Goal: Task Accomplishment & Management: Manage account settings

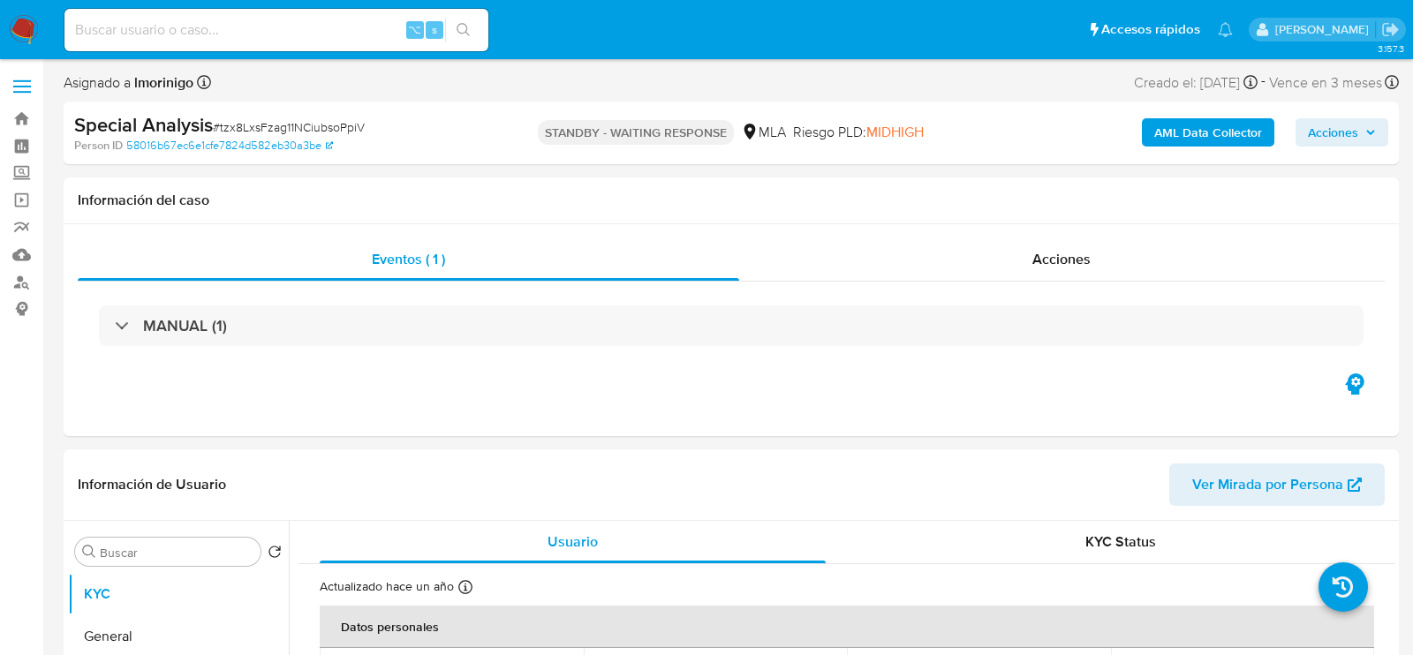
select select "10"
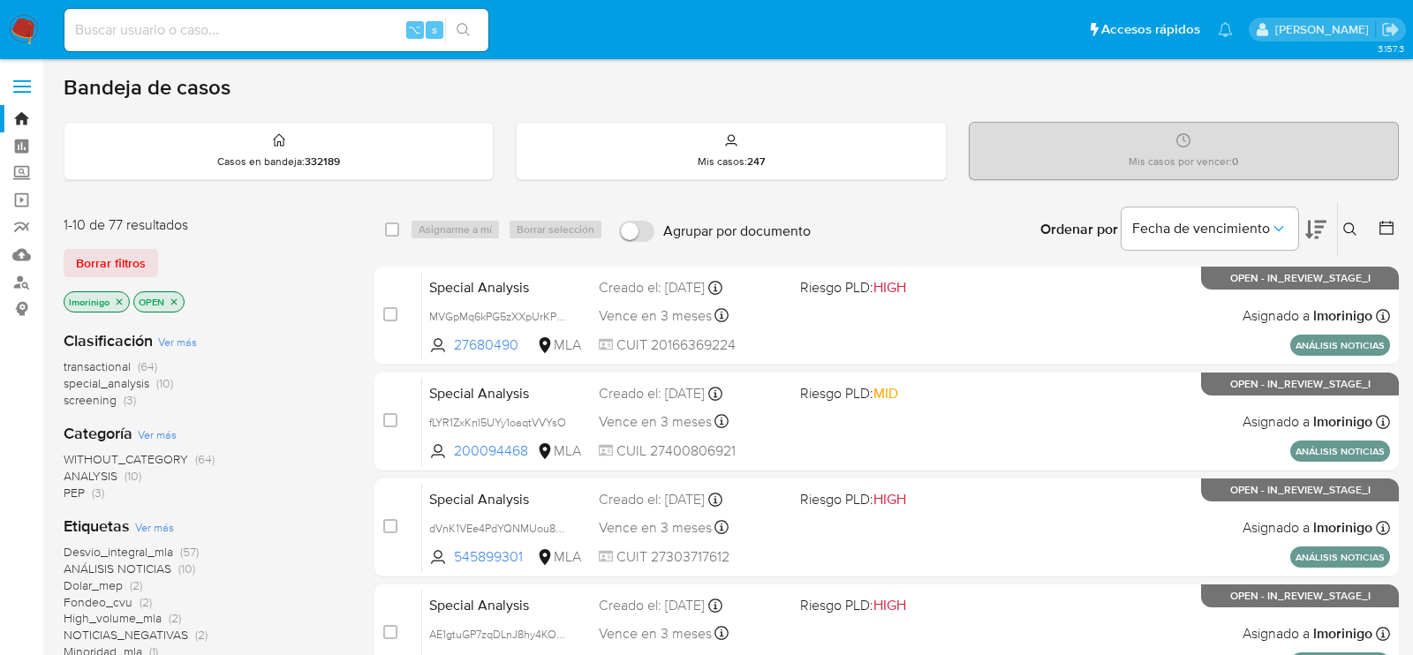
click at [121, 404] on span "screening (3)" at bounding box center [100, 400] width 72 height 17
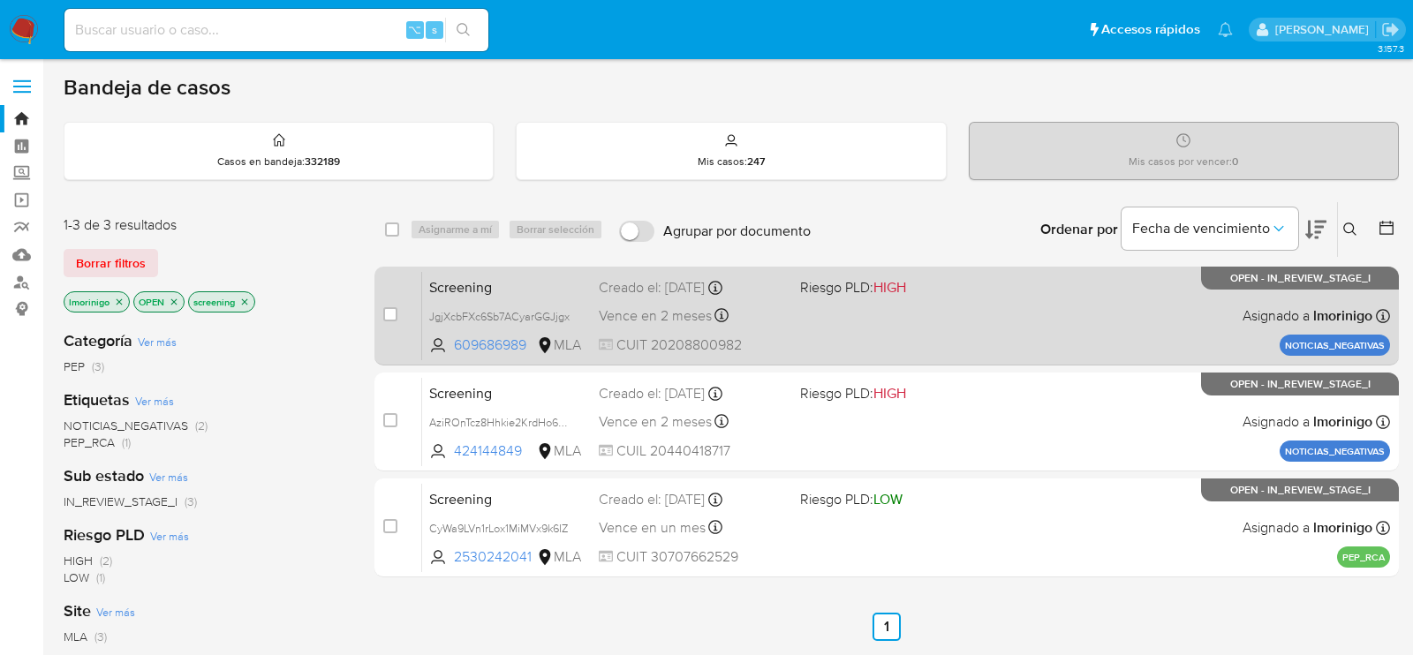
click at [830, 322] on div "Screening JgjXcbFXc6Sb7ACyarGGJjgx 609686989 MLA Riesgo PLD: HIGH Creado el: 18…" at bounding box center [906, 315] width 968 height 89
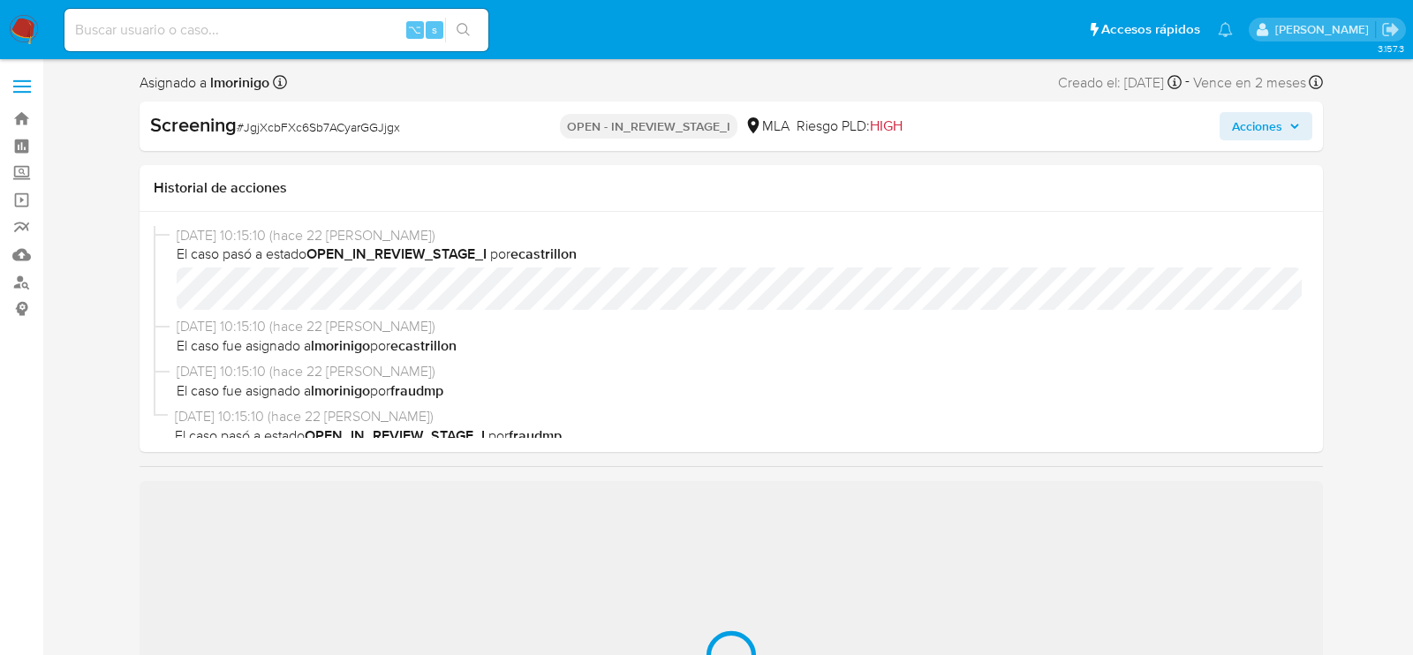
select select "10"
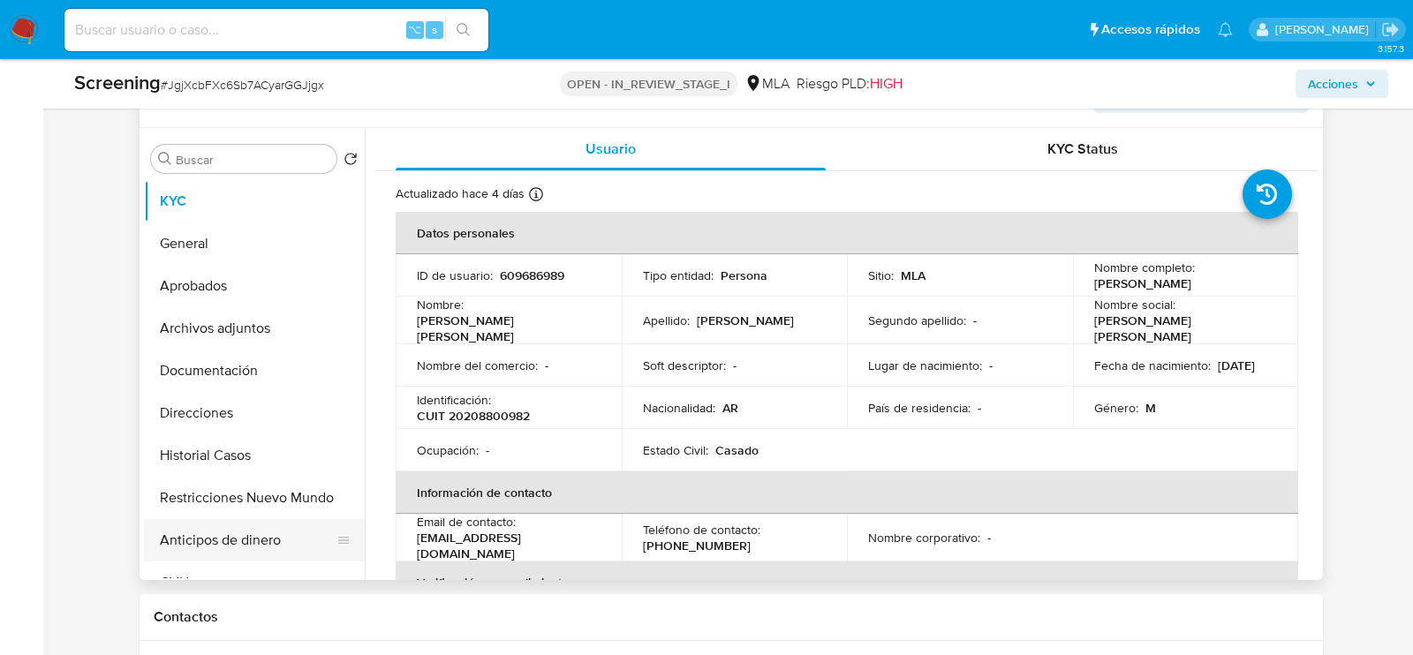
scroll to position [378, 0]
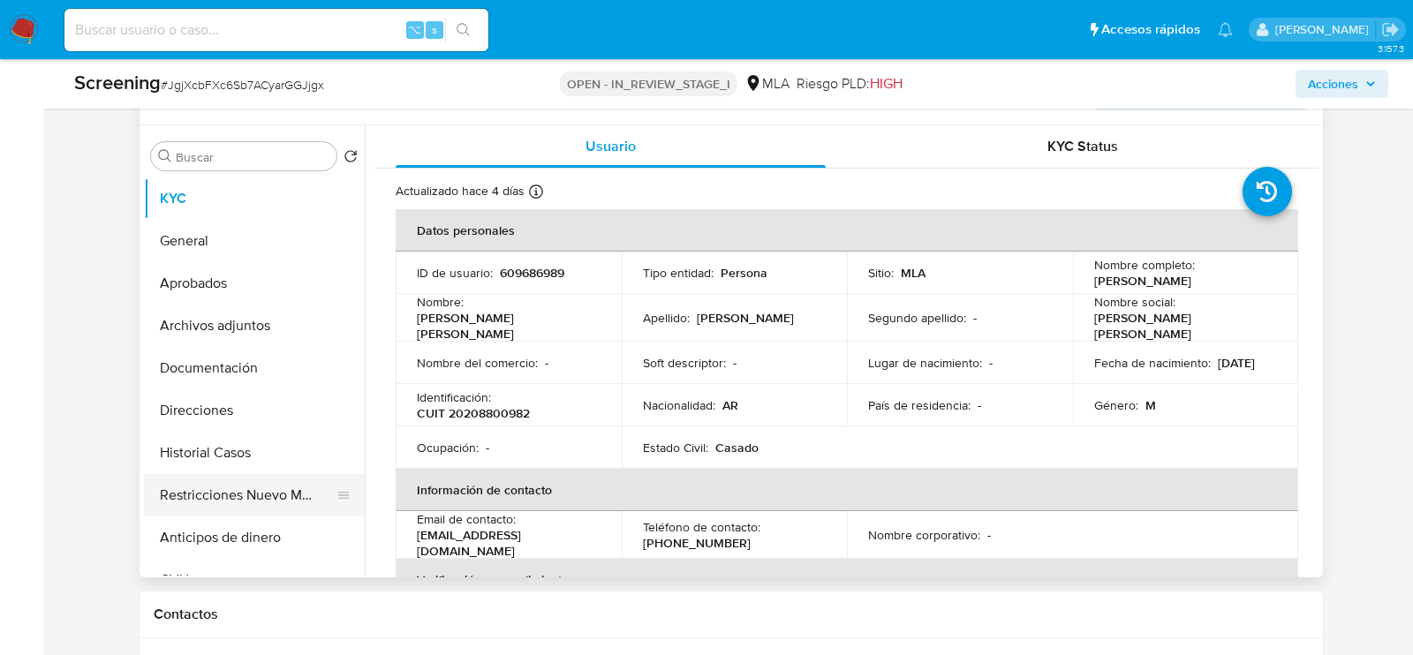
click at [211, 503] on button "Restricciones Nuevo Mundo" at bounding box center [247, 495] width 207 height 42
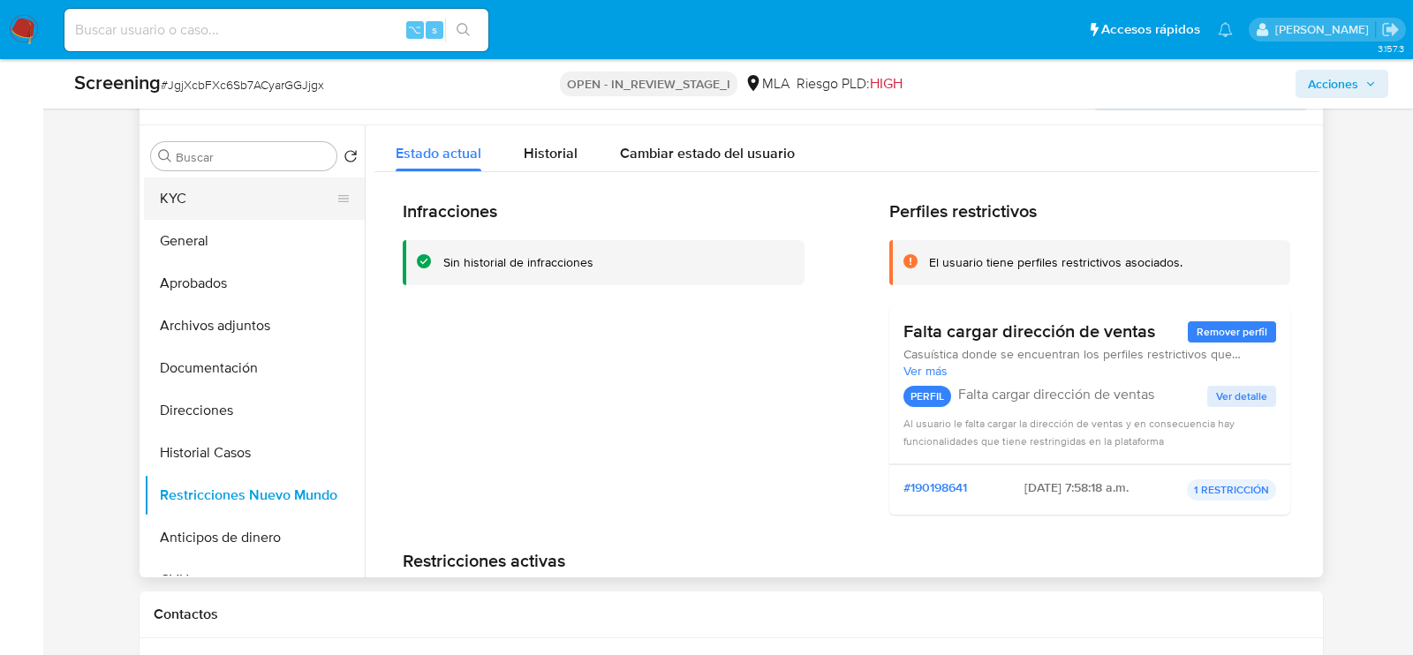
click at [233, 184] on button "KYC" at bounding box center [247, 199] width 207 height 42
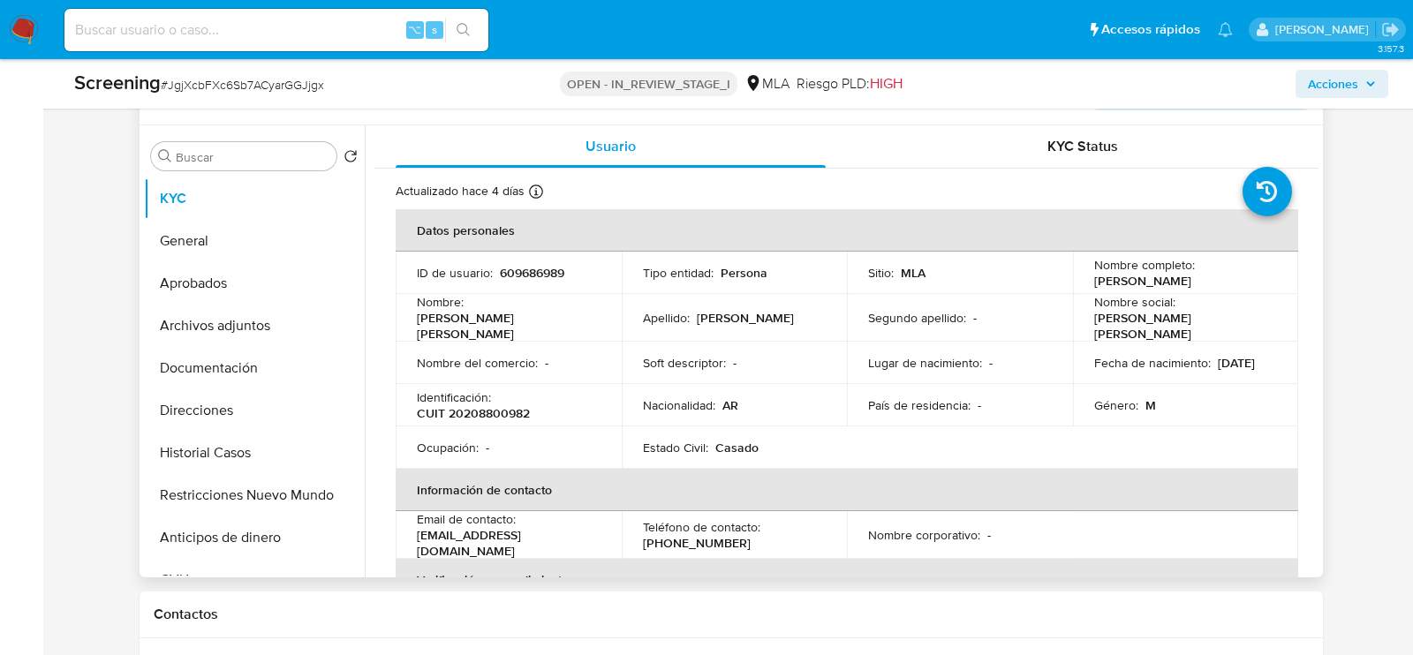
click at [514, 271] on p "609686989" at bounding box center [532, 273] width 64 height 16
copy p "609686989"
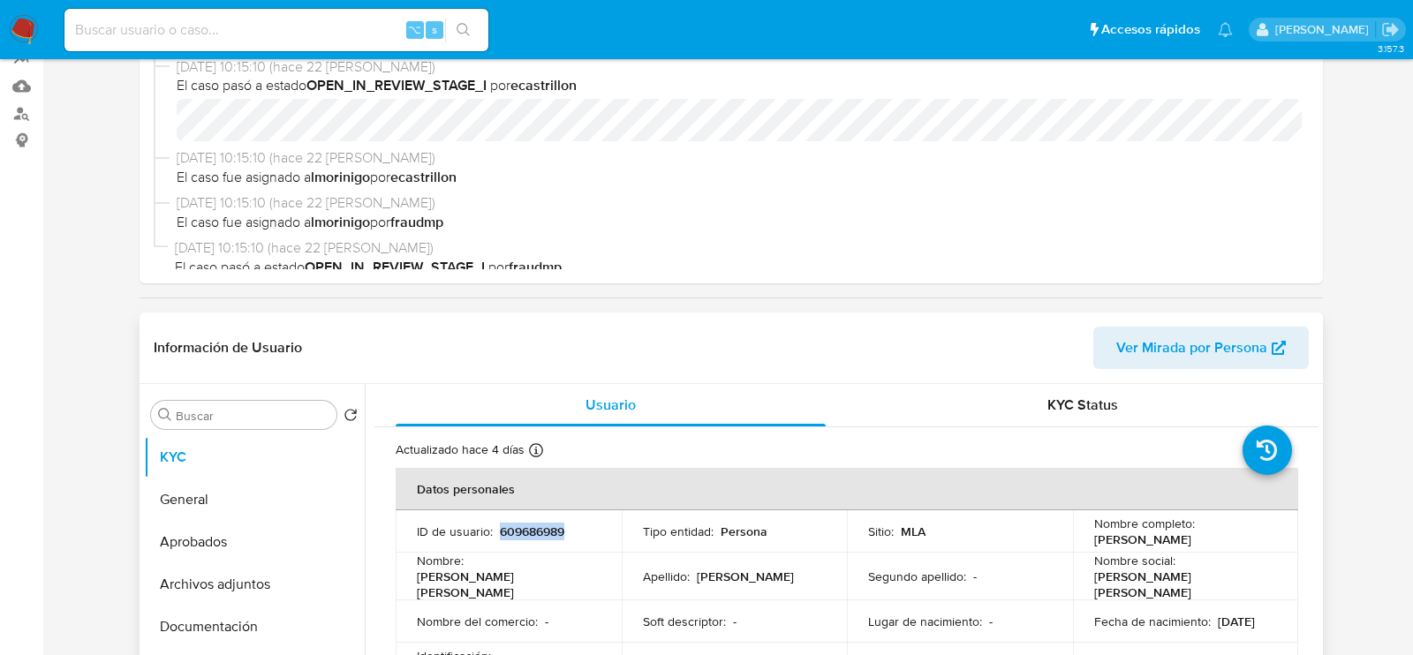
scroll to position [0, 0]
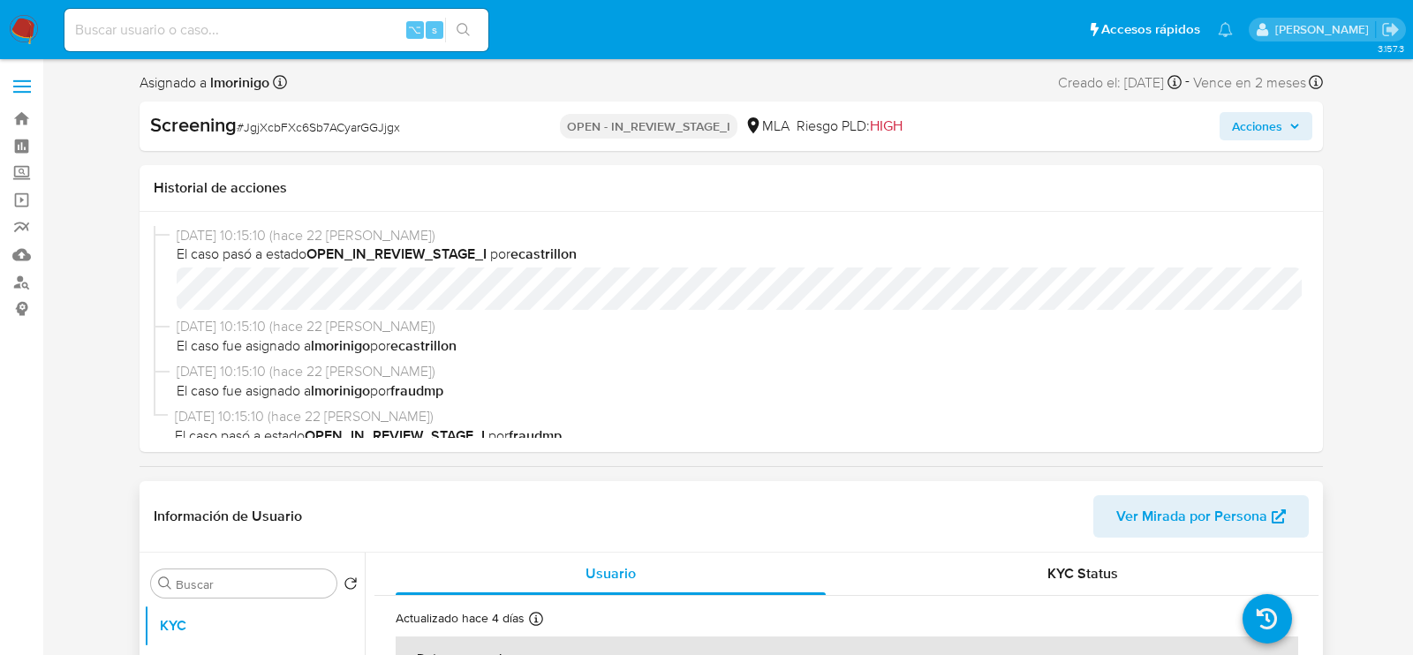
click at [1141, 500] on span "Ver Mirada por Persona" at bounding box center [1192, 517] width 151 height 42
click at [1256, 137] on span "Acciones" at bounding box center [1257, 126] width 50 height 28
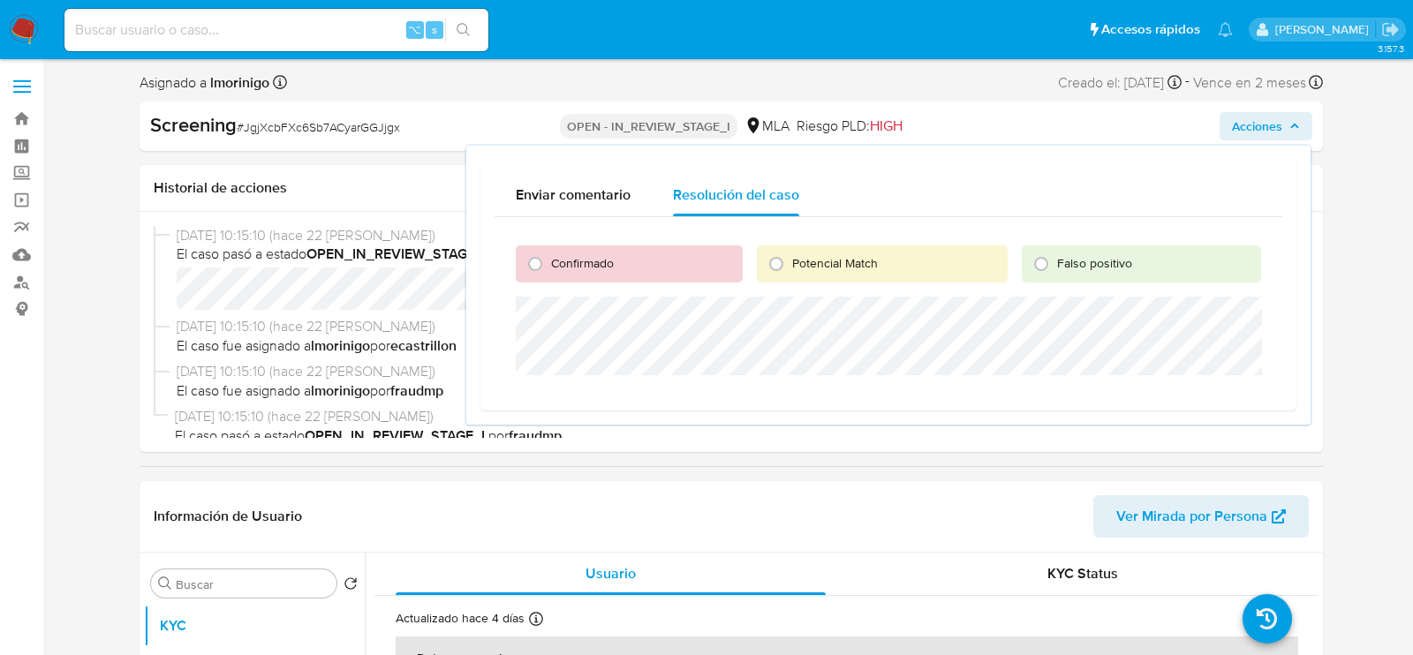
click at [637, 288] on div "Confirmado Potencial Match Falso positivo" at bounding box center [889, 307] width 788 height 180
click at [637, 277] on div "Confirmado" at bounding box center [629, 264] width 227 height 37
click at [584, 271] on span "Confirmado" at bounding box center [582, 263] width 63 height 18
click at [549, 271] on input "Confirmado" at bounding box center [535, 264] width 28 height 28
radio input "true"
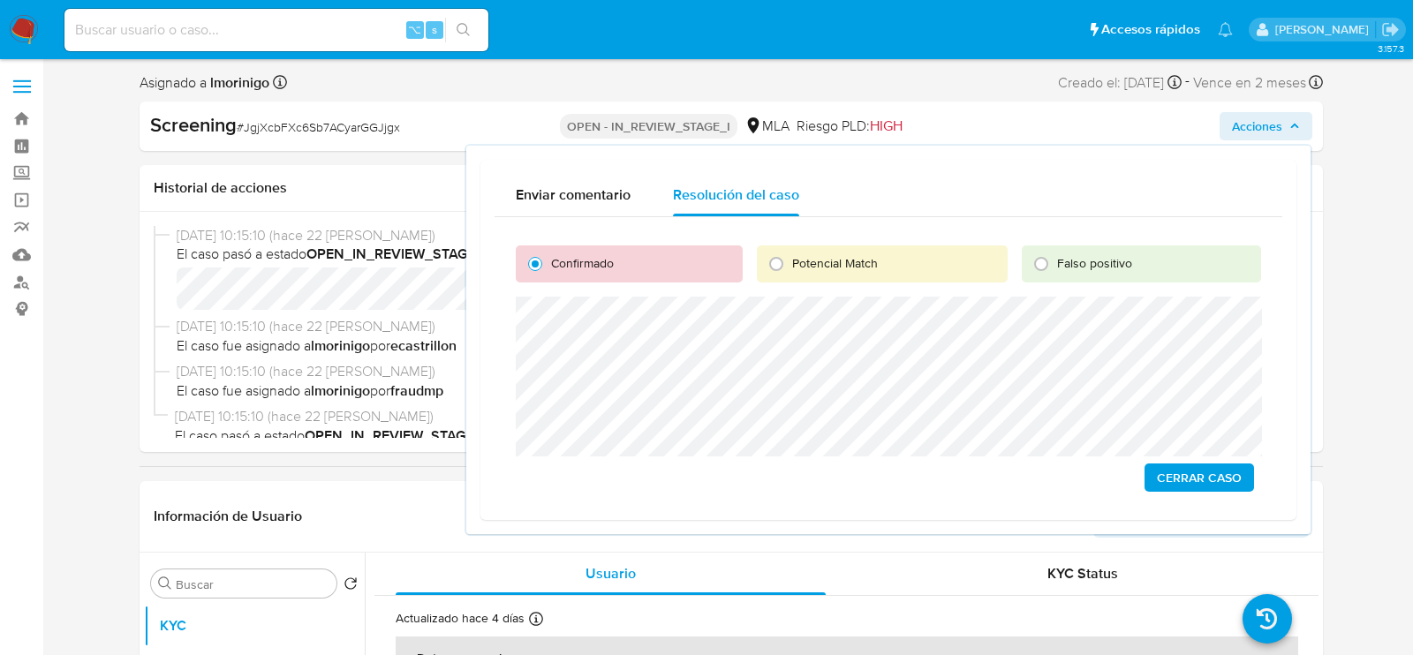
click at [1201, 488] on span "Cerrar Caso" at bounding box center [1199, 478] width 85 height 25
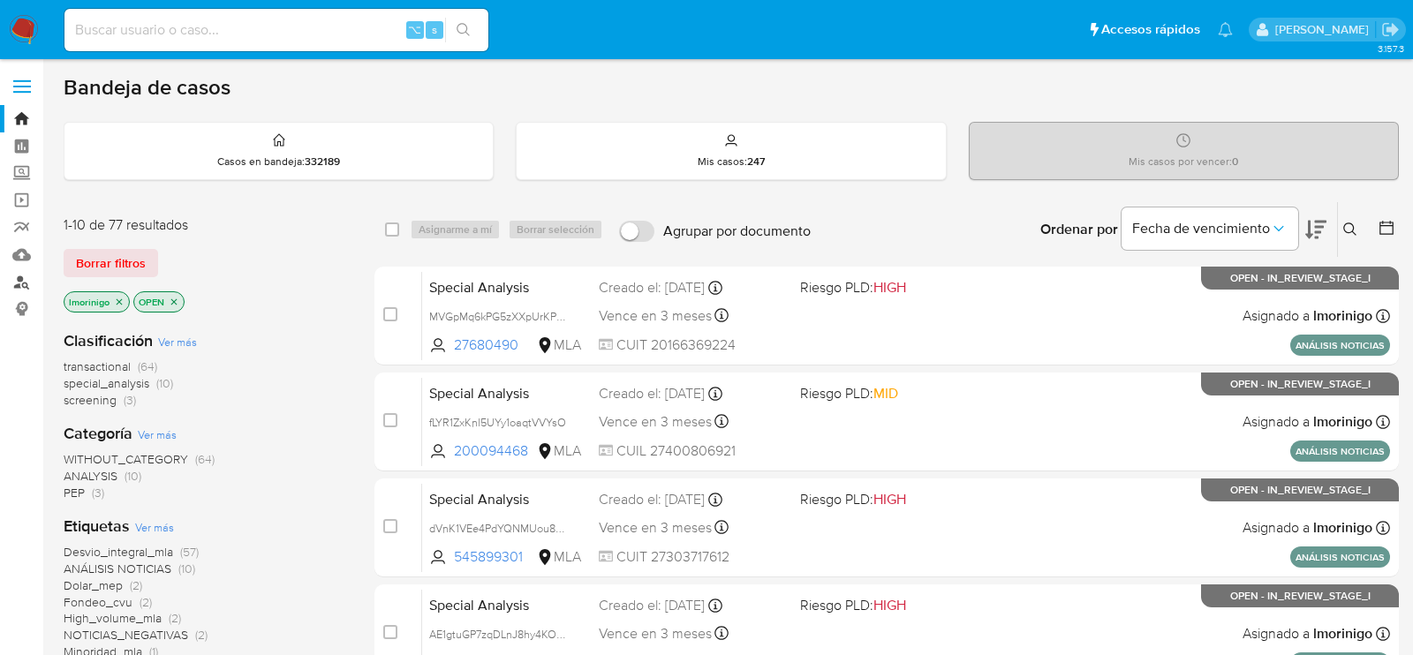
click at [29, 283] on link "Buscador de personas" at bounding box center [105, 282] width 210 height 27
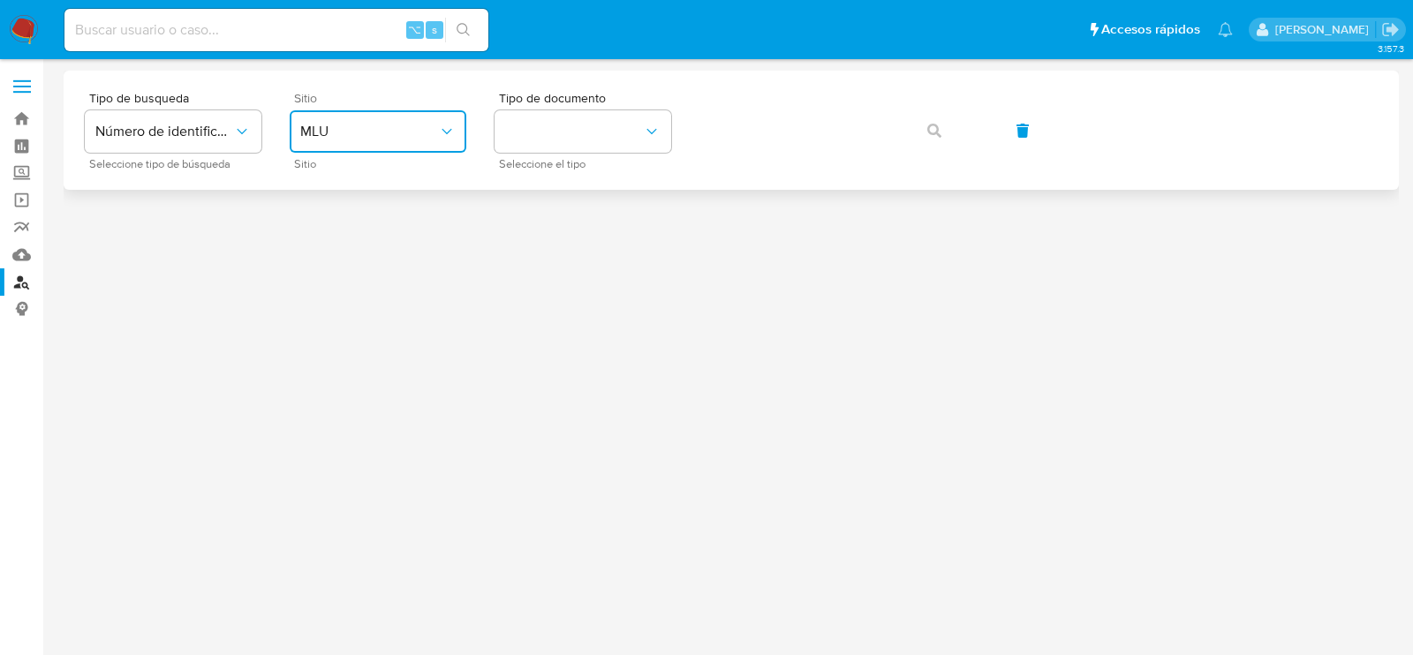
click at [351, 140] on span "MLU" at bounding box center [369, 132] width 138 height 18
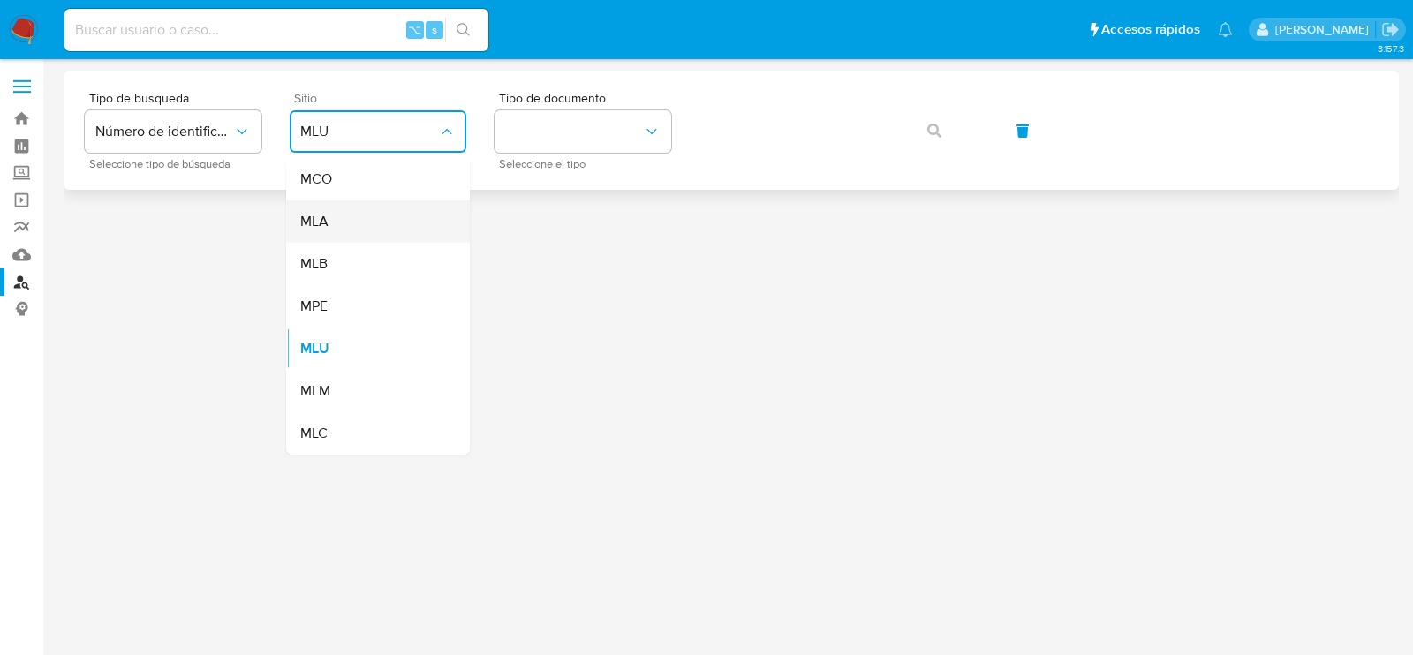
click at [360, 228] on div "MLA" at bounding box center [372, 222] width 145 height 42
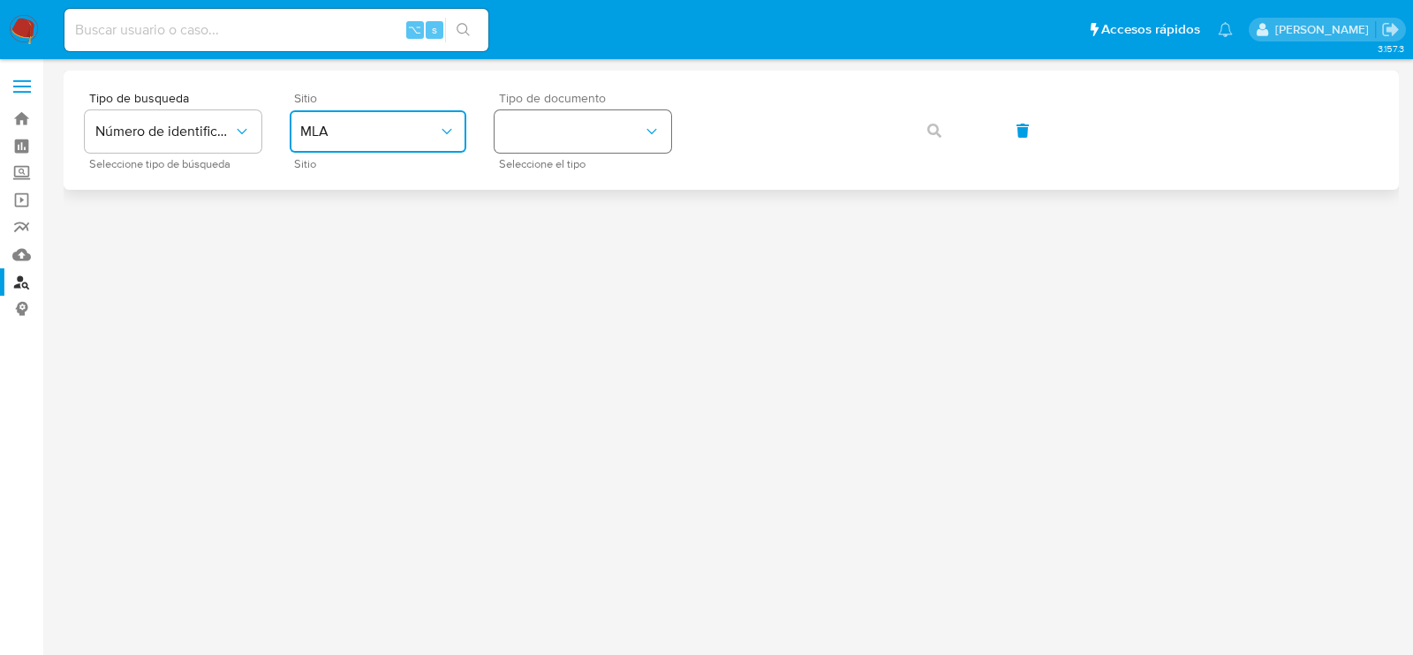
click at [607, 138] on button "identificationType" at bounding box center [583, 131] width 177 height 42
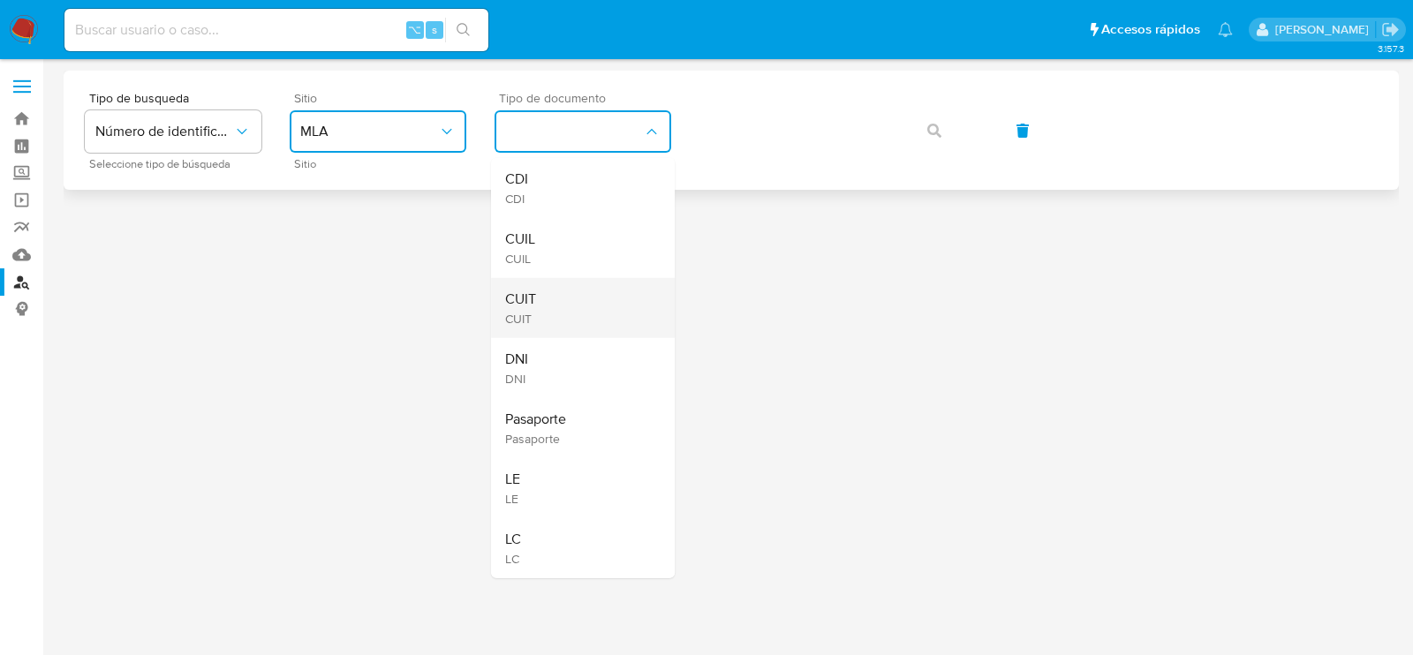
click at [595, 309] on div "CUIT CUIT" at bounding box center [577, 308] width 145 height 60
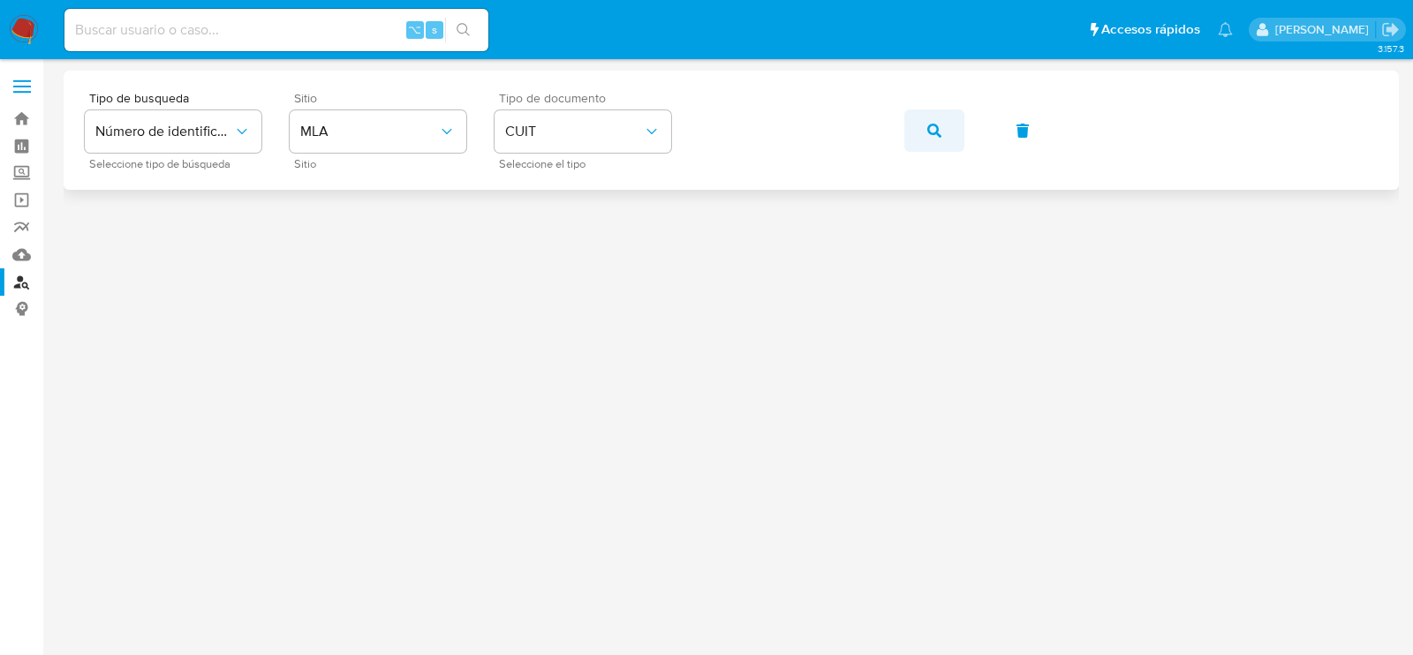
click at [953, 117] on button "button" at bounding box center [935, 131] width 60 height 42
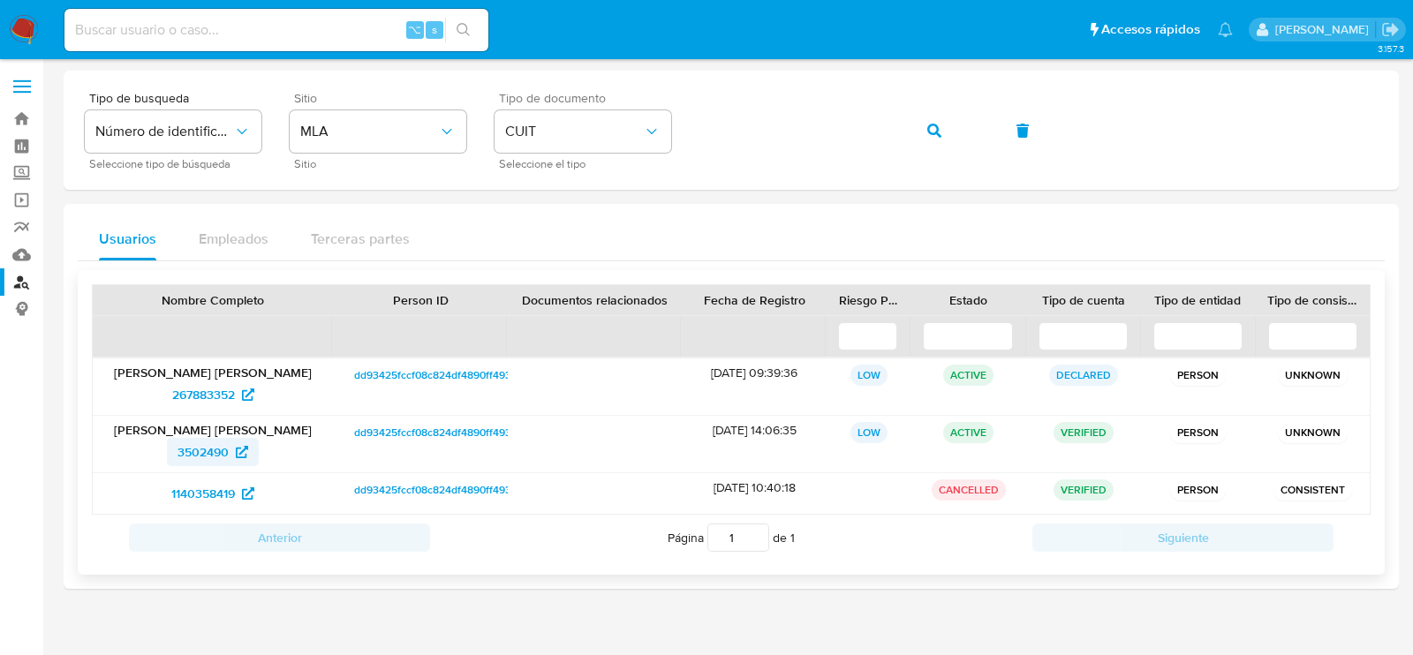
click at [229, 453] on span "3502490" at bounding box center [203, 452] width 51 height 28
click at [958, 126] on button "button" at bounding box center [935, 131] width 60 height 42
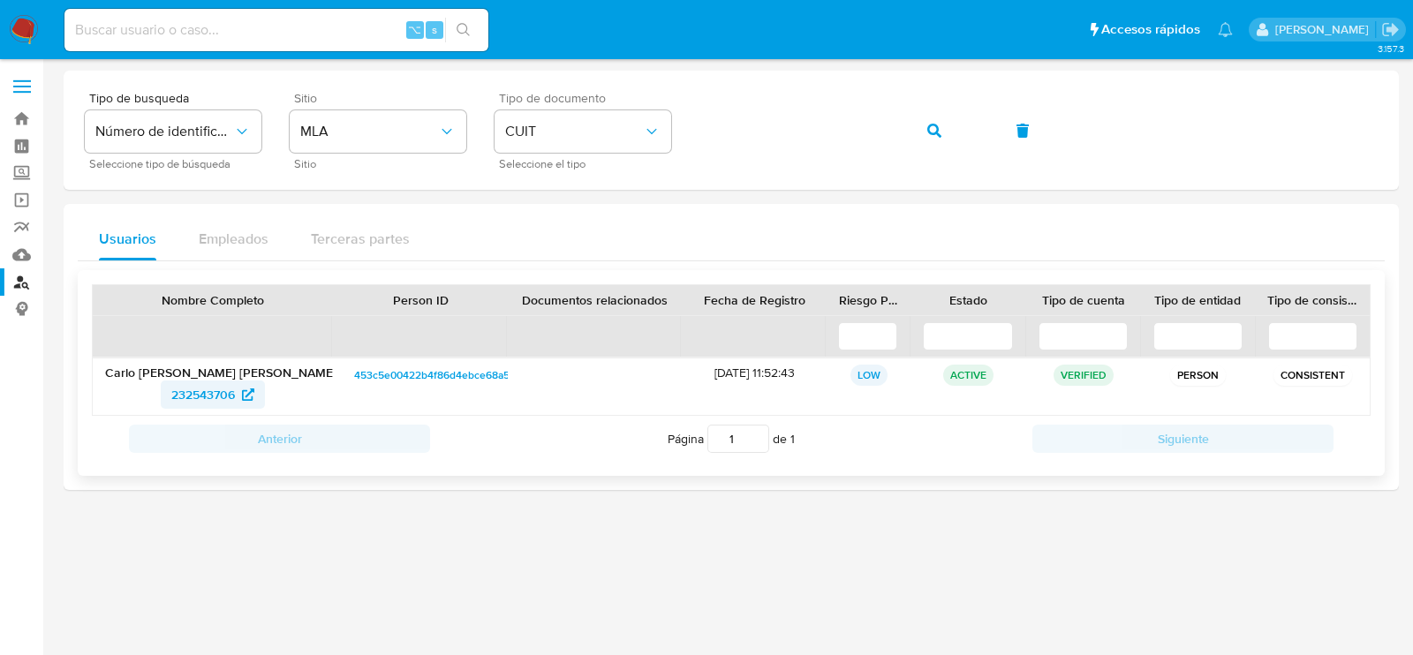
click at [254, 396] on link "232543706" at bounding box center [213, 395] width 104 height 28
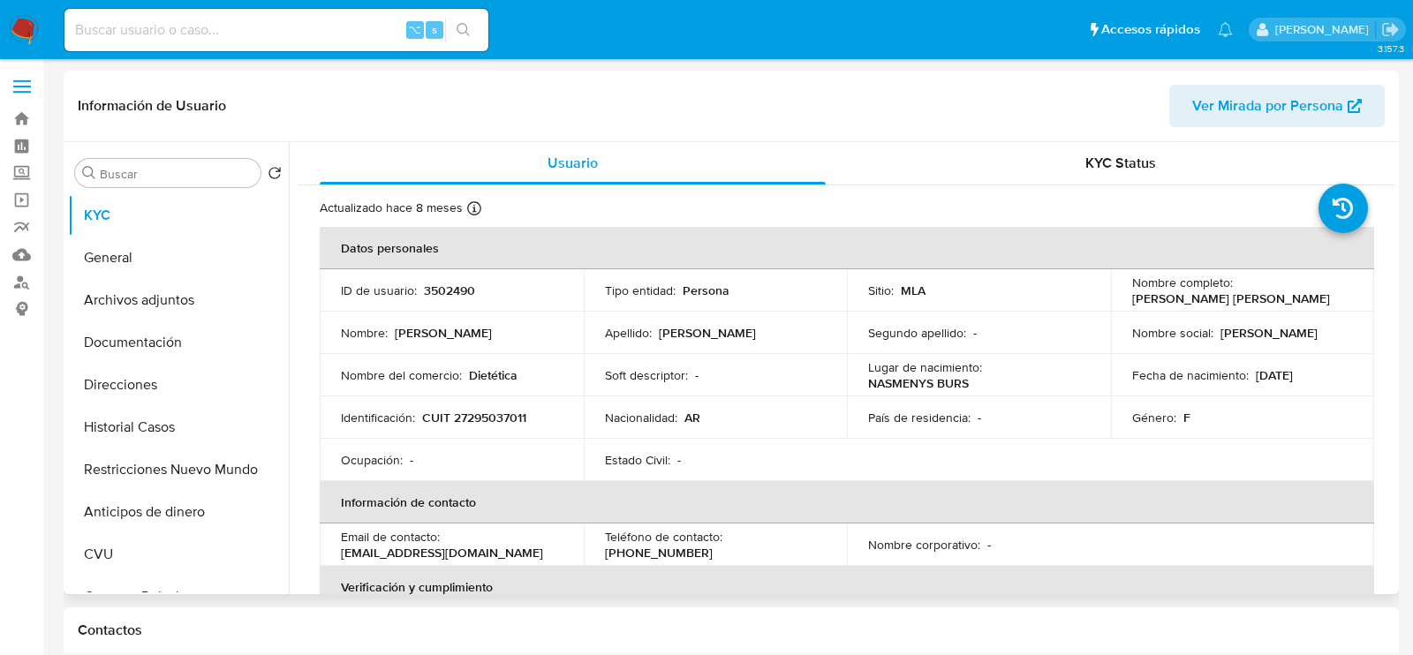
select select "10"
click at [130, 314] on button "Archivos adjuntos" at bounding box center [171, 300] width 207 height 42
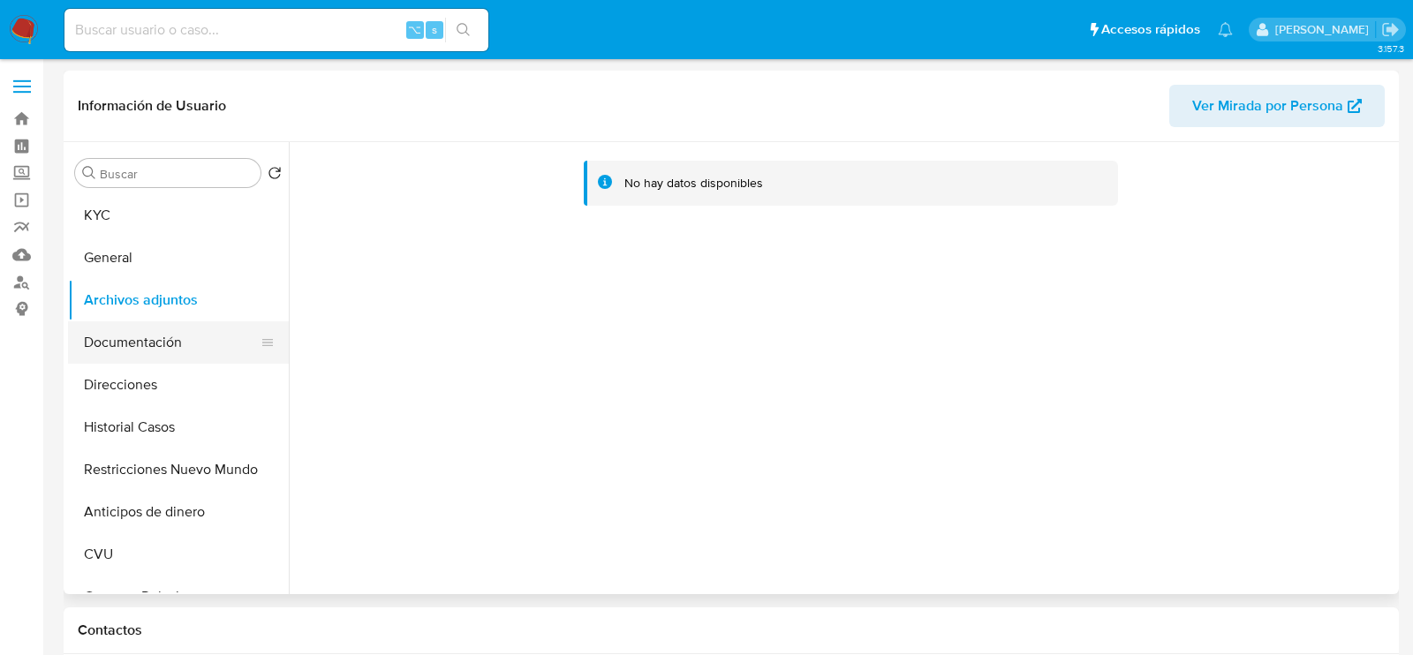
click at [138, 332] on button "Documentación" at bounding box center [171, 343] width 207 height 42
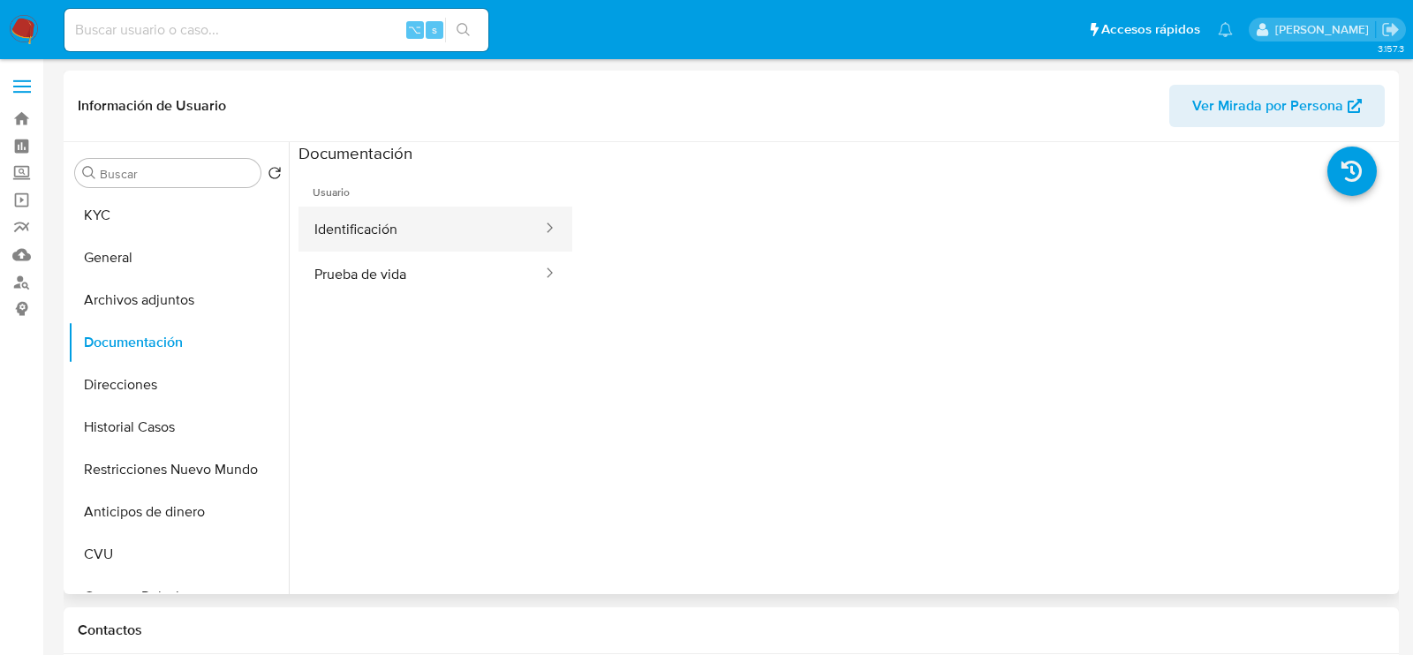
click at [337, 223] on button "Identificación" at bounding box center [422, 229] width 246 height 45
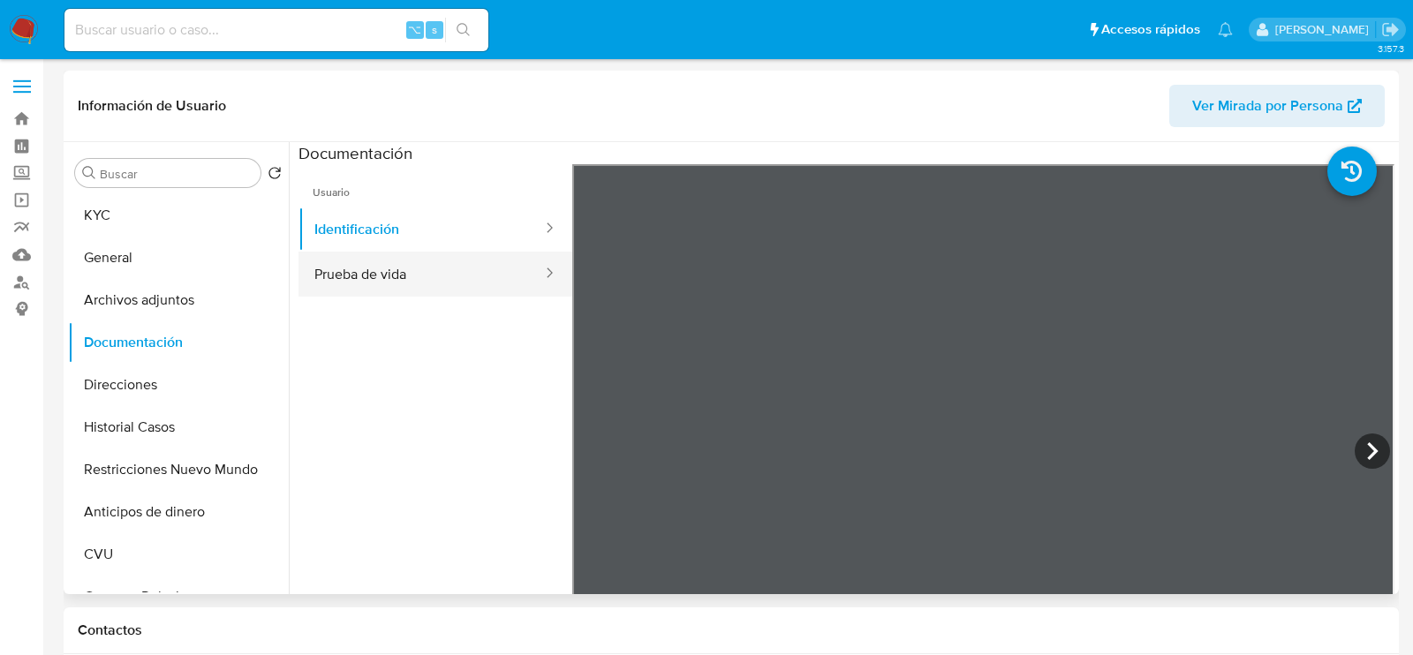
click at [504, 279] on button "Prueba de vida" at bounding box center [422, 274] width 246 height 45
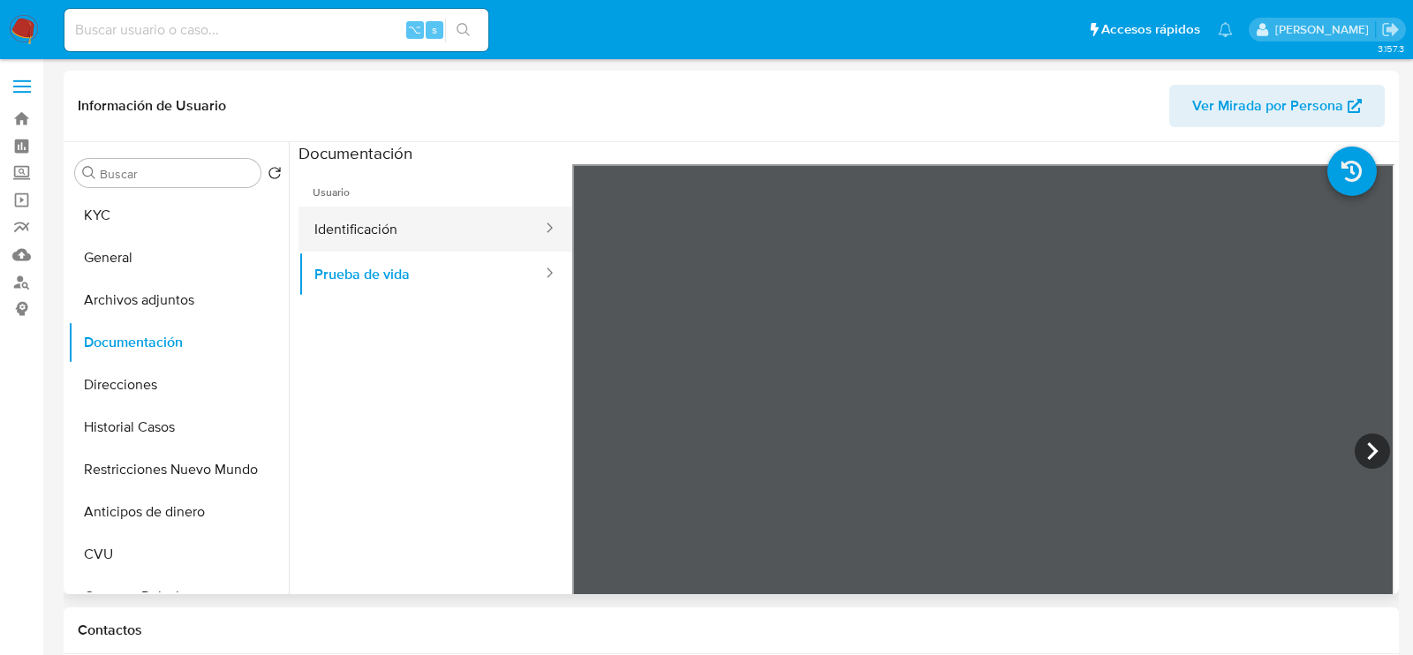
click at [433, 233] on button "Identificación" at bounding box center [422, 229] width 246 height 45
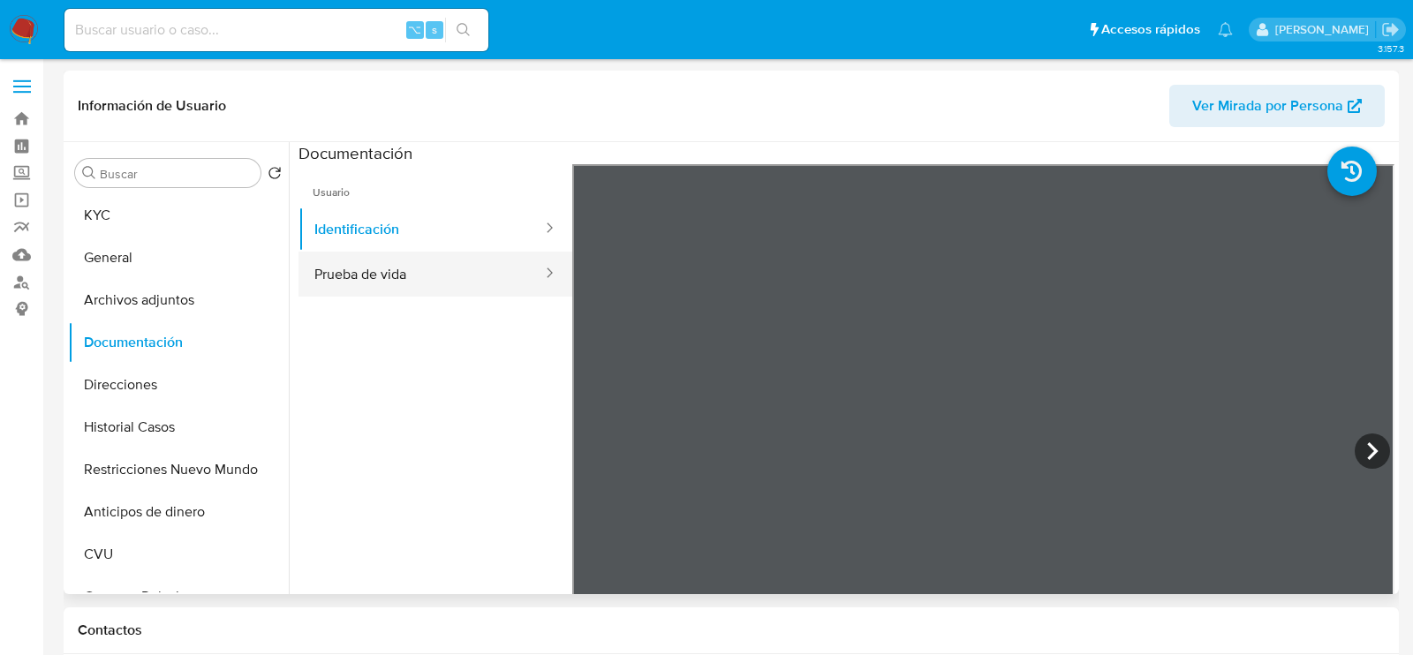
click at [437, 278] on button "Prueba de vida" at bounding box center [422, 274] width 246 height 45
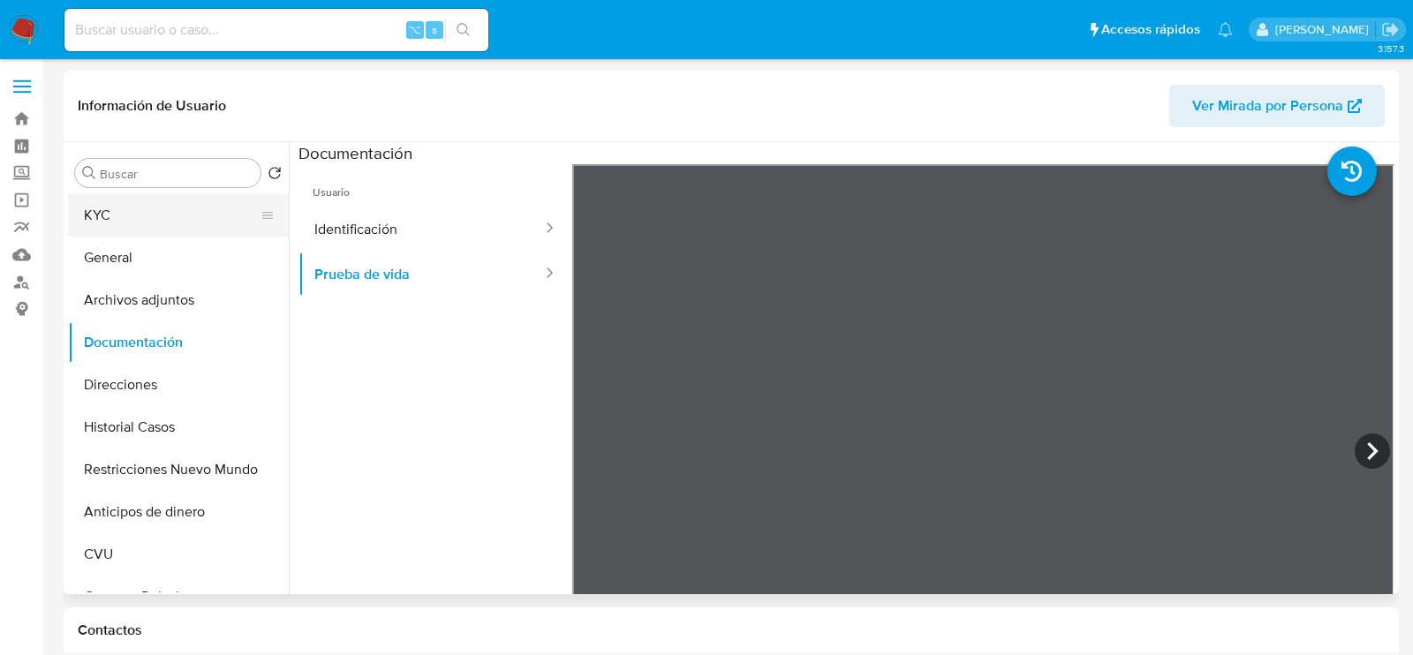
click at [163, 211] on button "KYC" at bounding box center [171, 215] width 207 height 42
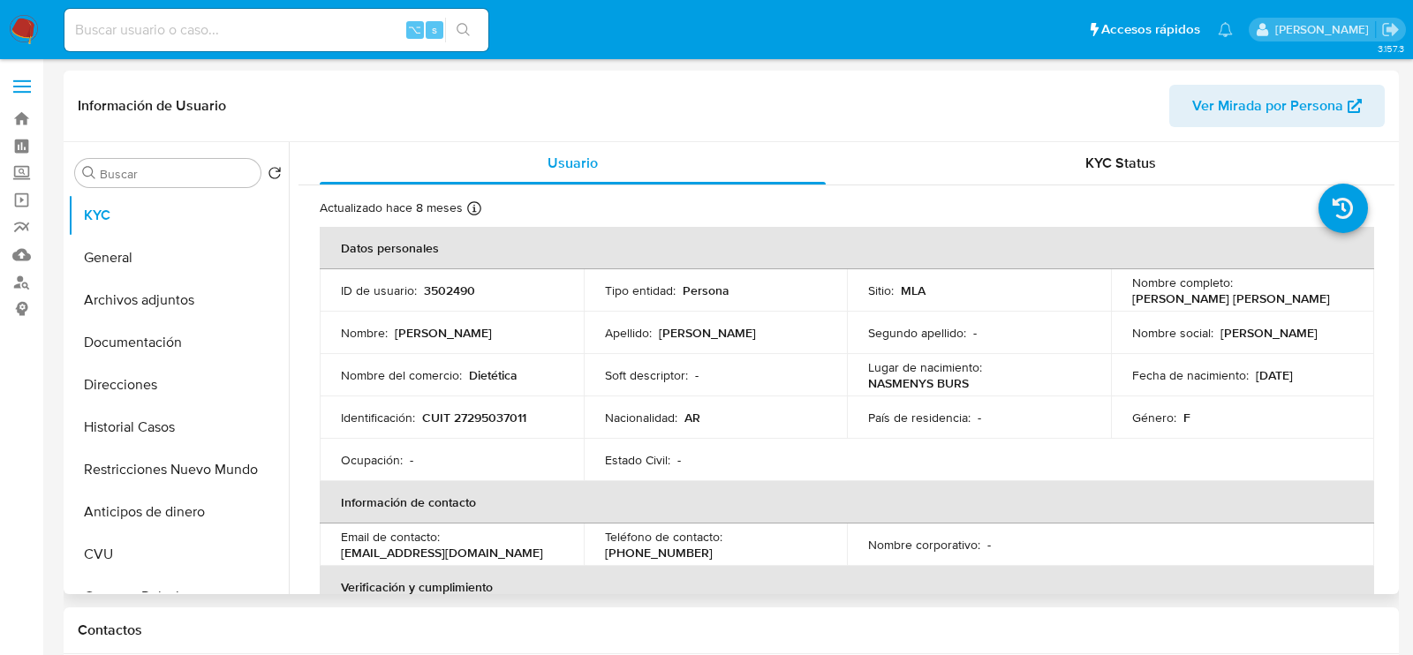
click at [1173, 99] on button "Ver Mirada por Persona" at bounding box center [1278, 106] width 216 height 42
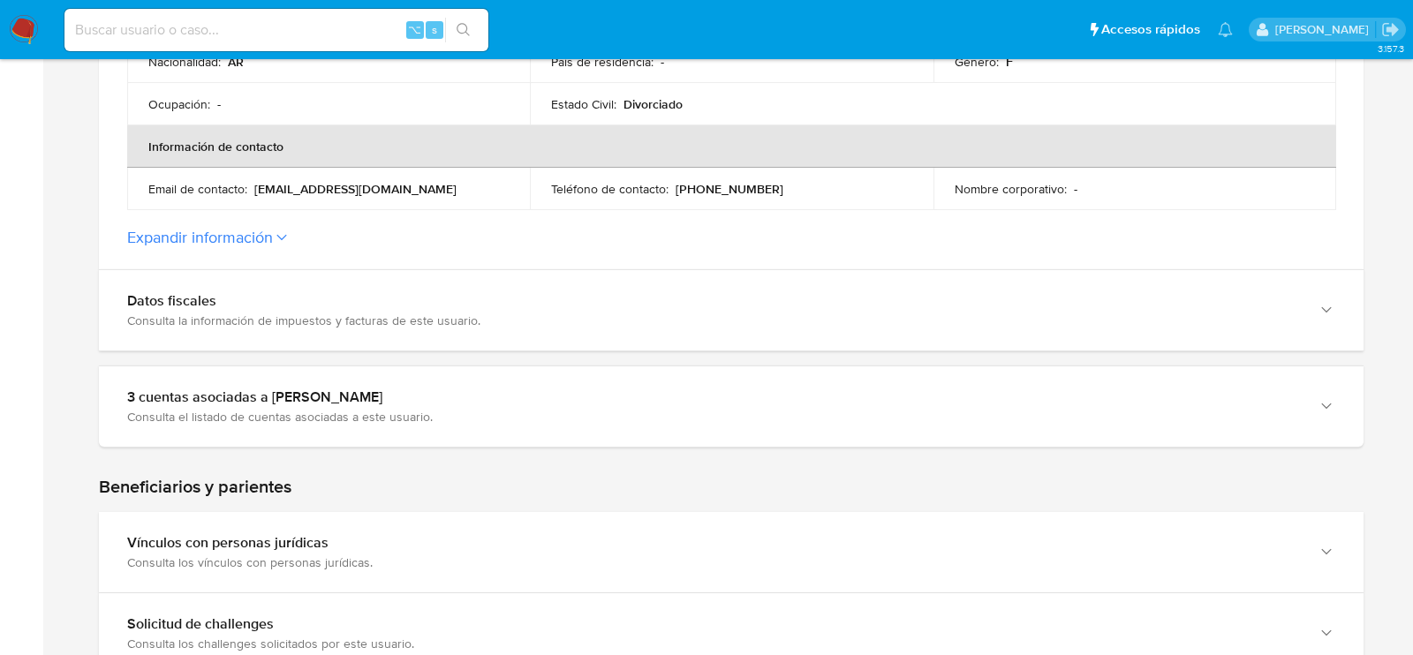
scroll to position [648, 0]
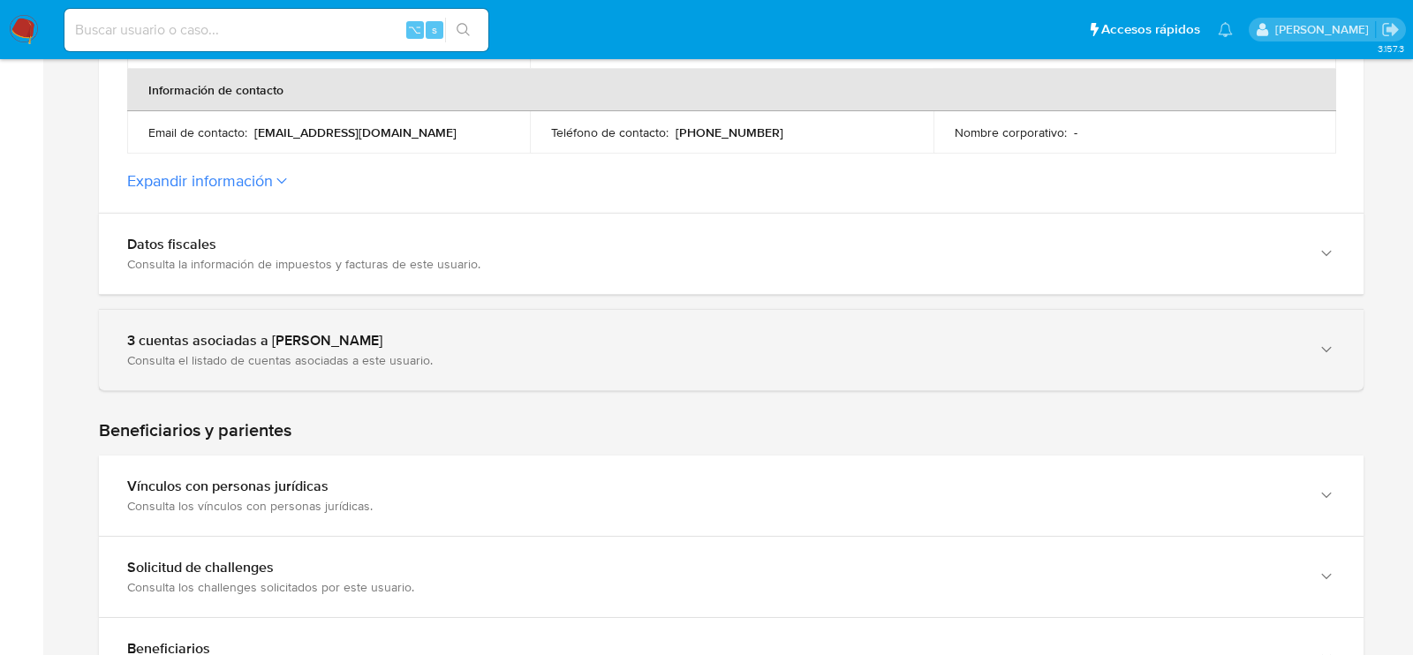
click at [119, 366] on div "3 cuentas asociadas a [PERSON_NAME] Consulta el listado de cuentas asociadas a …" at bounding box center [731, 350] width 1265 height 80
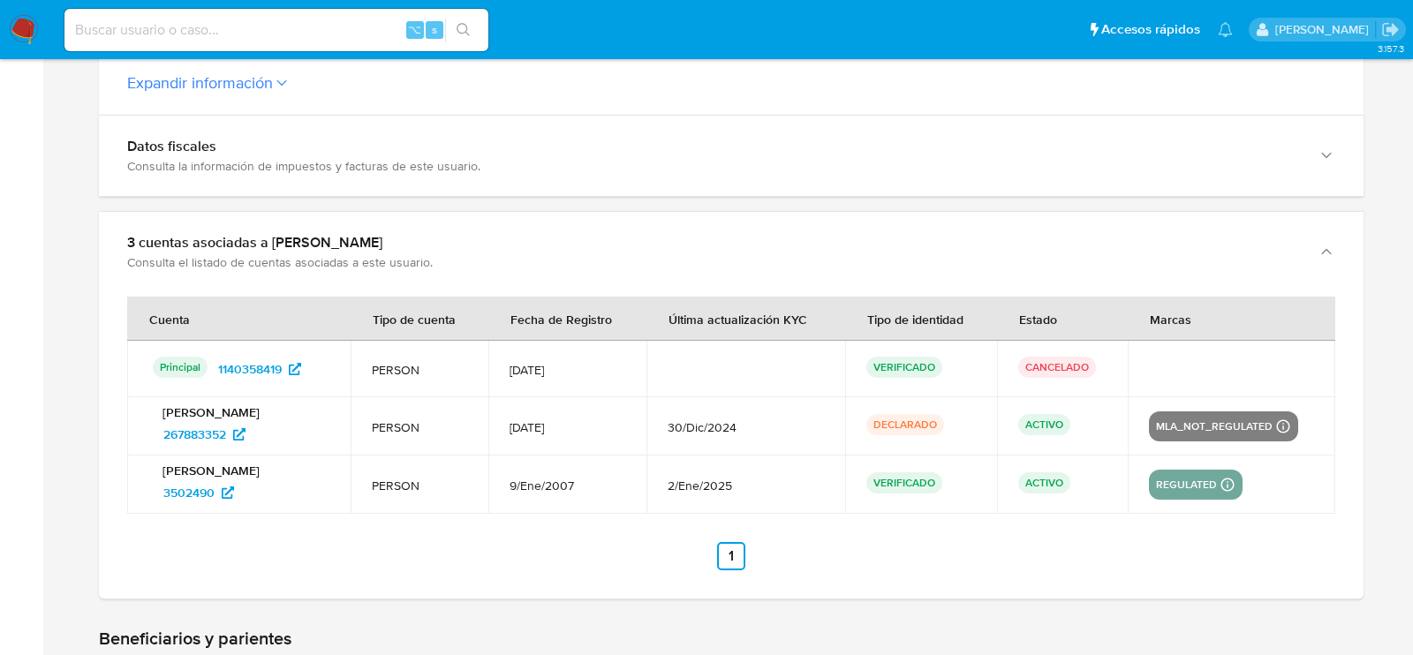
scroll to position [754, 0]
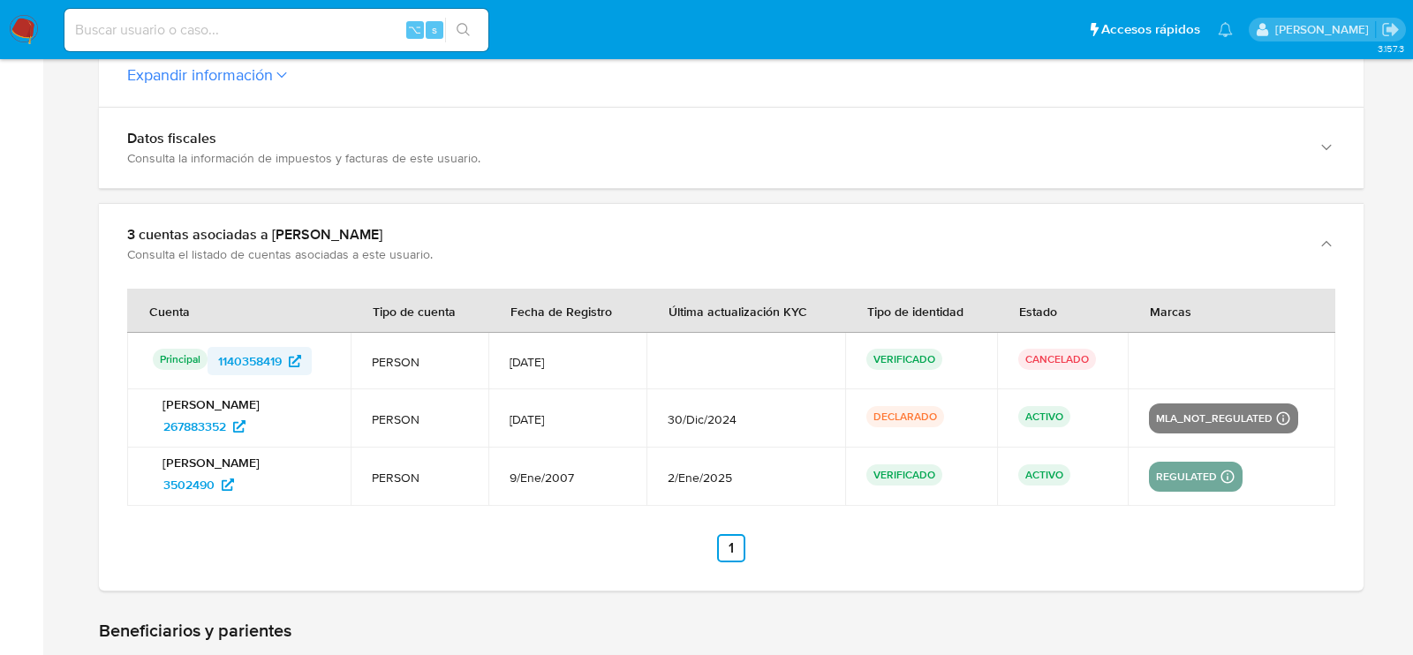
click at [258, 360] on span "1140358419" at bounding box center [250, 361] width 64 height 28
click at [202, 427] on span "267883352" at bounding box center [194, 427] width 63 height 28
click at [205, 484] on span "3502490" at bounding box center [188, 485] width 51 height 28
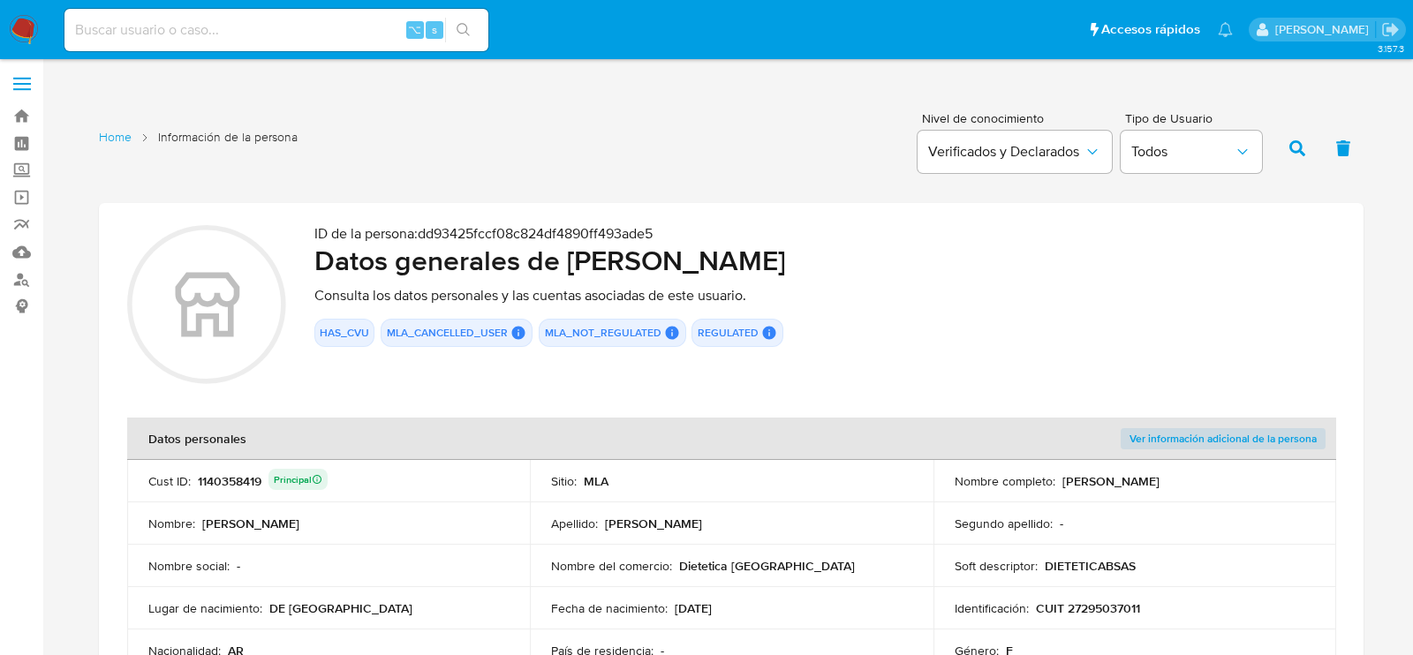
scroll to position [0, 0]
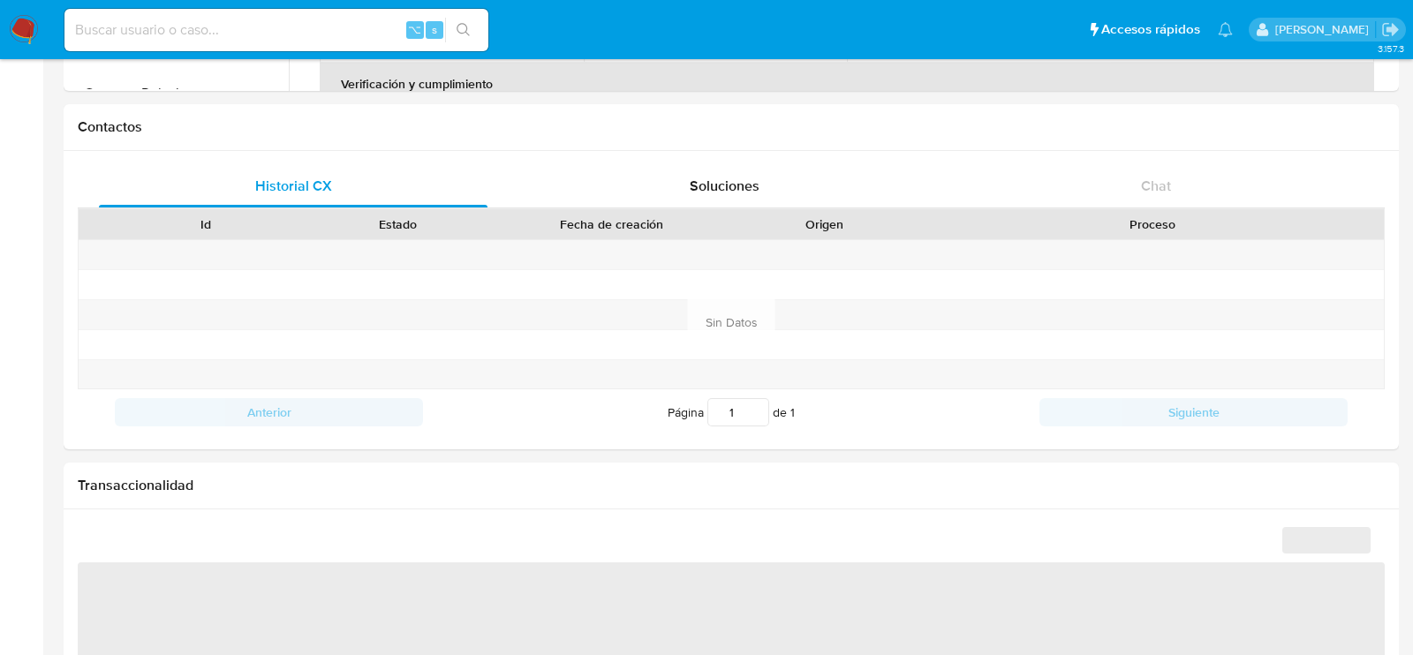
select select "10"
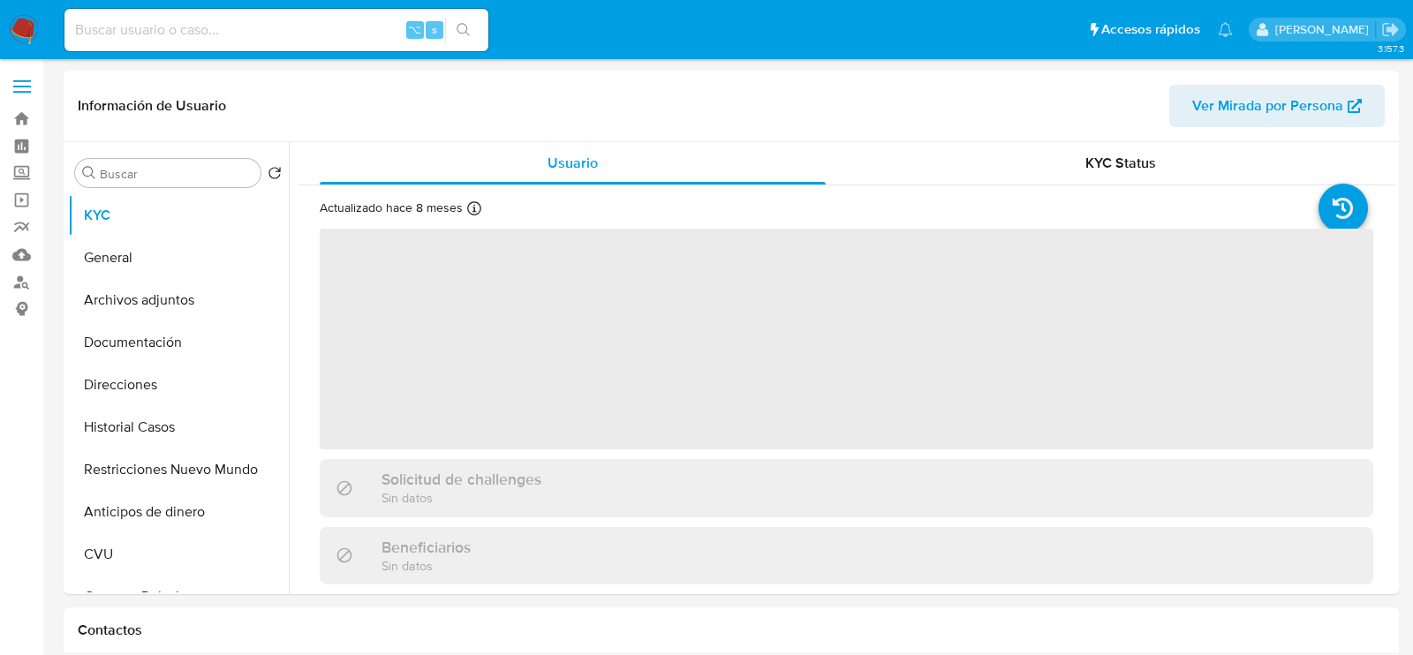
select select "10"
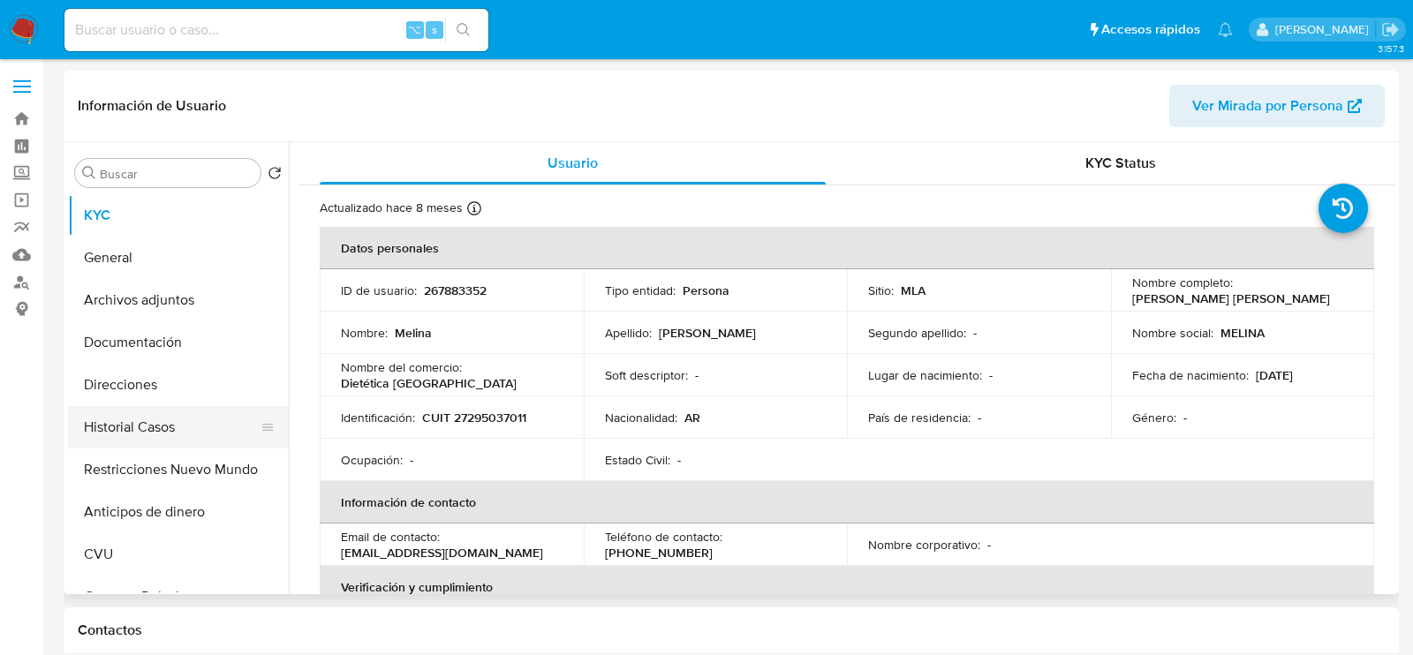
click at [110, 406] on button "Historial Casos" at bounding box center [171, 427] width 207 height 42
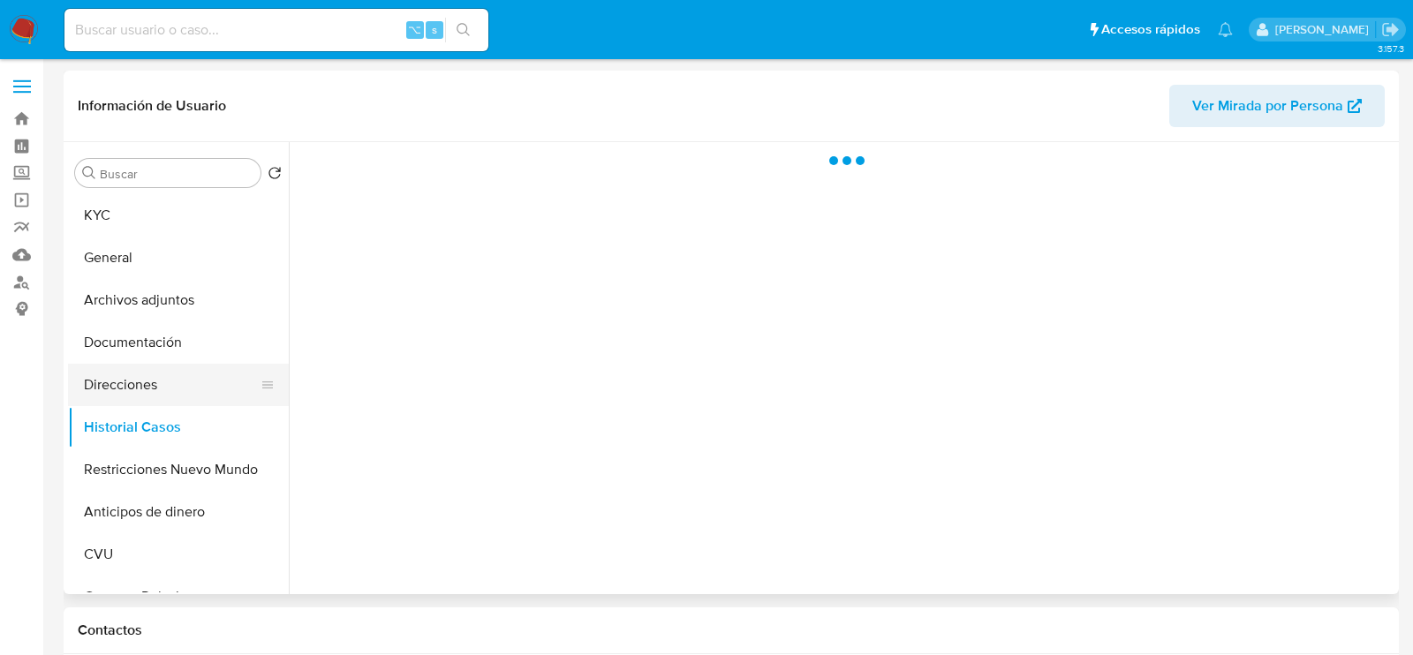
click at [107, 384] on button "Direcciones" at bounding box center [171, 385] width 207 height 42
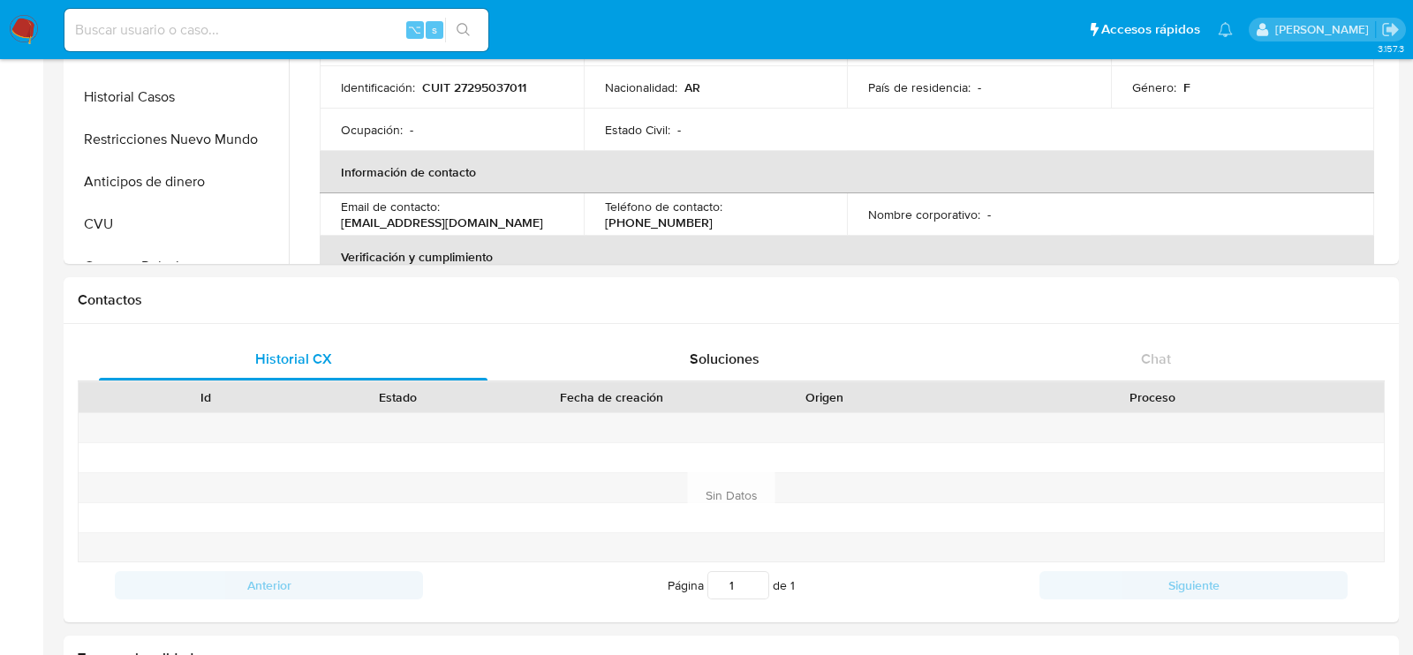
select select "10"
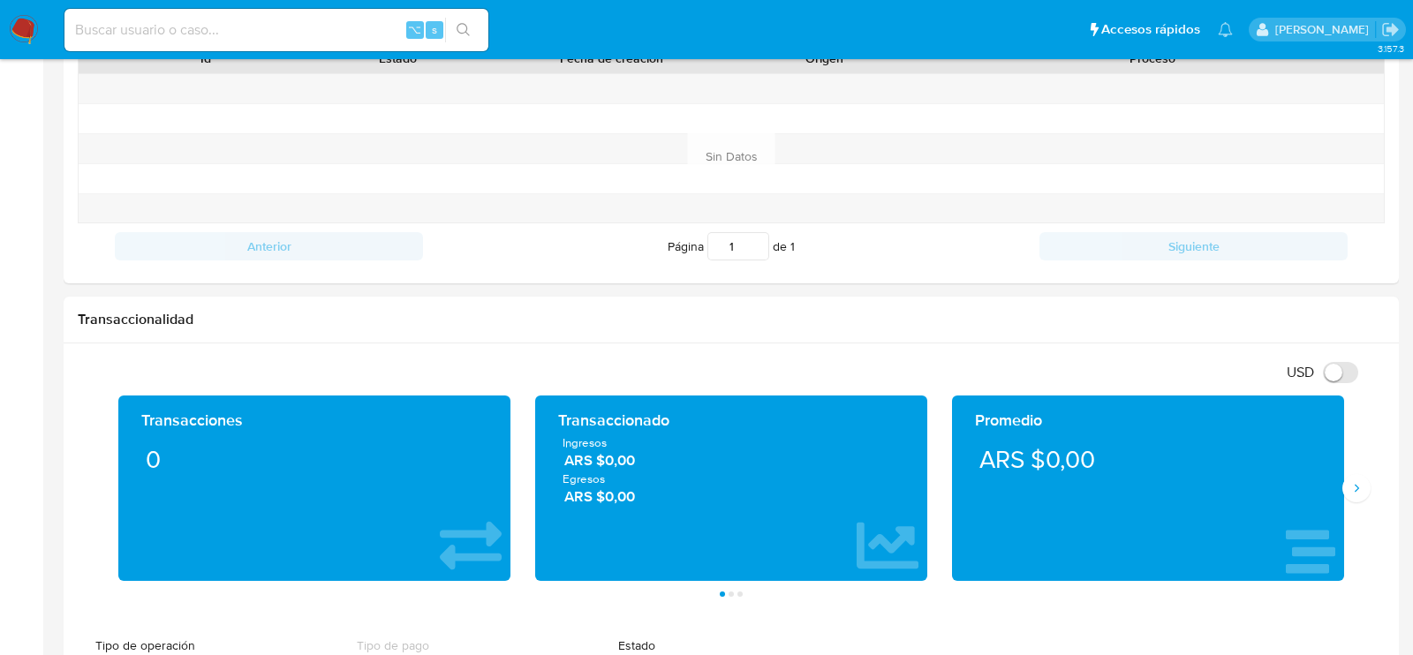
scroll to position [735, 0]
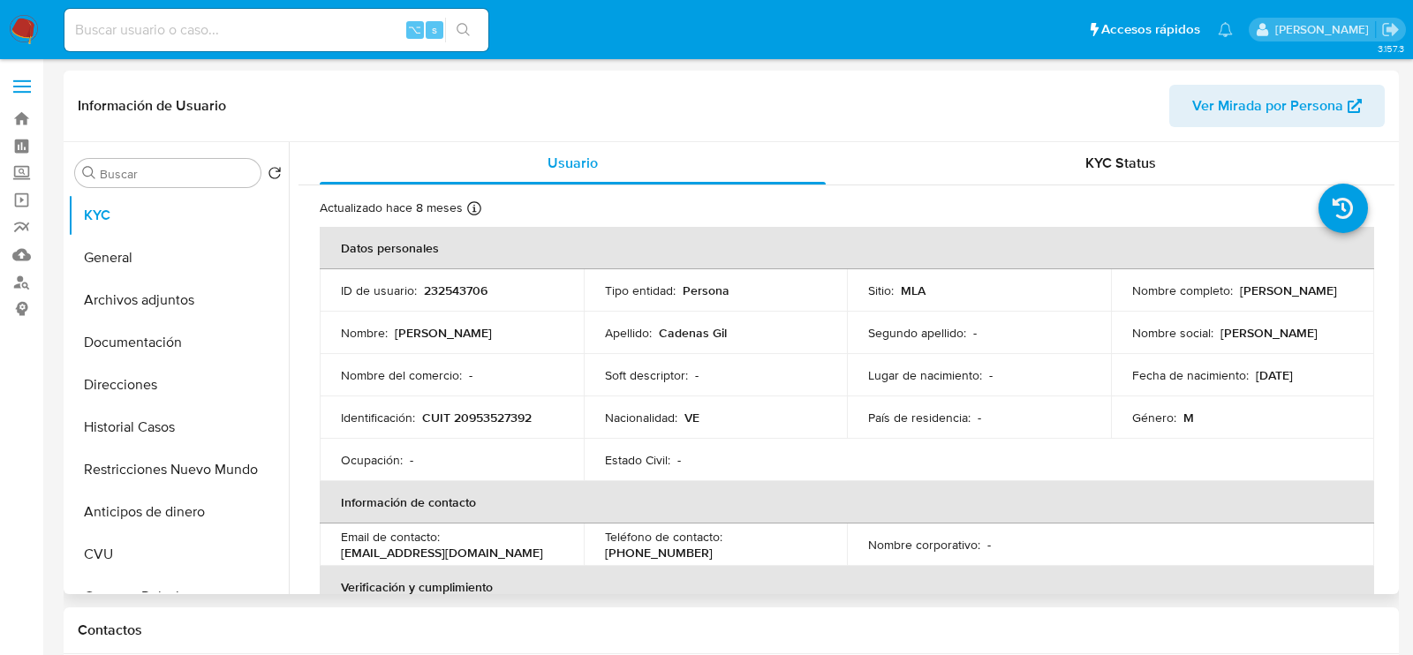
select select "10"
click at [123, 397] on button "Direcciones" at bounding box center [171, 385] width 207 height 42
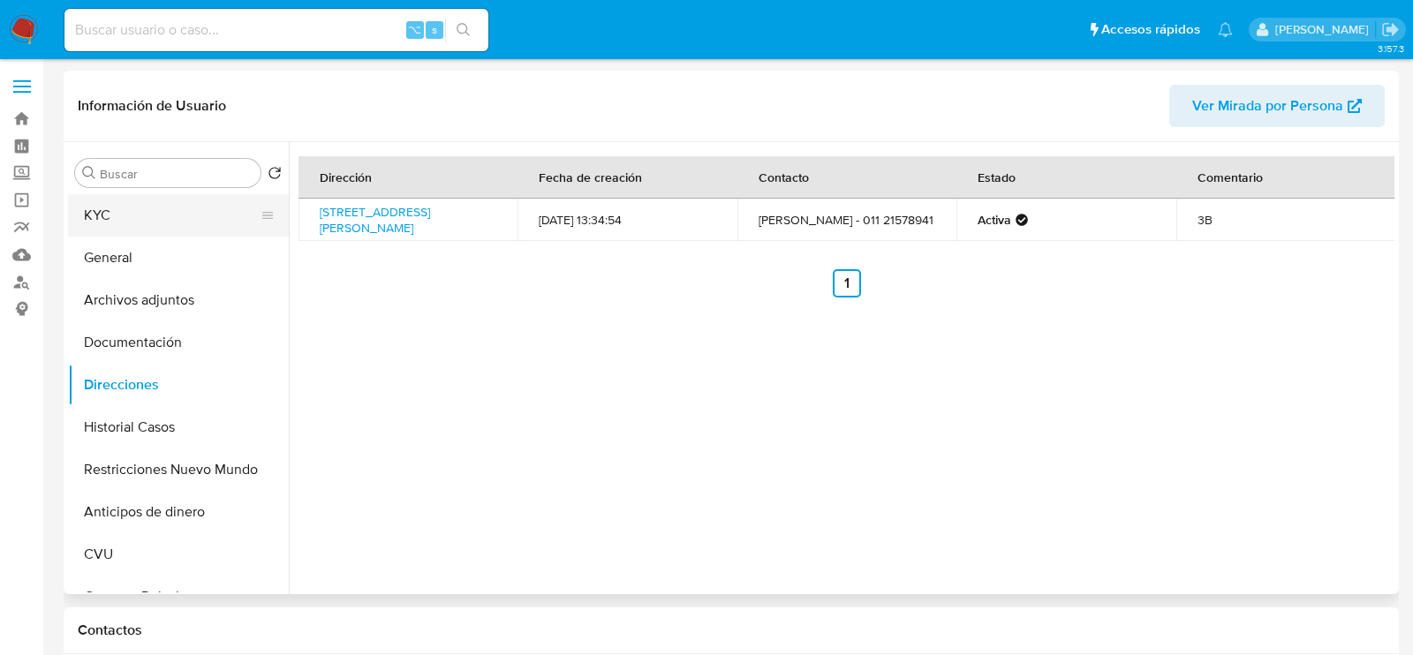
click at [155, 214] on button "KYC" at bounding box center [171, 215] width 207 height 42
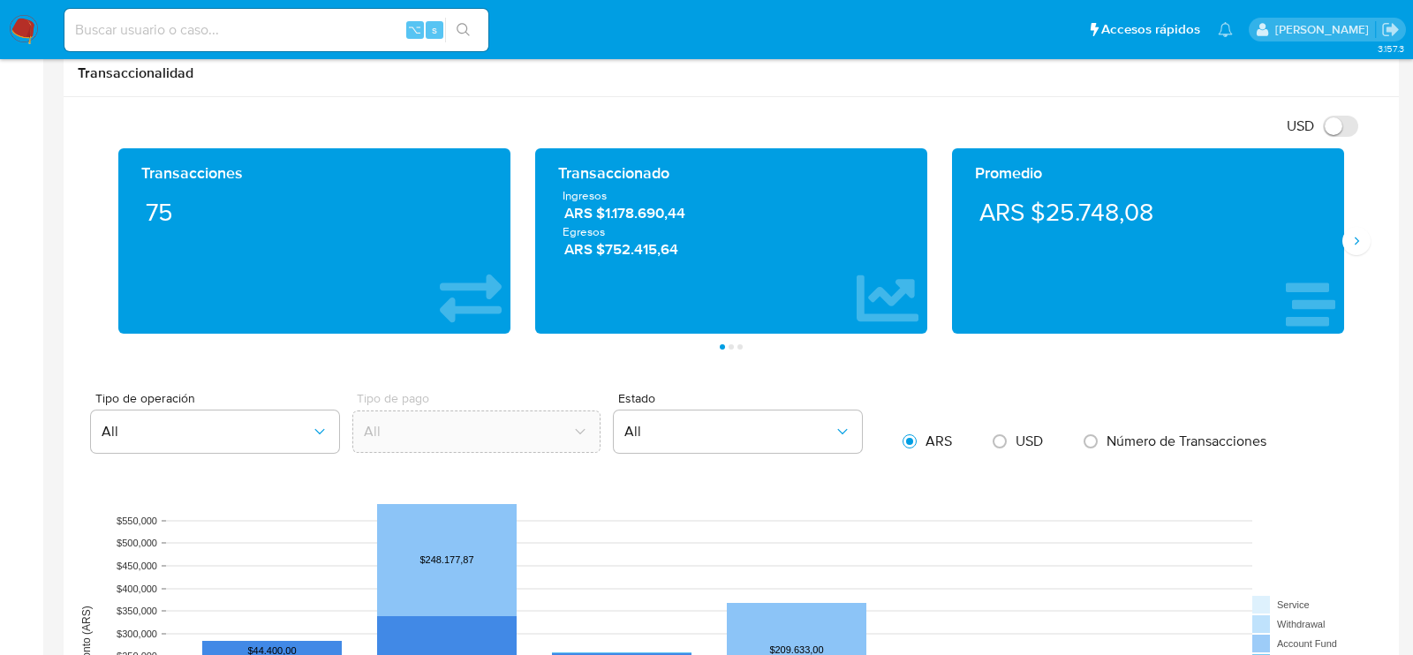
scroll to position [884, 0]
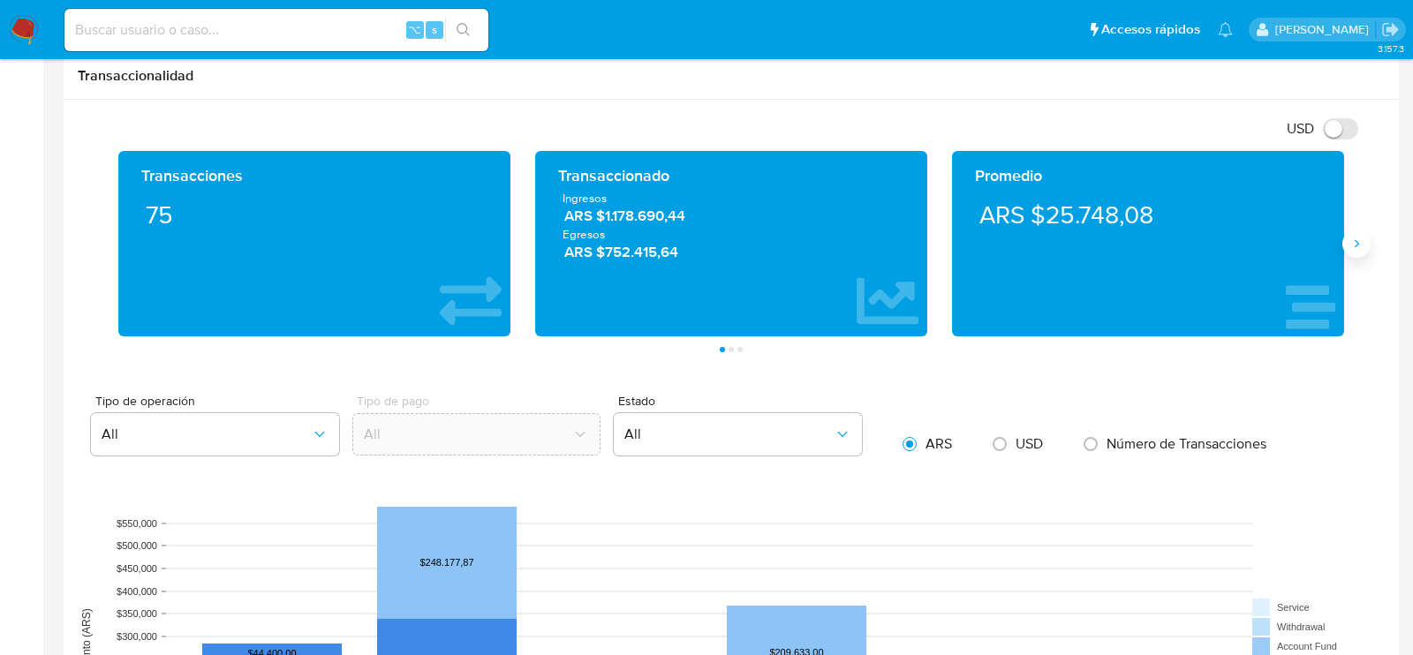
click at [1360, 240] on icon "Siguiente" at bounding box center [1357, 244] width 14 height 14
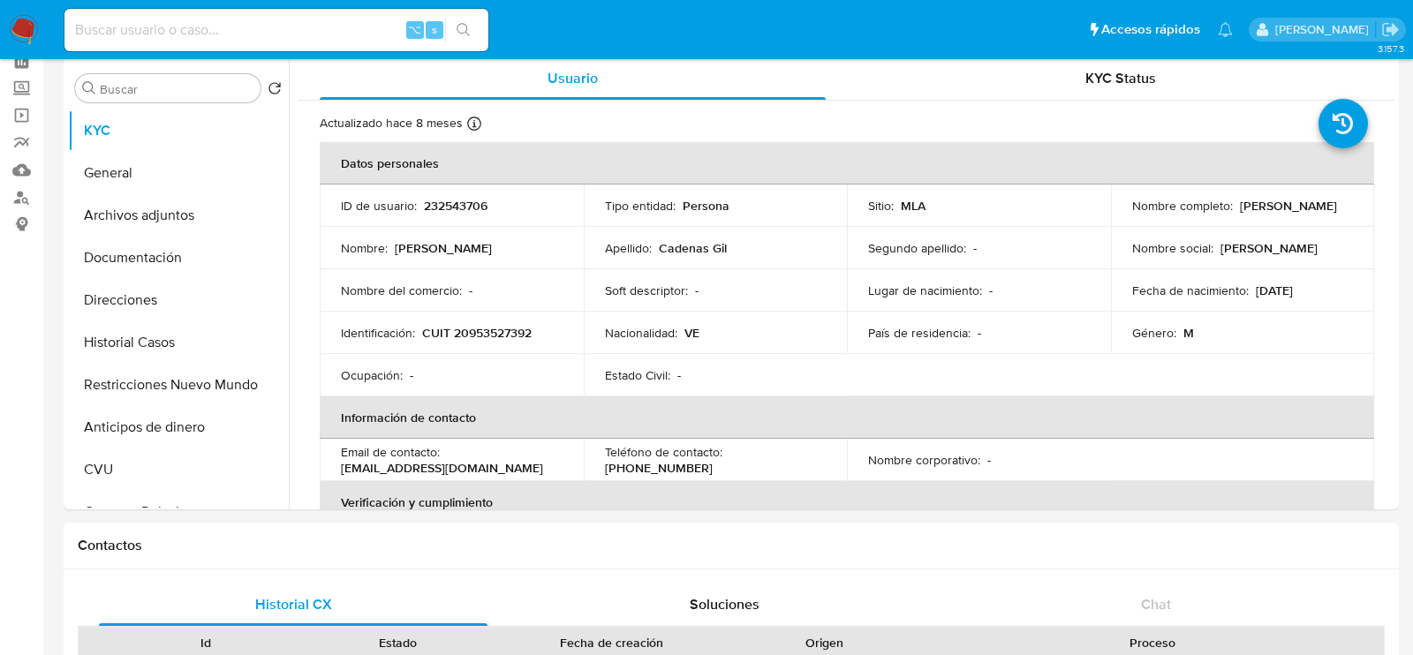
scroll to position [36, 0]
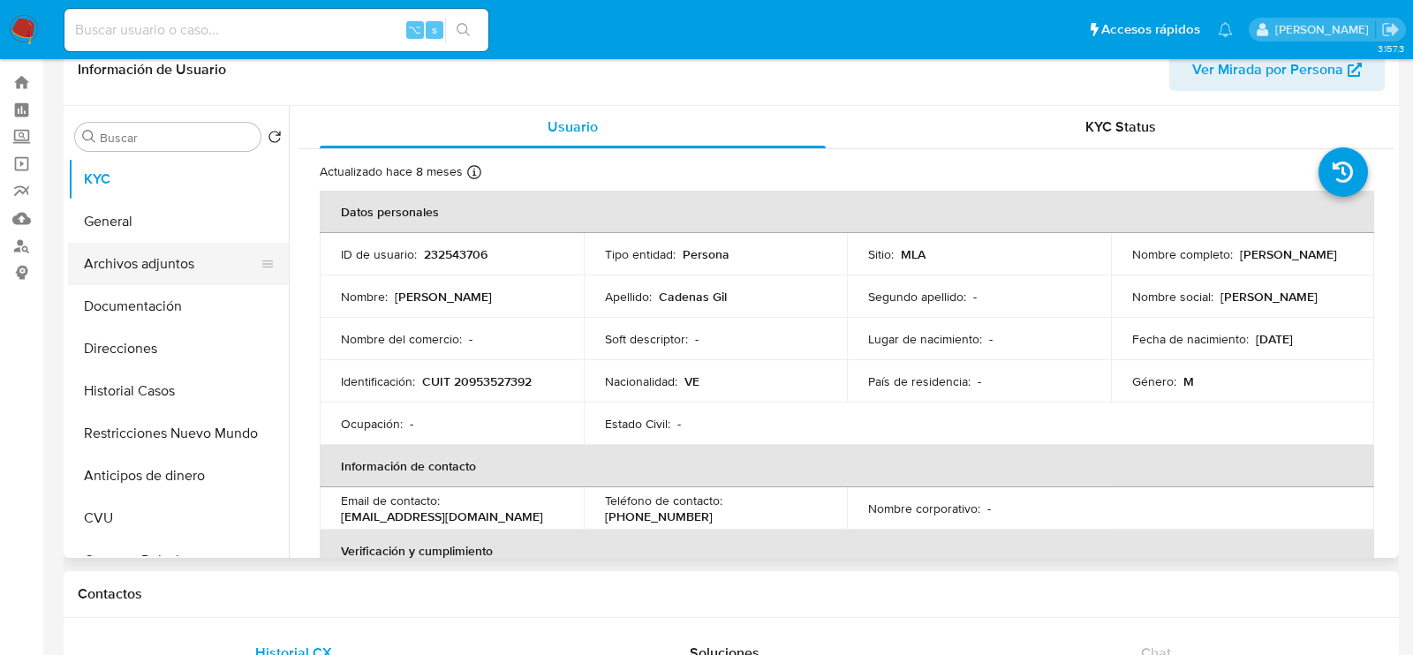
click at [128, 247] on button "Archivos adjuntos" at bounding box center [171, 264] width 207 height 42
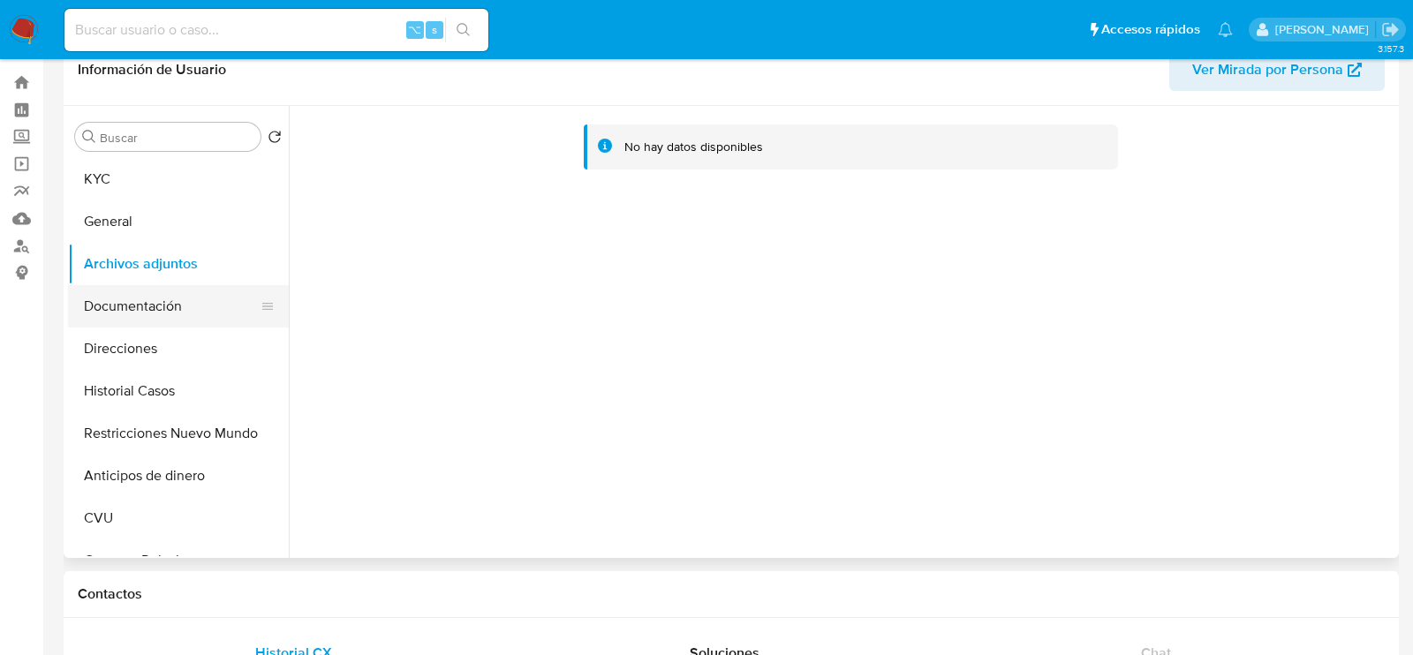
click at [193, 313] on button "Documentación" at bounding box center [171, 306] width 207 height 42
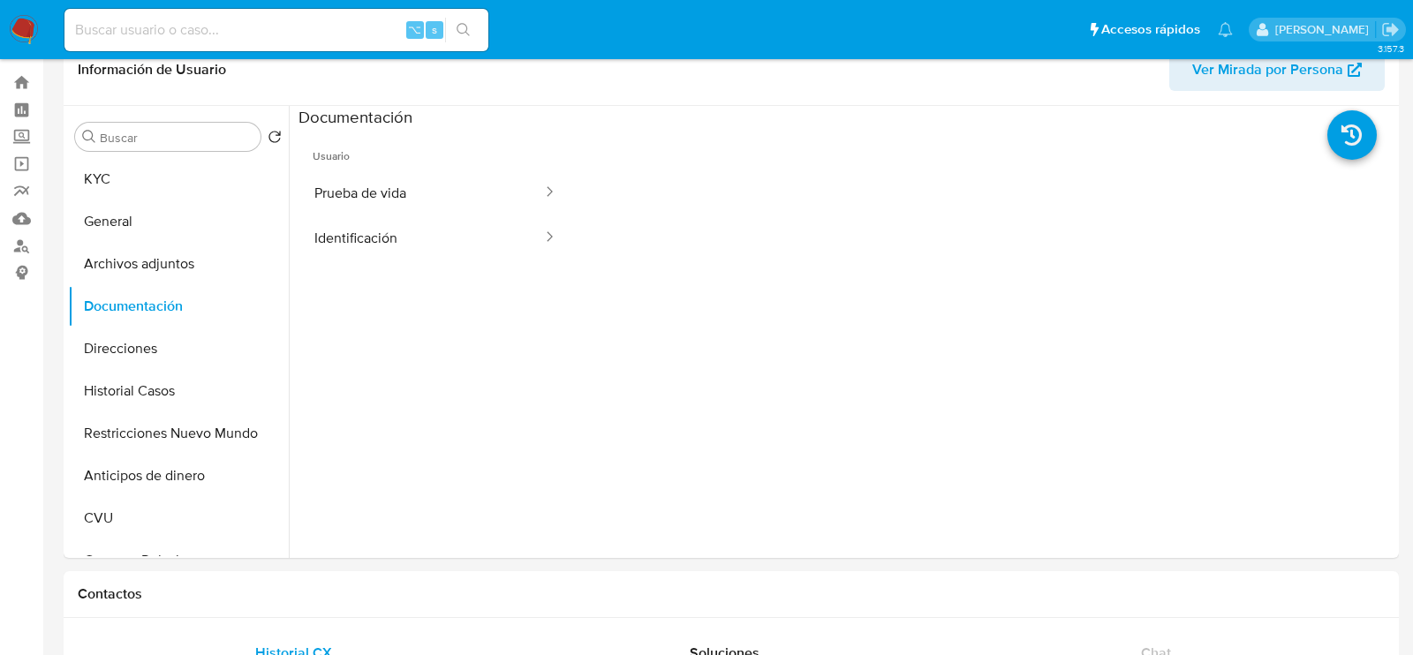
click at [443, 201] on button "Prueba de vida" at bounding box center [422, 192] width 246 height 45
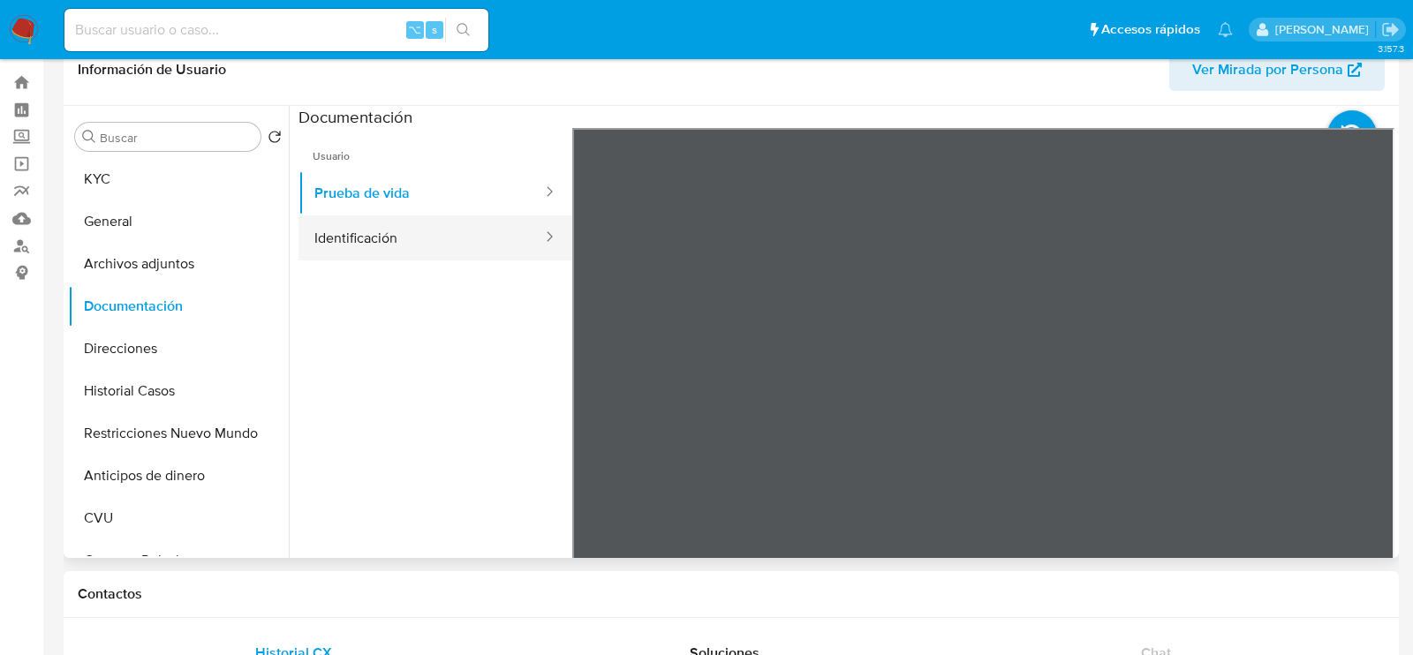
click at [466, 234] on button "Identificación" at bounding box center [422, 238] width 246 height 45
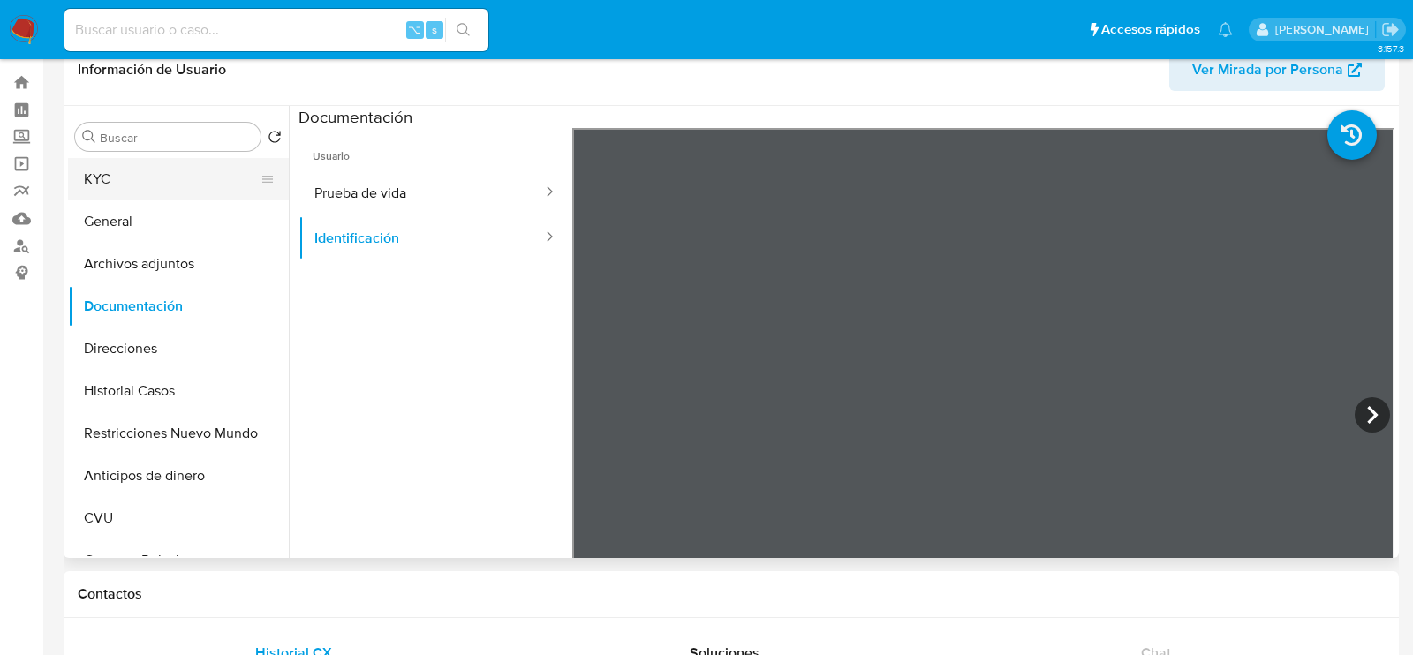
click at [136, 180] on button "KYC" at bounding box center [171, 179] width 207 height 42
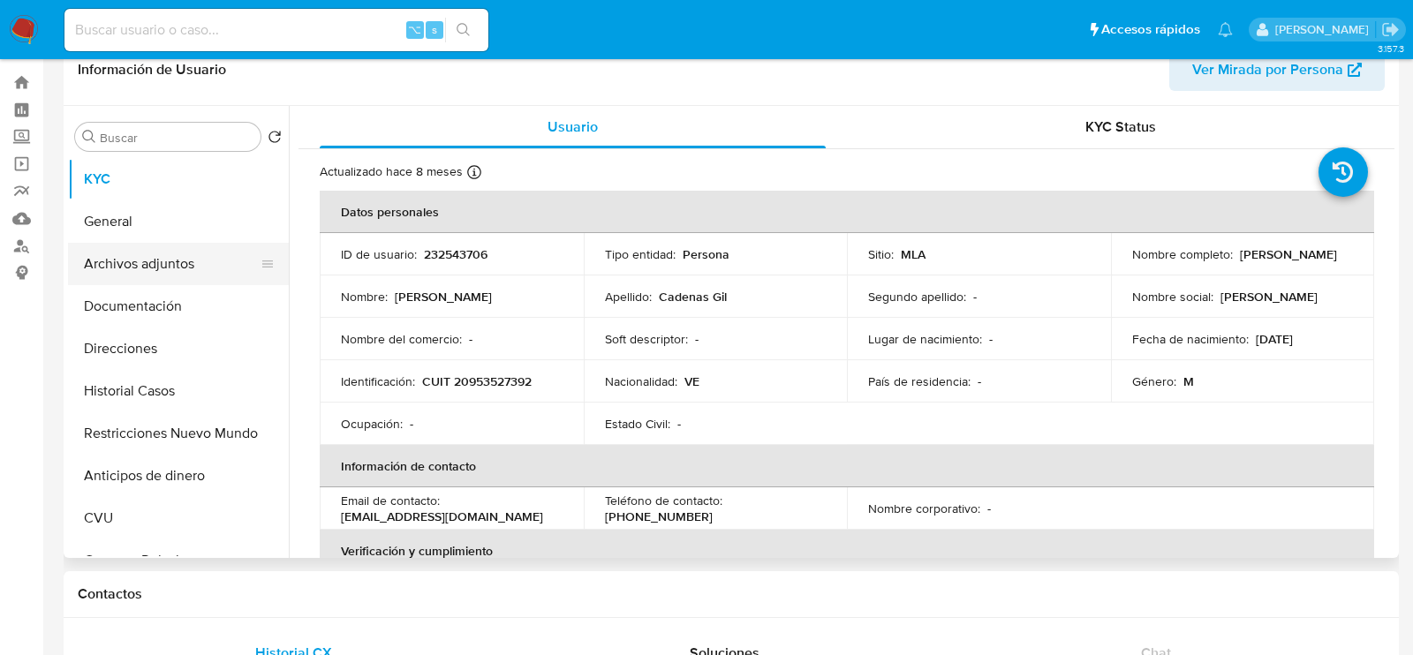
click at [175, 253] on button "Archivos adjuntos" at bounding box center [171, 264] width 207 height 42
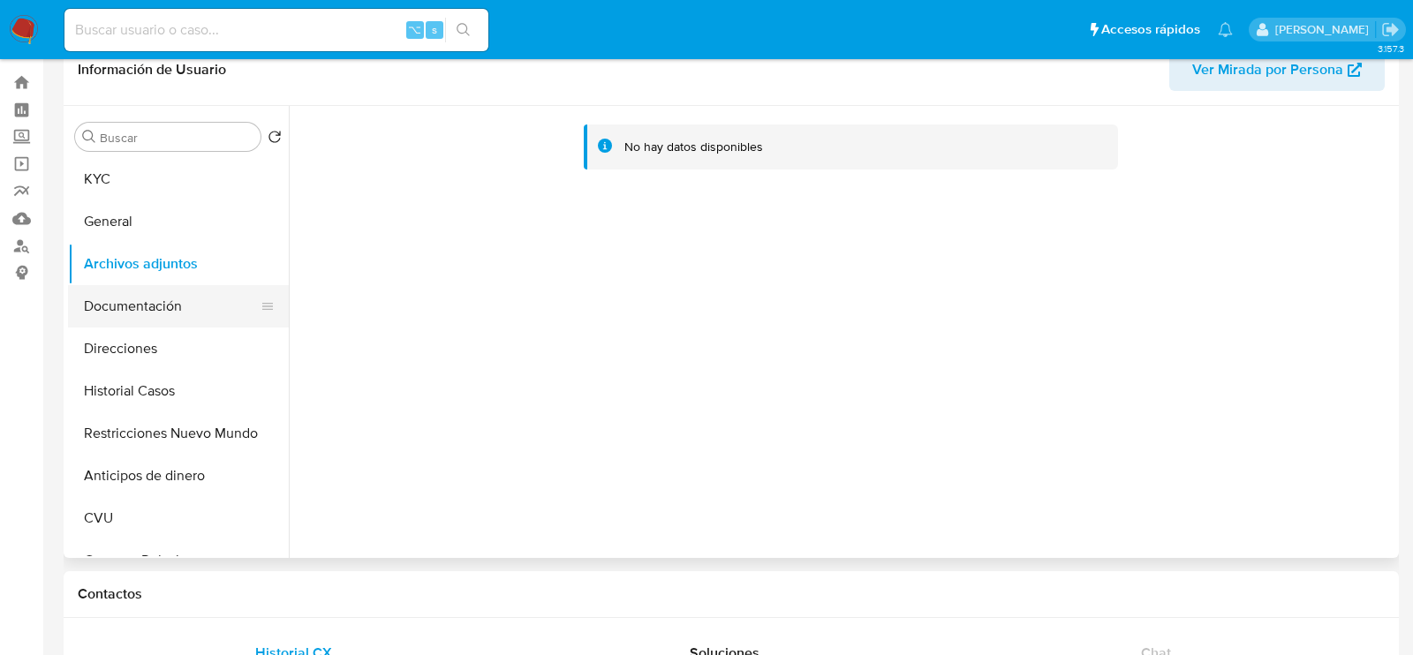
click at [172, 292] on button "Documentación" at bounding box center [171, 306] width 207 height 42
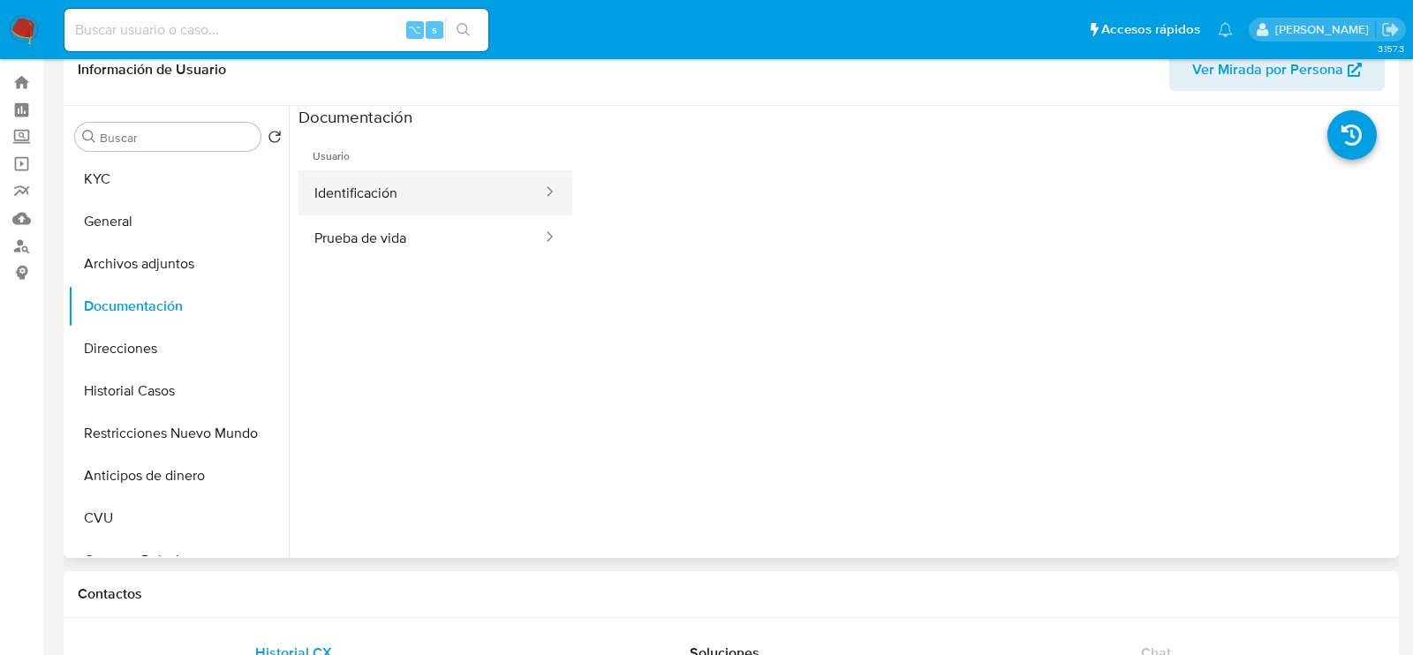
click at [469, 189] on button "Identificación" at bounding box center [422, 192] width 246 height 45
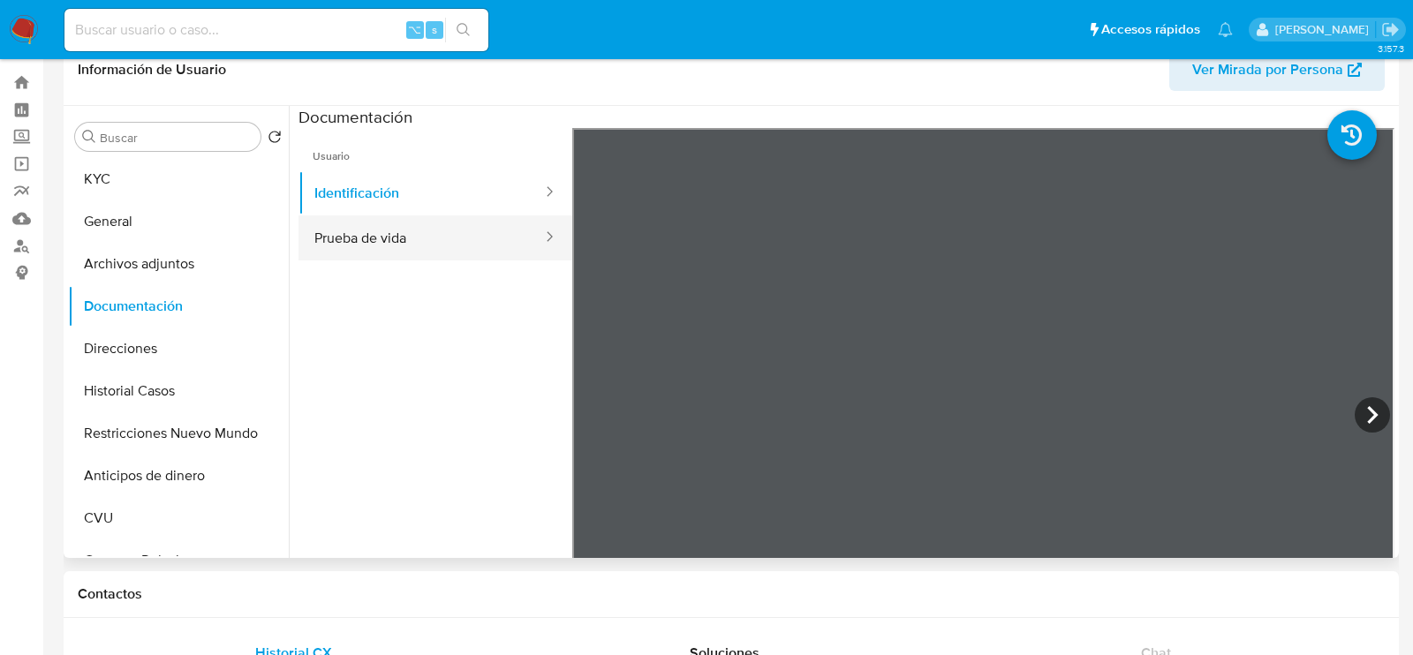
click at [360, 234] on button "Prueba de vida" at bounding box center [422, 238] width 246 height 45
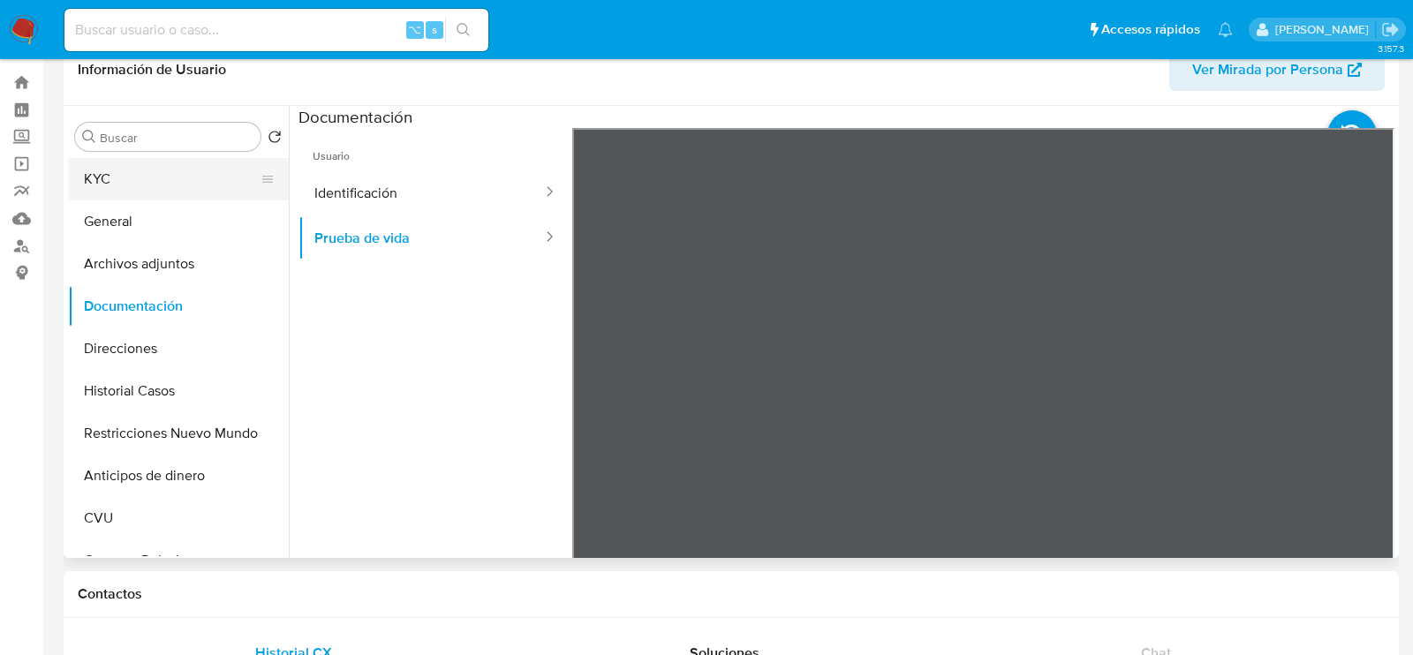
click at [94, 190] on button "KYC" at bounding box center [171, 179] width 207 height 42
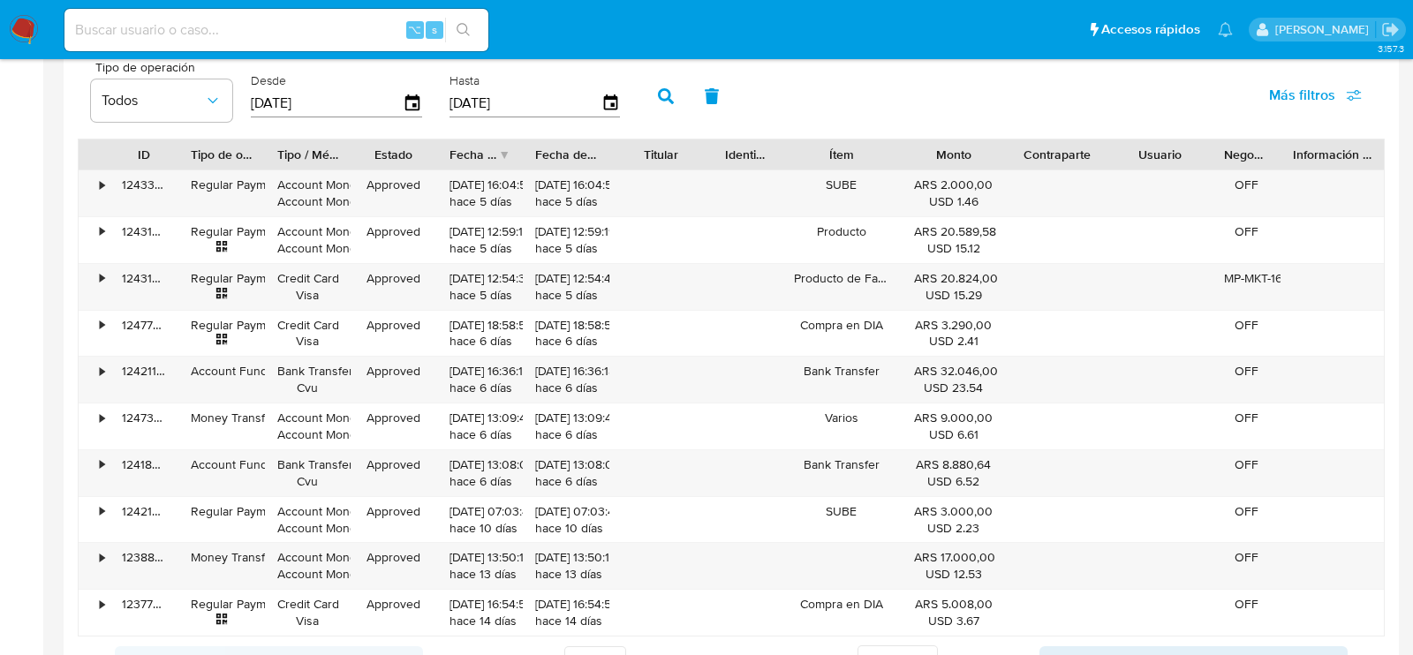
scroll to position [1706, 0]
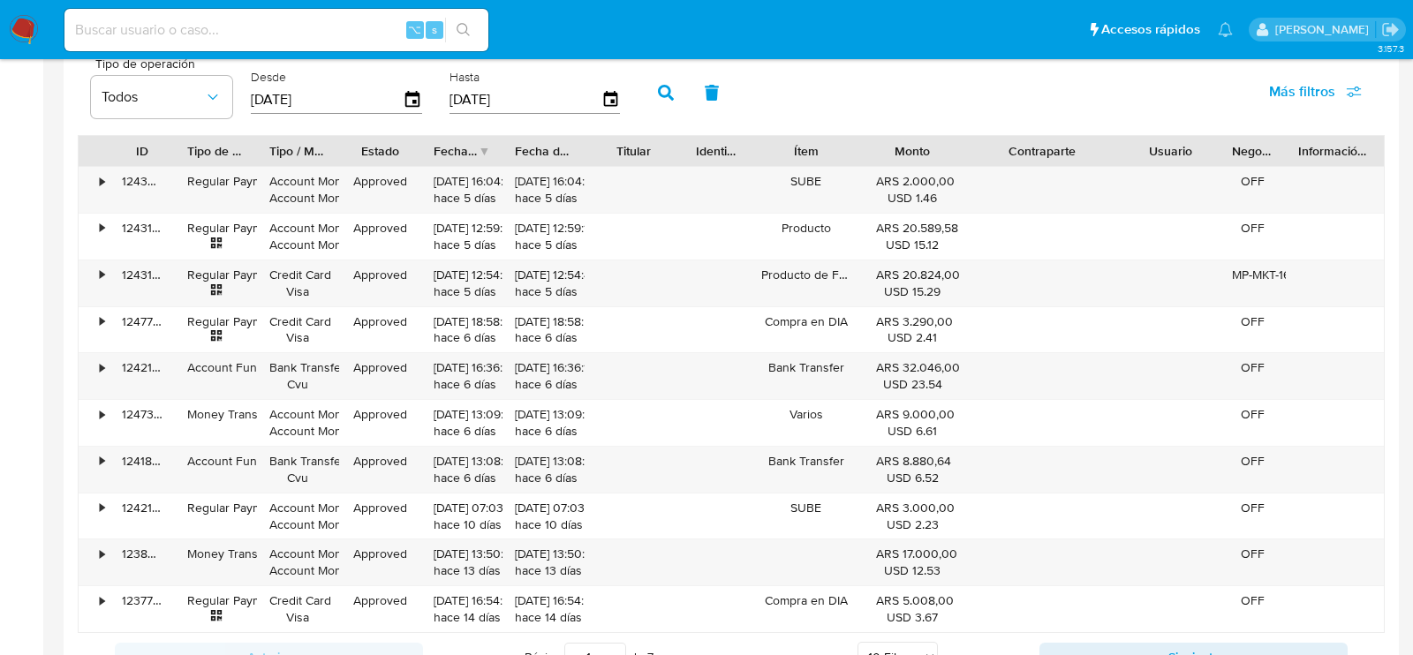
drag, startPoint x: 1116, startPoint y: 138, endPoint x: 1172, endPoint y: 134, distance: 56.6
click at [1172, 136] on div "ID Tipo de operación Tipo / Método Estado Fecha de creación Fecha de aprobación…" at bounding box center [732, 151] width 1306 height 30
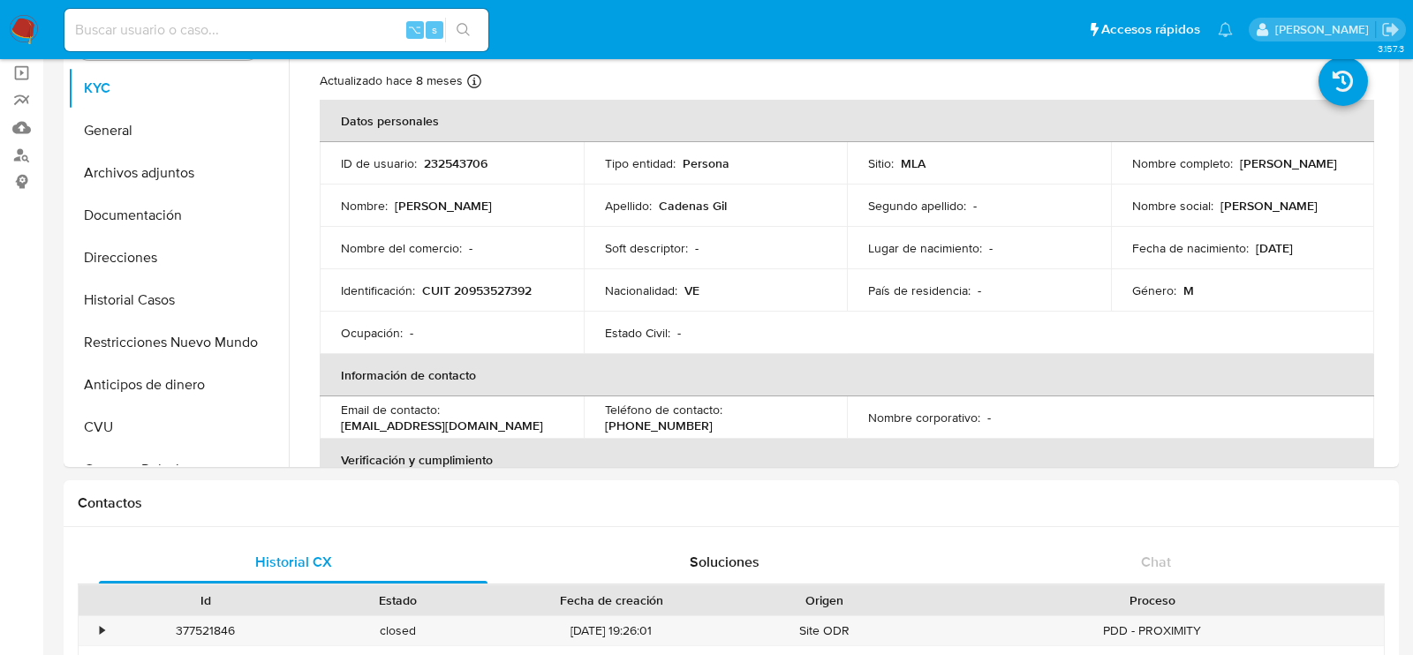
scroll to position [126, 0]
click at [498, 270] on td "Identificación : CUIT 20953527392" at bounding box center [452, 291] width 264 height 42
click at [498, 284] on p "CUIT 20953527392" at bounding box center [477, 292] width 110 height 16
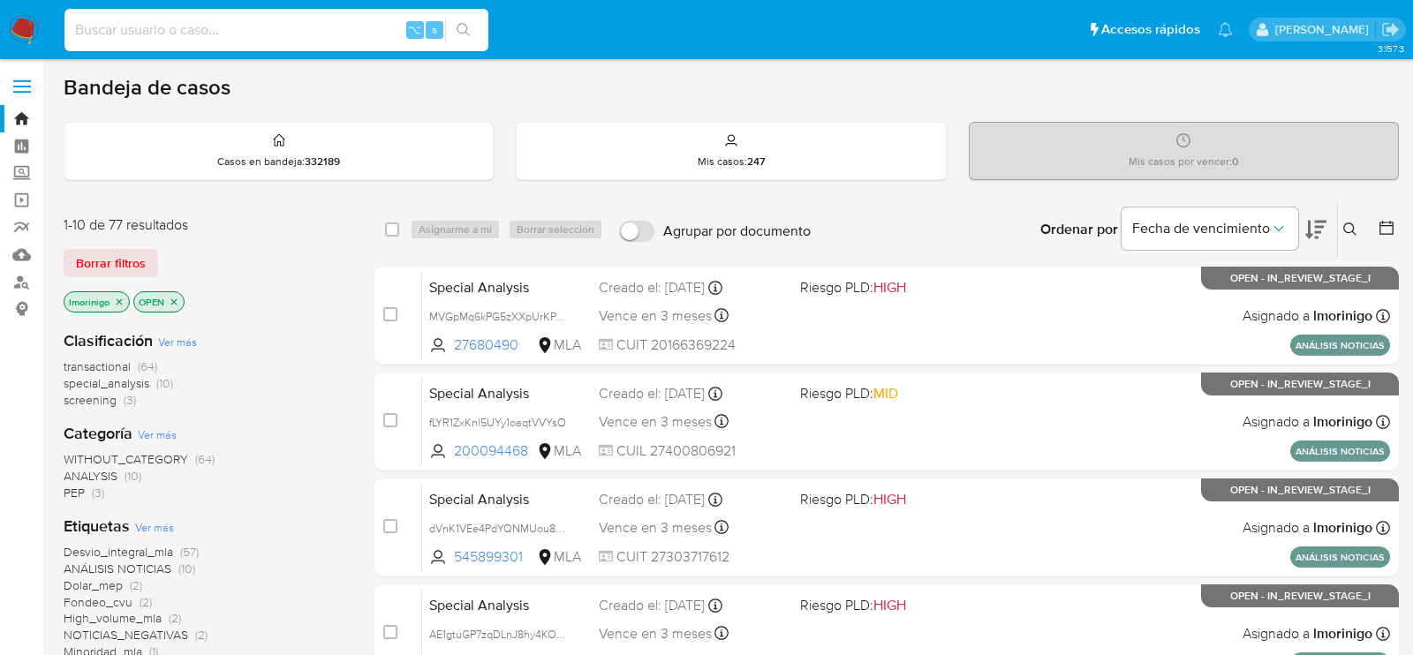
click at [280, 32] on input at bounding box center [276, 30] width 424 height 23
paste input "AziROnTcz8Hhkie2KrdHo6UF"
type input "AziROnTcz8Hhkie2KrdHo6UF"
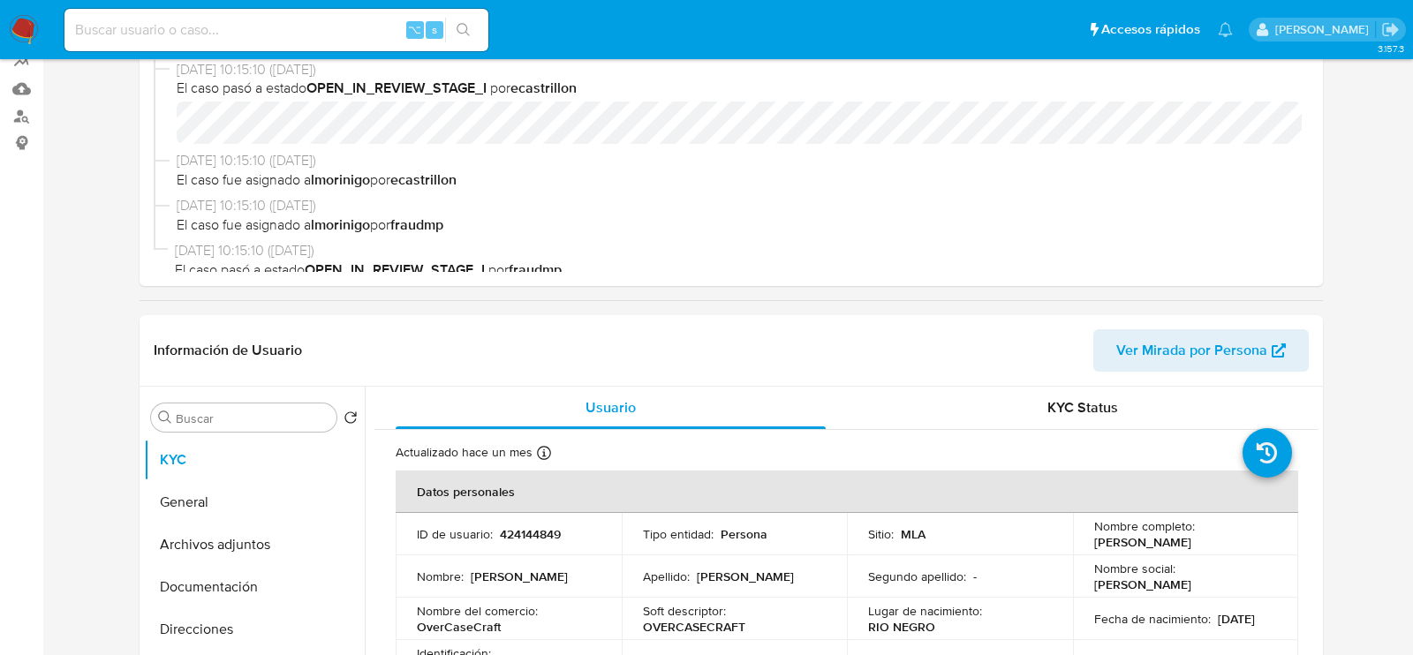
select select "10"
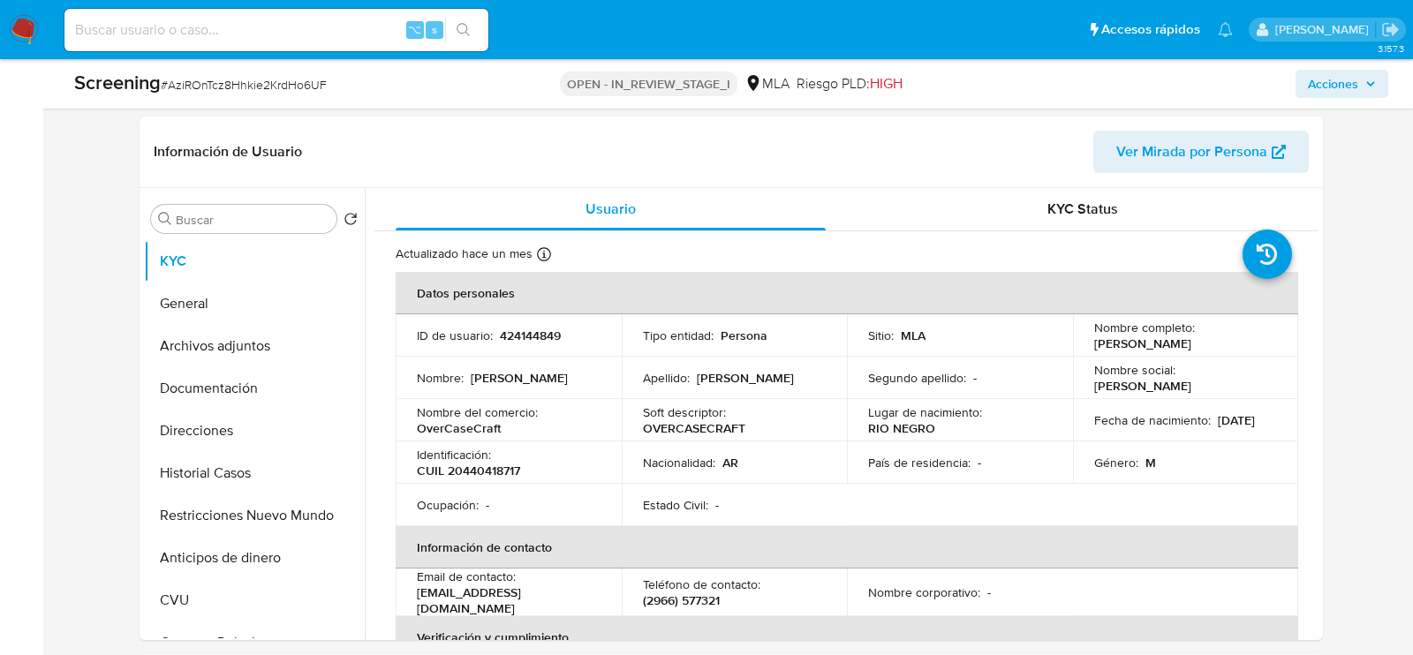
scroll to position [329, 0]
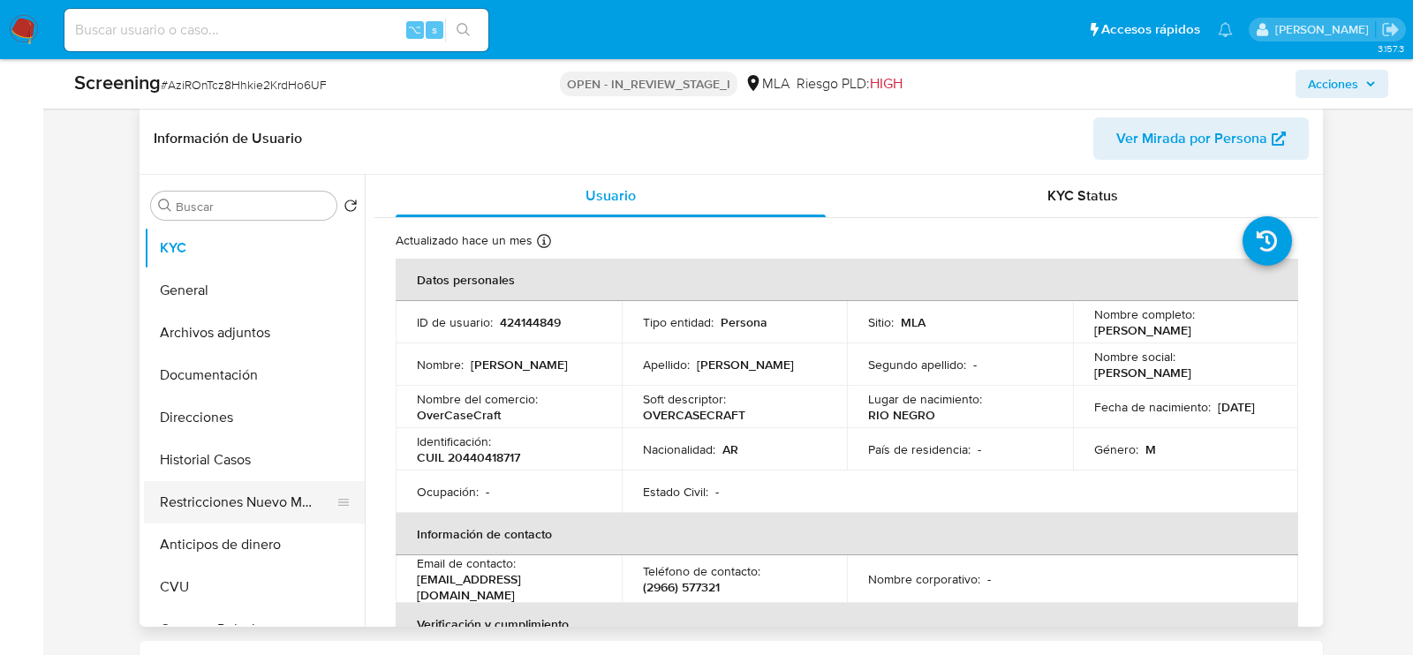
click at [208, 481] on button "Restricciones Nuevo Mundo" at bounding box center [247, 502] width 207 height 42
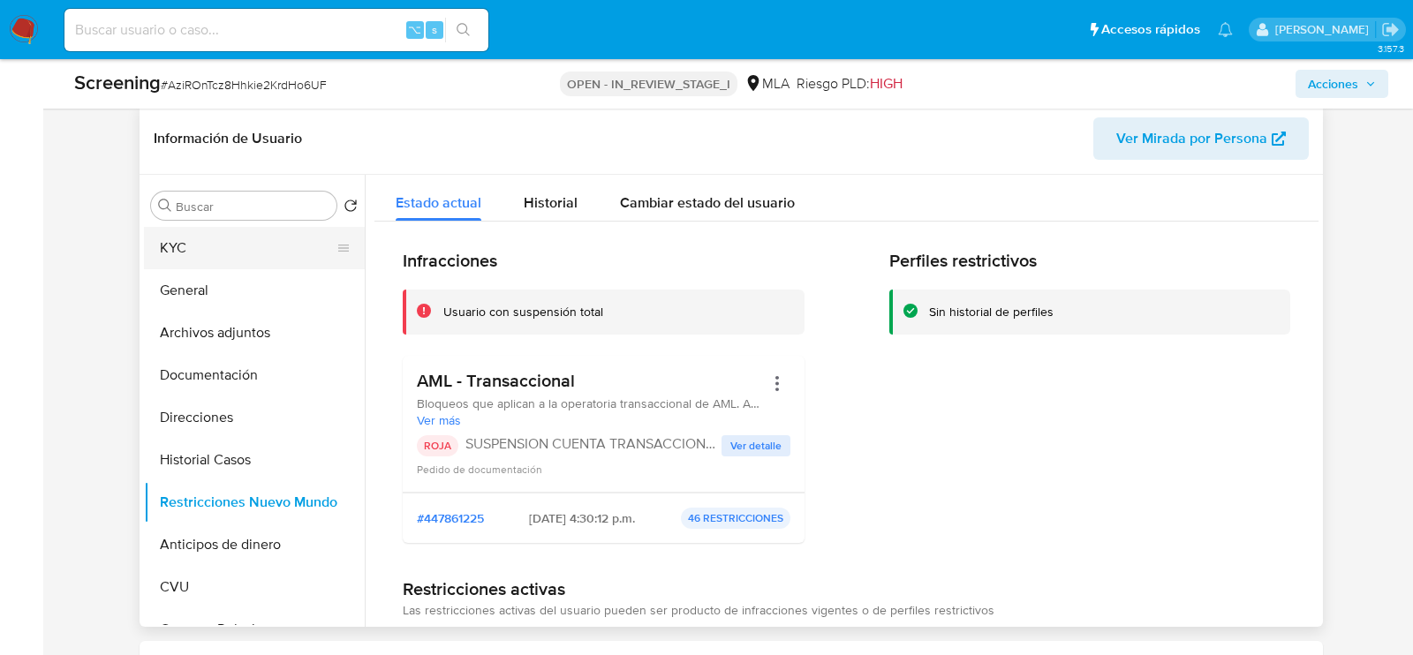
click at [222, 239] on button "KYC" at bounding box center [247, 248] width 207 height 42
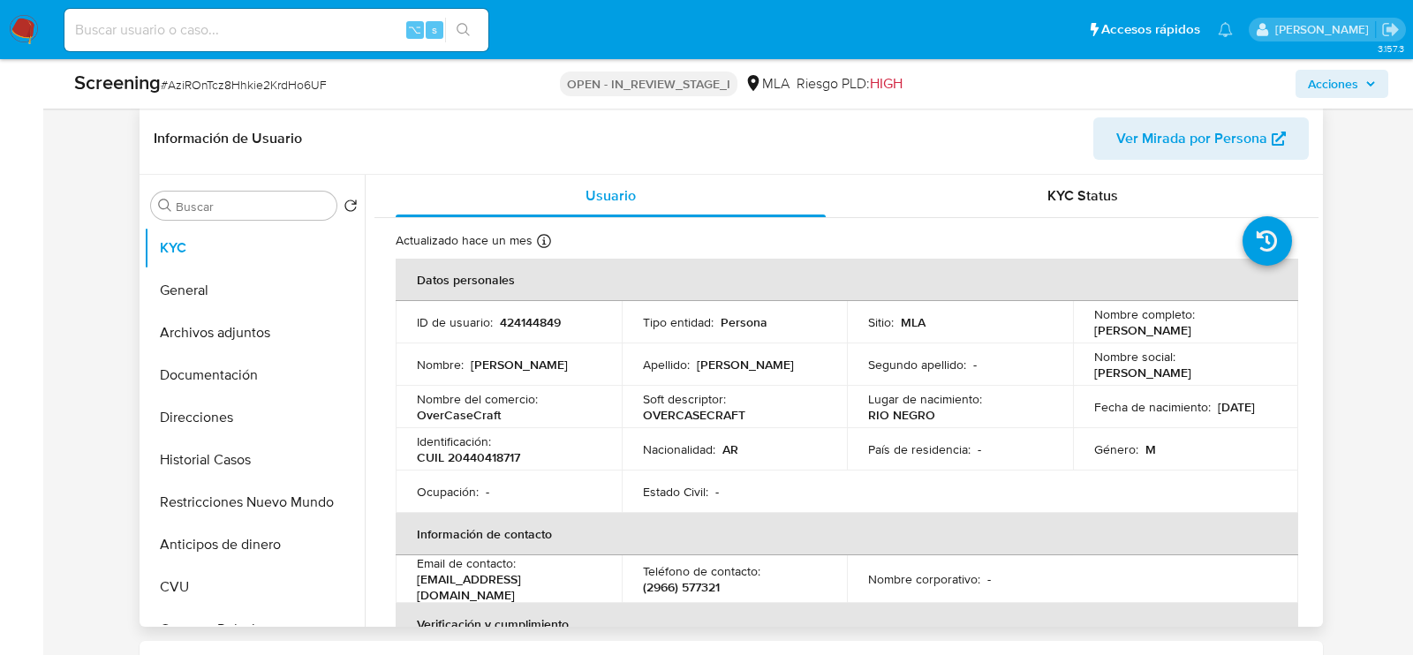
click at [1210, 133] on span "Ver Mirada por Persona" at bounding box center [1192, 138] width 151 height 42
click at [1335, 87] on span "Acciones" at bounding box center [1333, 84] width 50 height 28
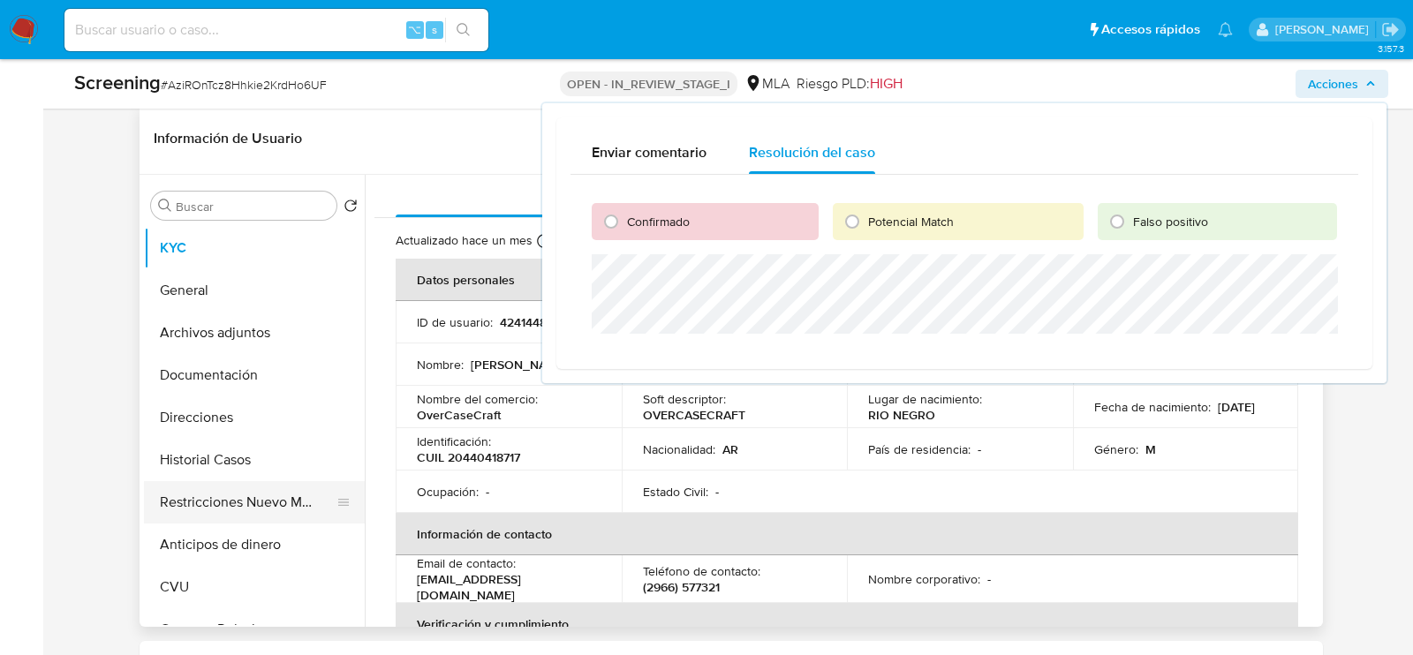
click at [230, 511] on button "Restricciones Nuevo Mundo" at bounding box center [247, 502] width 207 height 42
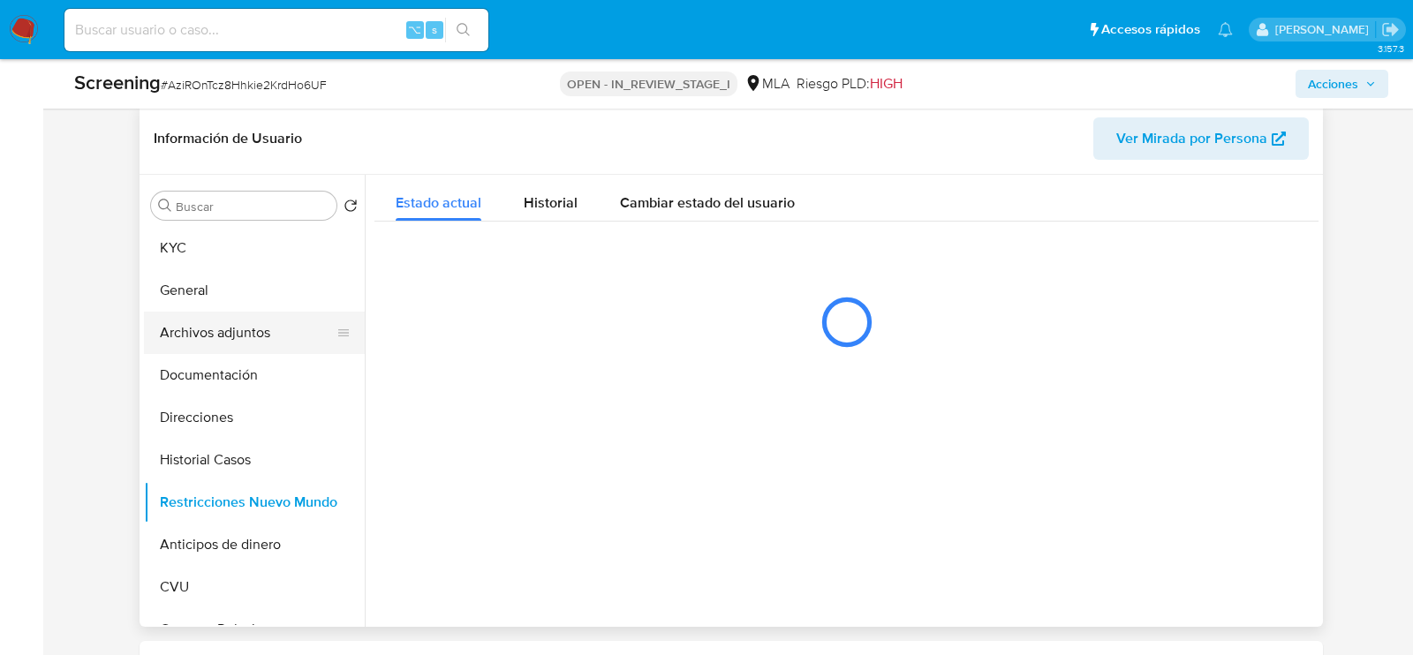
click at [216, 322] on button "Archivos adjuntos" at bounding box center [247, 333] width 207 height 42
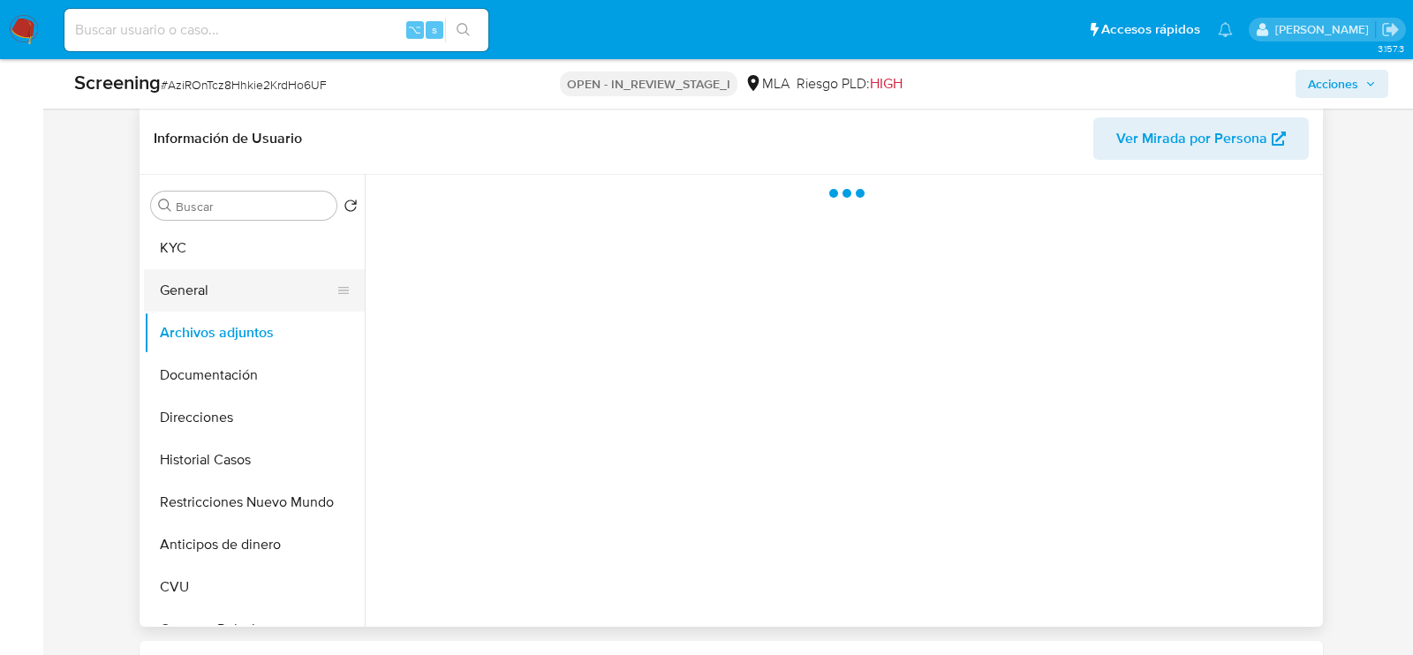
click at [216, 292] on button "General" at bounding box center [247, 290] width 207 height 42
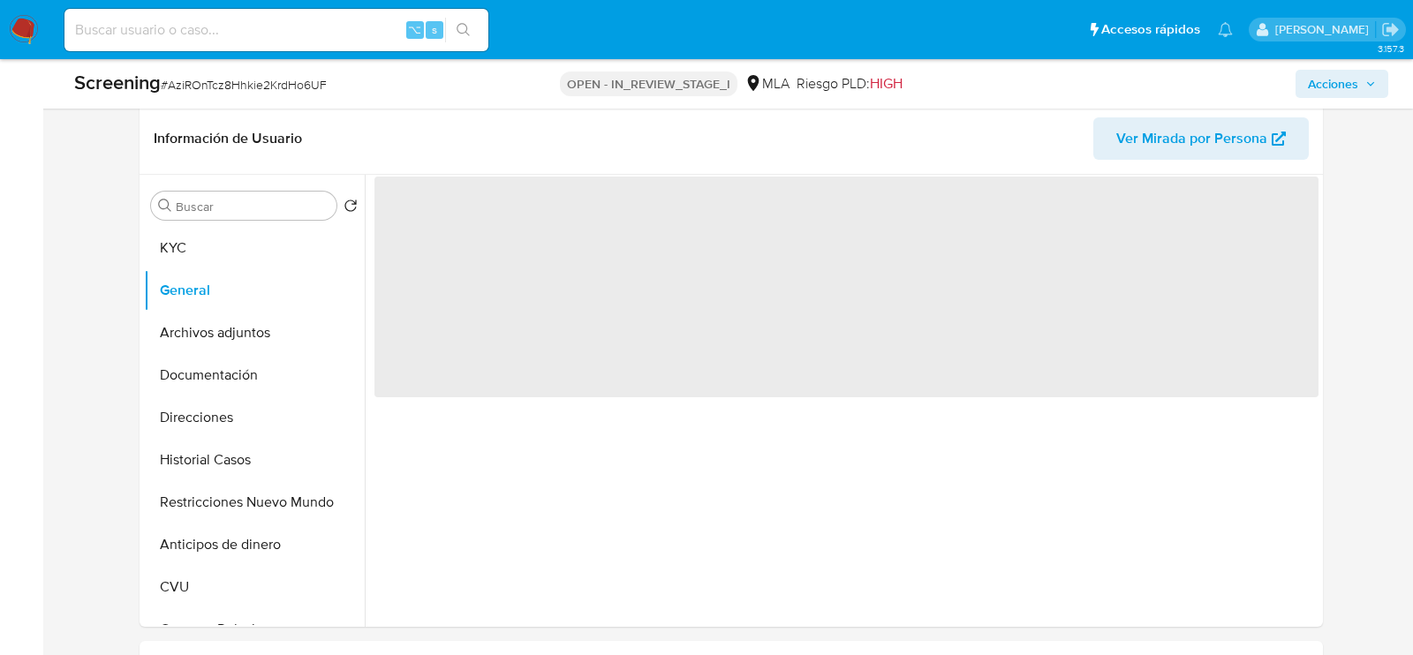
click at [1339, 92] on span "Acciones" at bounding box center [1333, 84] width 50 height 28
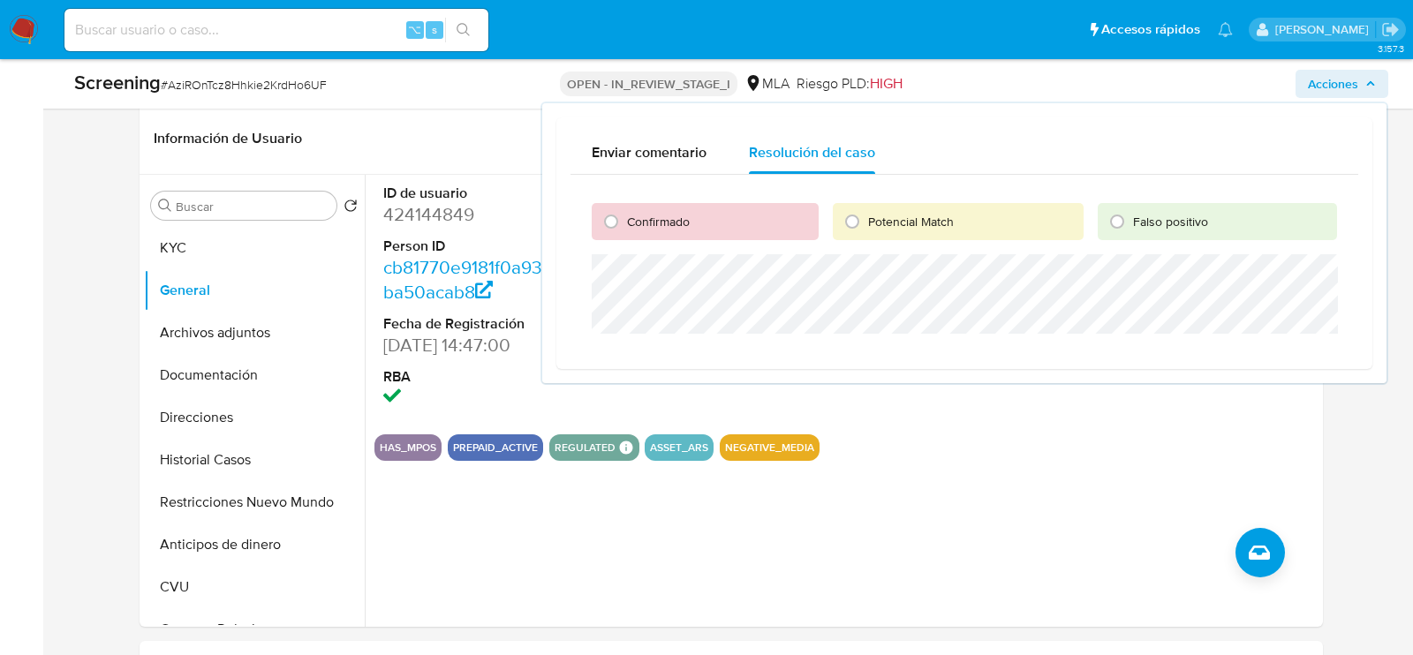
click at [637, 239] on div "Confirmado" at bounding box center [705, 221] width 227 height 37
click at [621, 235] on div "Confirmado" at bounding box center [705, 221] width 227 height 37
click at [610, 224] on input "Confirmado" at bounding box center [611, 222] width 28 height 28
radio input "true"
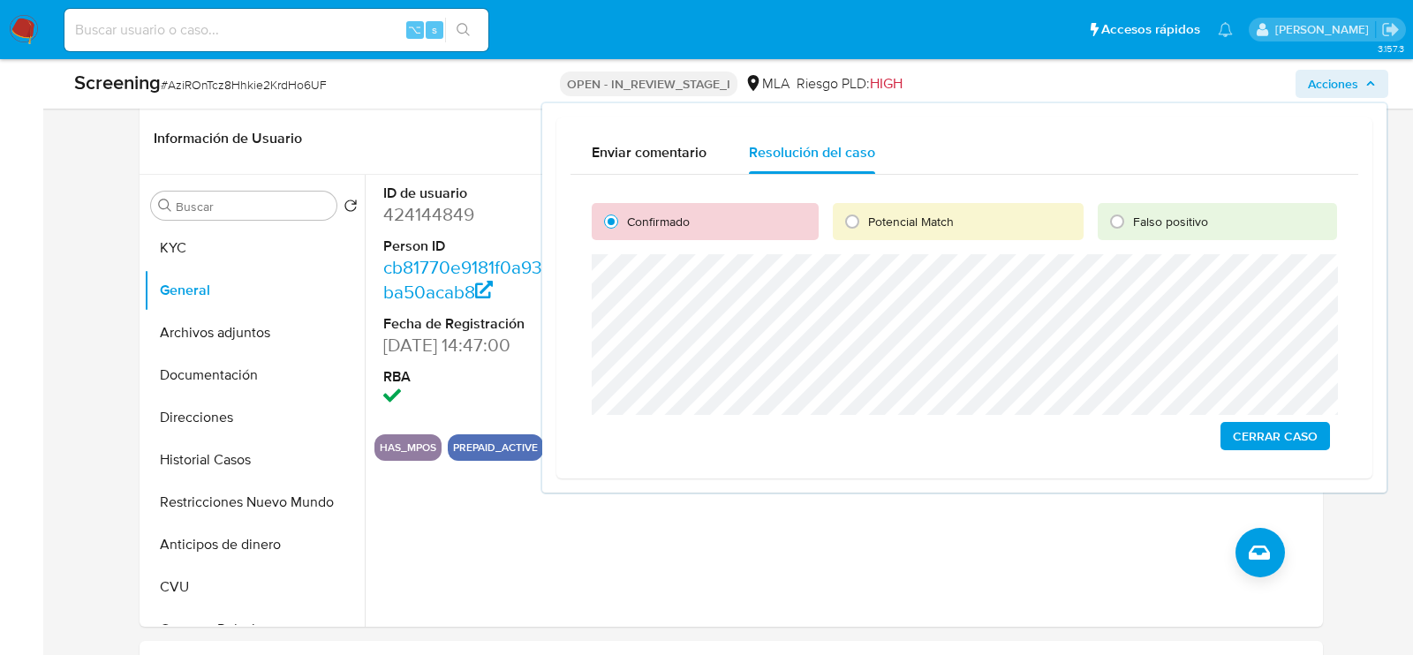
click at [1278, 427] on span "Cerrar Caso" at bounding box center [1275, 436] width 85 height 25
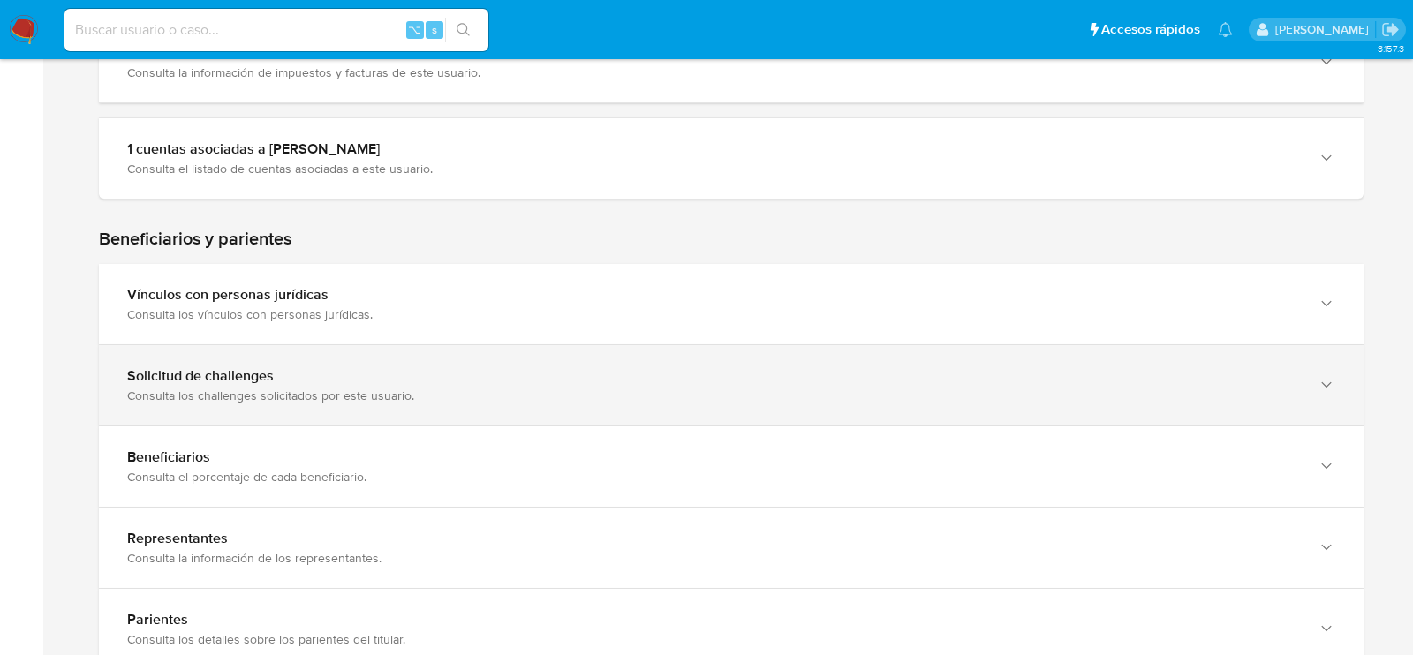
scroll to position [811, 0]
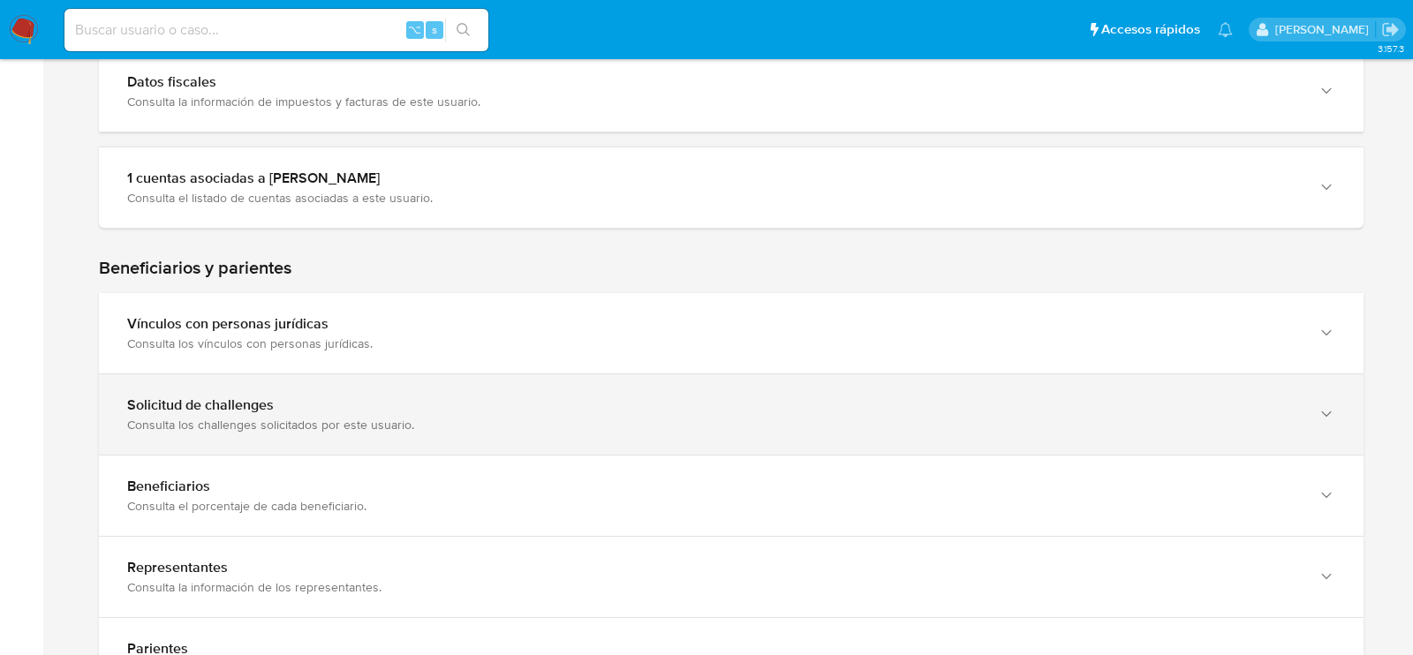
click at [237, 205] on div "1 cuentas asociadas a [PERSON_NAME] Consulta el listado de cuentas asociadas a …" at bounding box center [731, 188] width 1265 height 80
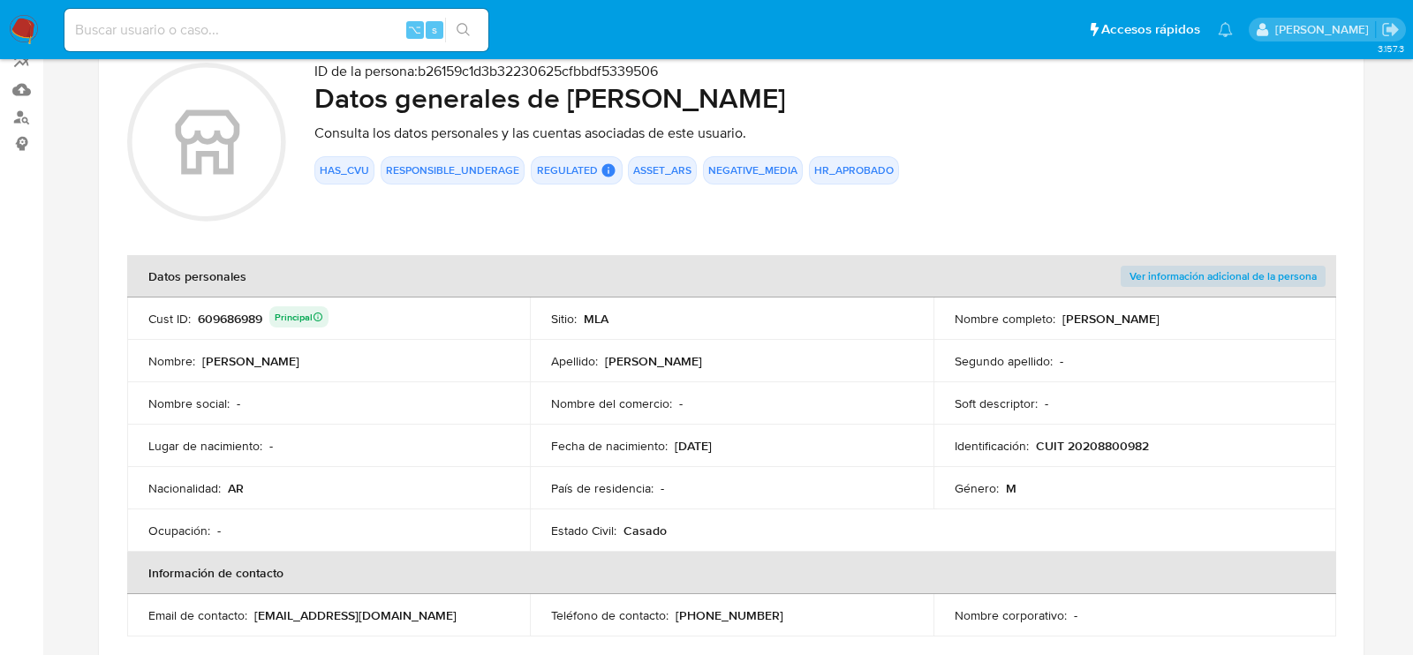
scroll to position [0, 0]
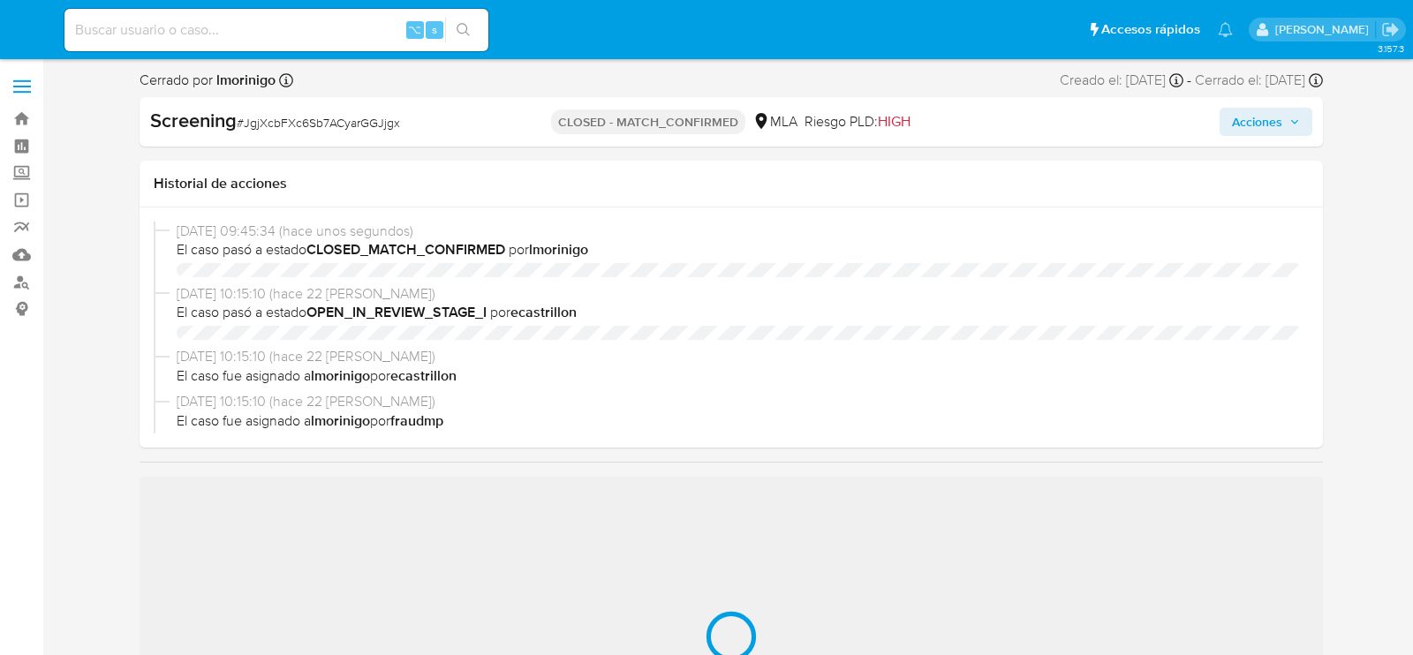
select select "10"
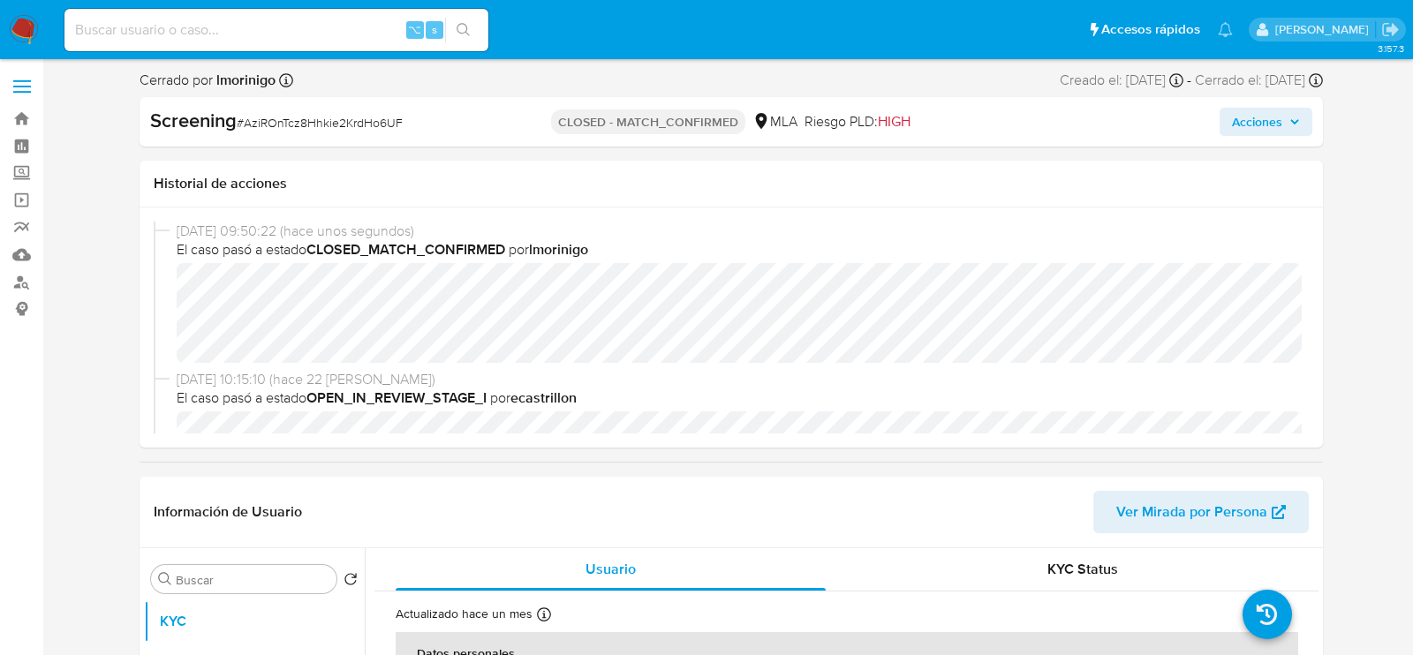
select select "10"
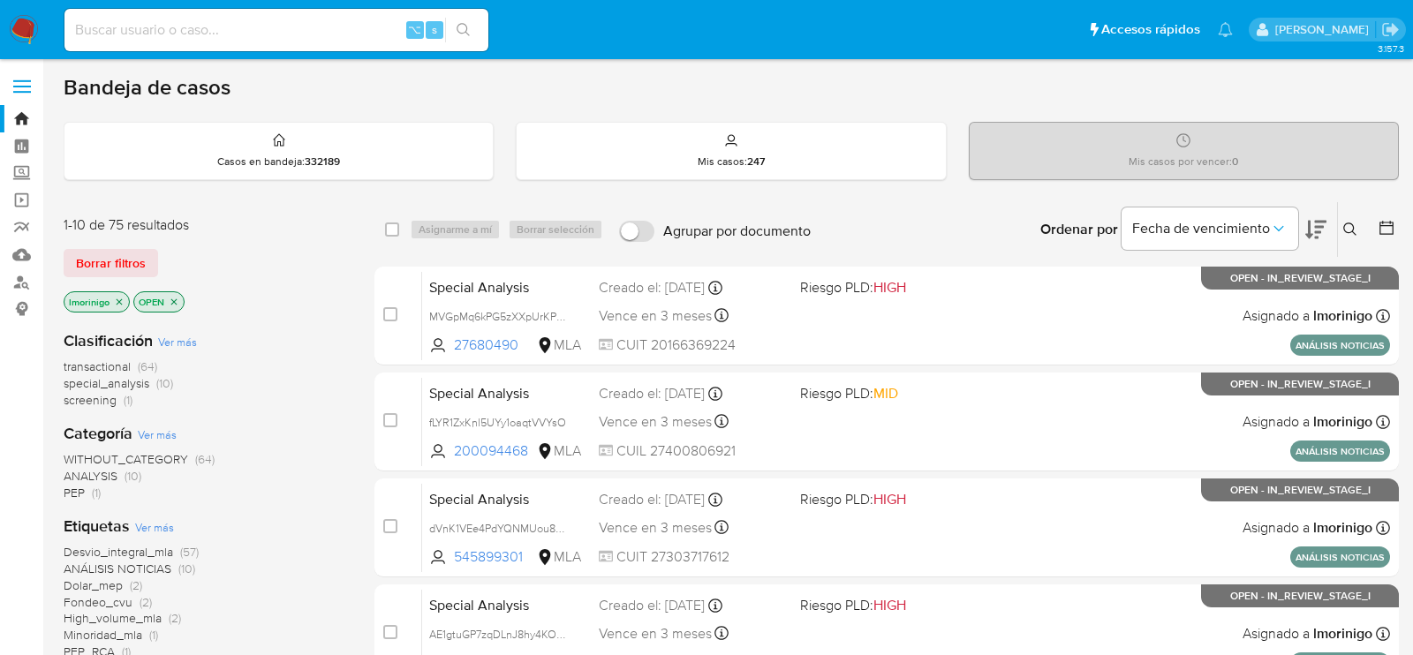
click at [118, 405] on span "screening (1)" at bounding box center [98, 400] width 69 height 17
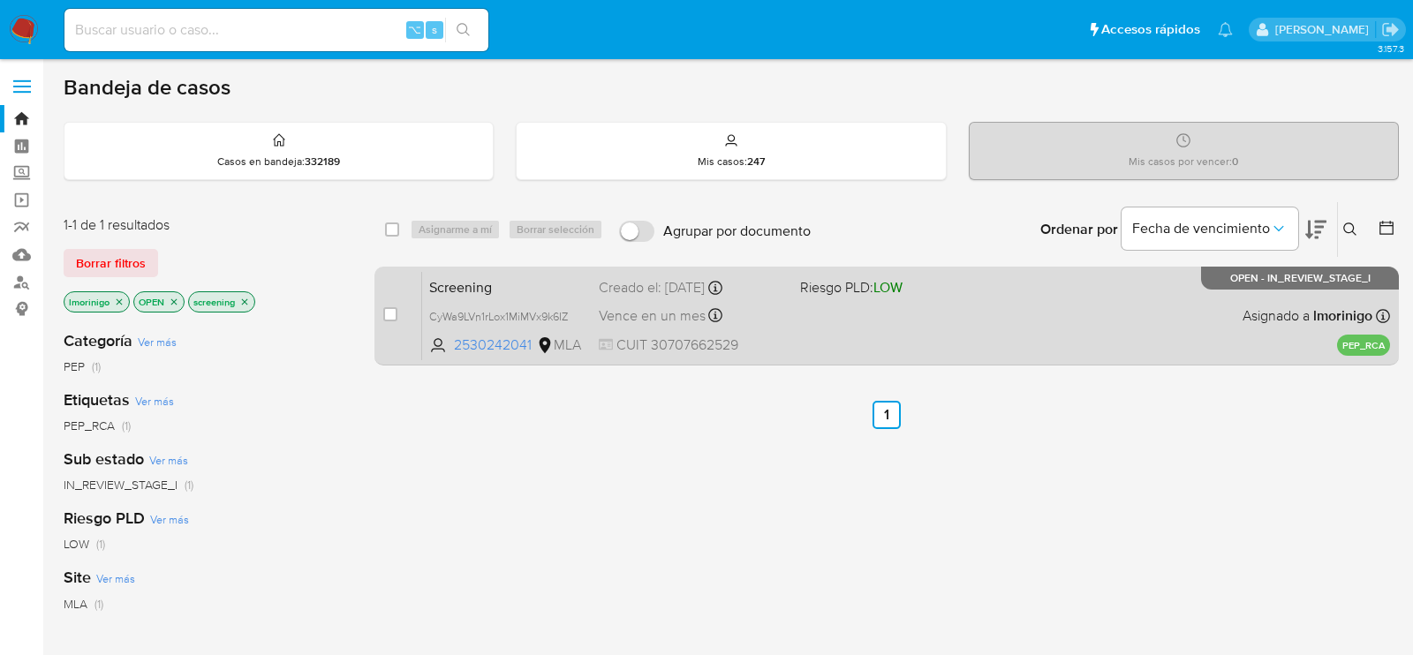
click at [798, 315] on div "Screening CyWa9LVn1rLox1MiMVx9k6IZ 2530242041 MLA Riesgo PLD: LOW Creado el: [D…" at bounding box center [906, 315] width 968 height 89
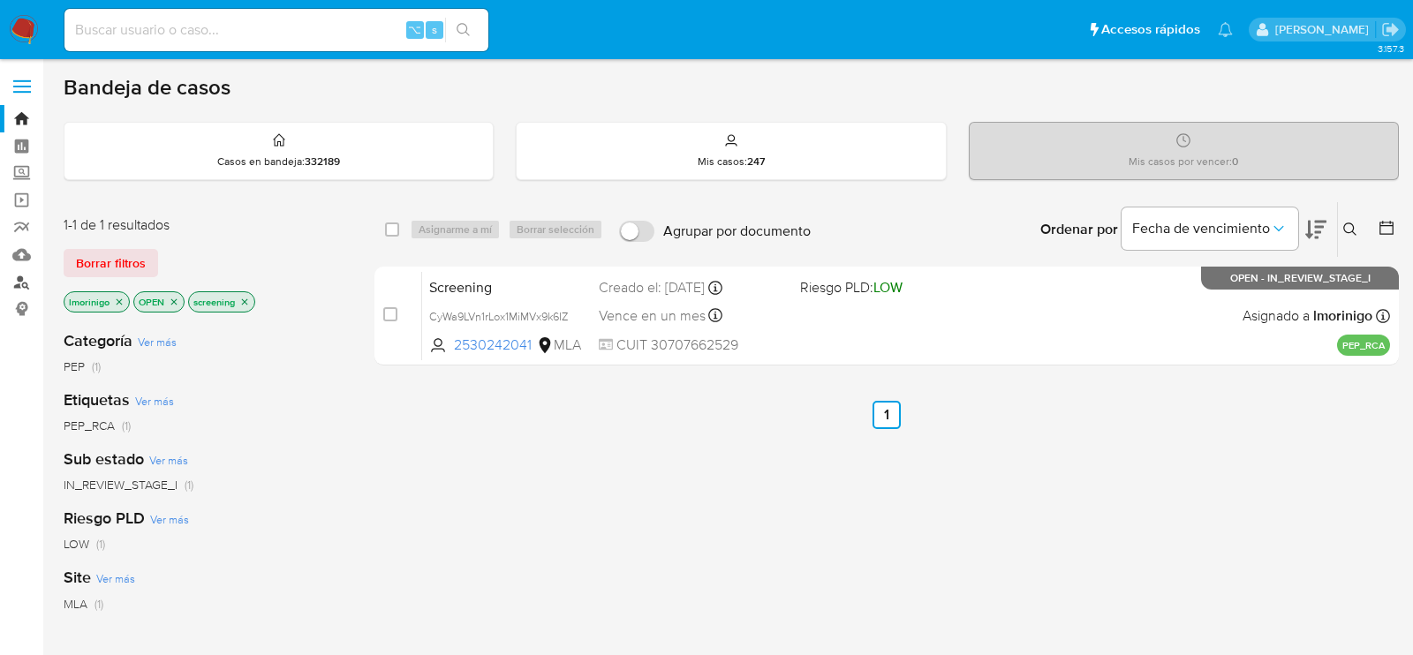
click at [20, 285] on link "Buscador de personas" at bounding box center [105, 282] width 210 height 27
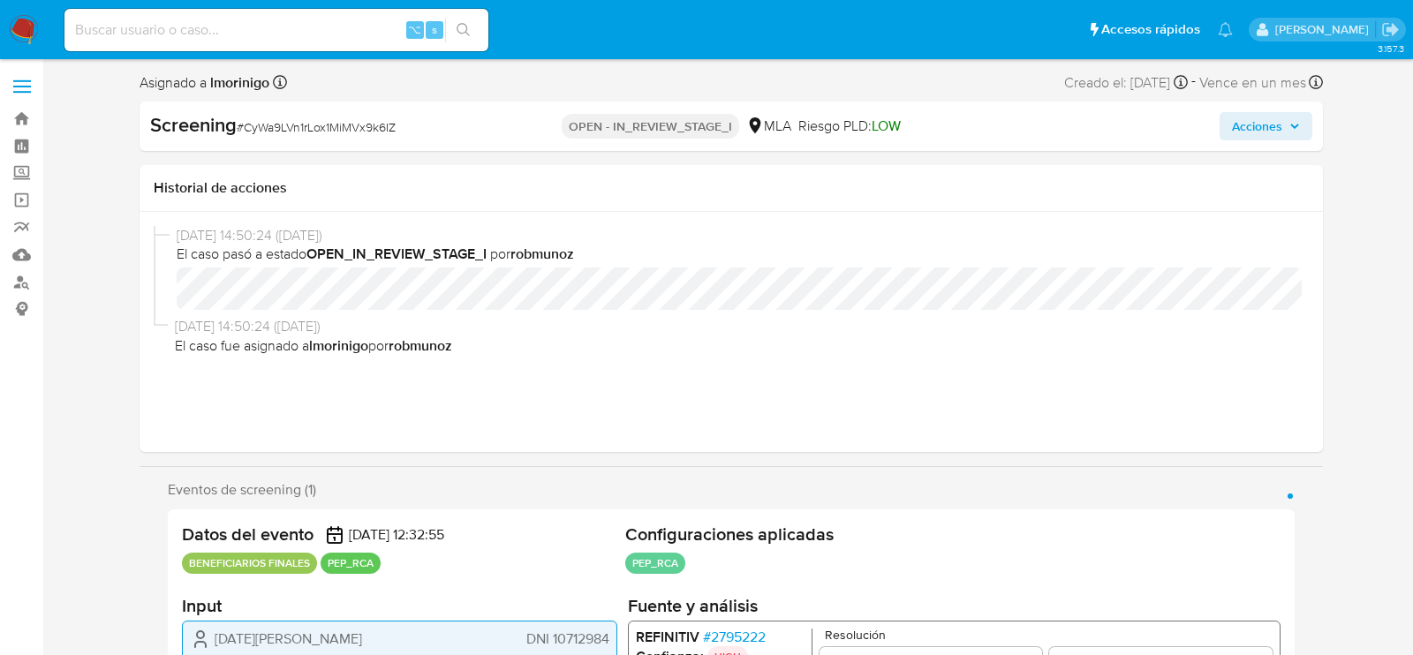
select select "10"
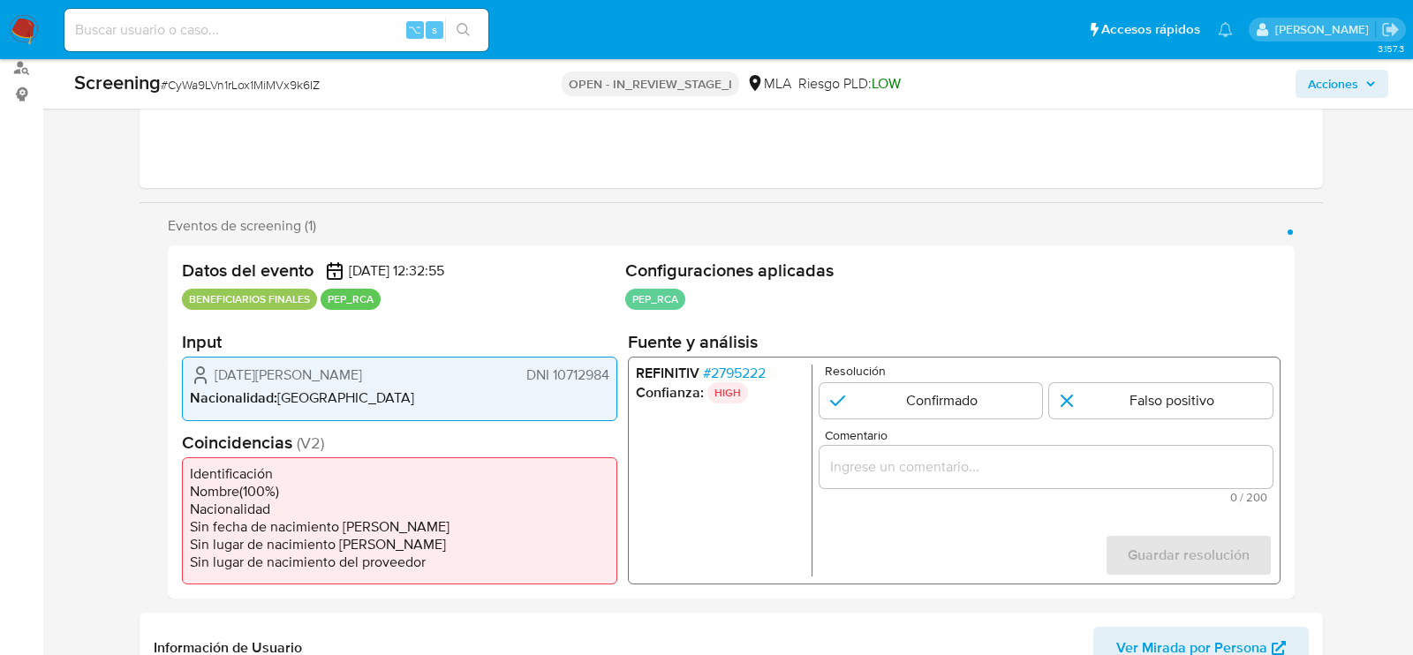
scroll to position [248, 0]
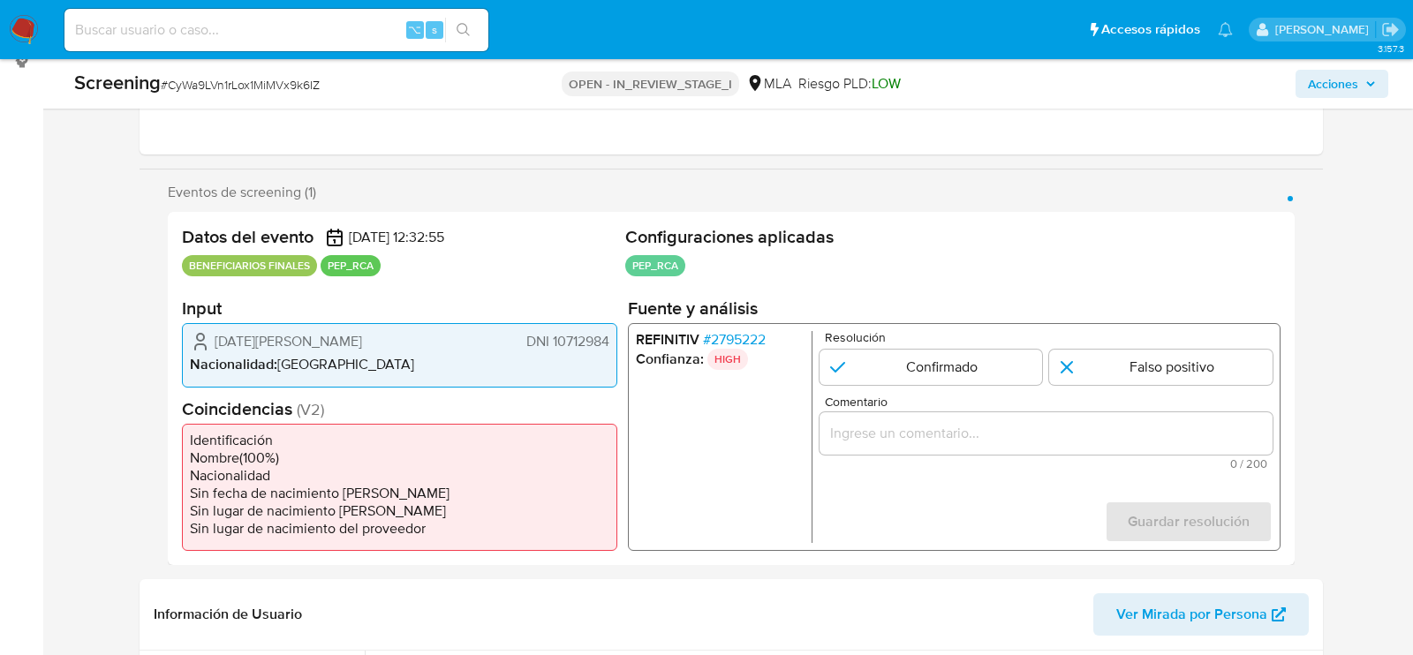
click at [742, 333] on span "# 2795222" at bounding box center [734, 340] width 63 height 18
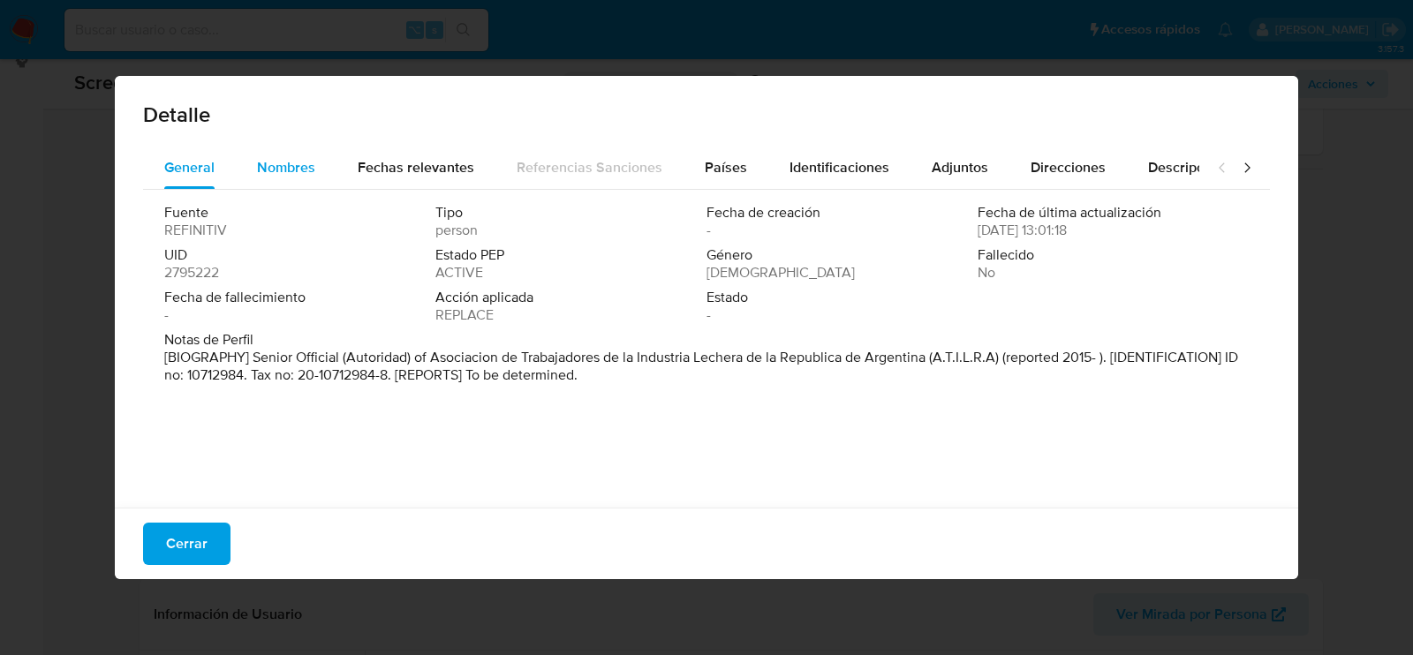
click at [295, 171] on span "Nombres" at bounding box center [286, 167] width 58 height 20
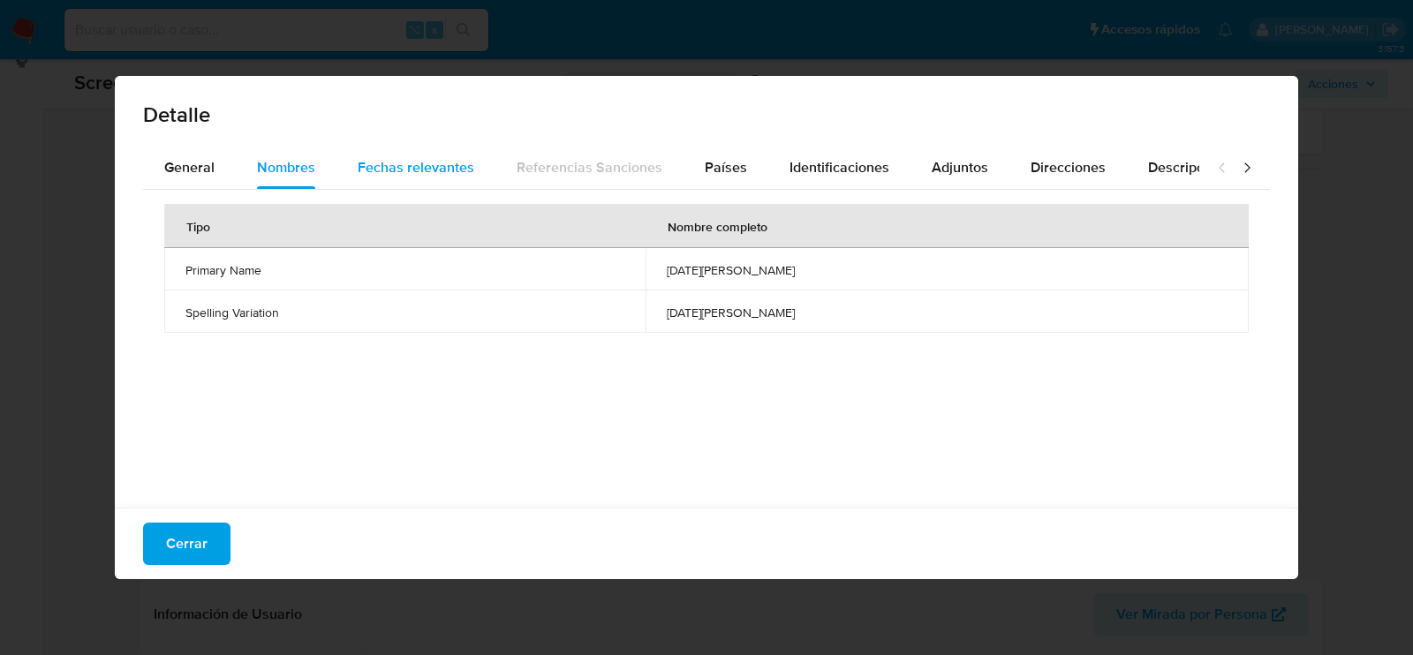
click at [398, 171] on span "Fechas relevantes" at bounding box center [416, 167] width 117 height 20
click at [705, 163] on span "Países" at bounding box center [726, 167] width 42 height 20
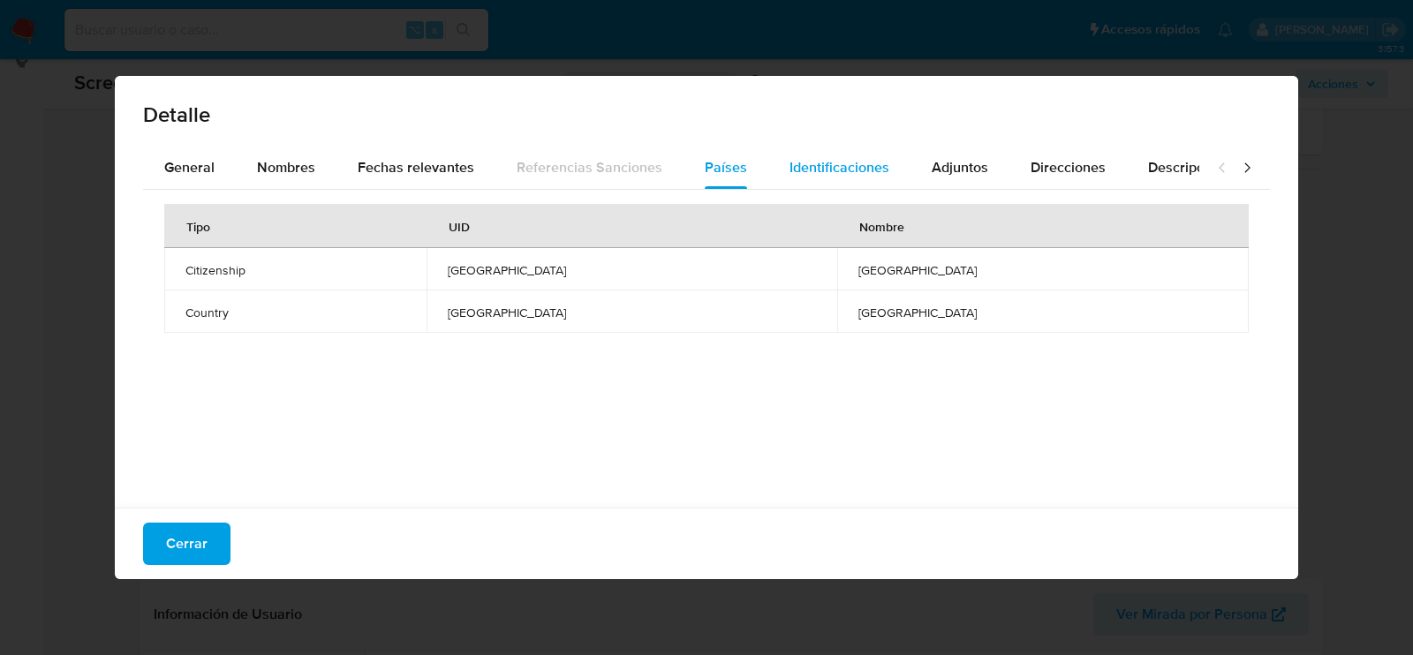
click at [773, 165] on button "Identificaciones" at bounding box center [840, 168] width 142 height 42
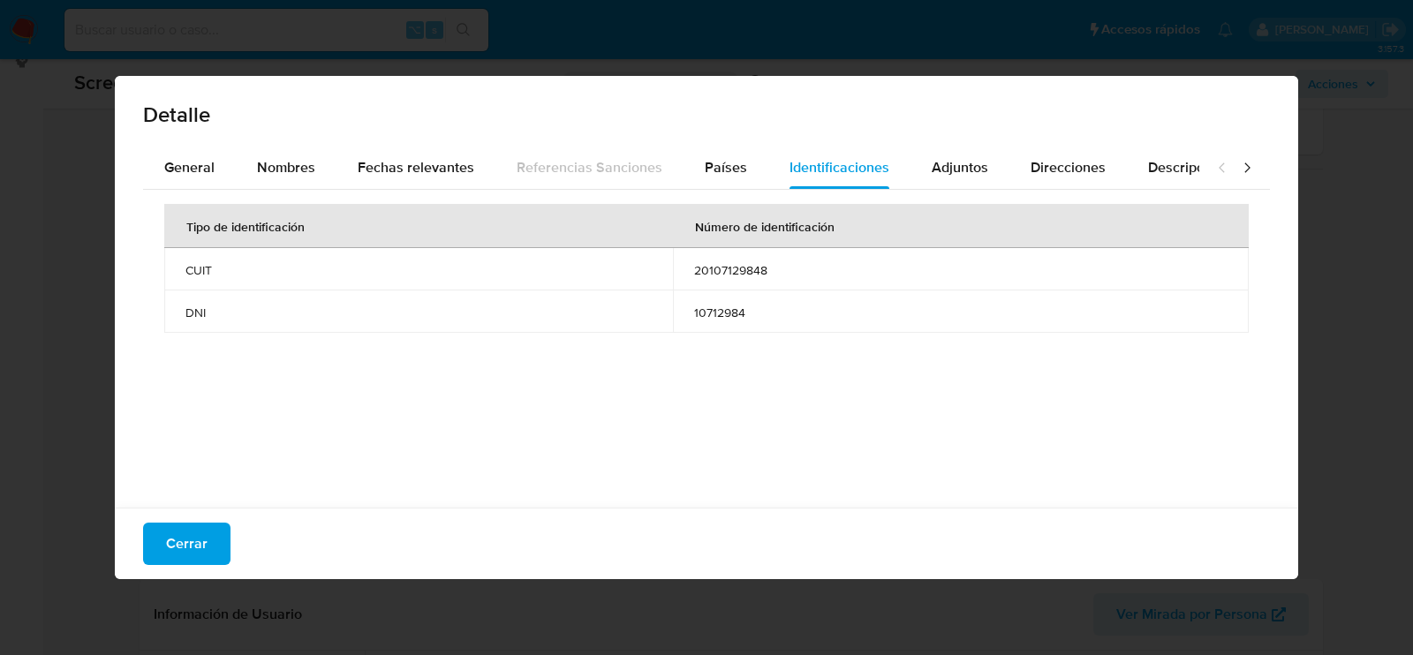
click at [733, 272] on span "20107129848" at bounding box center [961, 270] width 534 height 16
click at [964, 170] on span "Adjuntos" at bounding box center [960, 167] width 57 height 20
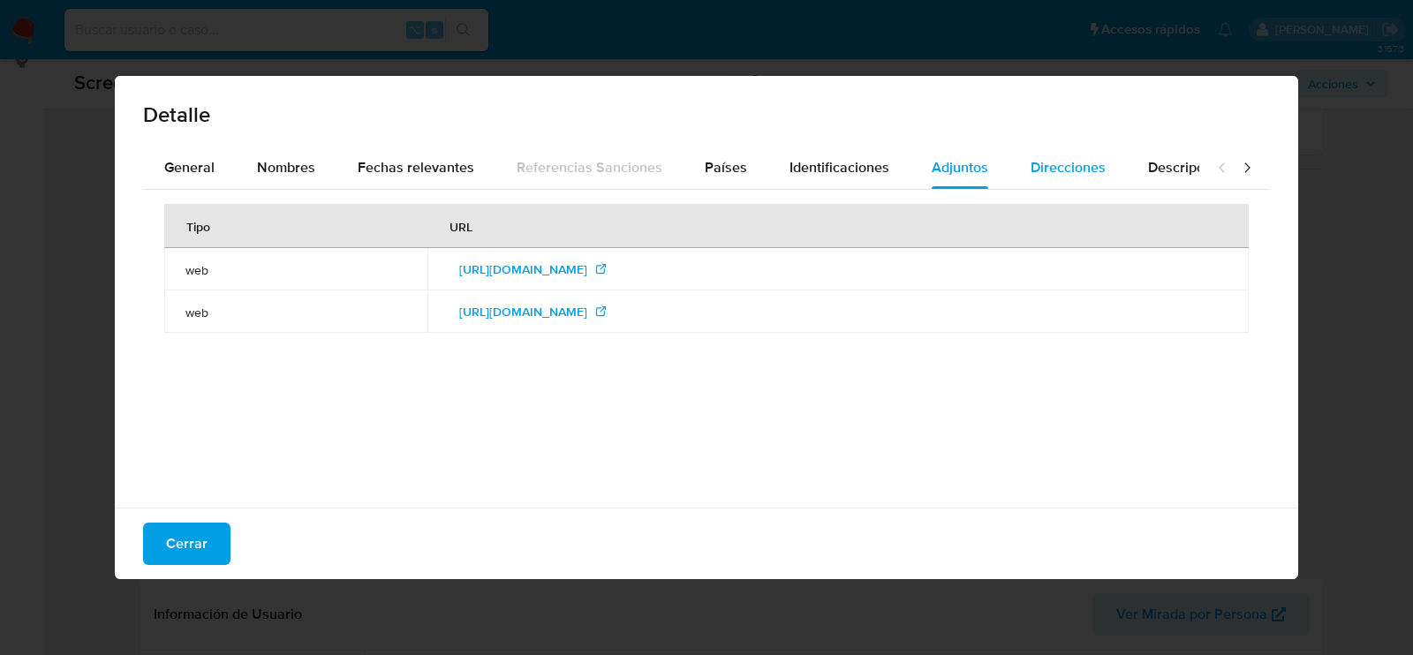
click at [1034, 170] on span "Direcciones" at bounding box center [1068, 167] width 75 height 20
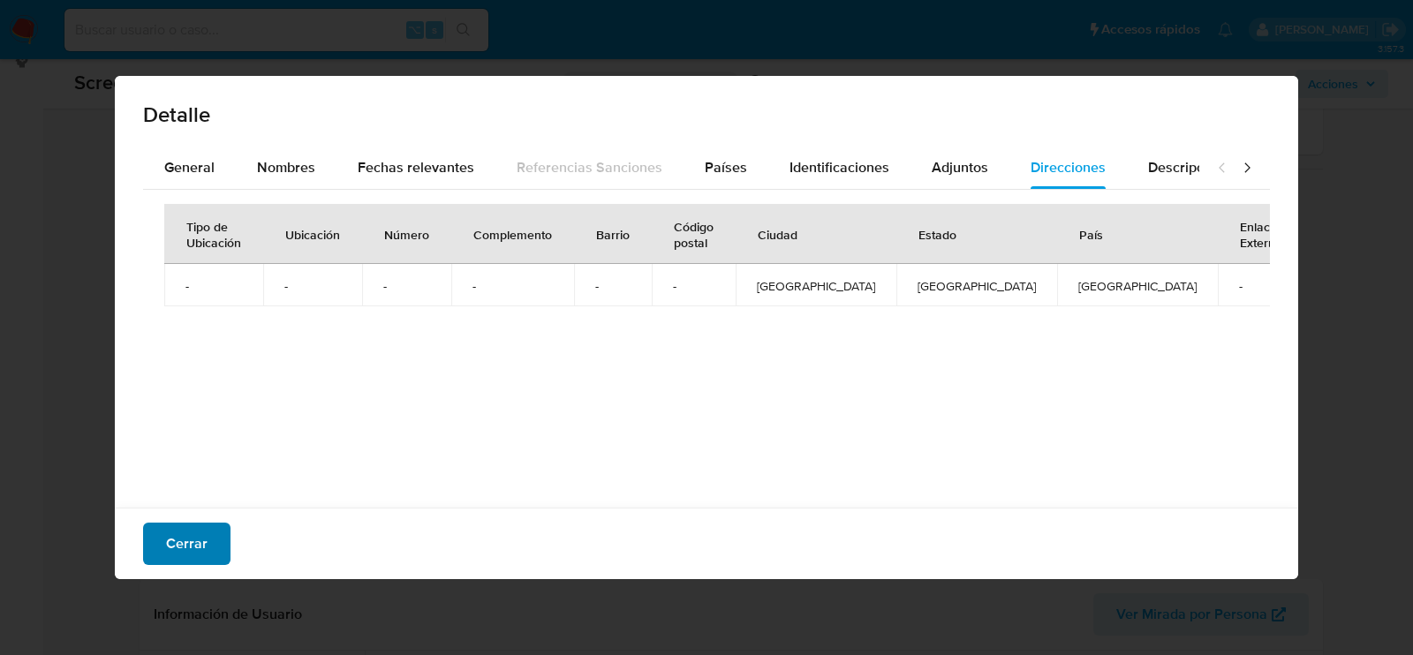
click at [178, 538] on span "Cerrar" at bounding box center [187, 544] width 42 height 39
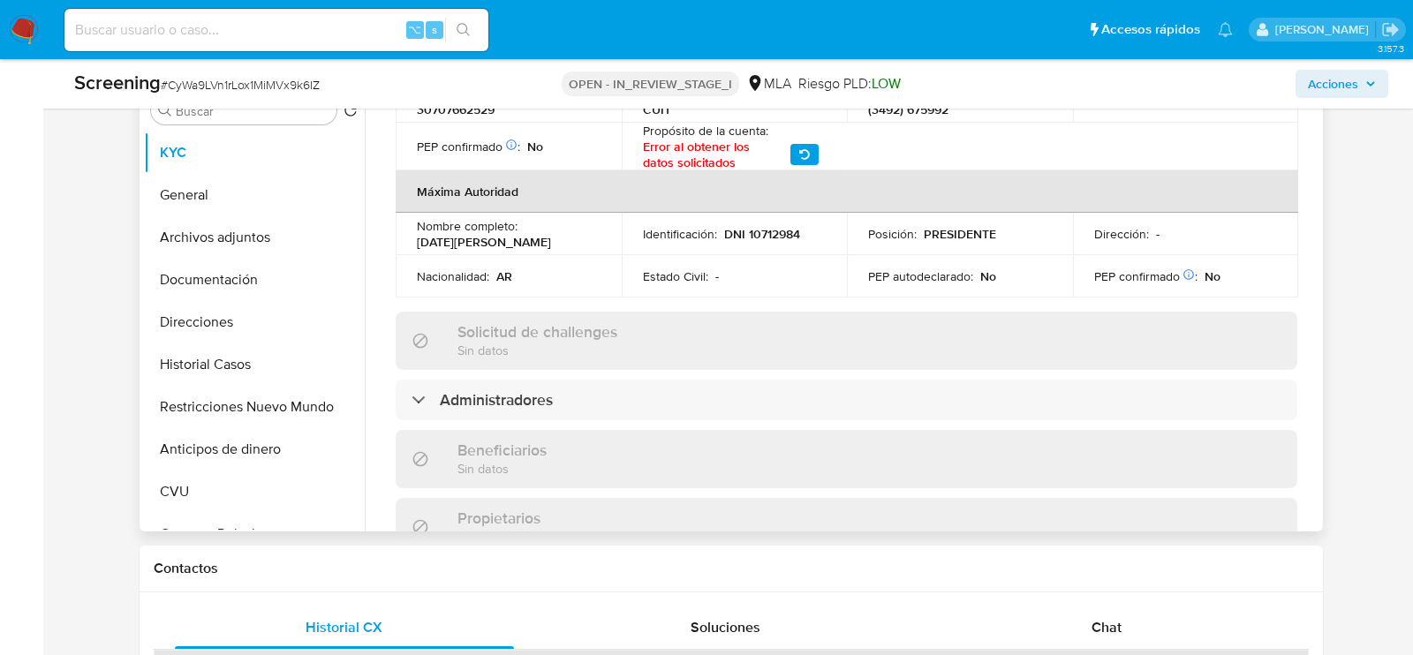
scroll to position [815, 0]
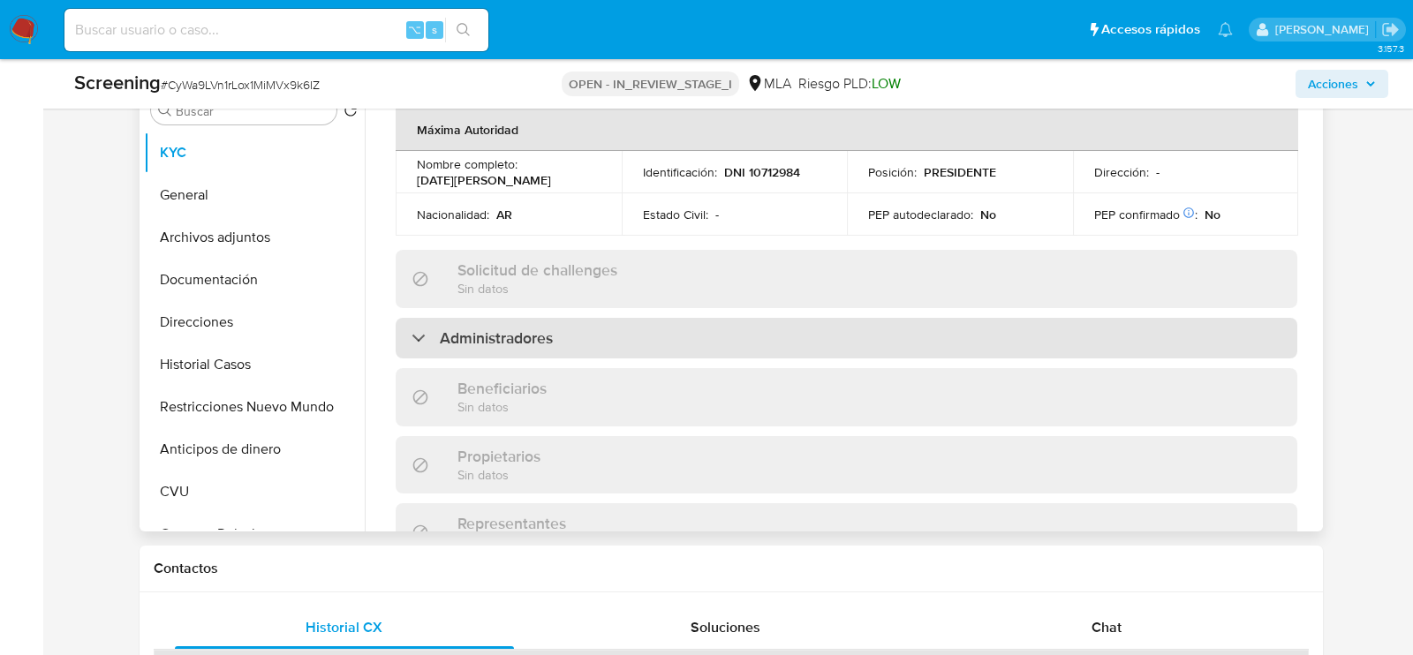
click at [435, 329] on div "Administradores" at bounding box center [482, 338] width 141 height 19
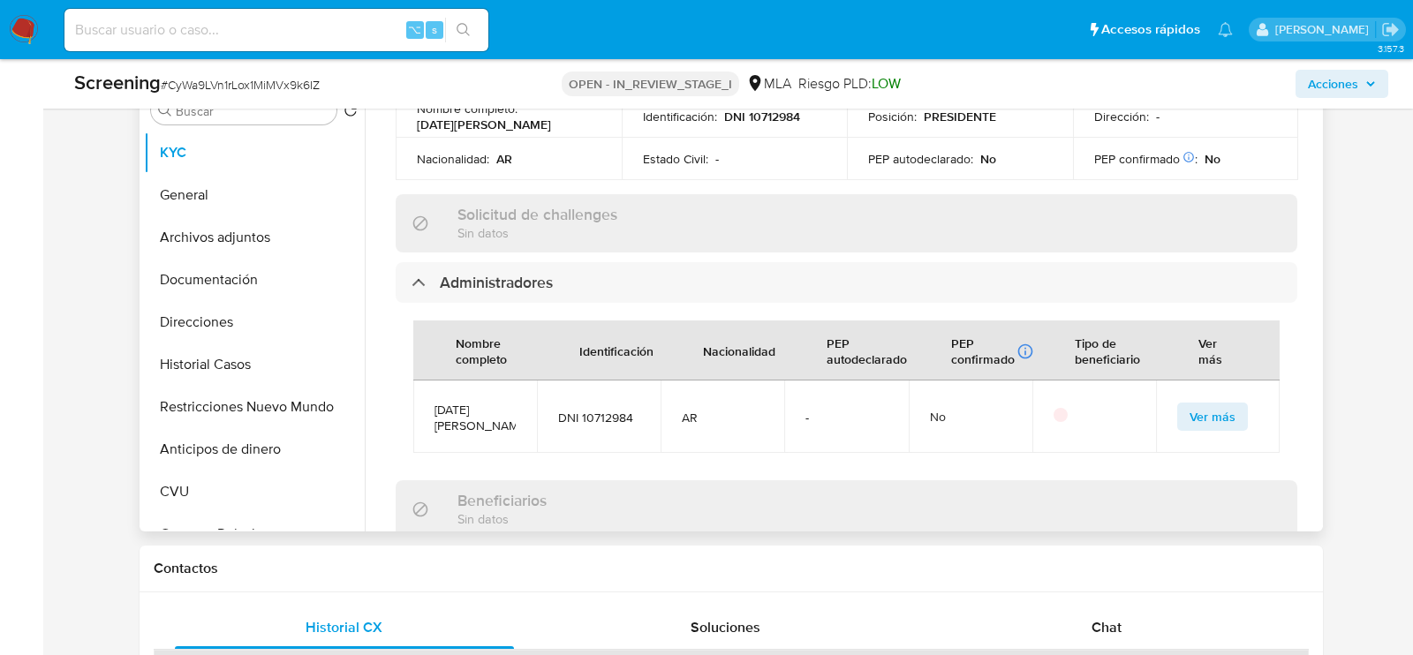
scroll to position [885, 0]
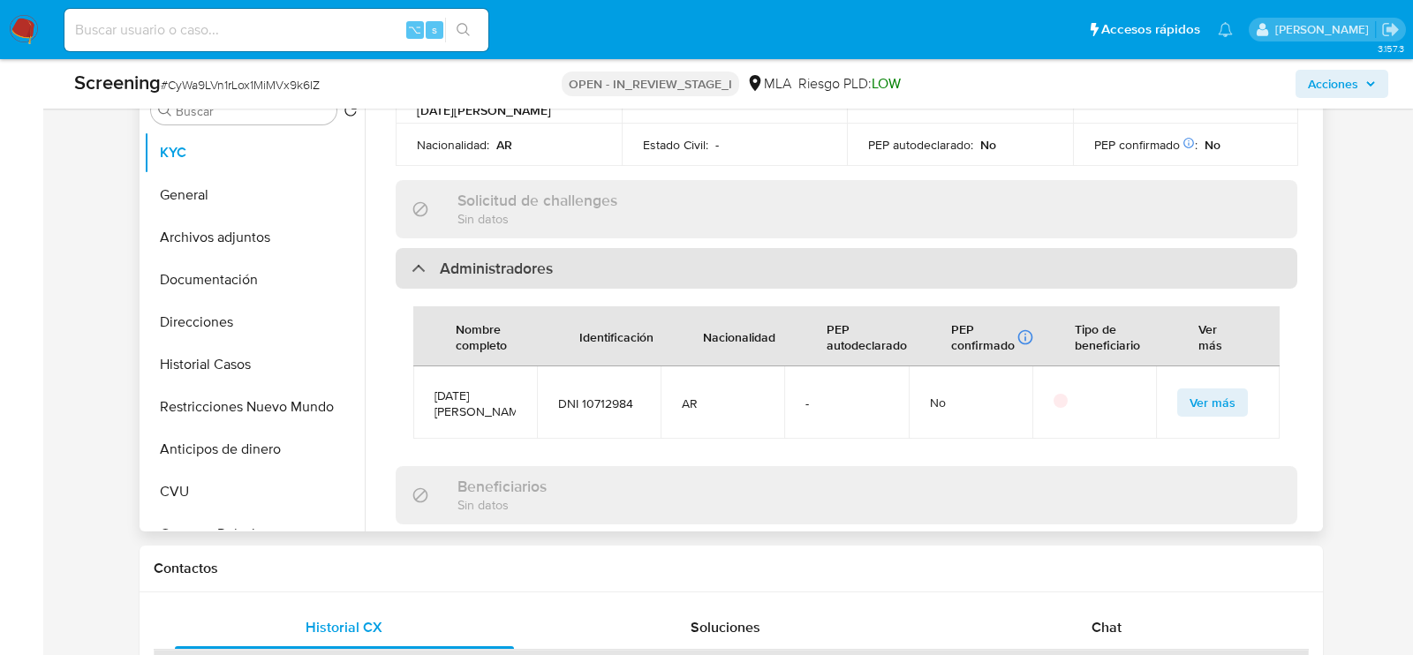
click at [436, 248] on div "Administradores" at bounding box center [847, 268] width 902 height 41
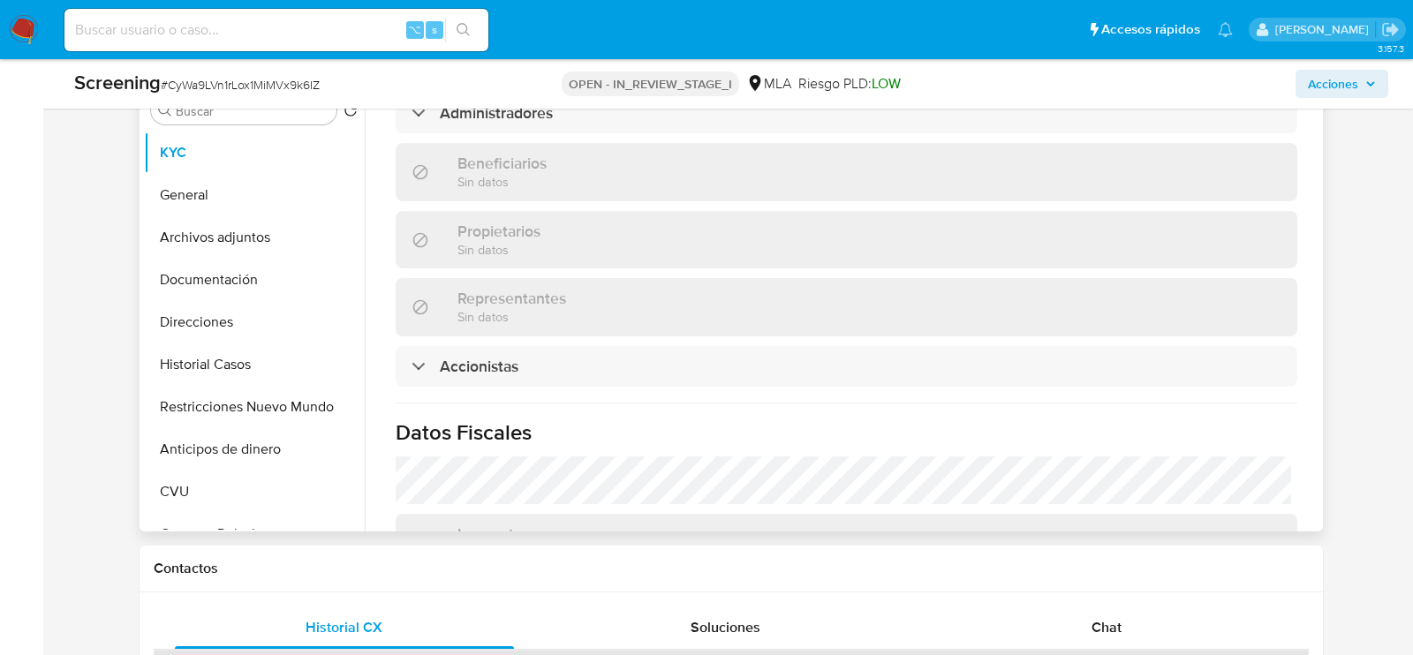
scroll to position [1133, 0]
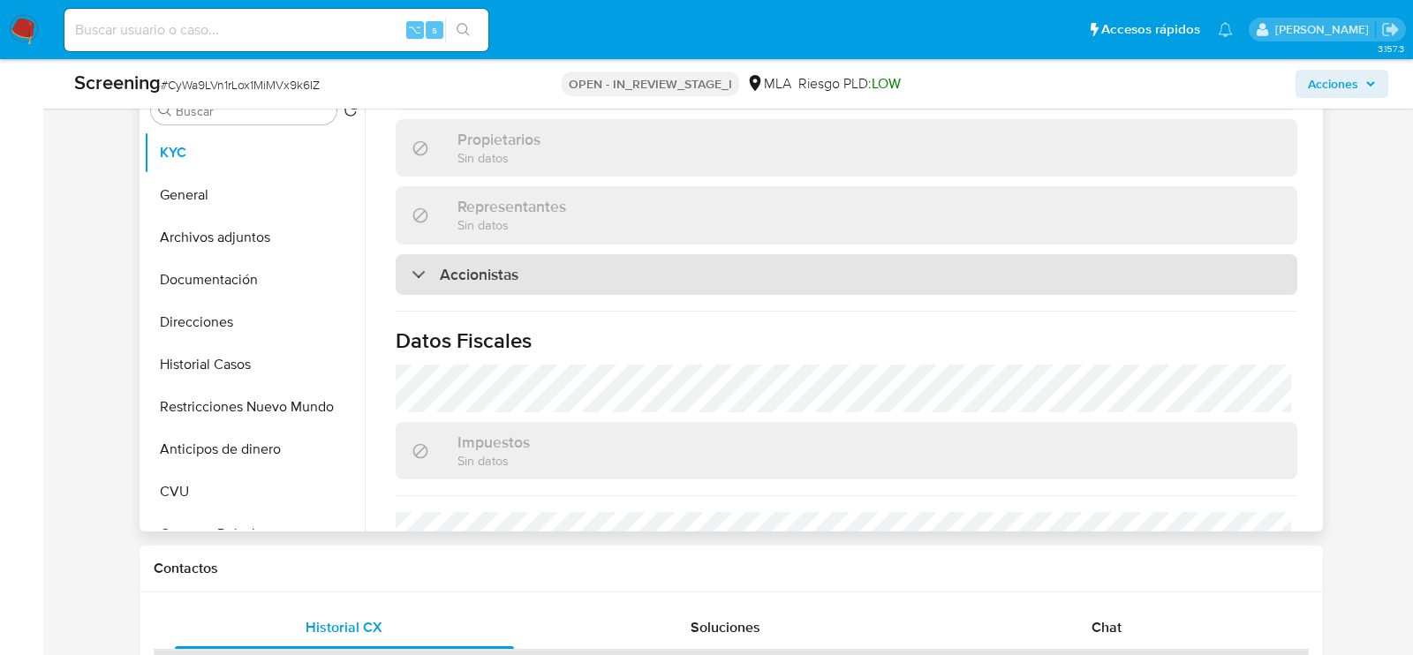
click at [437, 265] on div "Accionistas" at bounding box center [465, 274] width 107 height 19
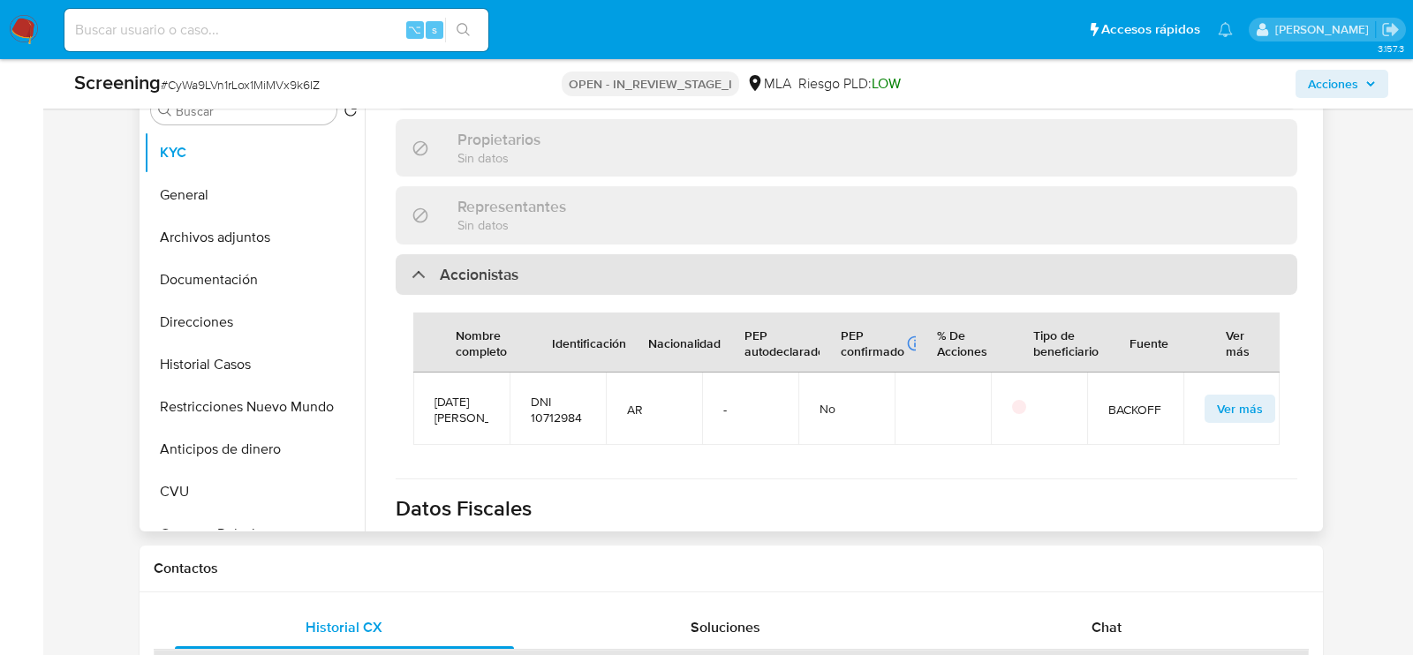
click at [412, 274] on div at bounding box center [412, 274] width 0 height 0
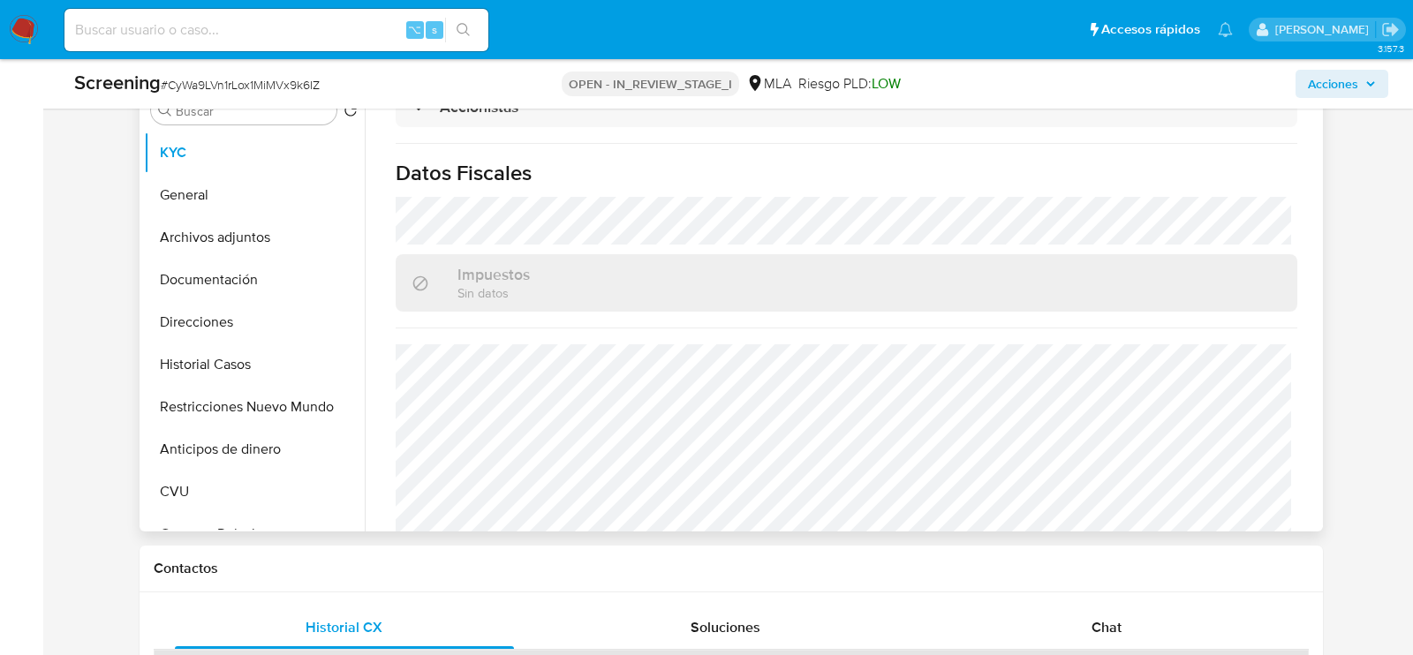
scroll to position [1307, 0]
click at [211, 246] on button "Archivos adjuntos" at bounding box center [247, 237] width 207 height 42
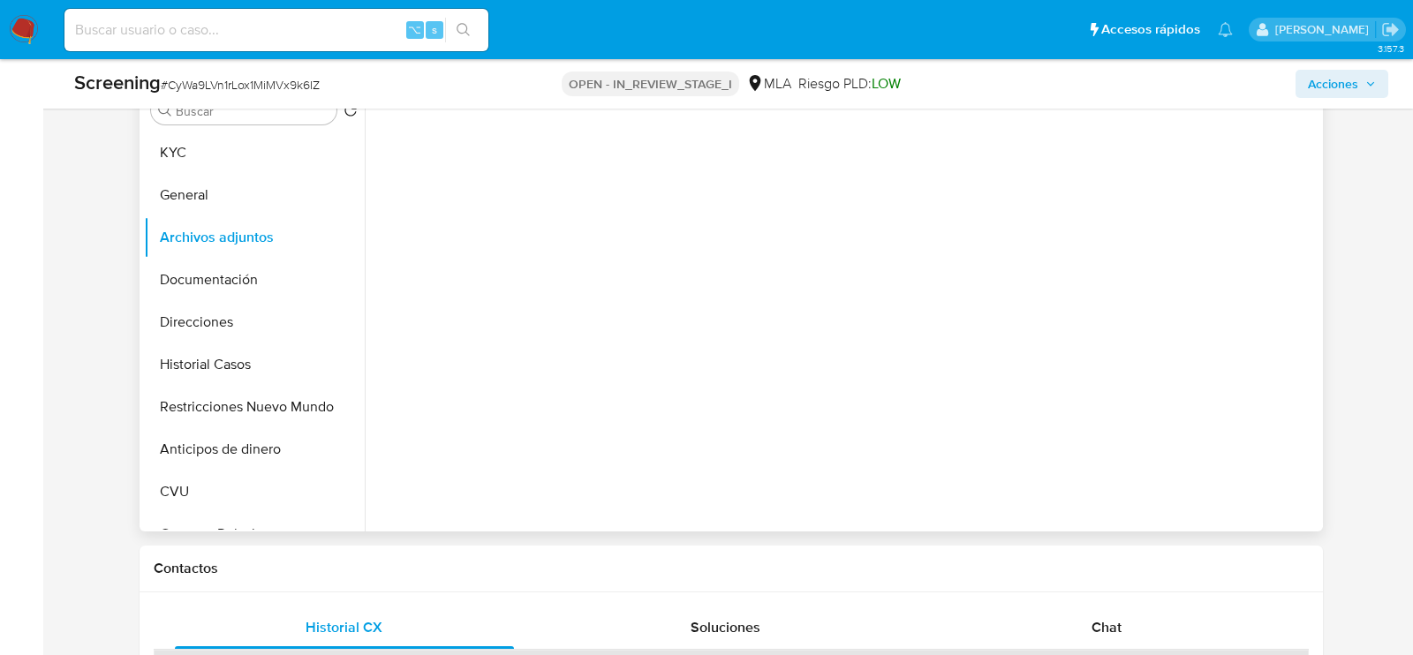
scroll to position [760, 0]
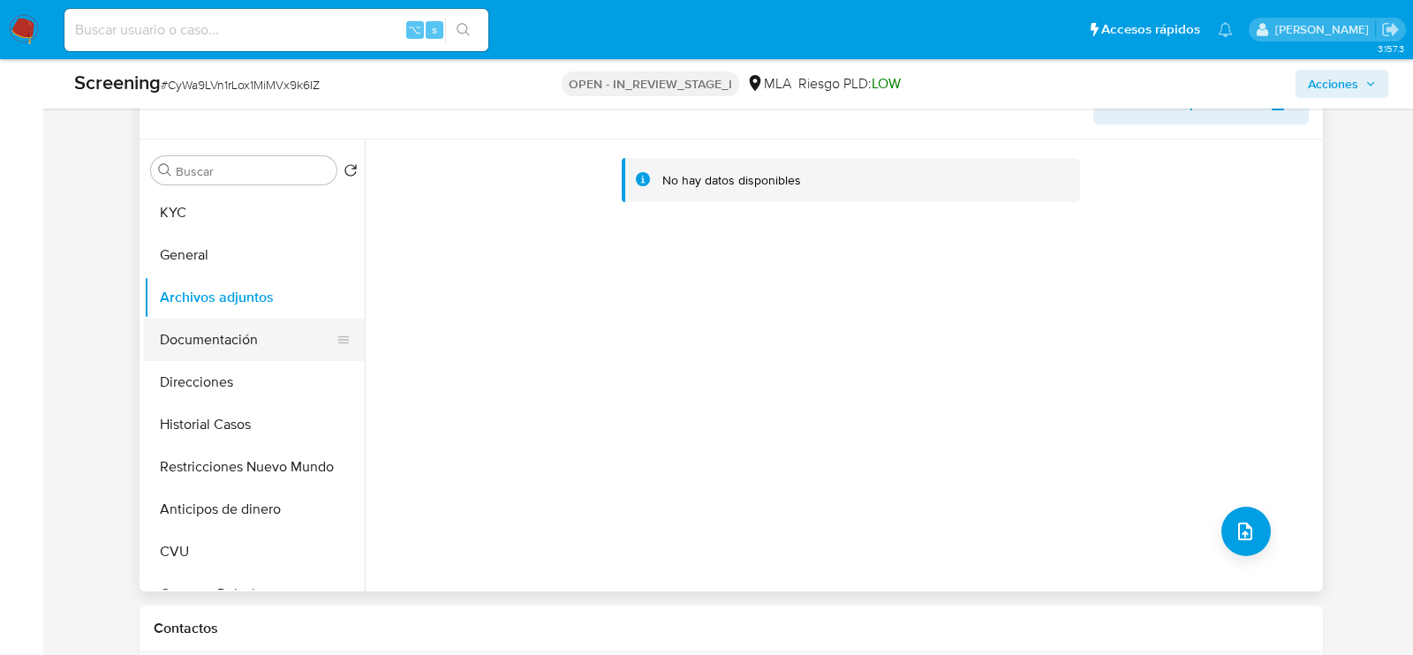
click at [265, 334] on button "Documentación" at bounding box center [247, 340] width 207 height 42
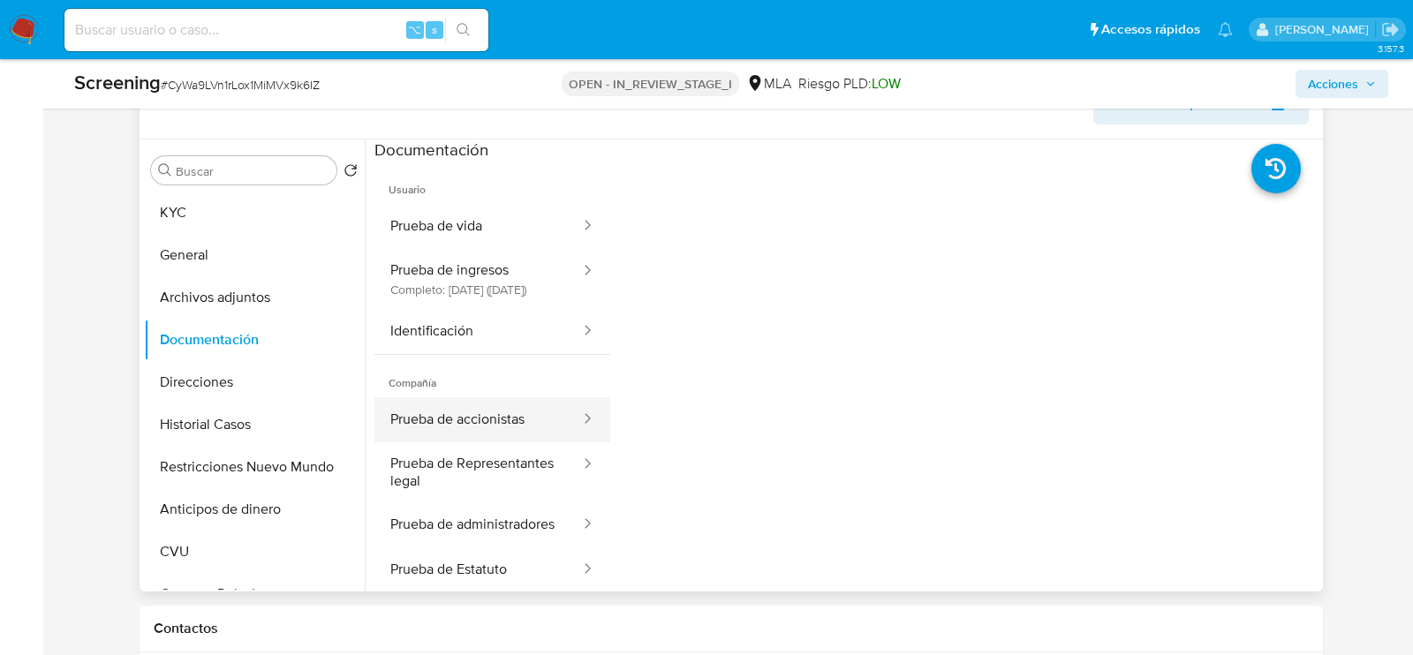
click at [506, 436] on button "Prueba de accionistas" at bounding box center [479, 420] width 208 height 45
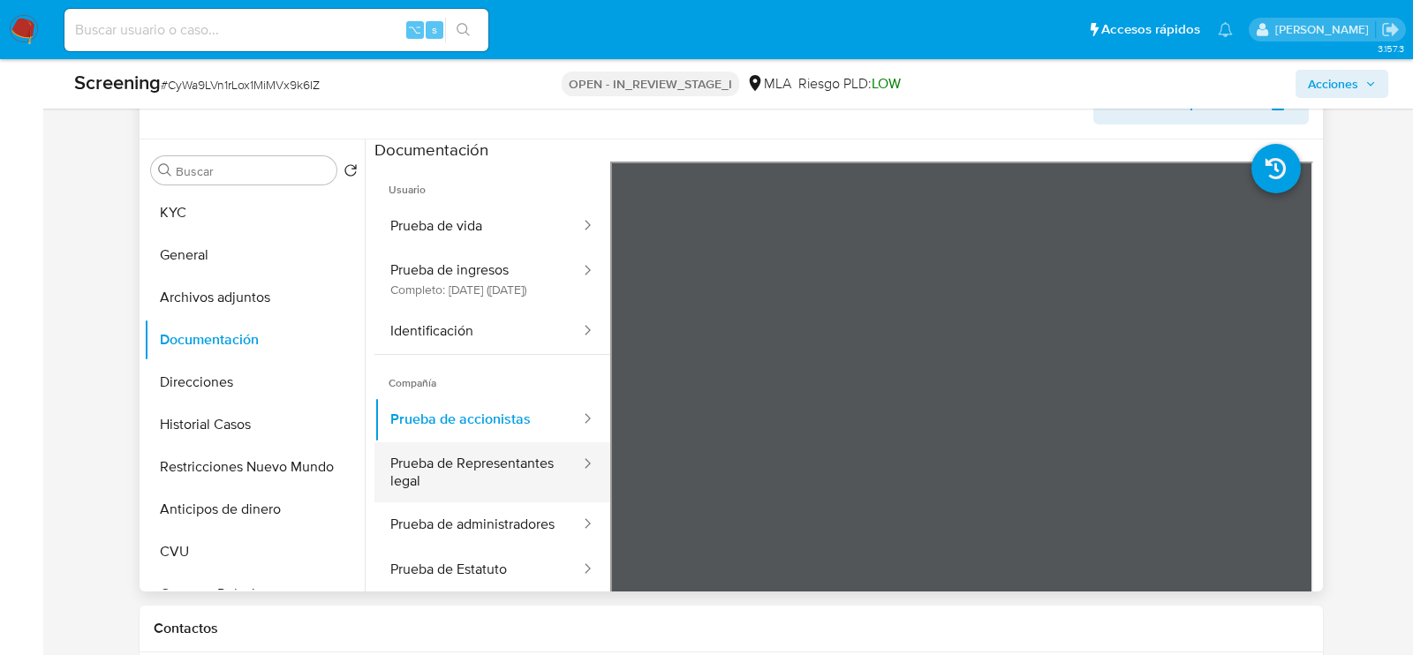
scroll to position [13, 0]
click at [496, 490] on button "Prueba de Representantes legal" at bounding box center [479, 473] width 208 height 60
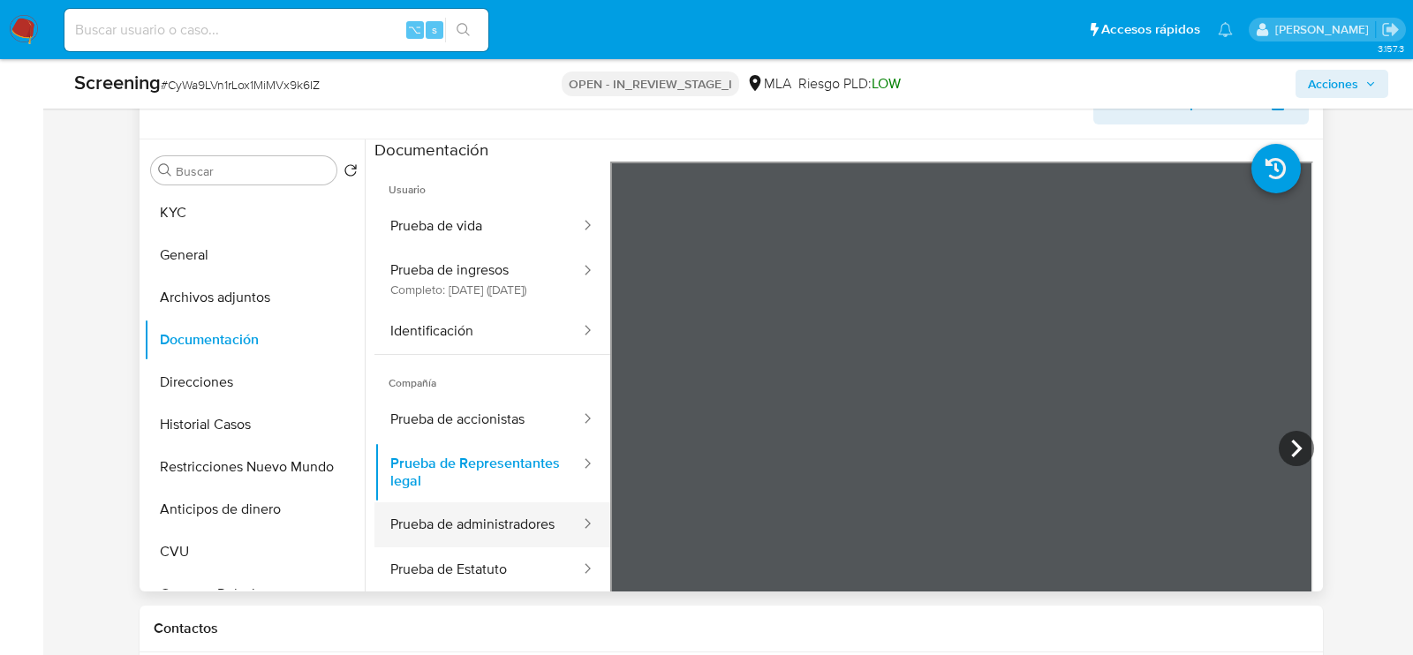
click at [466, 510] on button "Prueba de administradores" at bounding box center [479, 525] width 208 height 45
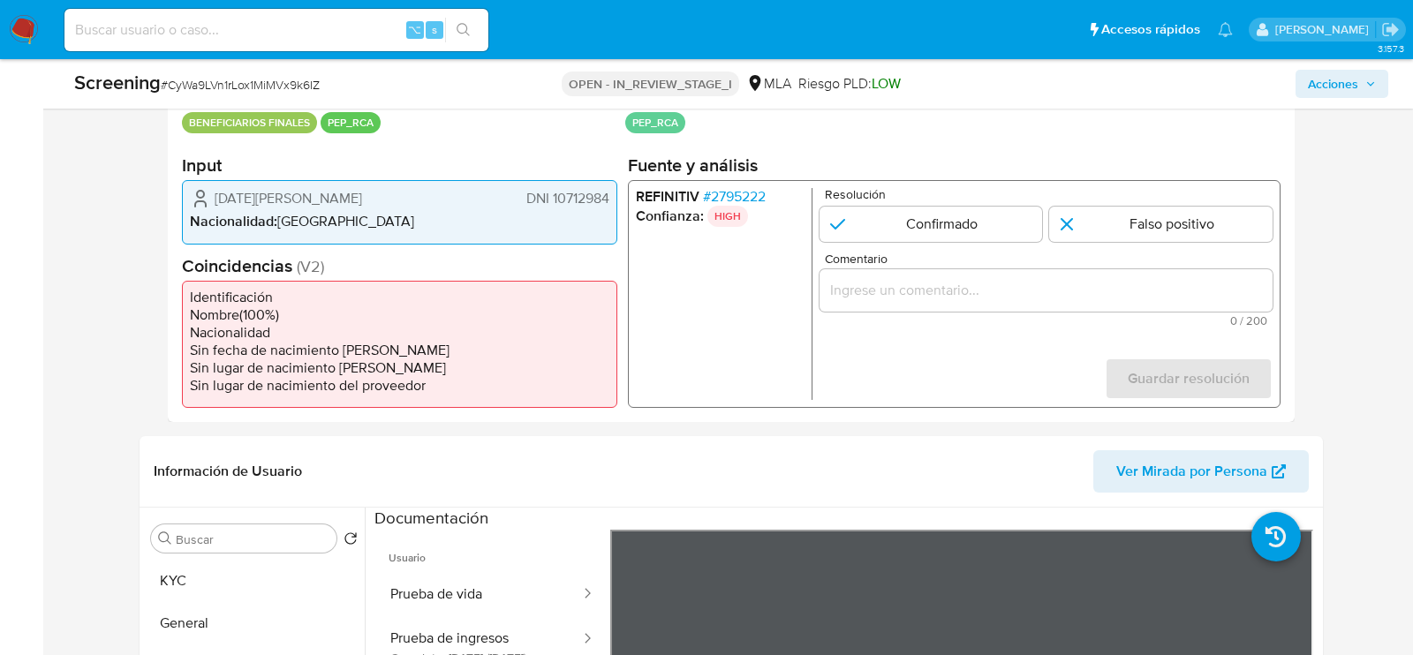
scroll to position [375, 0]
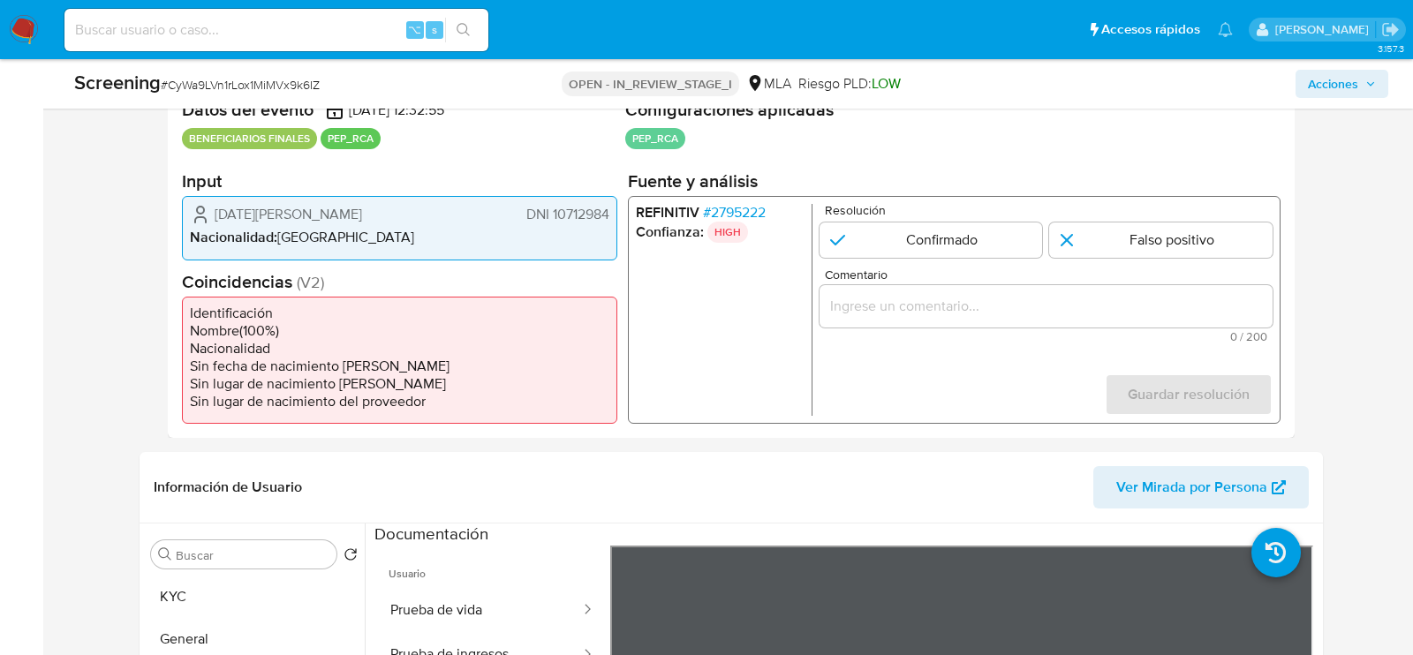
click at [750, 213] on span "# 2795222" at bounding box center [734, 213] width 63 height 18
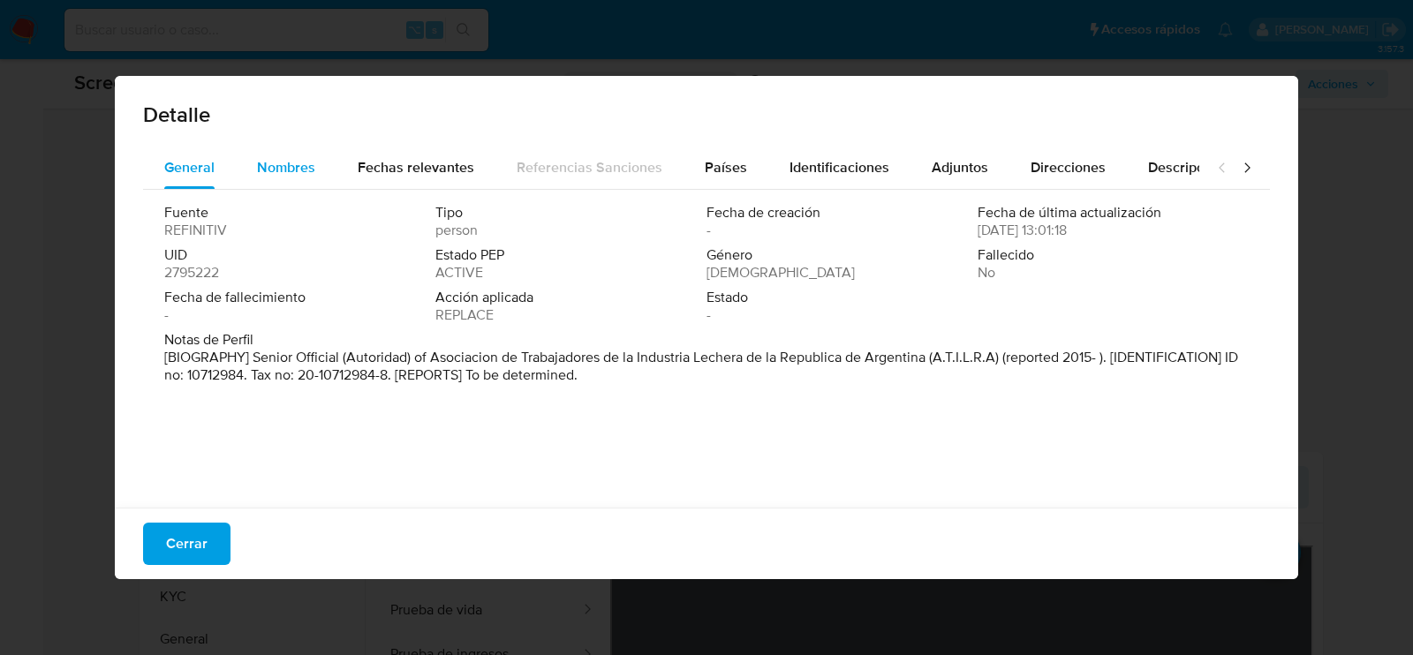
click at [314, 174] on button "Nombres" at bounding box center [286, 168] width 101 height 42
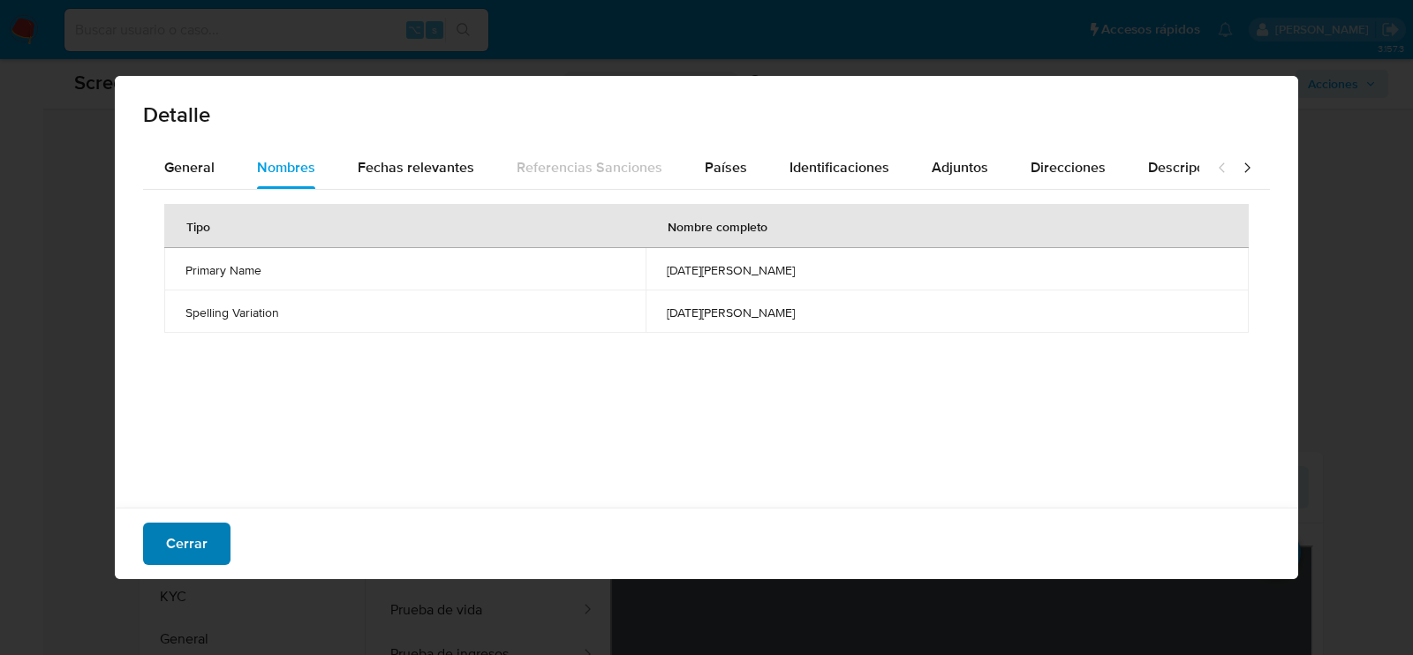
click at [192, 554] on span "Cerrar" at bounding box center [187, 544] width 42 height 39
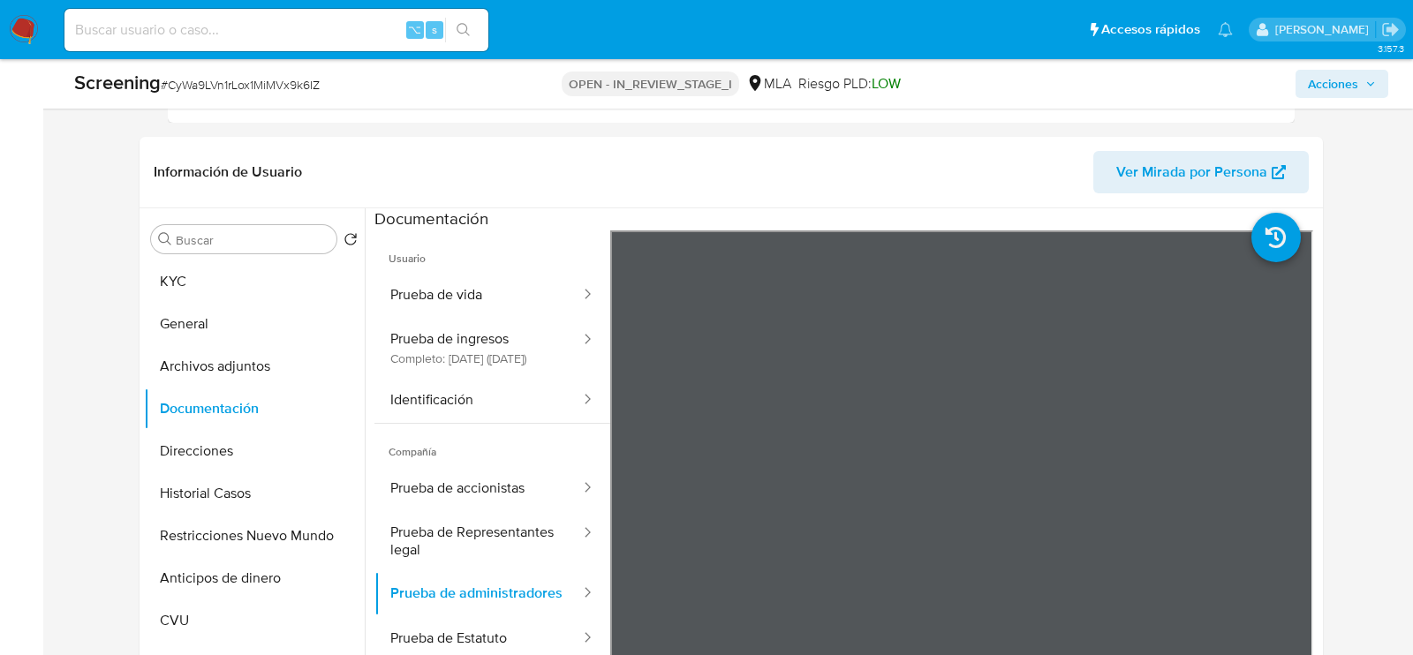
scroll to position [689, 0]
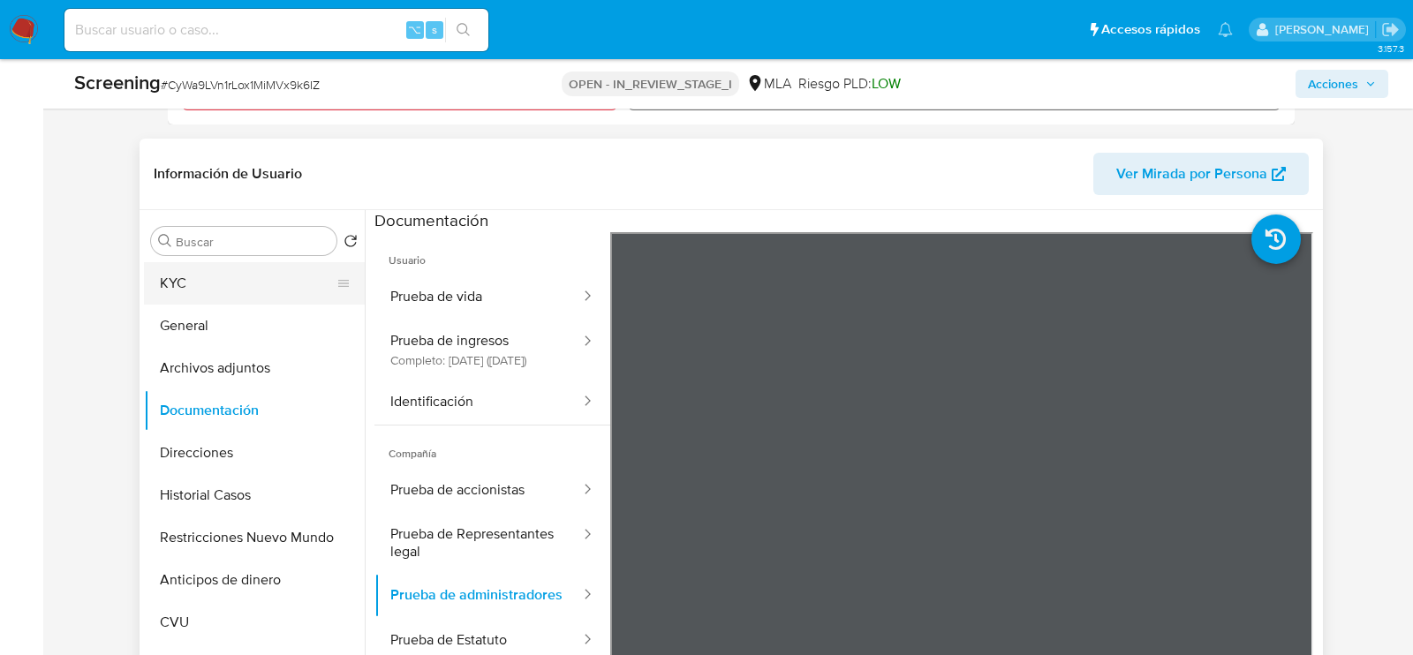
click at [186, 283] on button "KYC" at bounding box center [247, 283] width 207 height 42
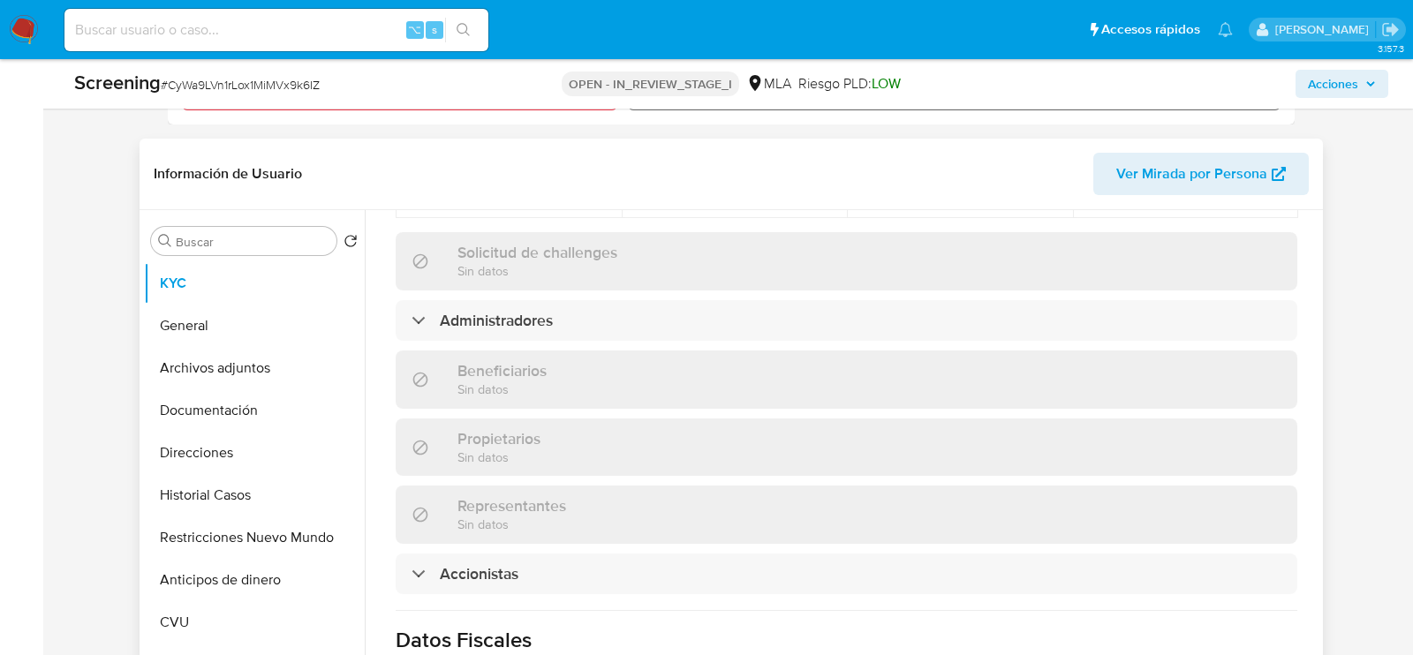
scroll to position [1002, 0]
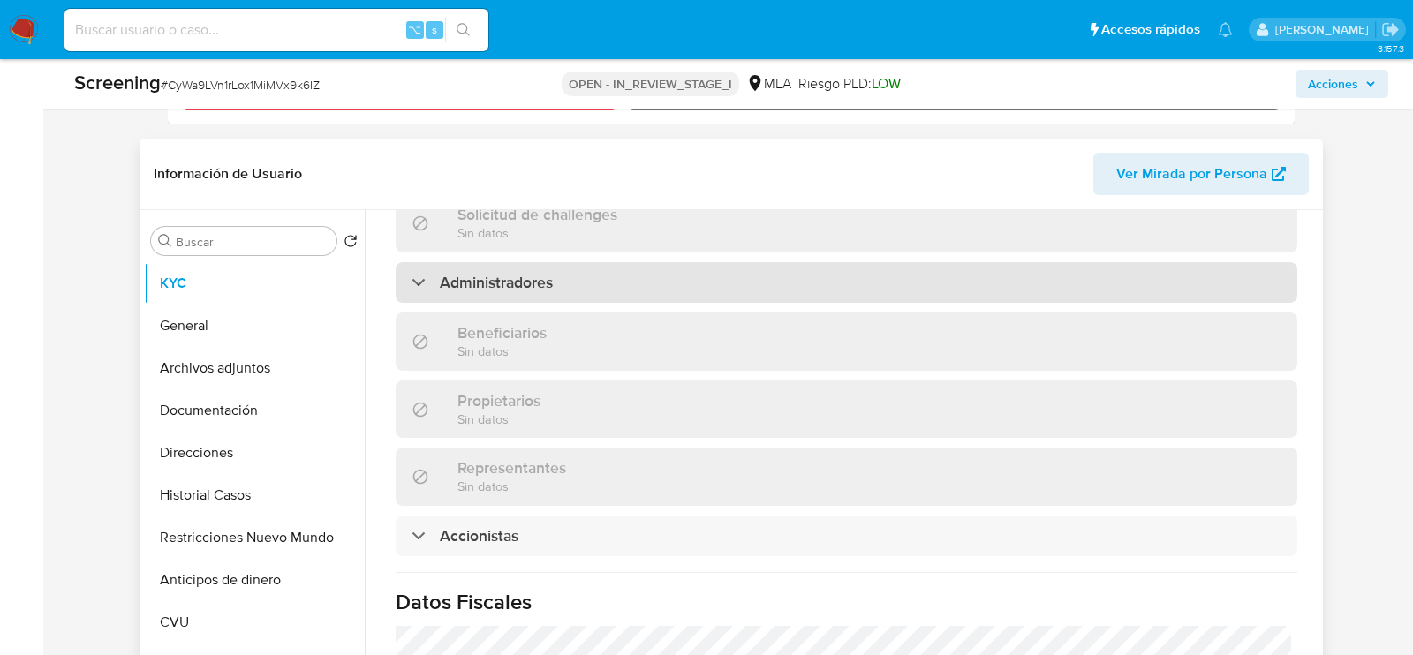
click at [667, 262] on div "Administradores" at bounding box center [847, 282] width 902 height 41
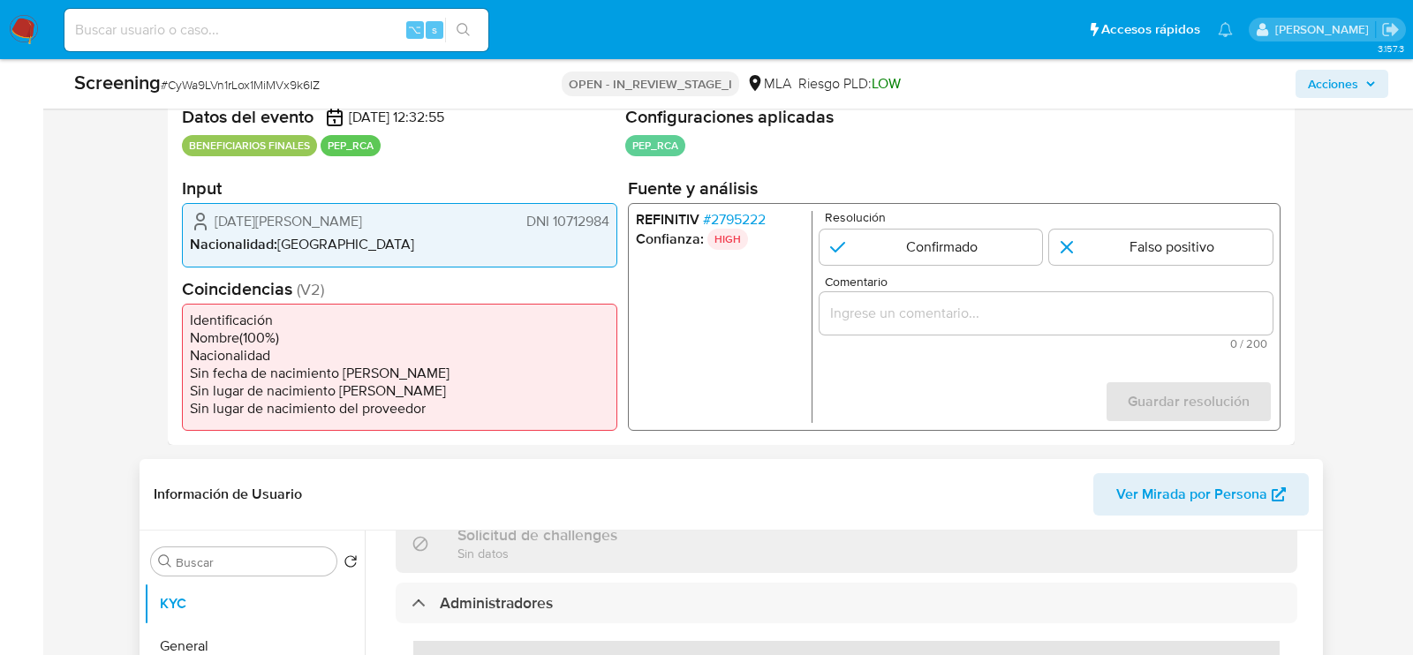
scroll to position [306, 0]
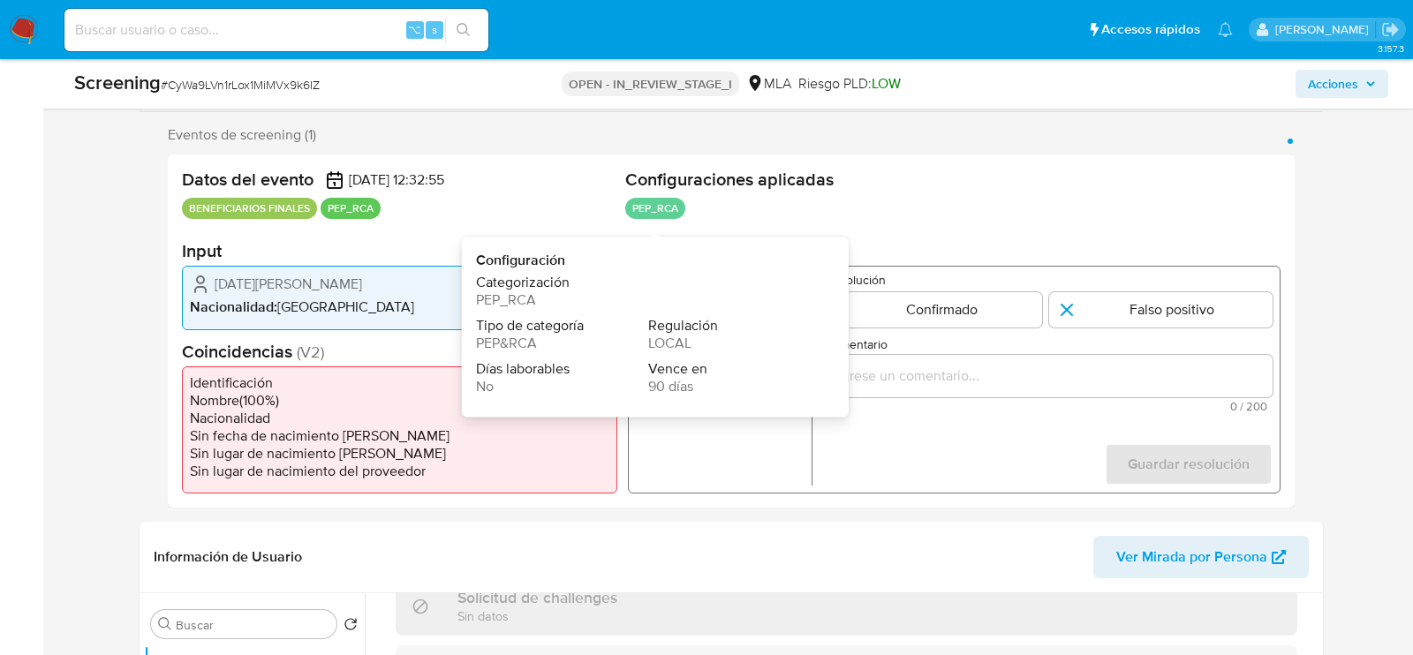
click at [746, 282] on span "Categorización" at bounding box center [646, 284] width 341 height 18
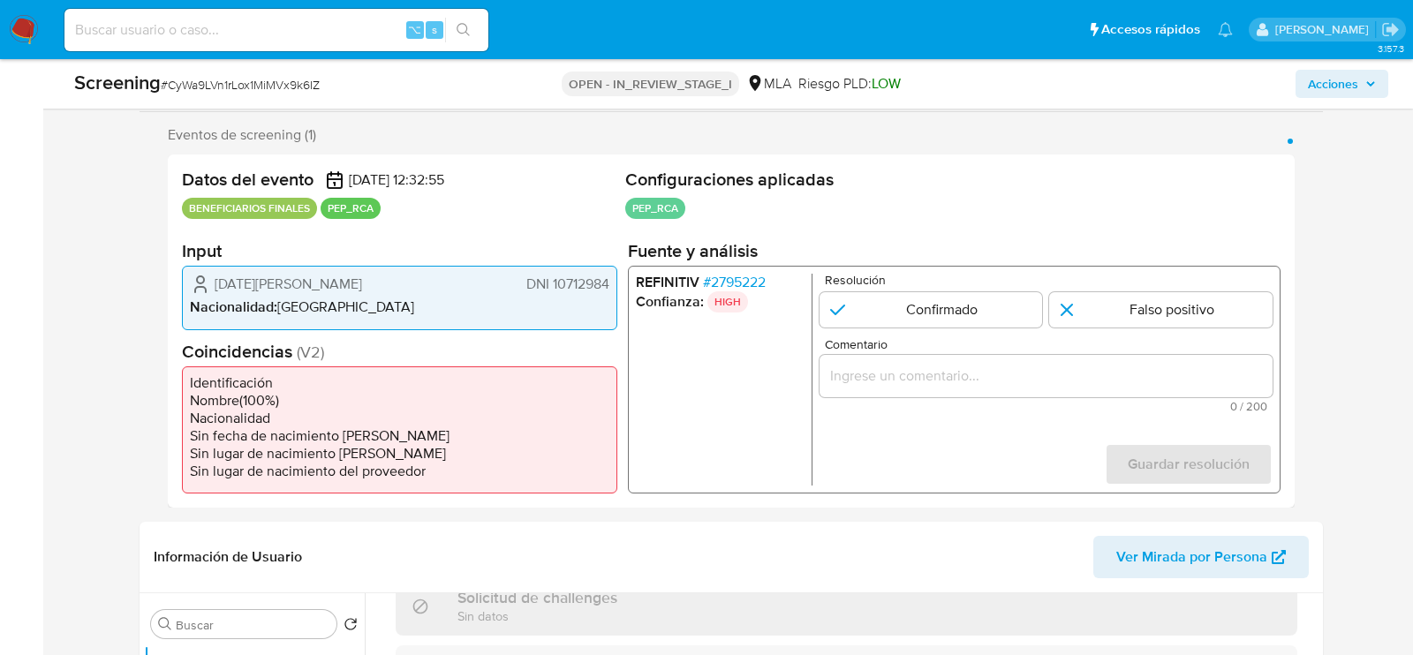
click at [749, 282] on span "# 2795222" at bounding box center [734, 283] width 63 height 18
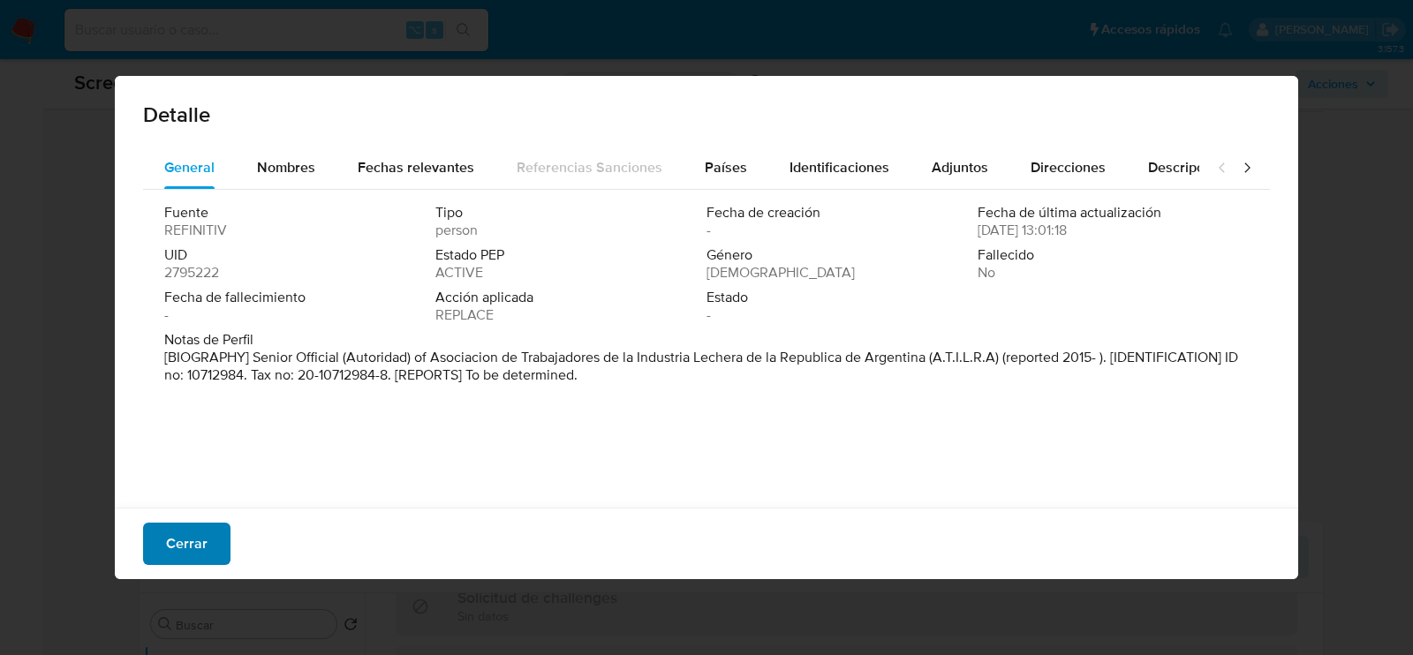
click at [185, 541] on span "Cerrar" at bounding box center [187, 544] width 42 height 39
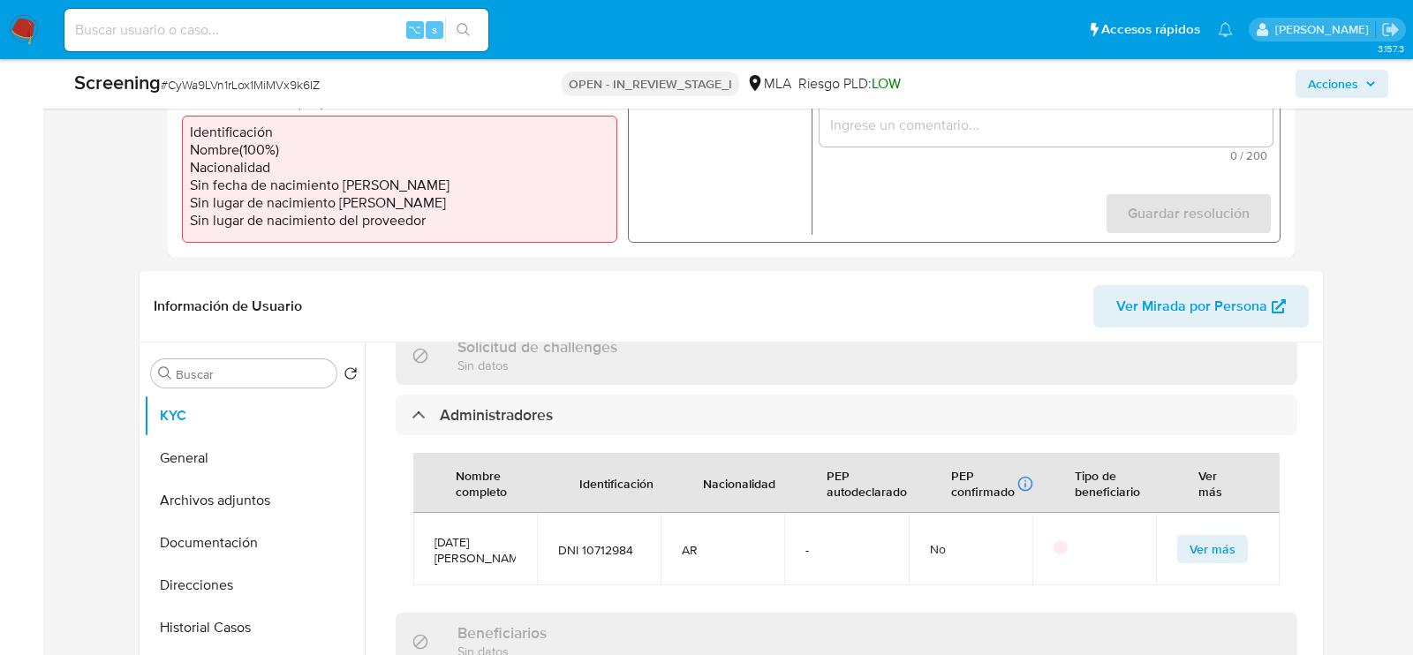
scroll to position [558, 0]
click at [235, 448] on button "General" at bounding box center [247, 457] width 207 height 42
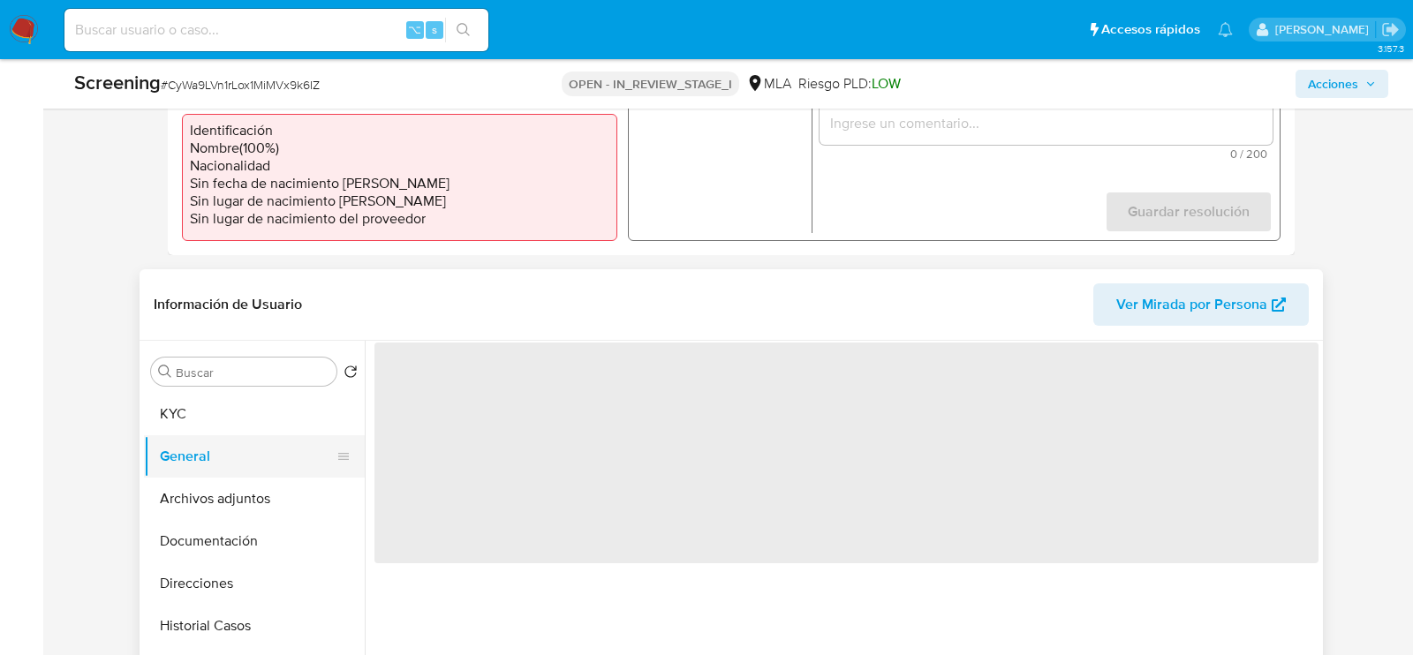
scroll to position [0, 0]
click at [247, 417] on button "KYC" at bounding box center [247, 414] width 207 height 42
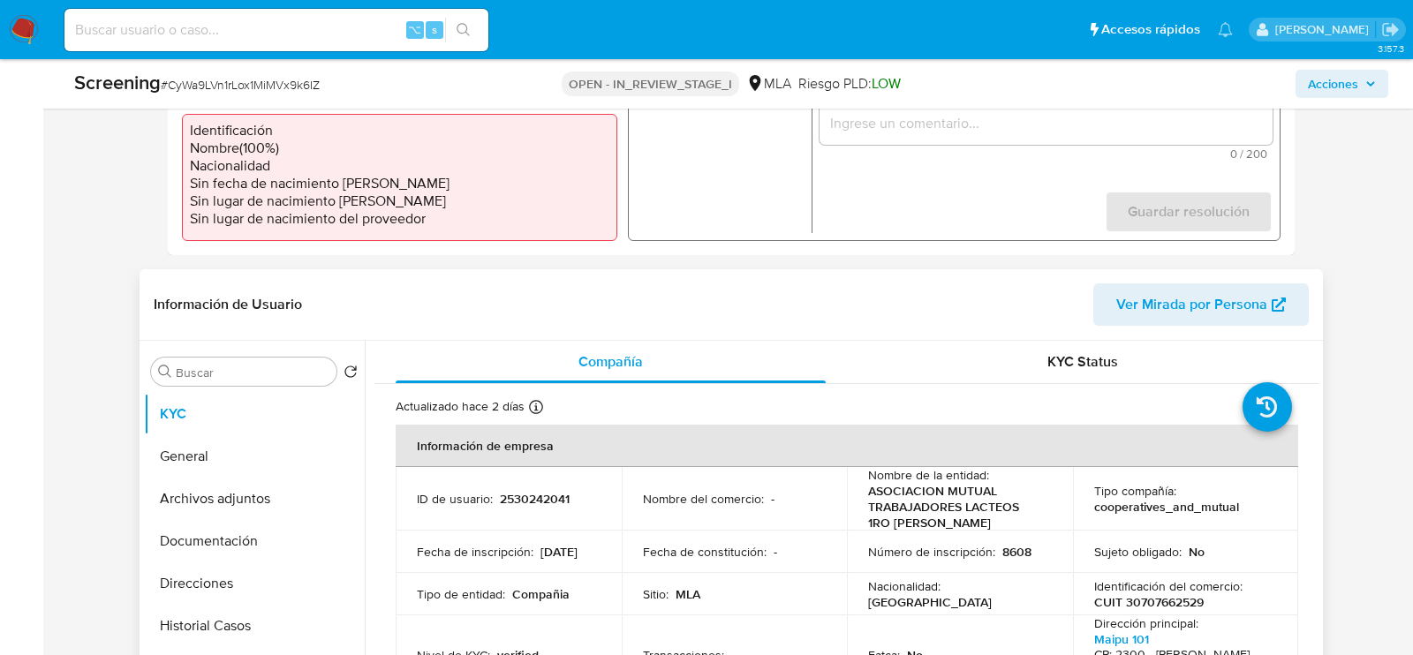
click at [530, 486] on td "ID de usuario : 2530242041" at bounding box center [509, 499] width 226 height 64
click at [530, 495] on p "2530242041" at bounding box center [535, 499] width 70 height 16
copy p "2530242041"
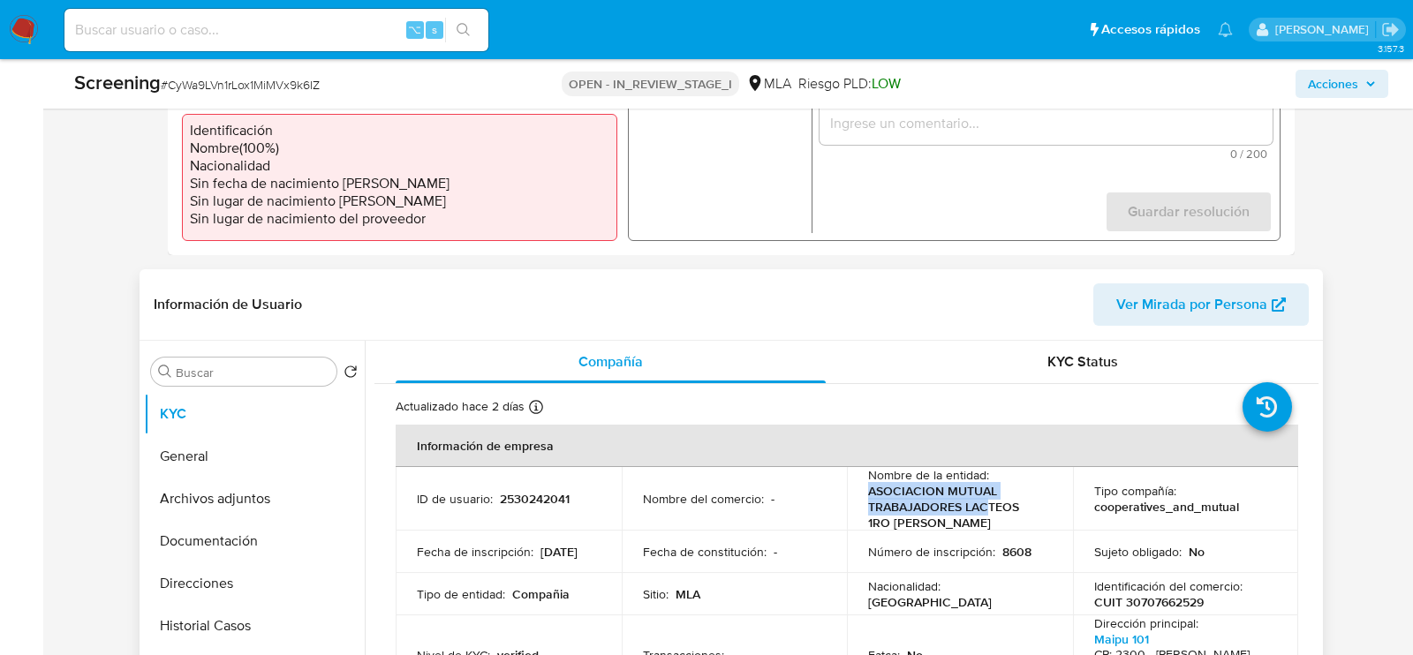
copy p "ASOCIACION MUTUAL TRABAJADORES LAC"
drag, startPoint x: 867, startPoint y: 489, endPoint x: 985, endPoint y: 520, distance: 122.3
click at [985, 521] on p "ASOCIACION MUTUAL TRABAJADORES LACTEOS 1RO DE MAYO" at bounding box center [956, 507] width 177 height 48
copy p "ASOCIACION MUTUAL TRABAJADORES LACTEOS 1RO DE MAYO"
click at [495, 574] on td "Tipo de entidad : Compañia" at bounding box center [509, 594] width 226 height 42
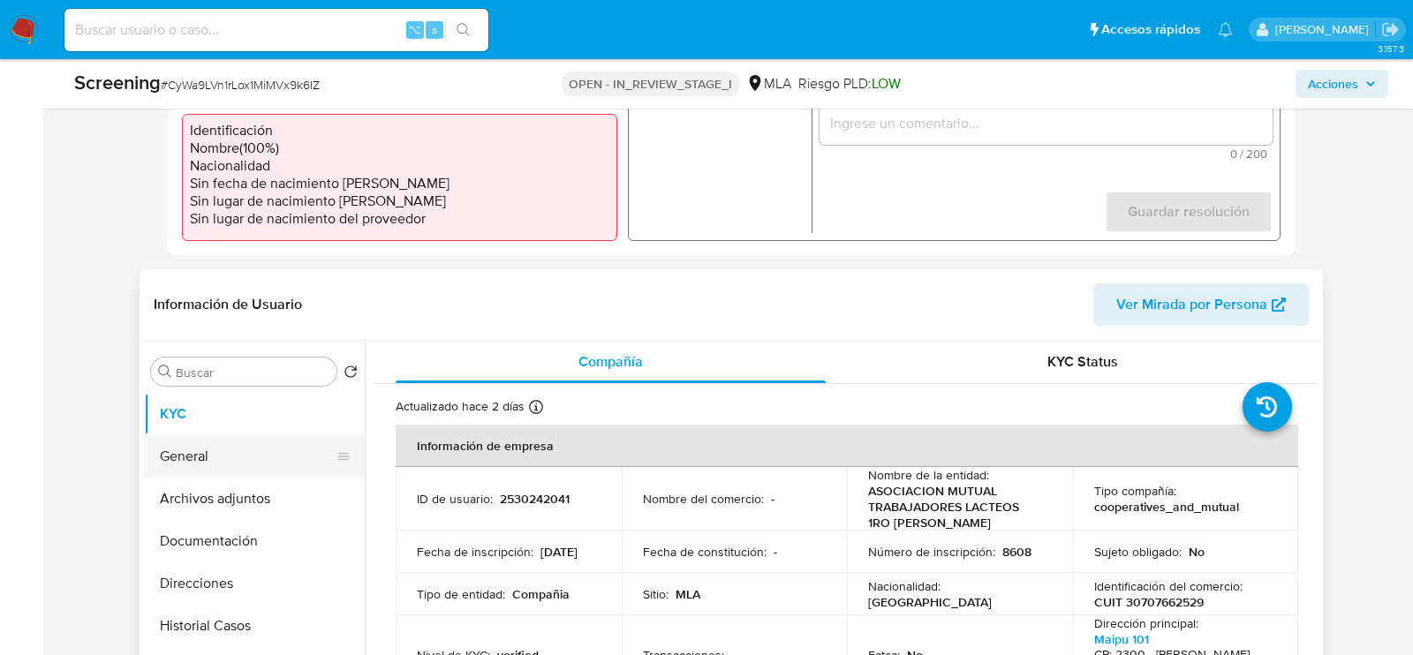
click at [216, 466] on button "General" at bounding box center [247, 457] width 207 height 42
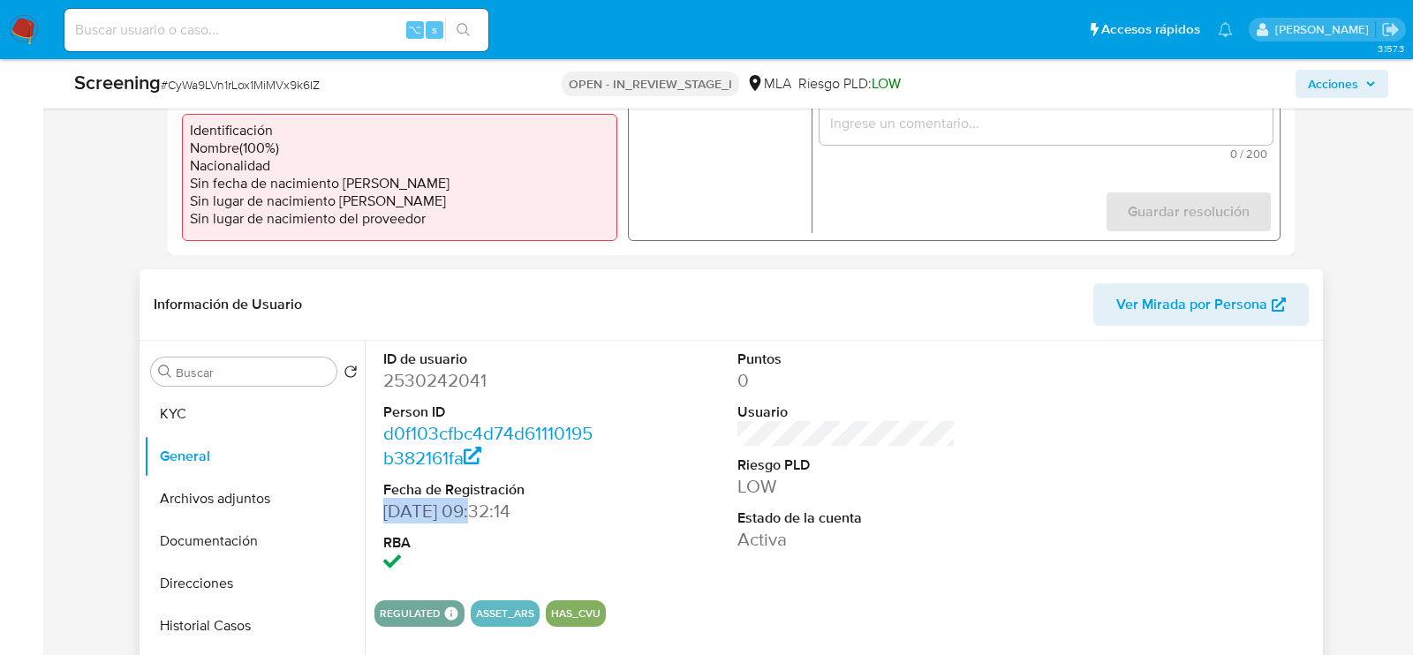
drag, startPoint x: 478, startPoint y: 511, endPoint x: 375, endPoint y: 511, distance: 102.5
click at [375, 511] on div "ID de usuario 2530242041 Person ID d0f103cfbc4d74d61110195b382161fa Fecha de Re…" at bounding box center [493, 464] width 236 height 246
copy dd "03/07/2025"
click at [154, 405] on button "KYC" at bounding box center [247, 414] width 207 height 42
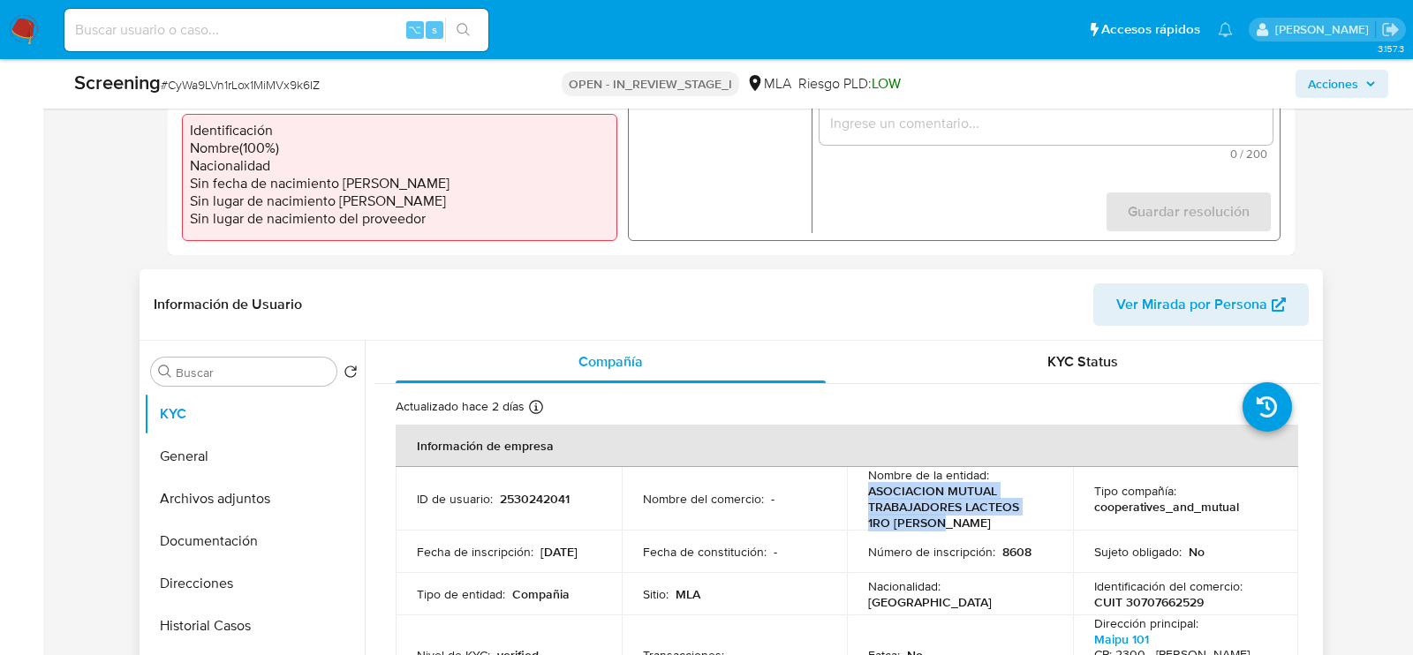
drag, startPoint x: 944, startPoint y: 527, endPoint x: 850, endPoint y: 496, distance: 99.5
click at [850, 496] on td "Nombre de la entidad : ASOCIACION MUTUAL TRABAJADORES LACTEOS 1RO DE MAYO" at bounding box center [960, 499] width 226 height 64
copy p "ASOCIACION MUTUAL TRABAJADORES LACTEOS 1RO DE MAYO"
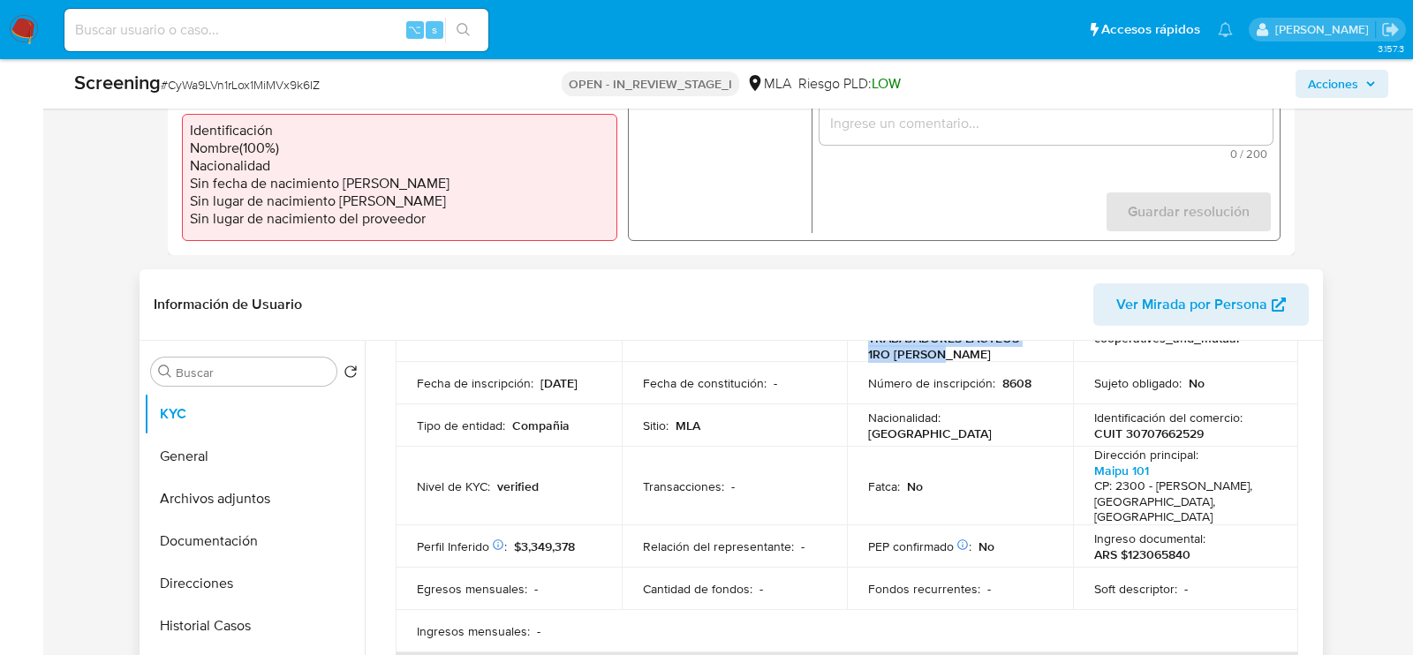
scroll to position [175, 0]
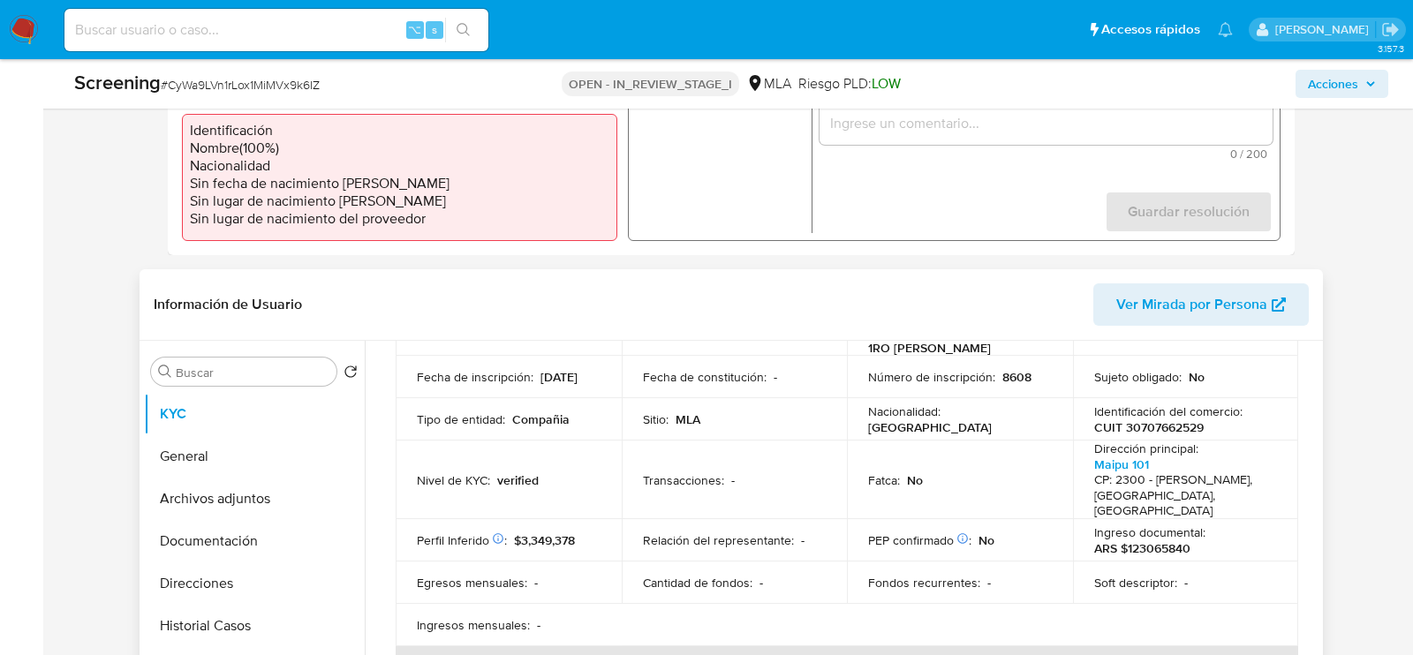
click at [1145, 420] on p "CUIT 30707662529" at bounding box center [1150, 428] width 110 height 16
click at [1145, 427] on p "CUIT 30707662529" at bounding box center [1150, 428] width 110 height 16
copy p "30707662529"
click at [193, 504] on button "Archivos adjuntos" at bounding box center [247, 499] width 207 height 42
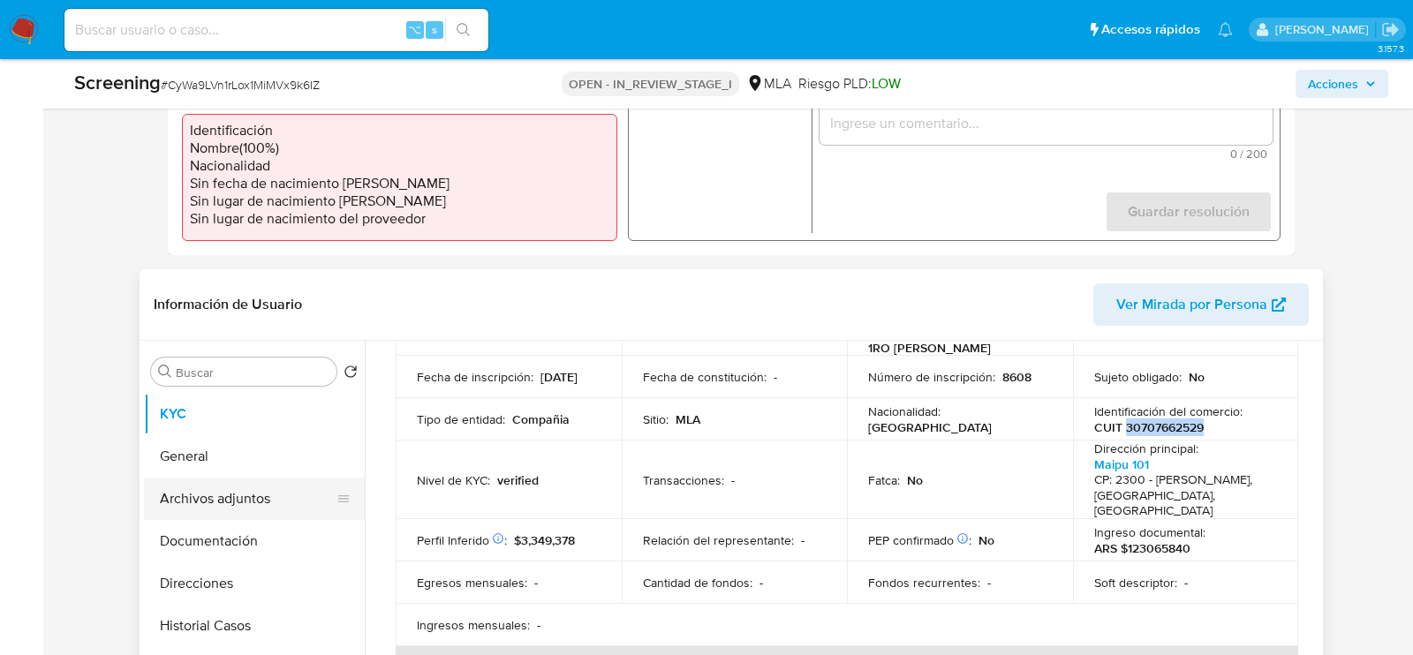
scroll to position [0, 0]
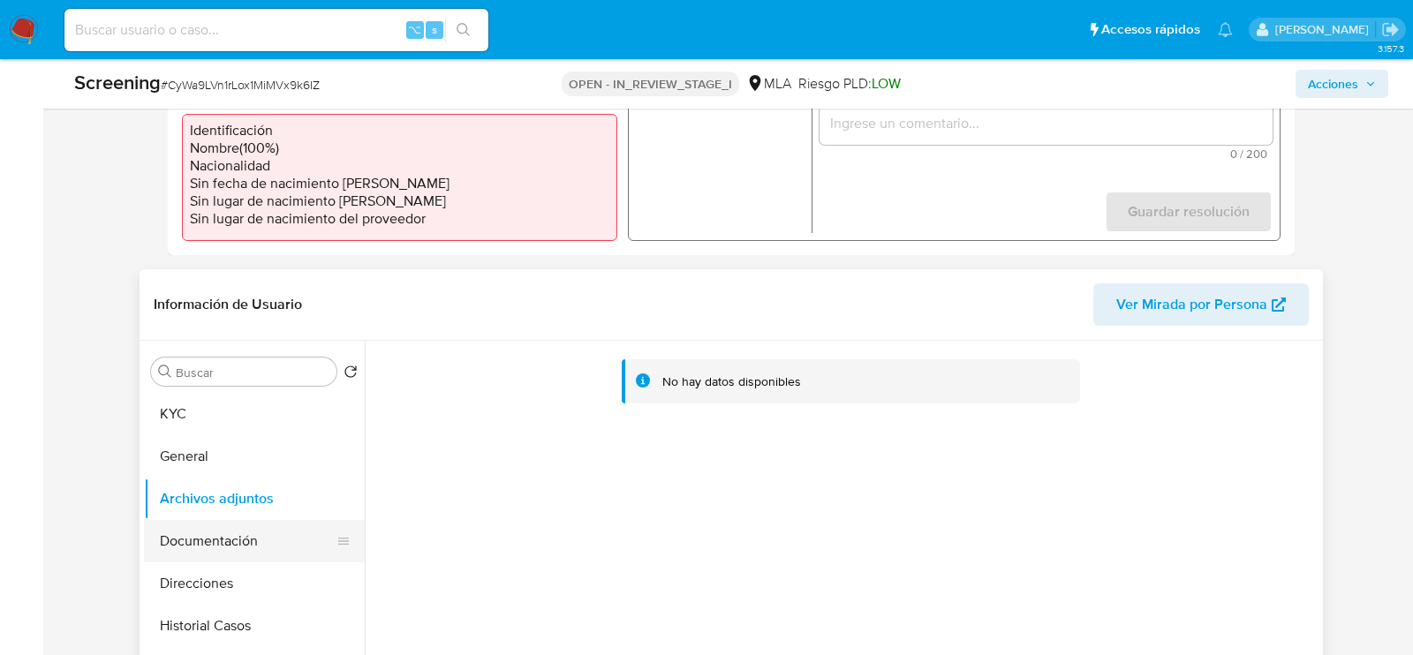
click at [197, 530] on button "Documentación" at bounding box center [247, 541] width 207 height 42
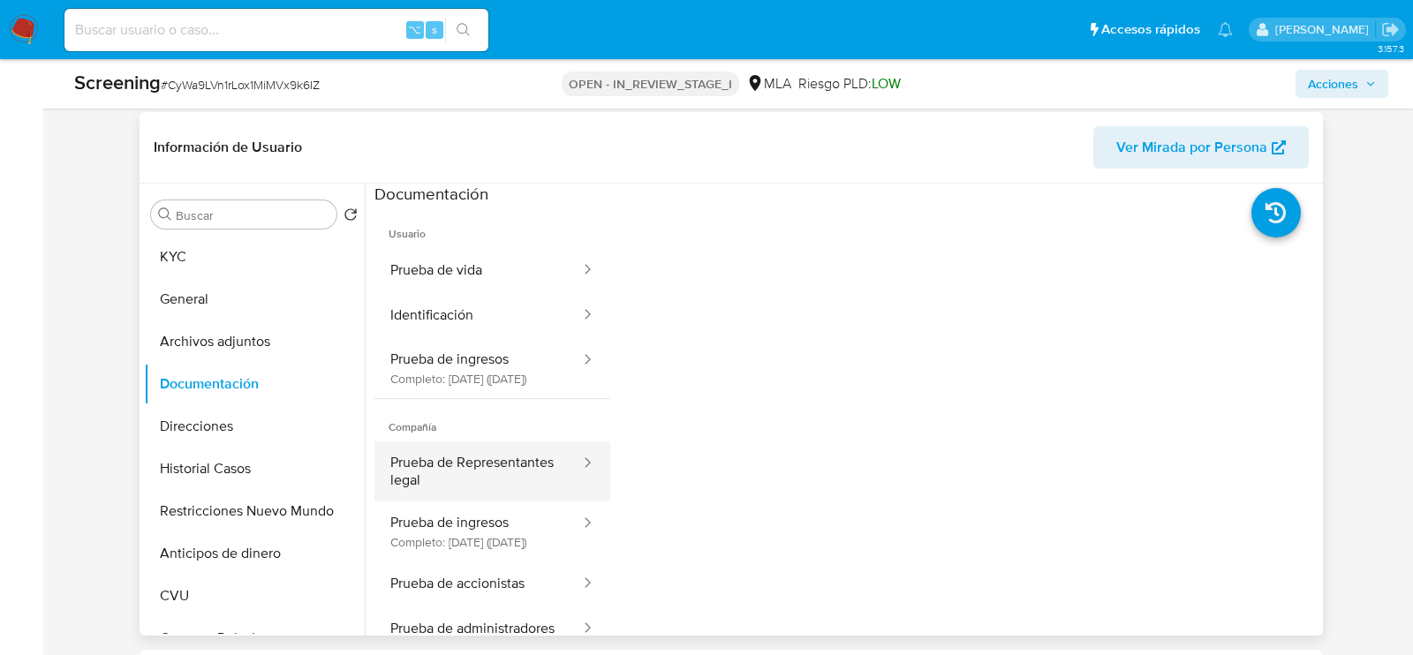
scroll to position [13, 0]
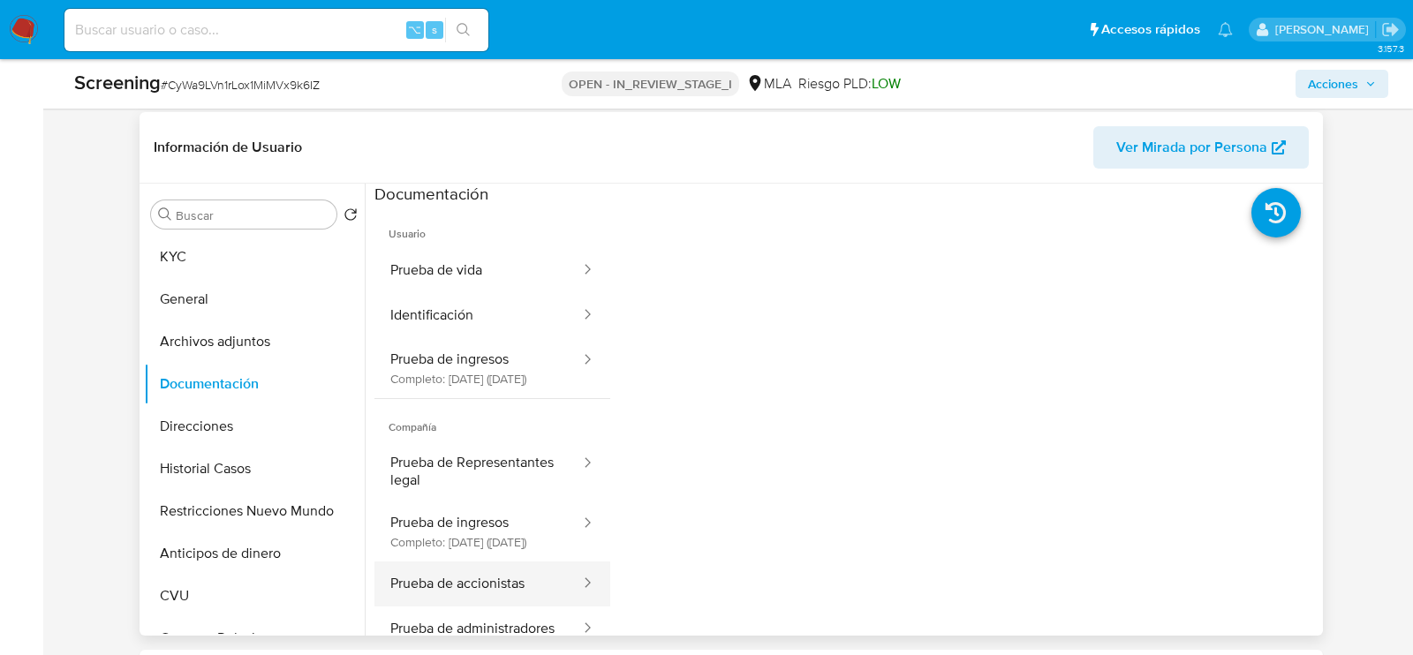
click at [505, 605] on button "Prueba de accionistas" at bounding box center [479, 584] width 208 height 45
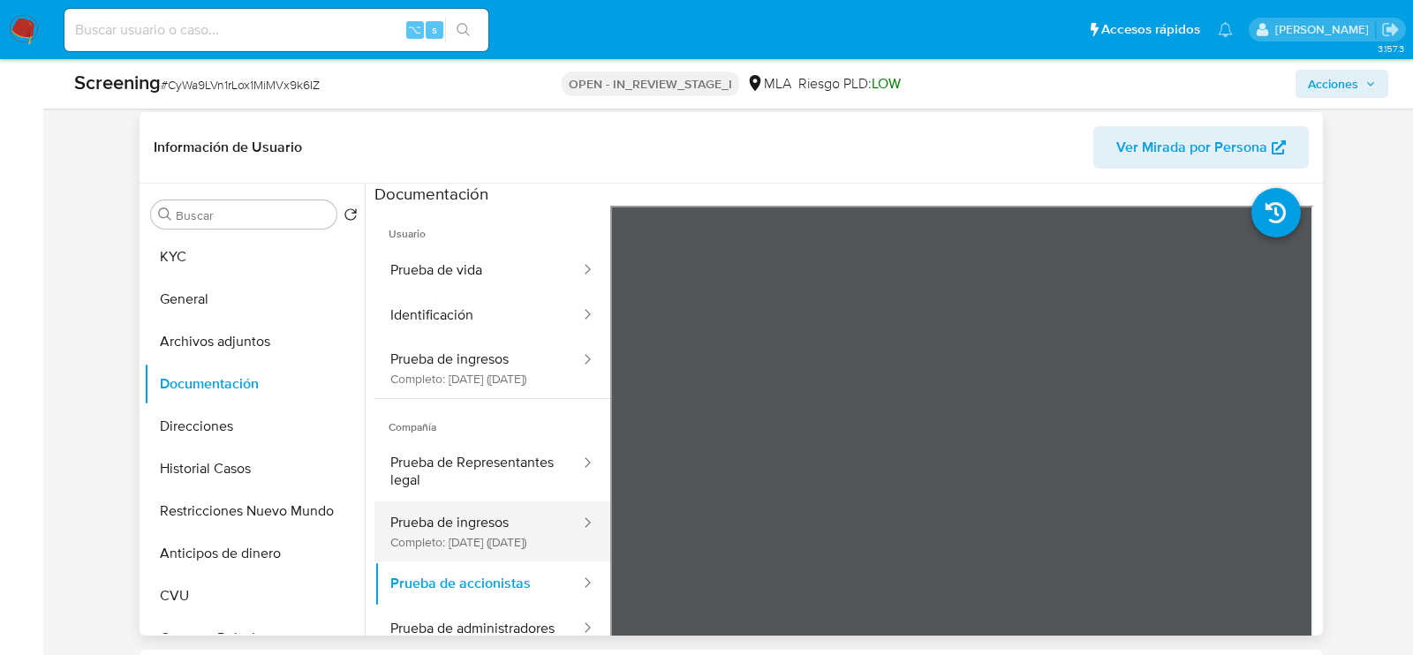
click at [449, 510] on button "Prueba de ingresos Completo: 11/07/2025 (hace 2 meses)" at bounding box center [479, 532] width 208 height 60
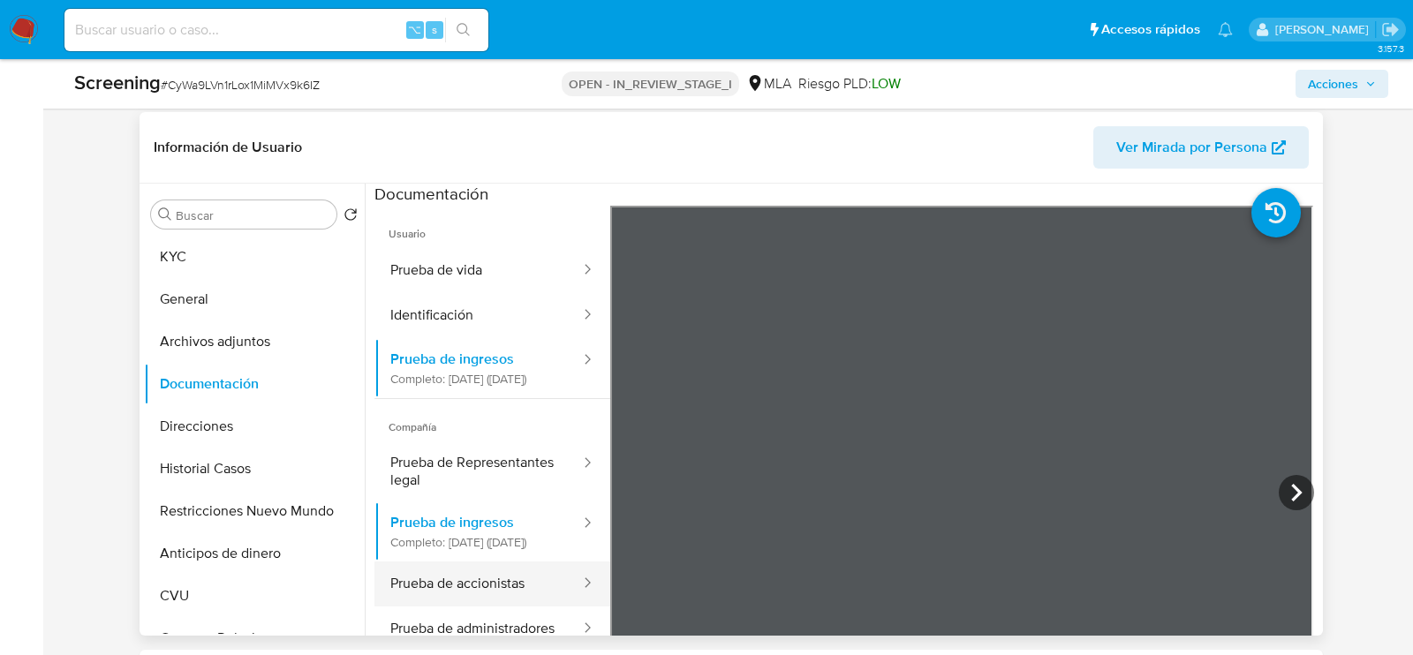
click at [449, 605] on button "Prueba de accionistas" at bounding box center [479, 584] width 208 height 45
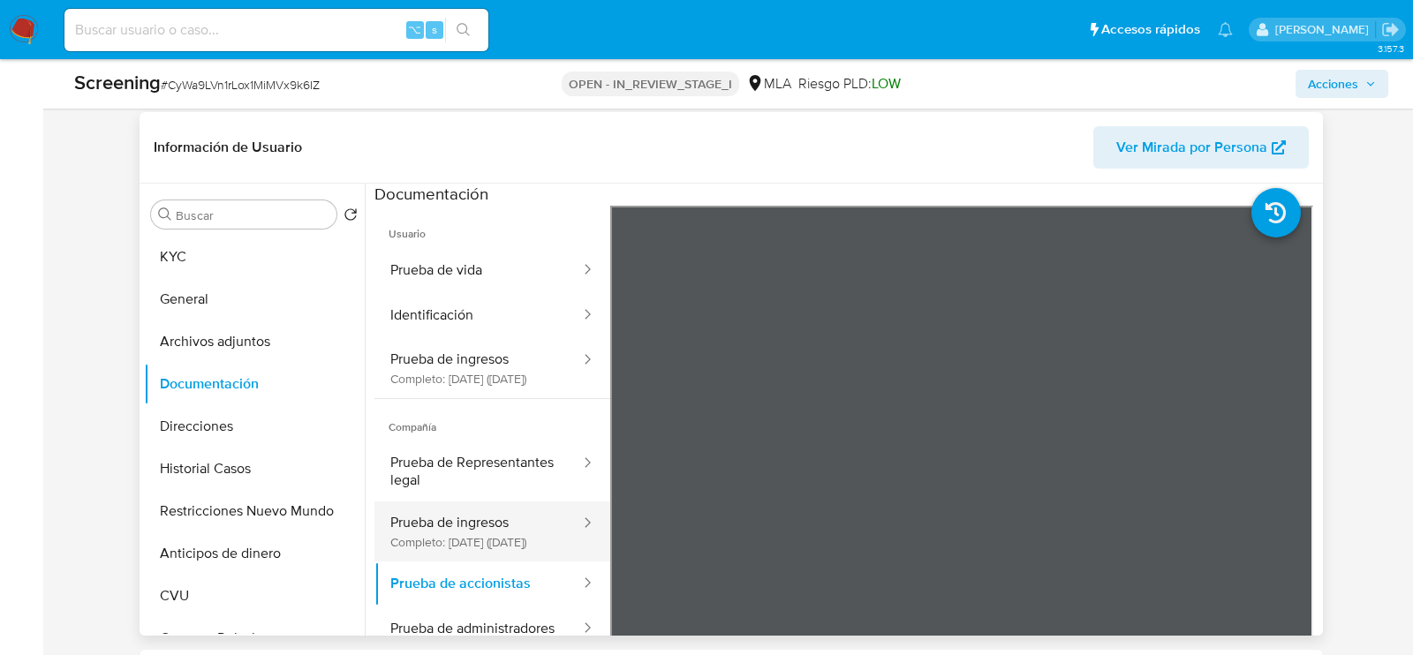
click at [451, 557] on button "Prueba de ingresos Completo: 11/07/2025 (hace 2 meses)" at bounding box center [479, 532] width 208 height 60
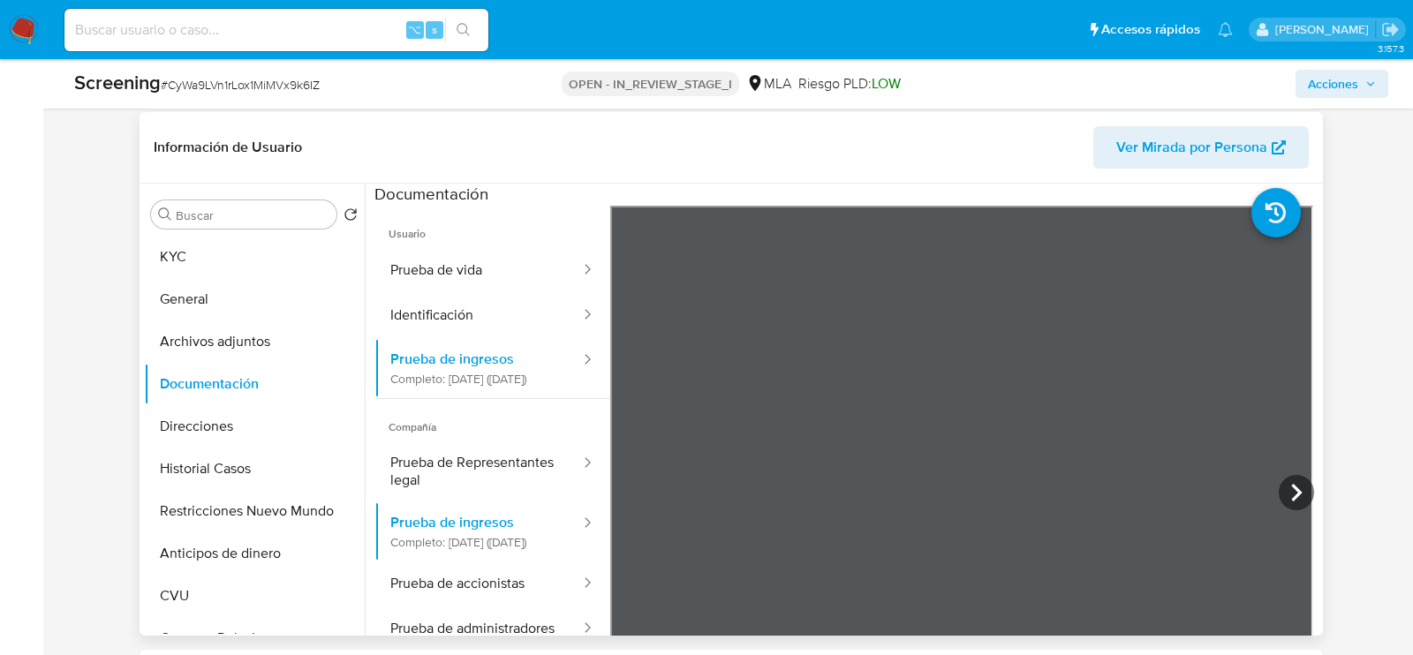
scroll to position [154, 0]
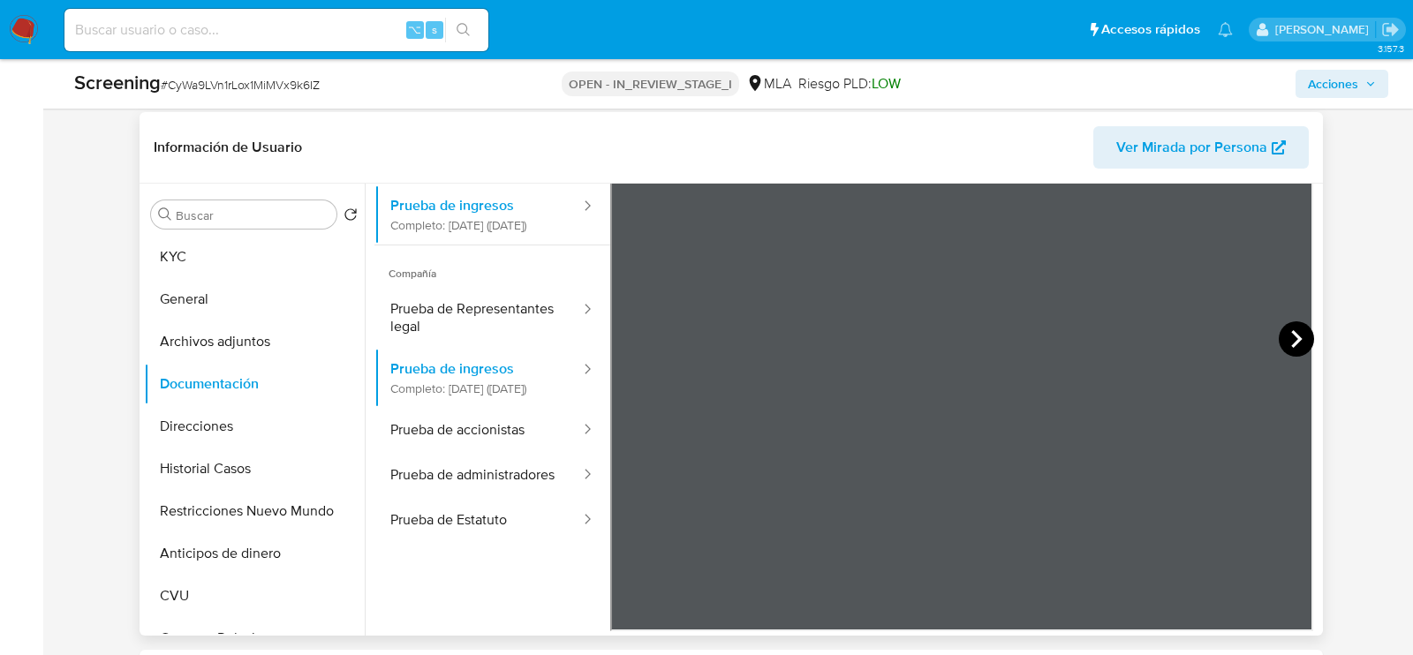
click at [1292, 344] on icon at bounding box center [1296, 339] width 35 height 35
click at [1292, 330] on icon at bounding box center [1296, 339] width 35 height 35
click at [452, 296] on button "Prueba de Representantes legal" at bounding box center [479, 318] width 208 height 60
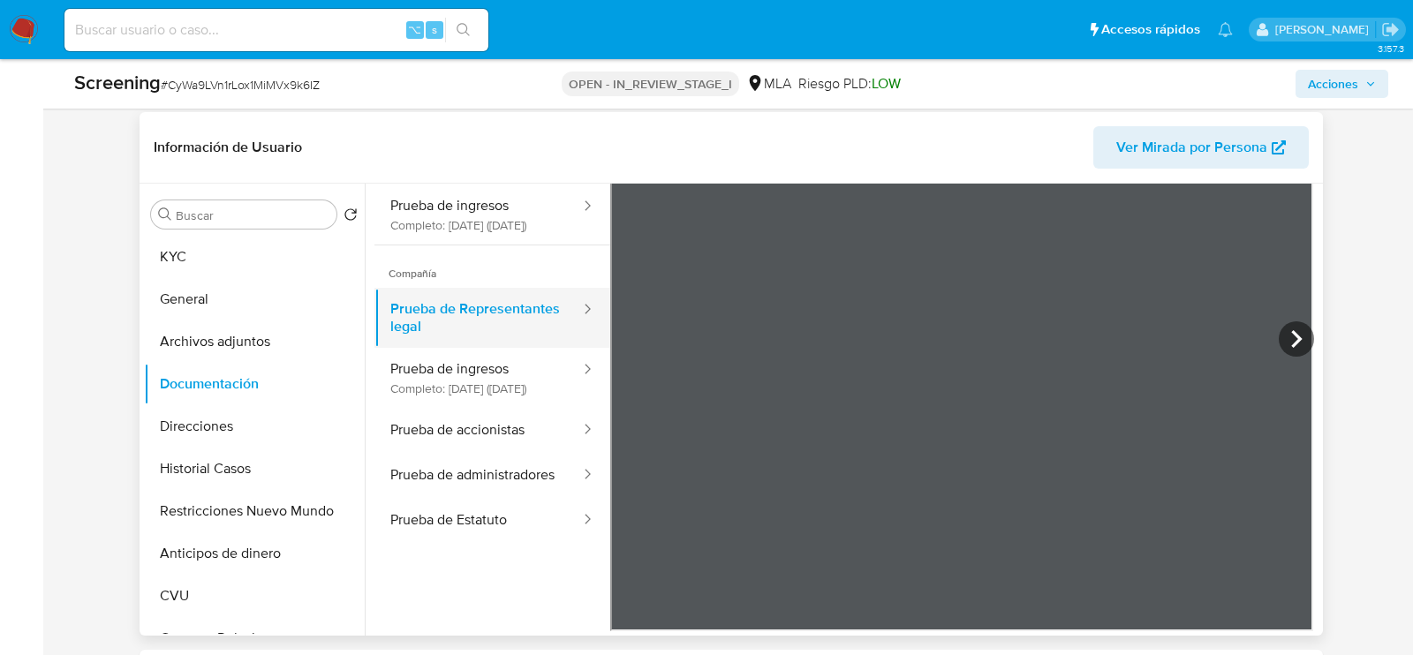
scroll to position [0, 0]
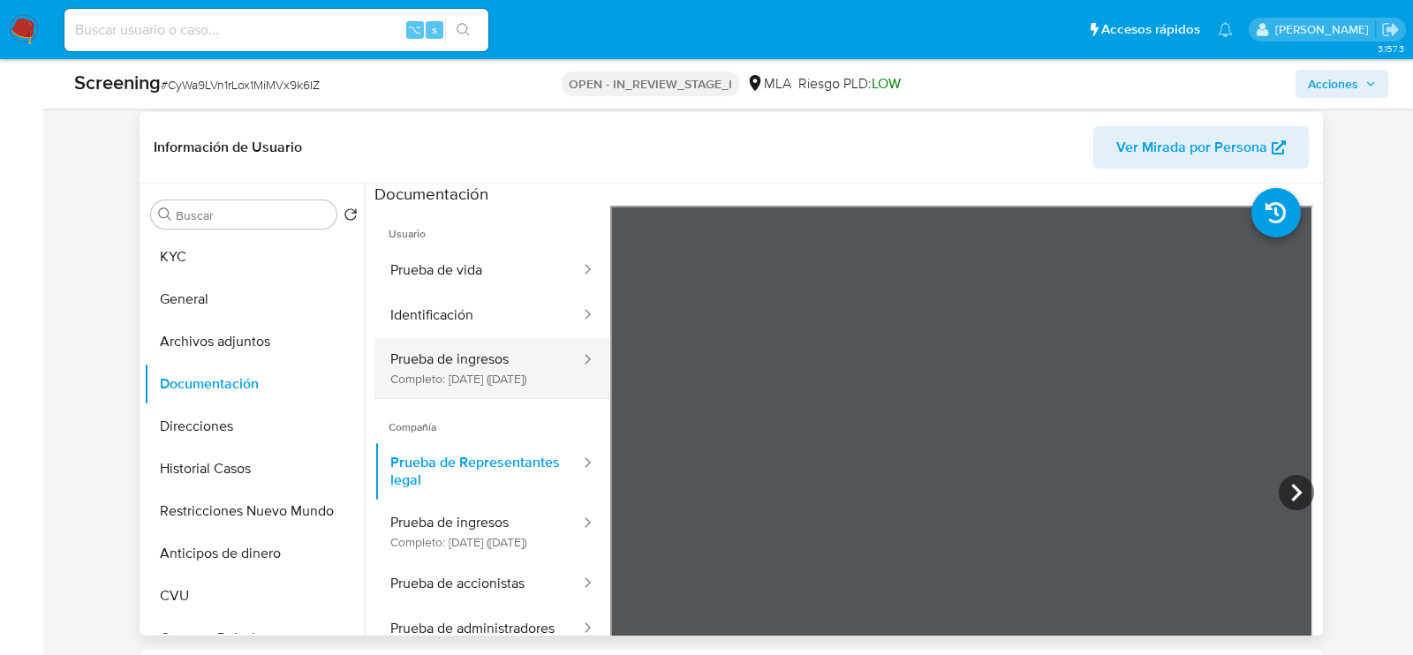
click at [471, 342] on button "Prueba de ingresos Completo: 11/07/2025 (hace 2 meses)" at bounding box center [479, 368] width 208 height 60
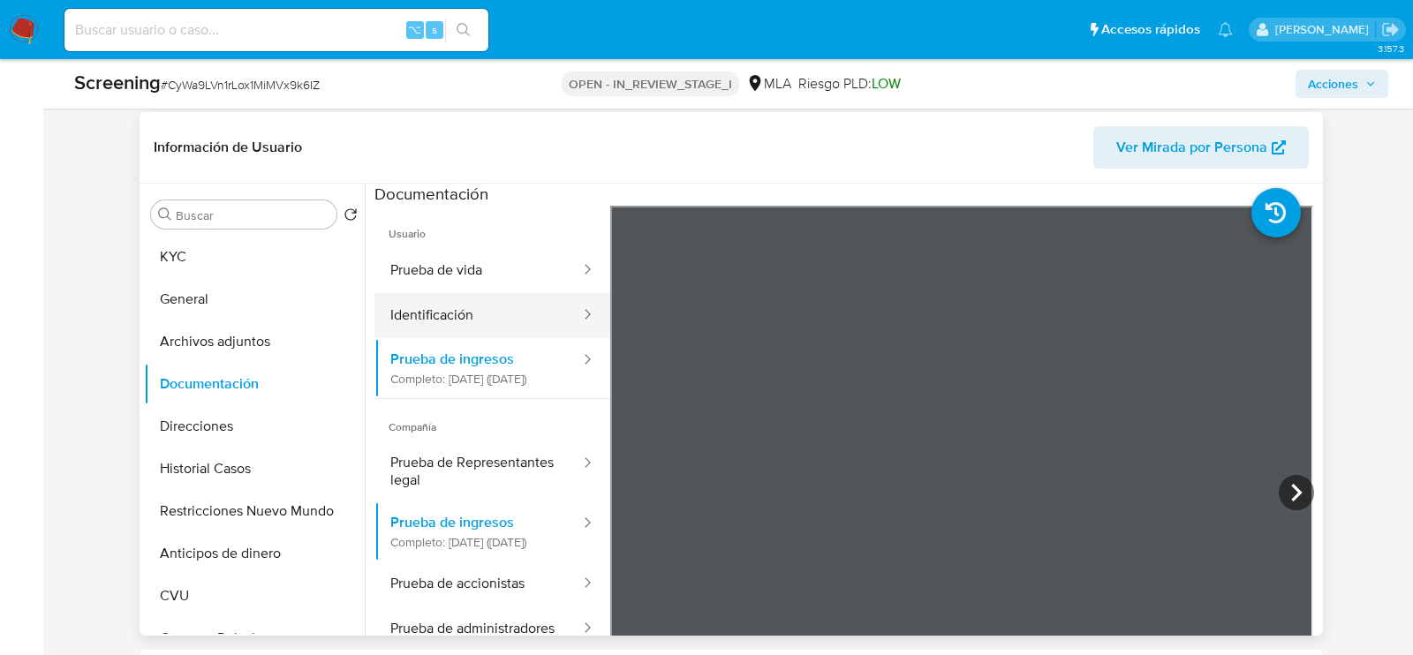
click at [485, 300] on button "Identificación" at bounding box center [479, 315] width 208 height 45
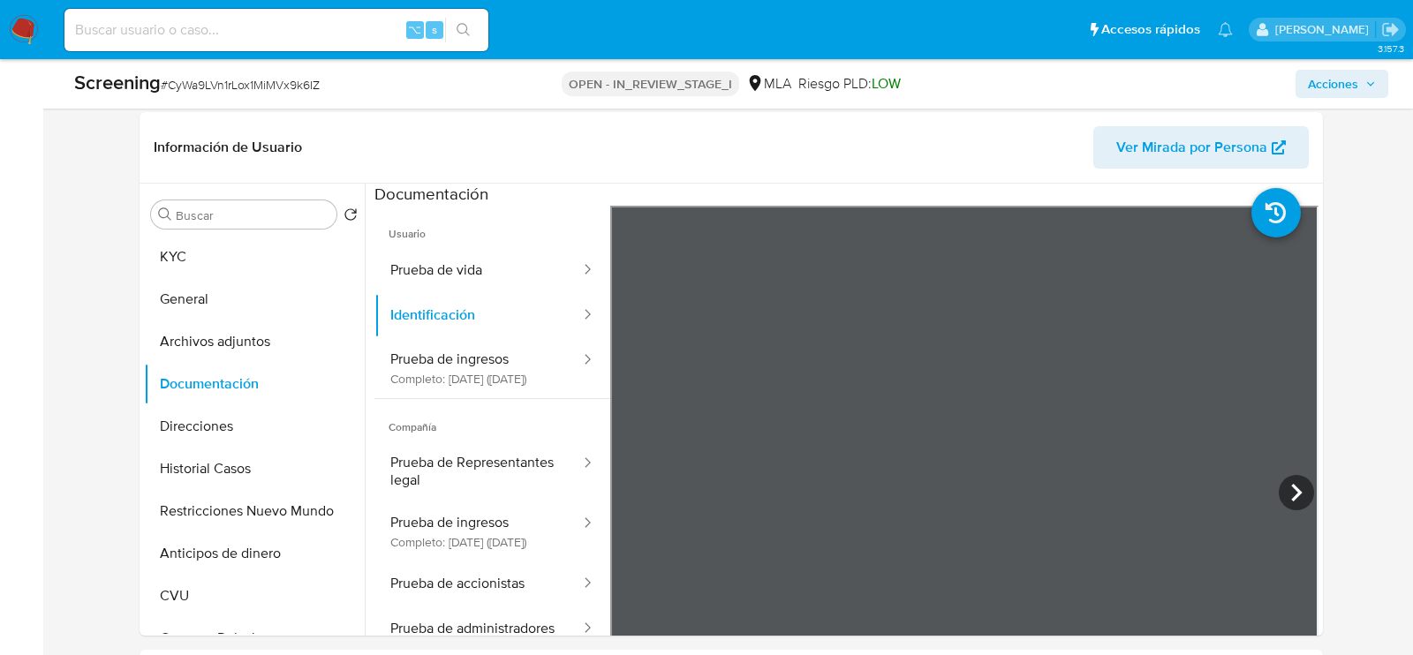
drag, startPoint x: 237, startPoint y: 256, endPoint x: 39, endPoint y: 282, distance: 199.5
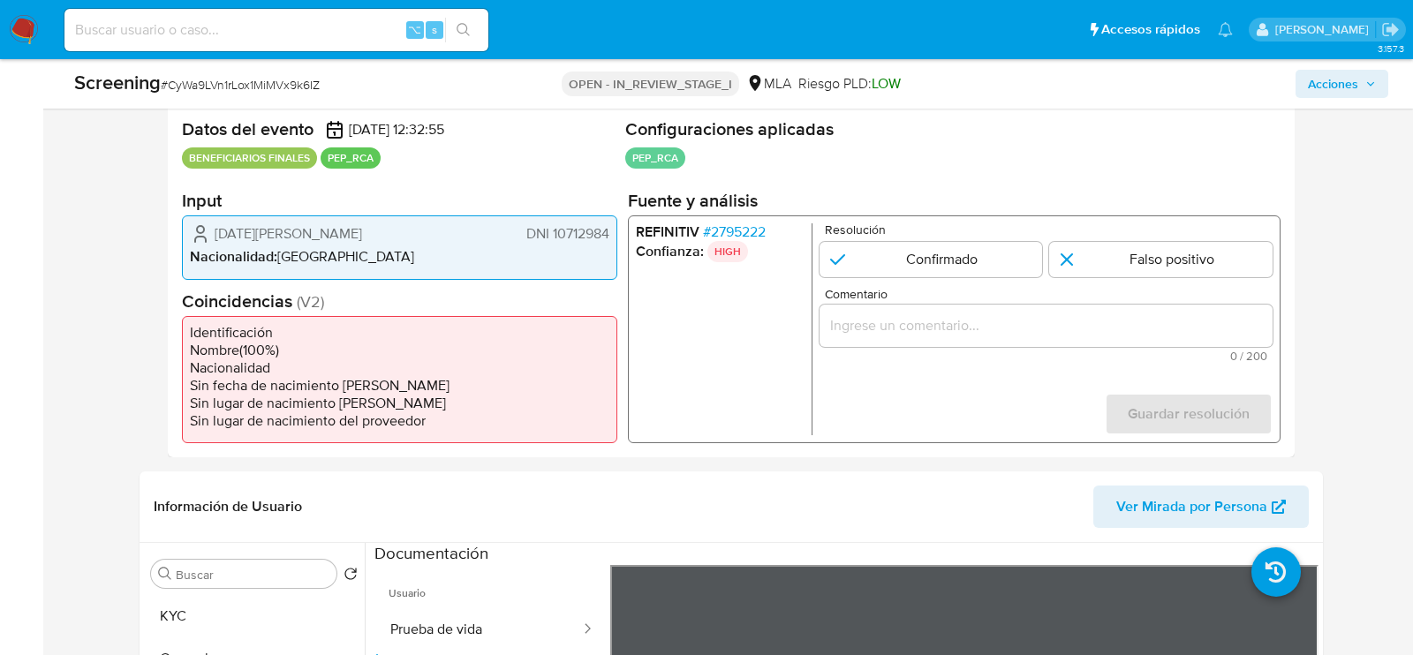
scroll to position [270, 0]
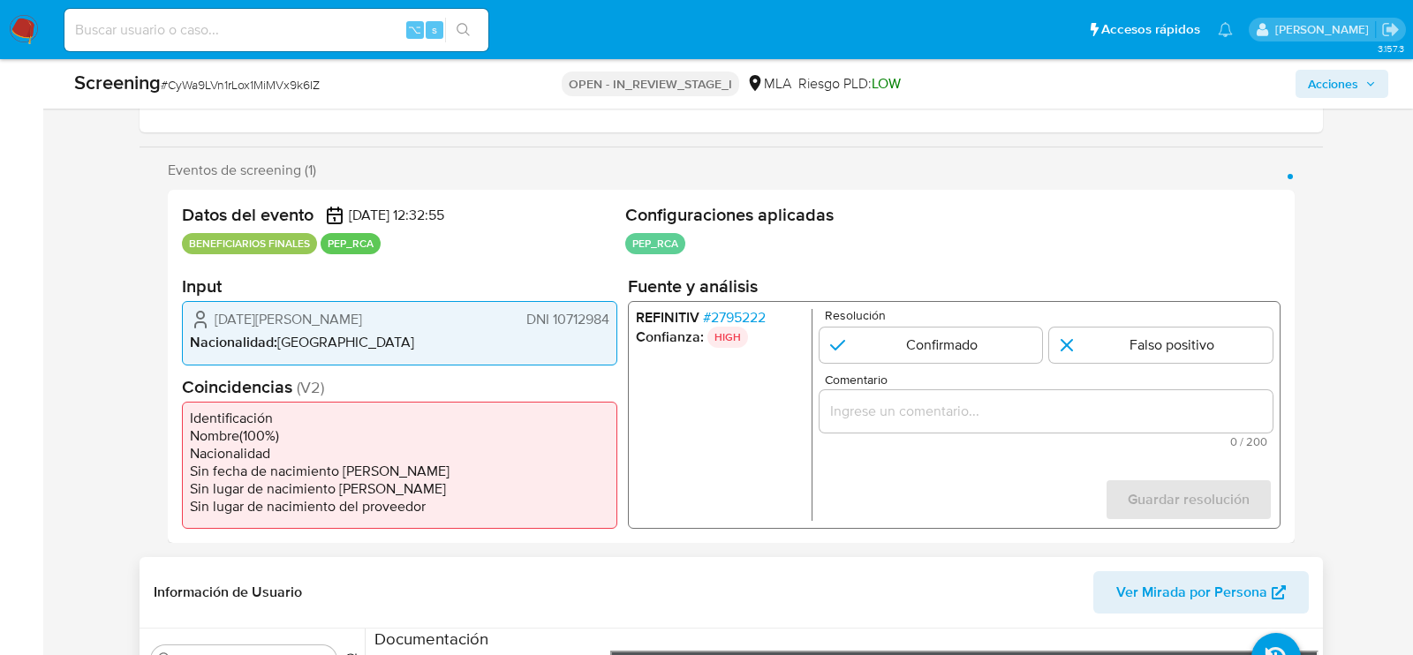
click at [1178, 581] on span "Ver Mirada por Persona" at bounding box center [1192, 593] width 151 height 42
click at [745, 311] on span "# 2795222" at bounding box center [734, 318] width 63 height 18
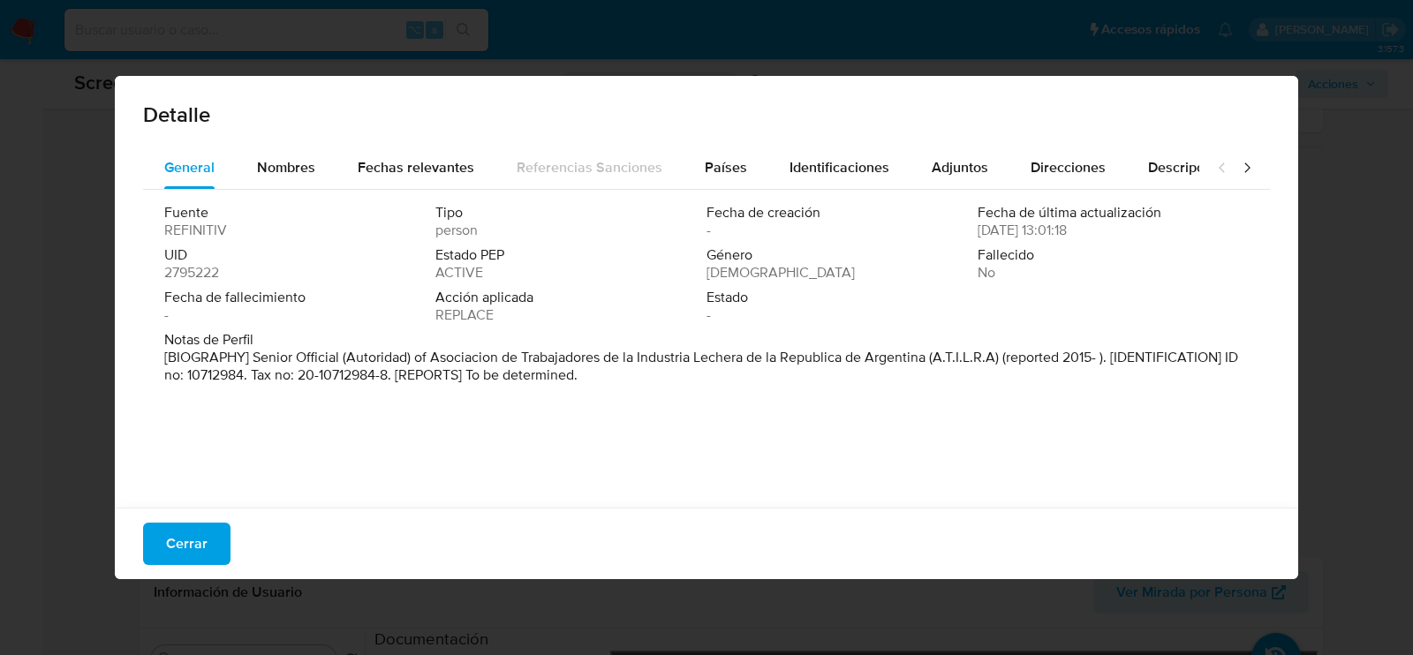
click at [506, 352] on p "[BIOGRAPHY] Senior Official (Autoridad) of Asociacion de Trabajadores de la Ind…" at bounding box center [704, 366] width 1081 height 35
click at [303, 160] on span "Nombres" at bounding box center [286, 167] width 58 height 20
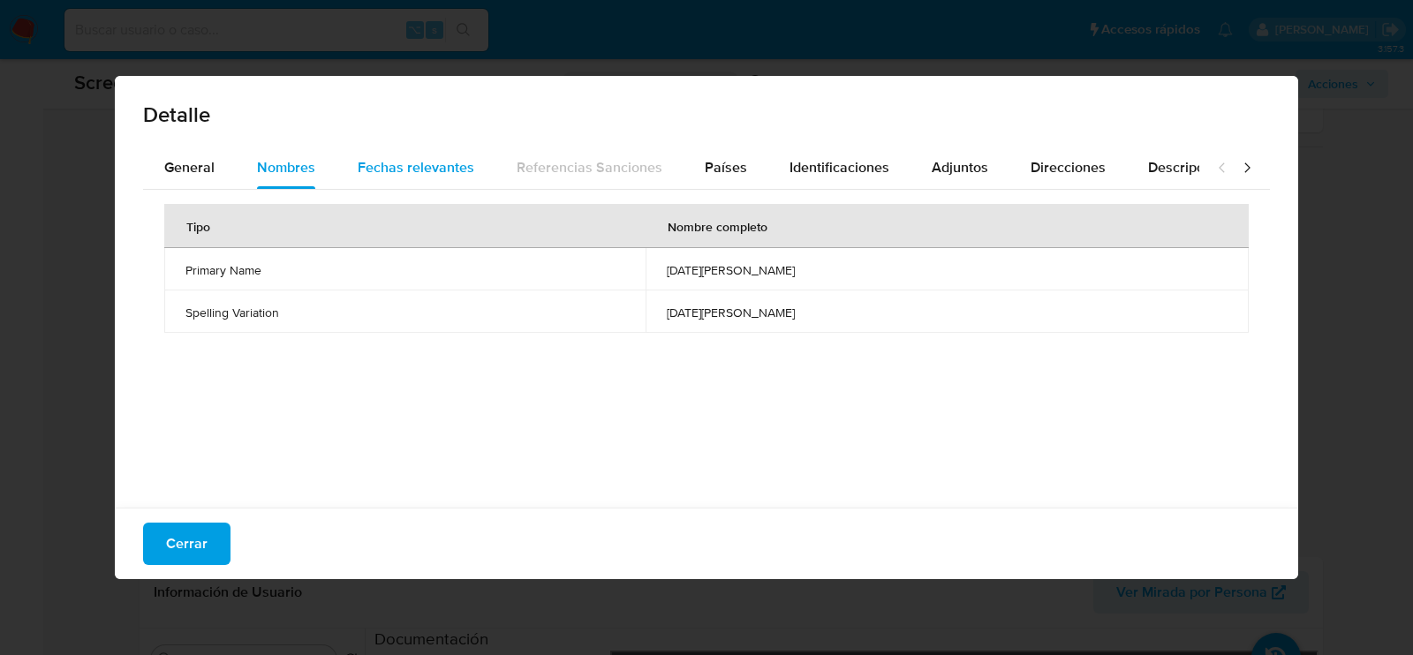
click at [402, 178] on div "Fechas relevantes" at bounding box center [416, 168] width 117 height 42
click at [489, 408] on div "Tipo Fecha Notas Date of birth 1953-10-04 - Others dates of birth 1953-10-04 -" at bounding box center [706, 344] width 1127 height 309
click at [731, 165] on span "Países" at bounding box center [726, 167] width 42 height 20
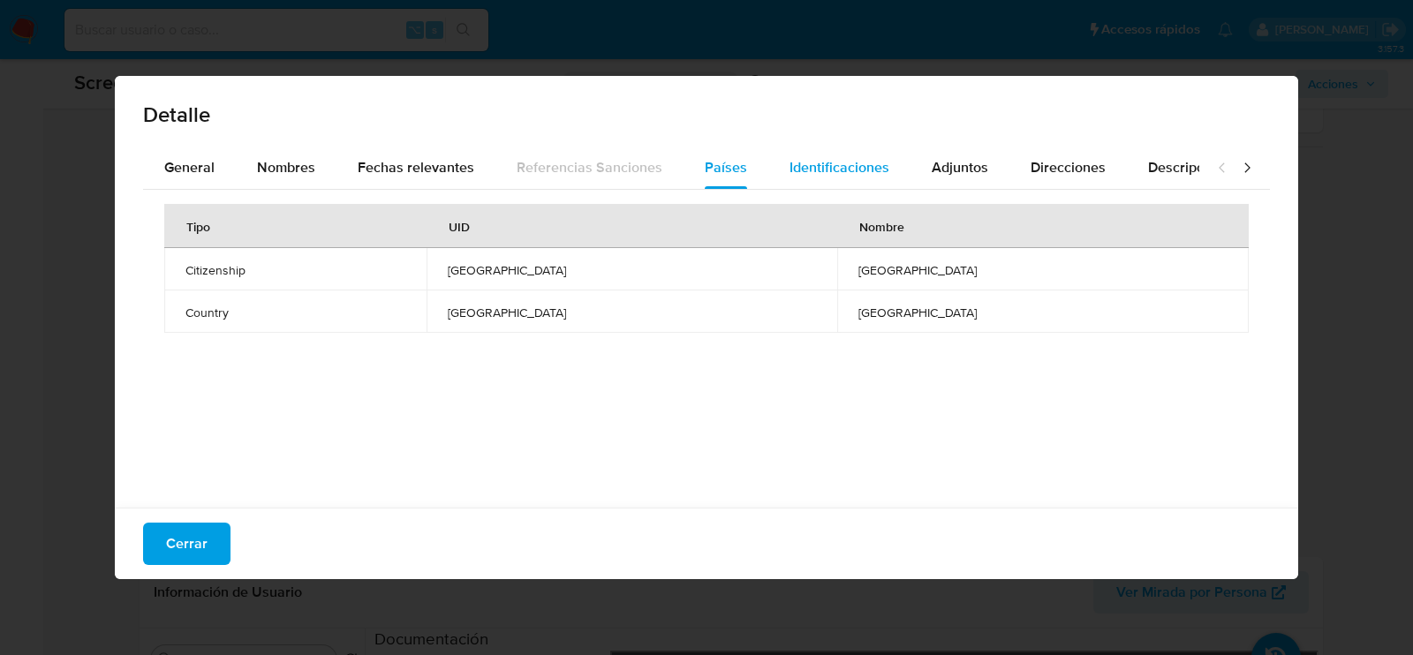
click at [848, 183] on div "Identificaciones" at bounding box center [840, 168] width 100 height 42
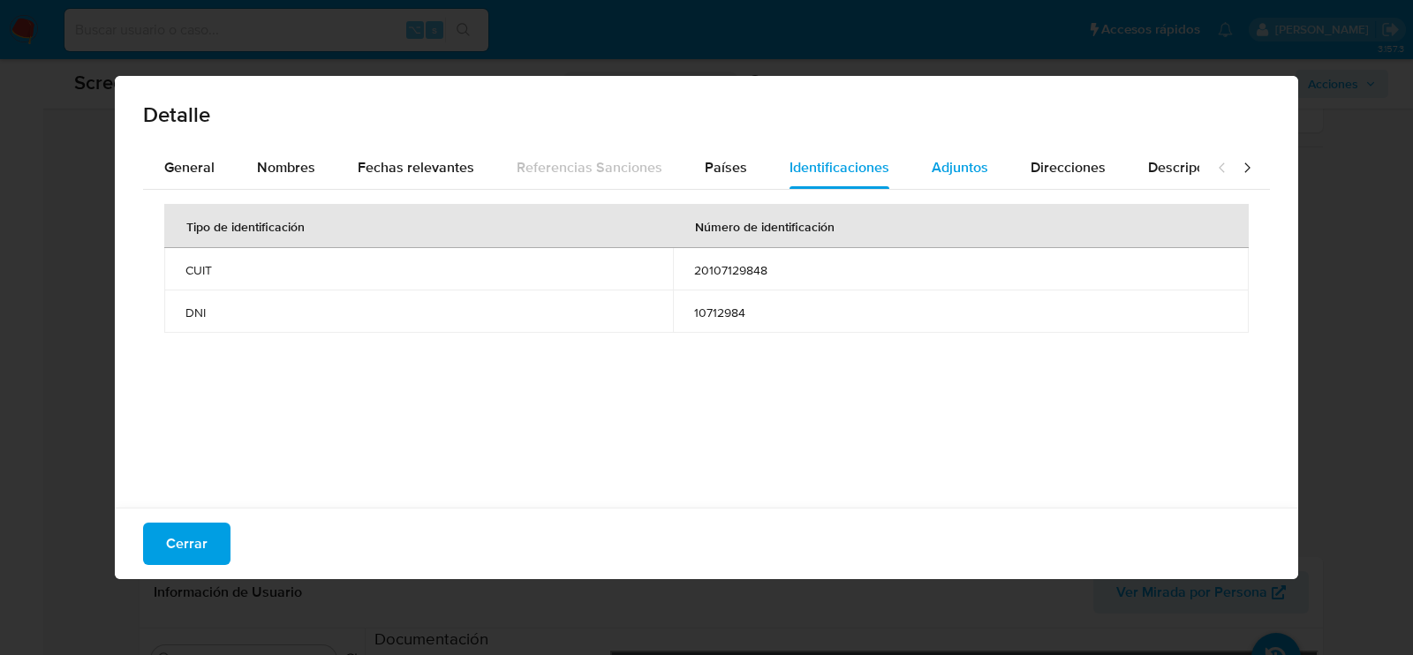
click at [922, 178] on button "Adjuntos" at bounding box center [960, 168] width 99 height 42
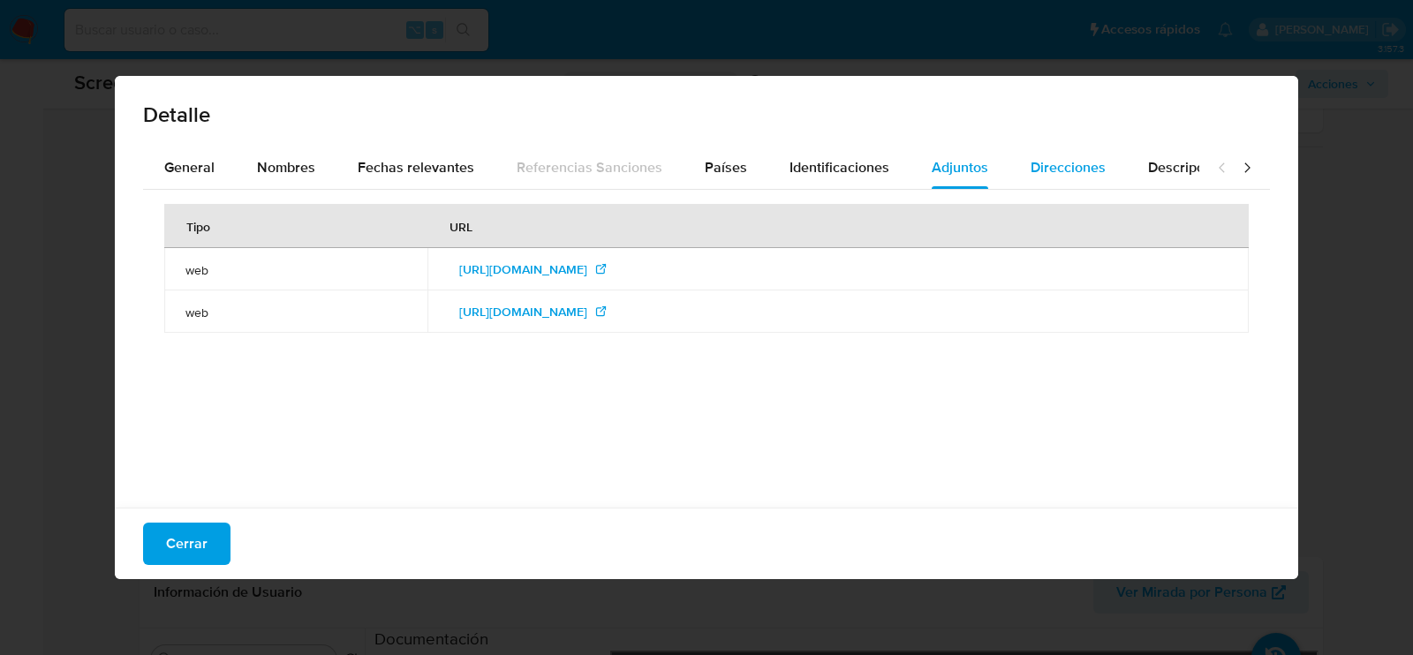
click at [1054, 158] on span "Direcciones" at bounding box center [1068, 167] width 75 height 20
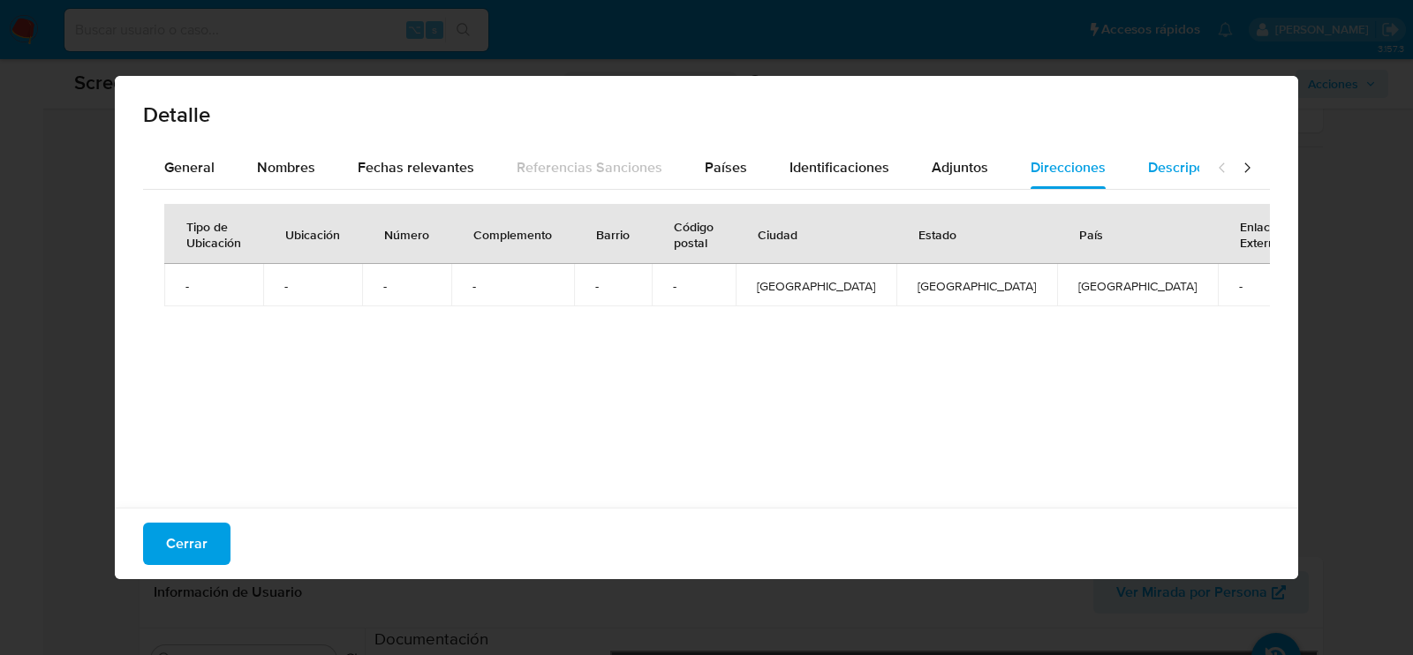
click at [1148, 174] on span "Descripciones" at bounding box center [1193, 167] width 90 height 20
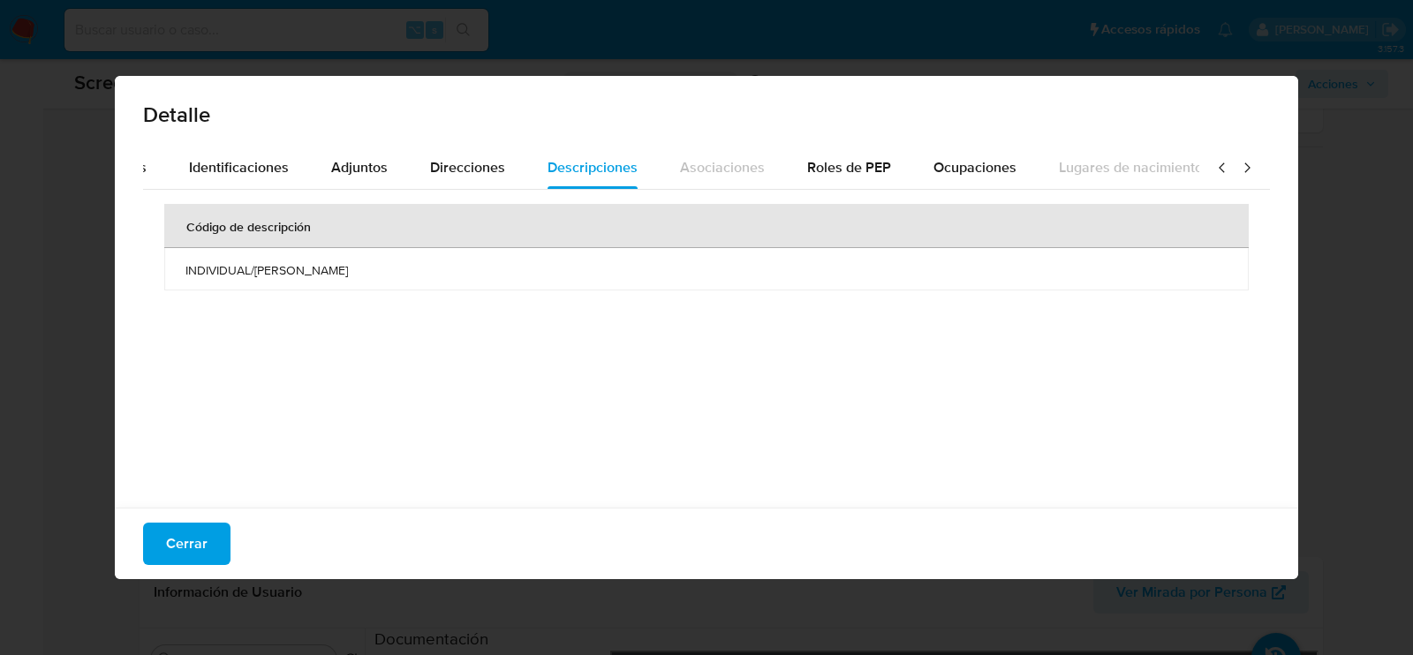
scroll to position [0, 611]
click at [797, 165] on span "Roles de PEP" at bounding box center [839, 167] width 84 height 20
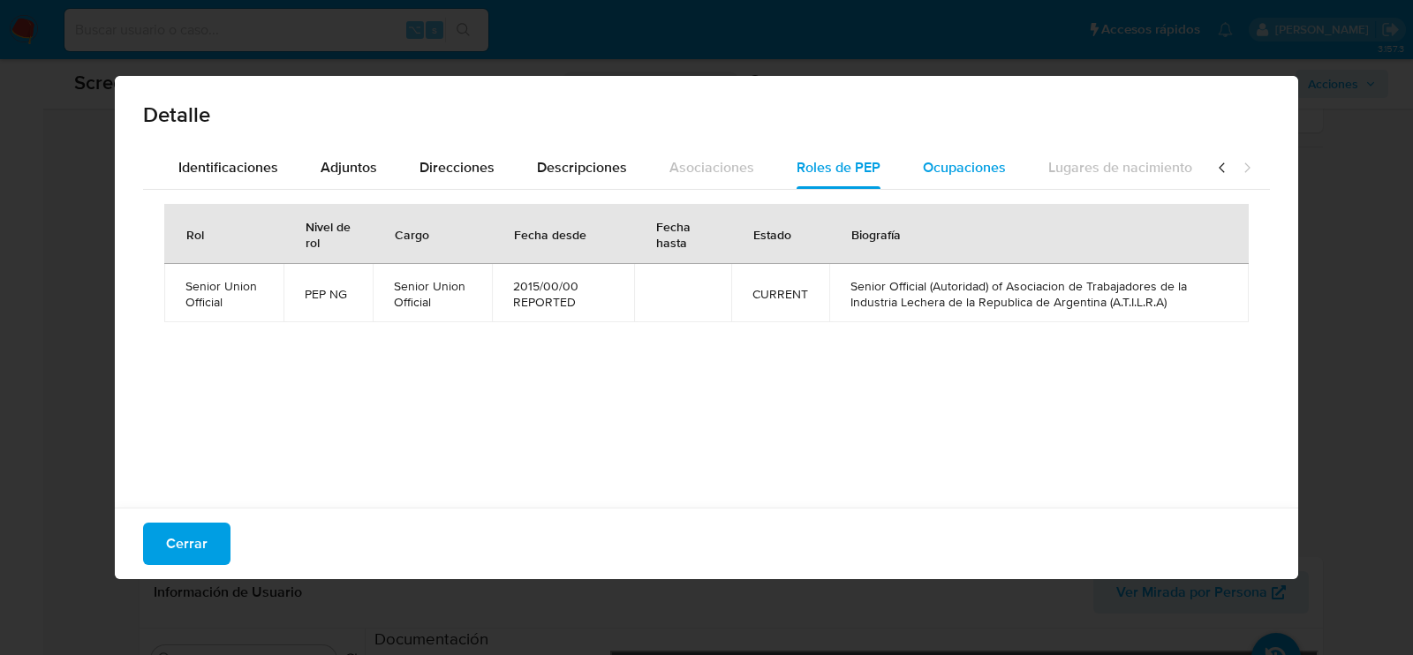
click at [902, 168] on button "Ocupaciones" at bounding box center [964, 168] width 125 height 42
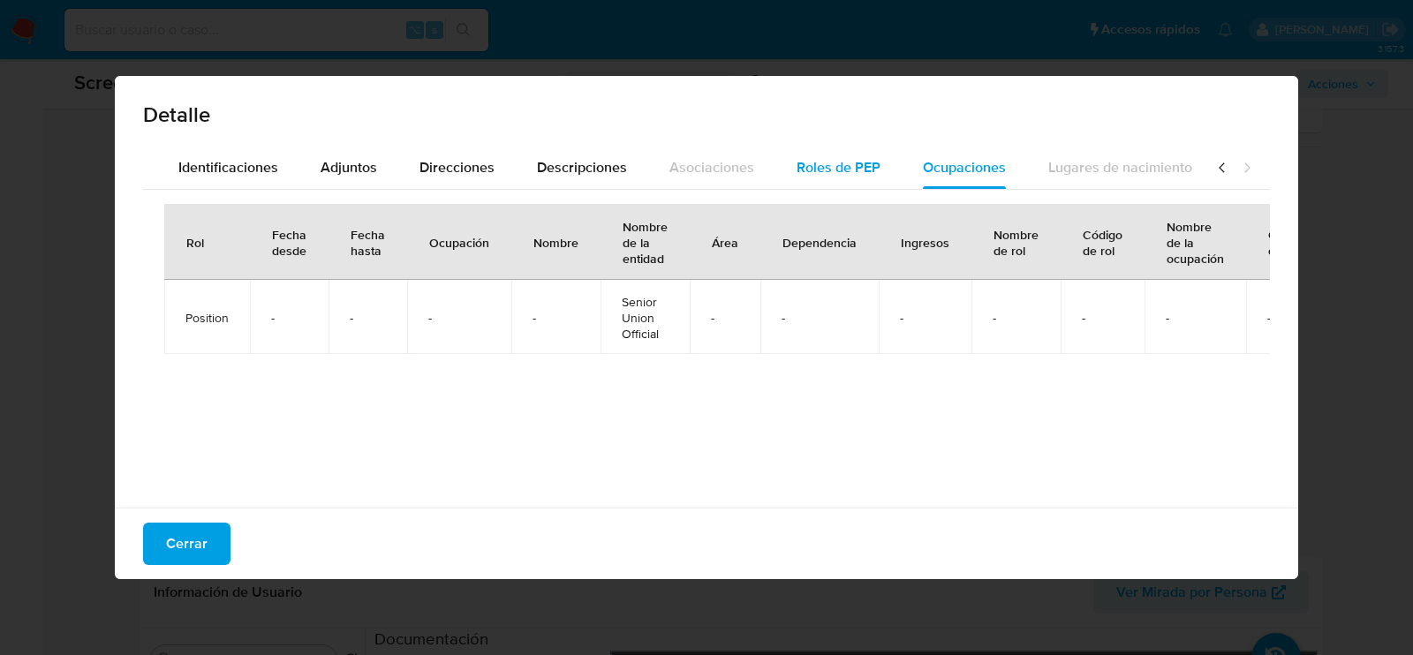
click at [819, 151] on div "Roles de PEP" at bounding box center [839, 168] width 84 height 42
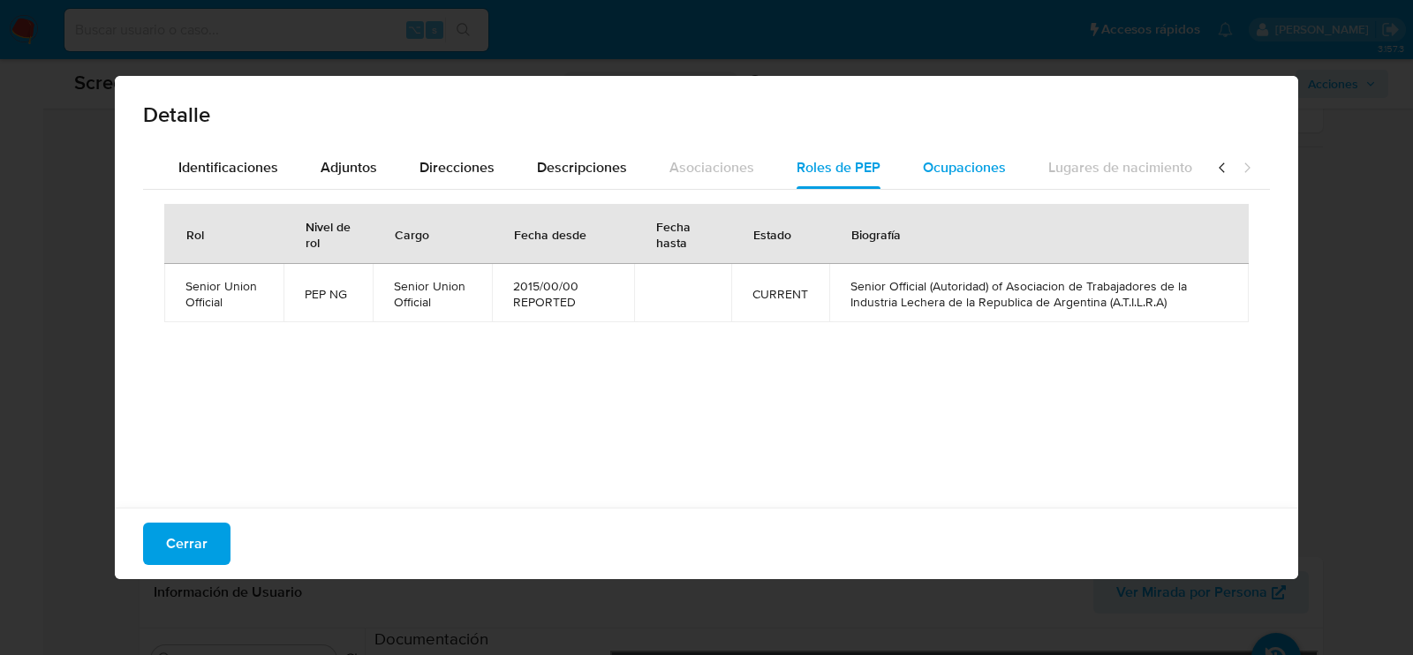
click at [923, 175] on span "Ocupaciones" at bounding box center [964, 167] width 83 height 20
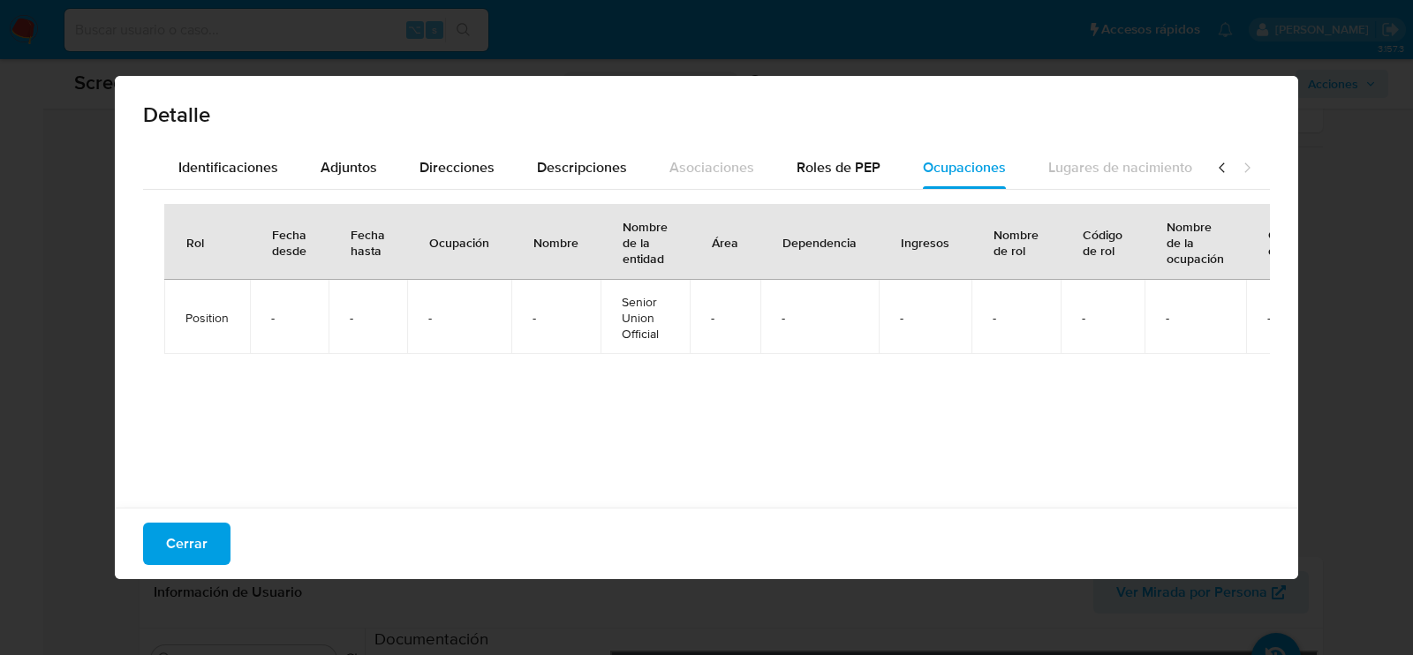
click at [198, 569] on div "Cerrar" at bounding box center [707, 544] width 1184 height 72
click at [198, 556] on span "Cerrar" at bounding box center [187, 544] width 42 height 39
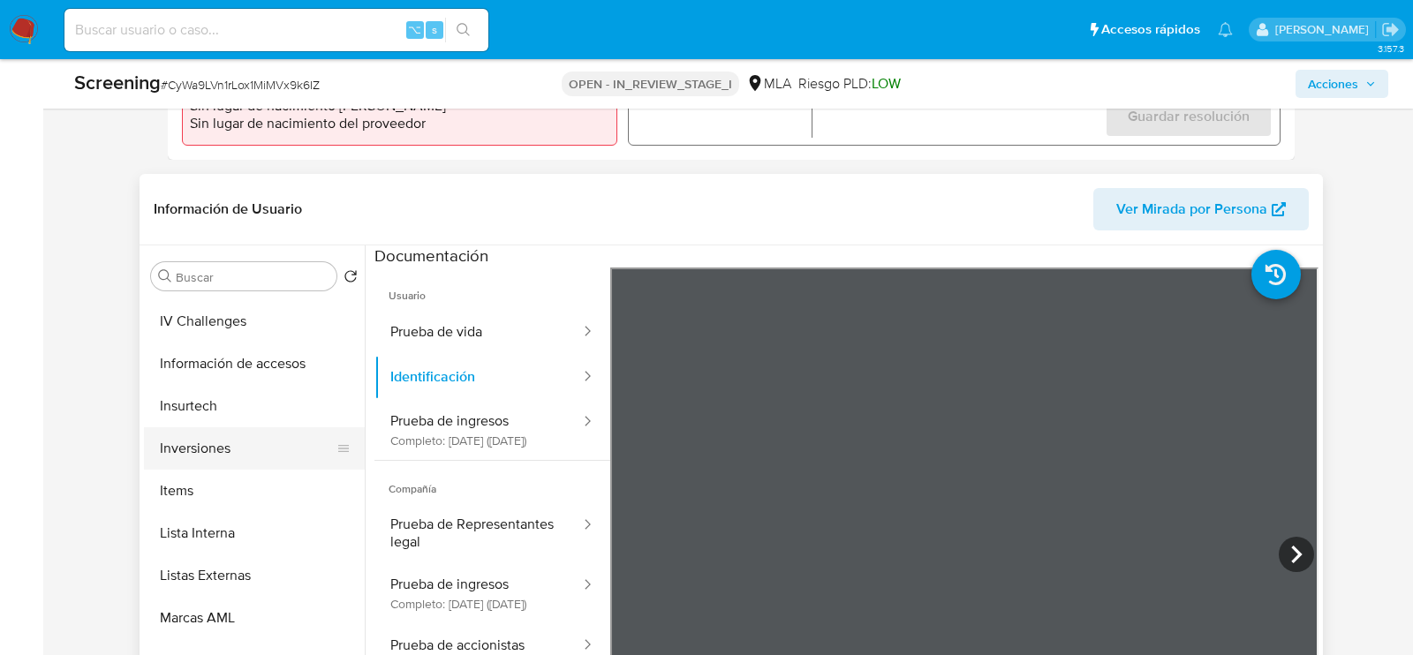
scroll to position [767, 0]
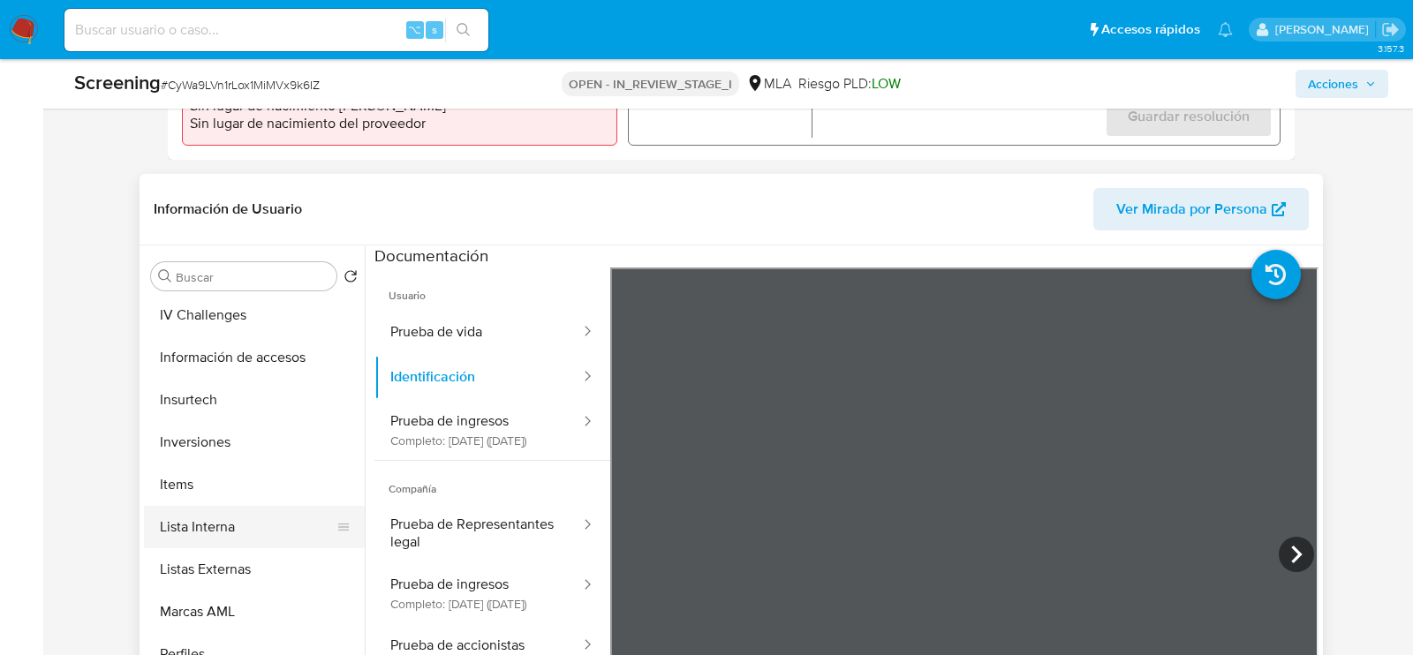
click at [196, 539] on button "Lista Interna" at bounding box center [247, 527] width 207 height 42
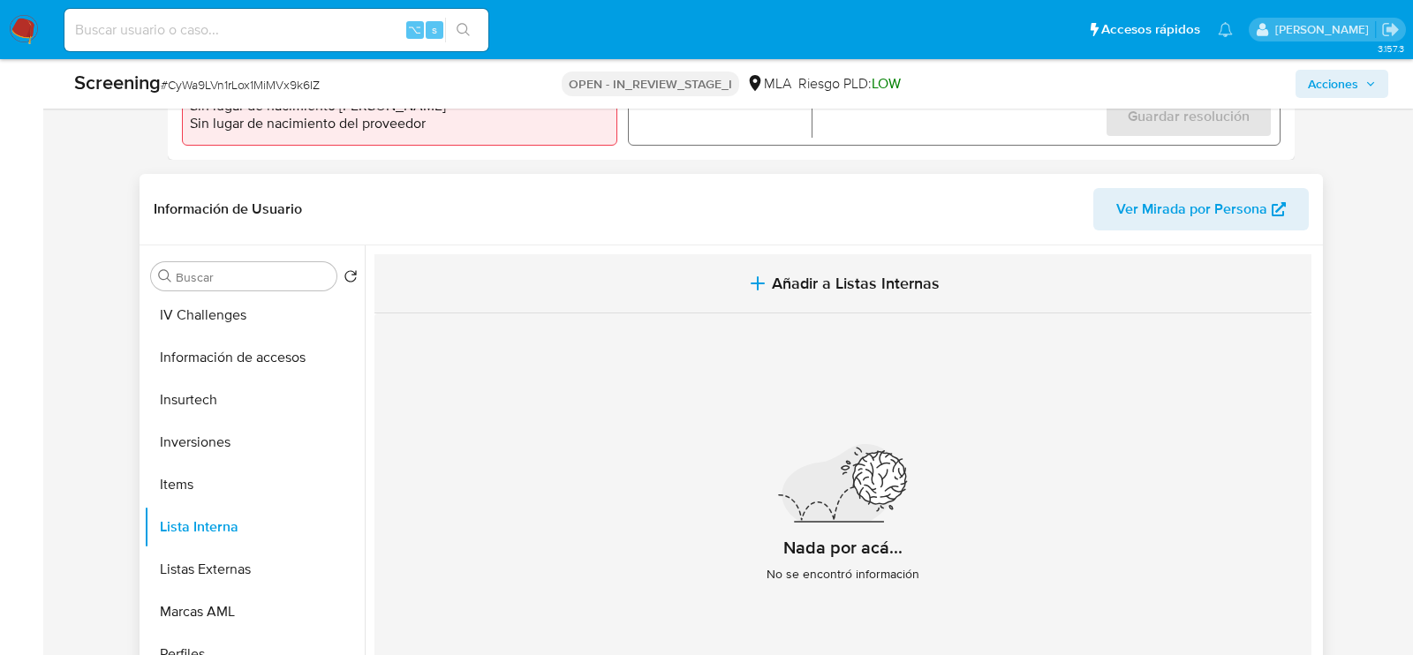
click at [922, 269] on button "Añadir a Listas Internas" at bounding box center [843, 283] width 937 height 59
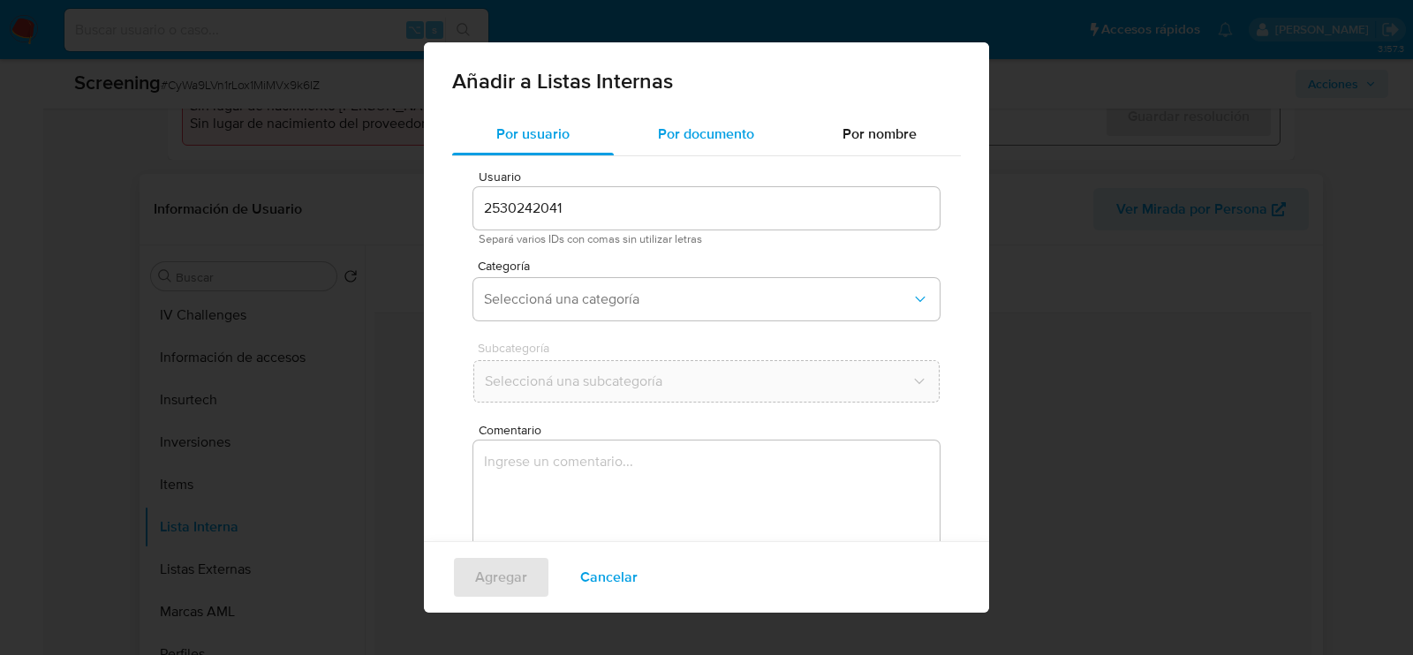
click at [697, 130] on span "Por documento" at bounding box center [706, 134] width 96 height 20
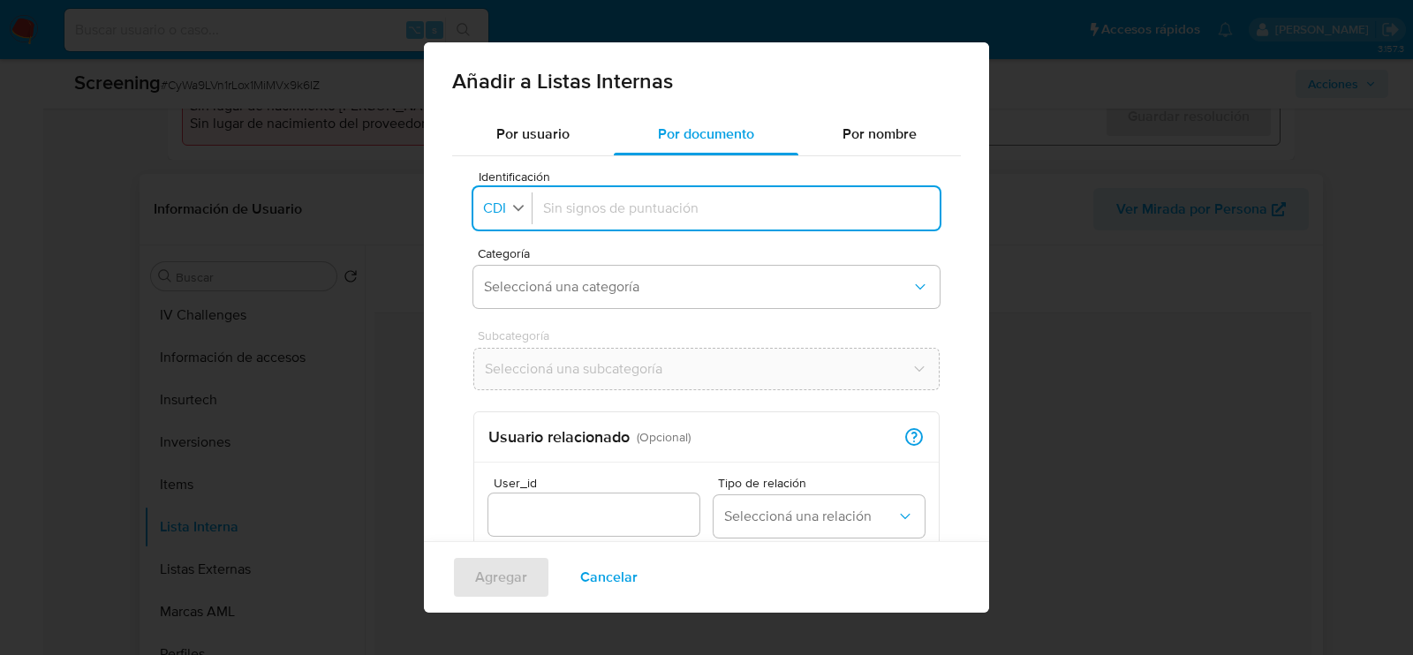
click at [490, 217] on button "Identificación CDI" at bounding box center [505, 209] width 53 height 26
click at [519, 293] on li "CUIL" at bounding box center [506, 284] width 70 height 42
click at [617, 216] on input "Identificación" at bounding box center [739, 208] width 379 height 19
paste input "20107129848"
type input "20107129848"
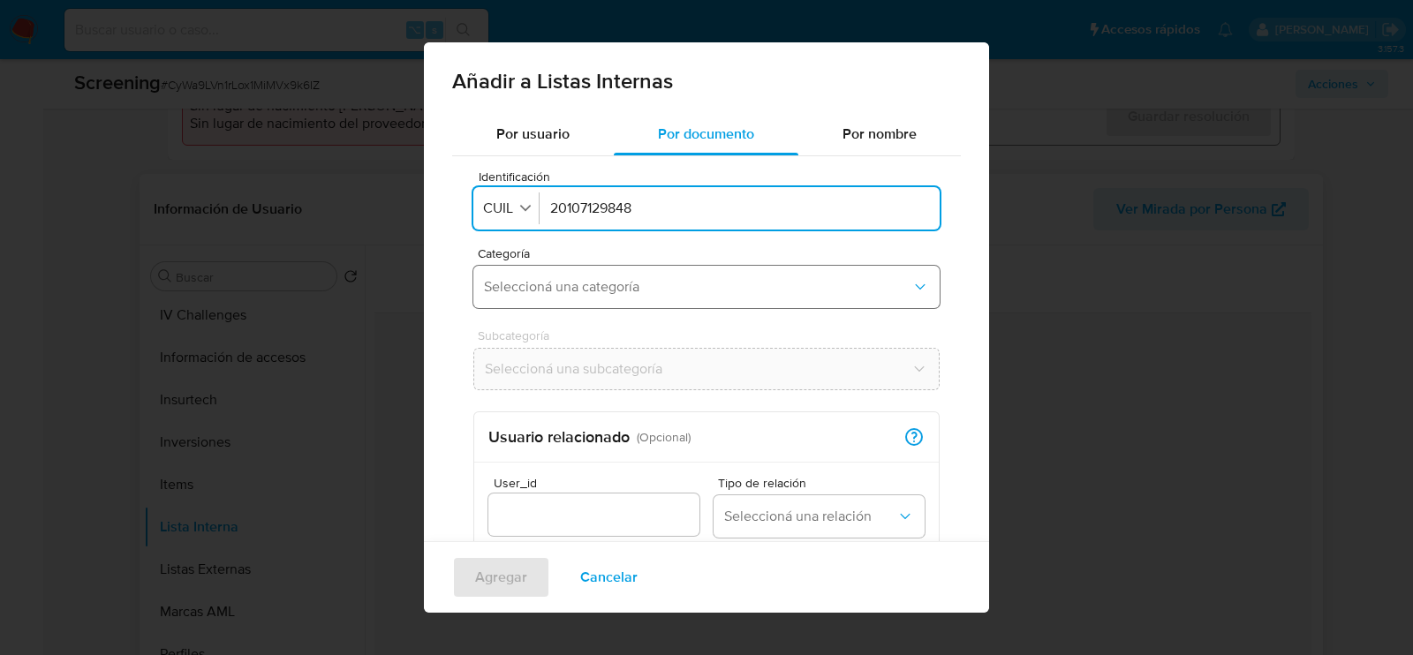
click at [617, 271] on button "Seleccioná una categoría" at bounding box center [706, 287] width 466 height 42
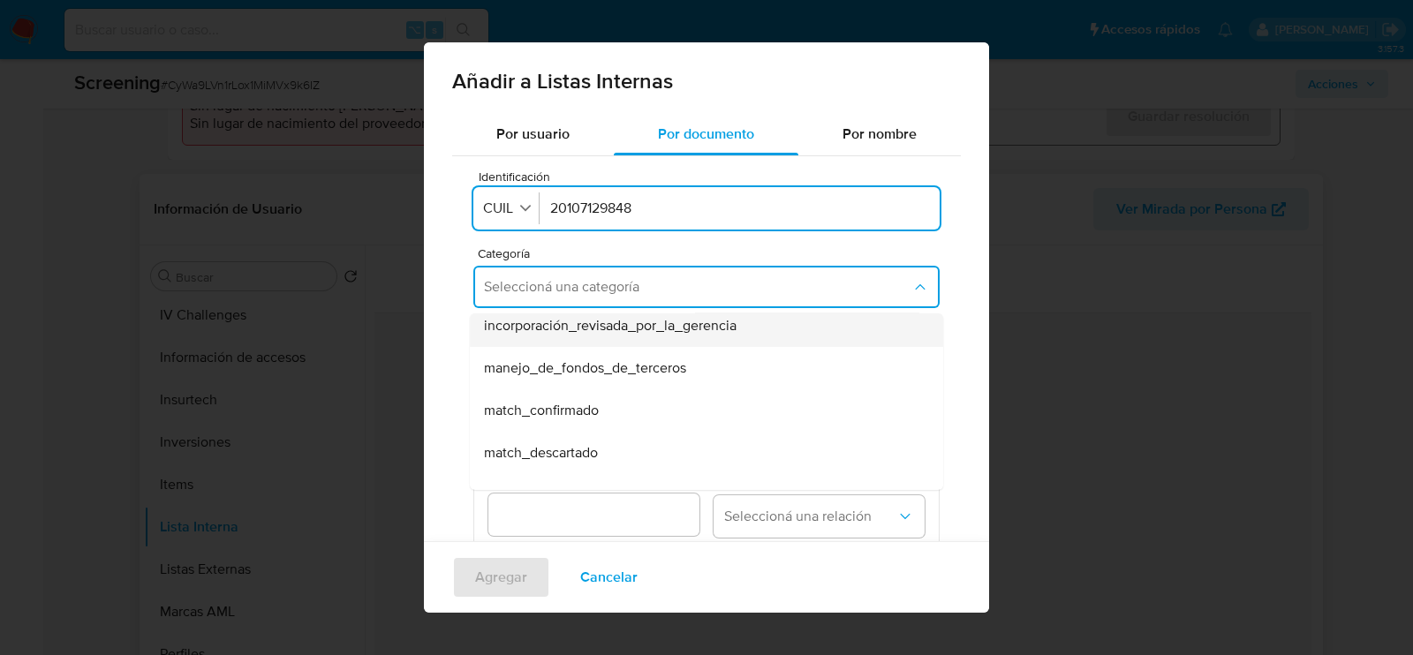
scroll to position [92, 0]
click at [601, 365] on div "match_confirmado" at bounding box center [701, 370] width 435 height 42
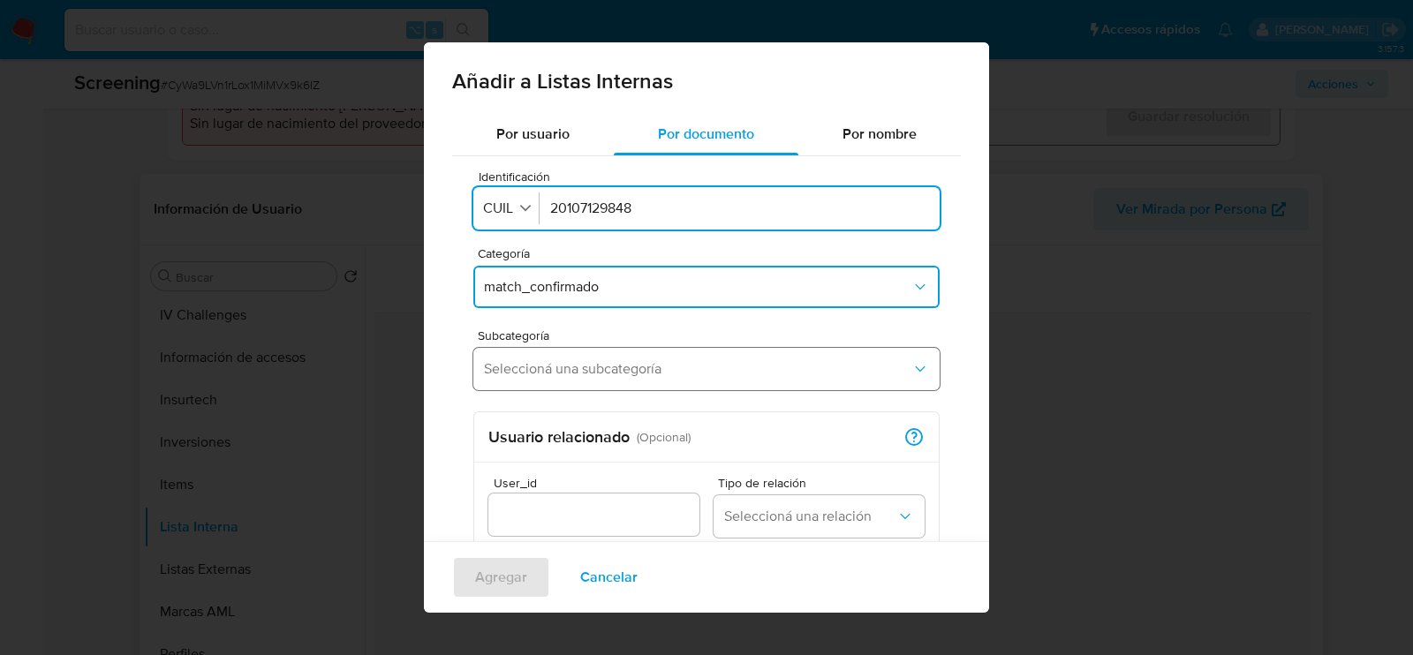
click at [588, 371] on span "Seleccioná una subcategoría" at bounding box center [698, 369] width 428 height 18
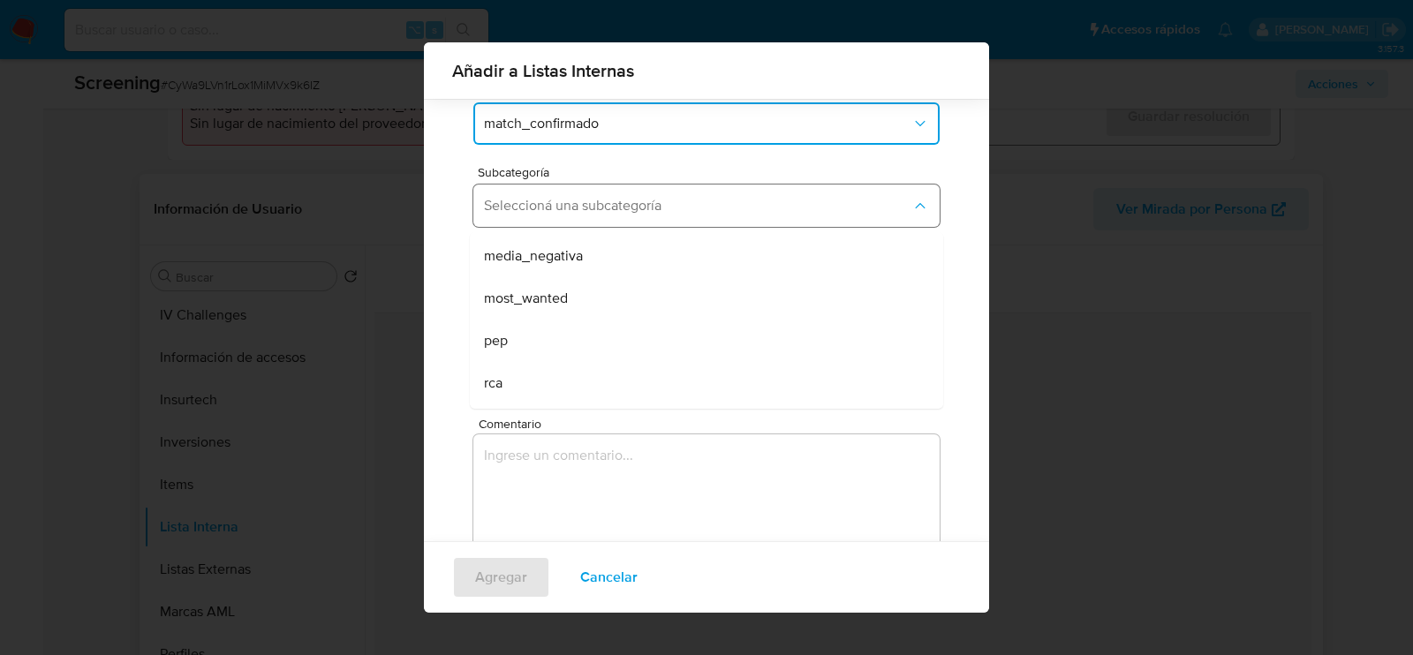
scroll to position [120, 0]
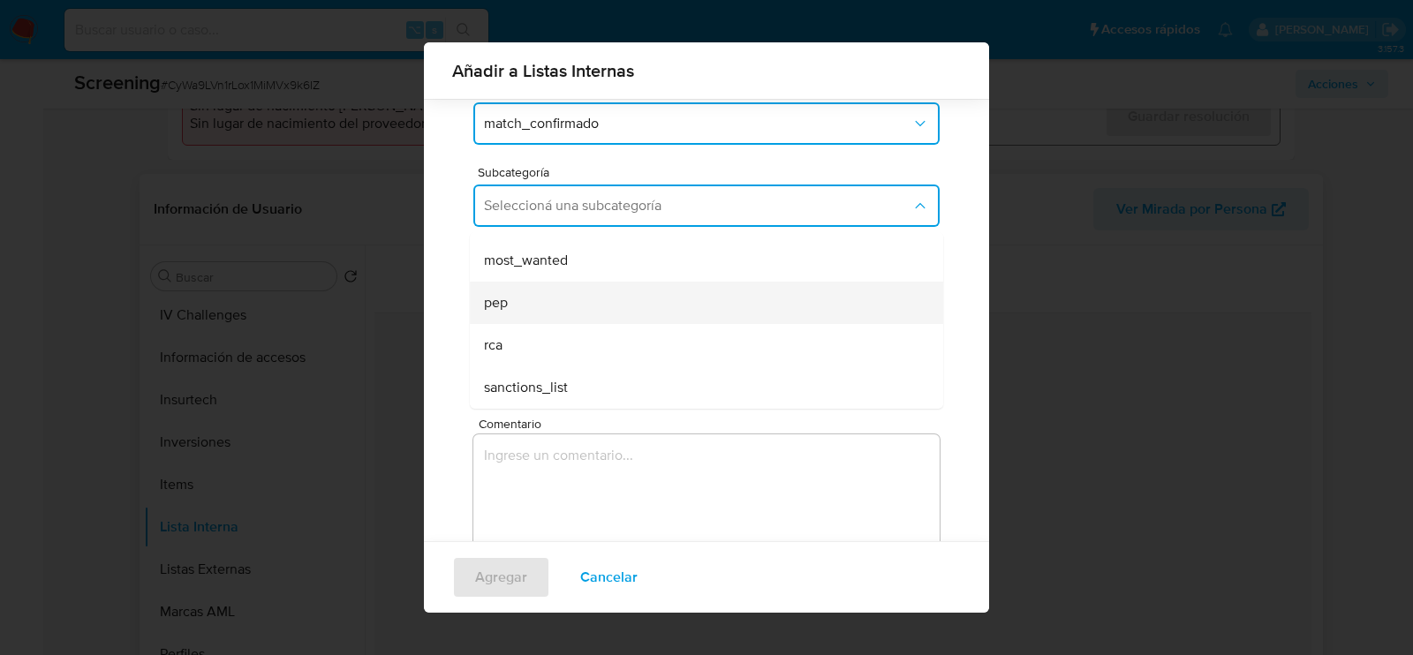
click at [557, 313] on div "pep" at bounding box center [701, 303] width 435 height 42
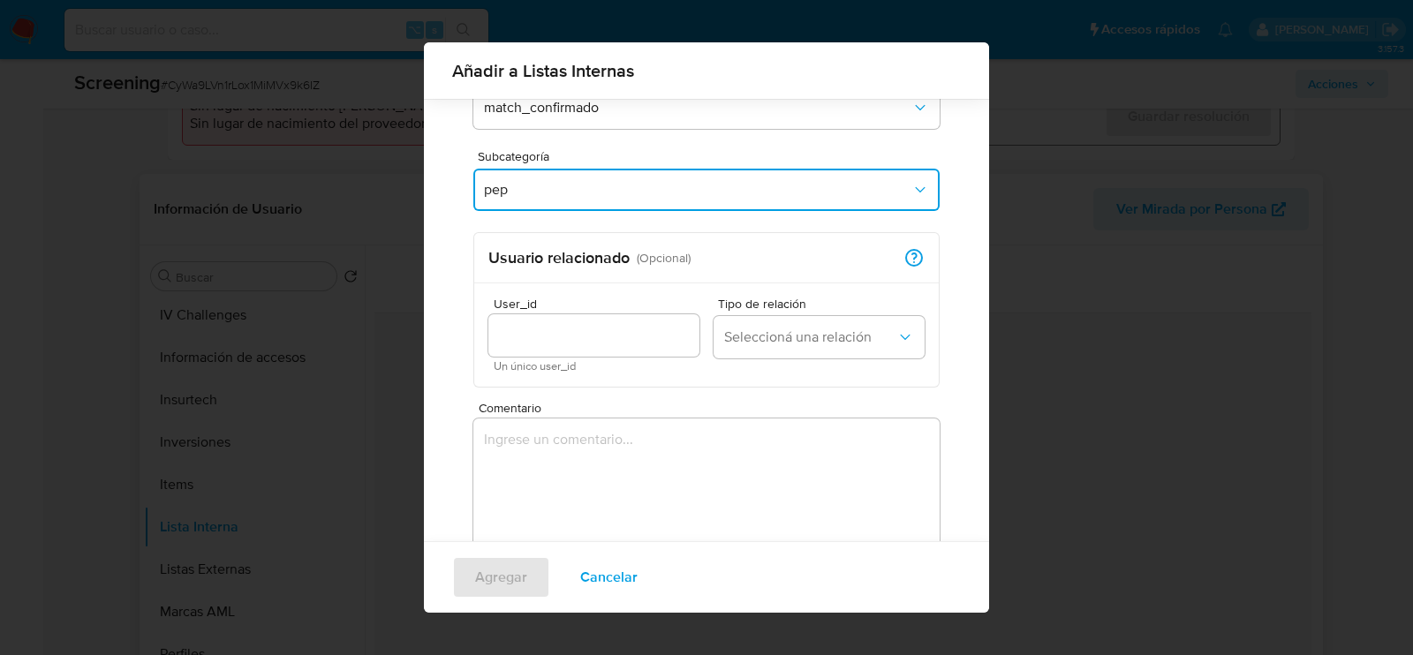
scroll to position [168, 0]
click at [553, 326] on input "User_id" at bounding box center [594, 333] width 211 height 23
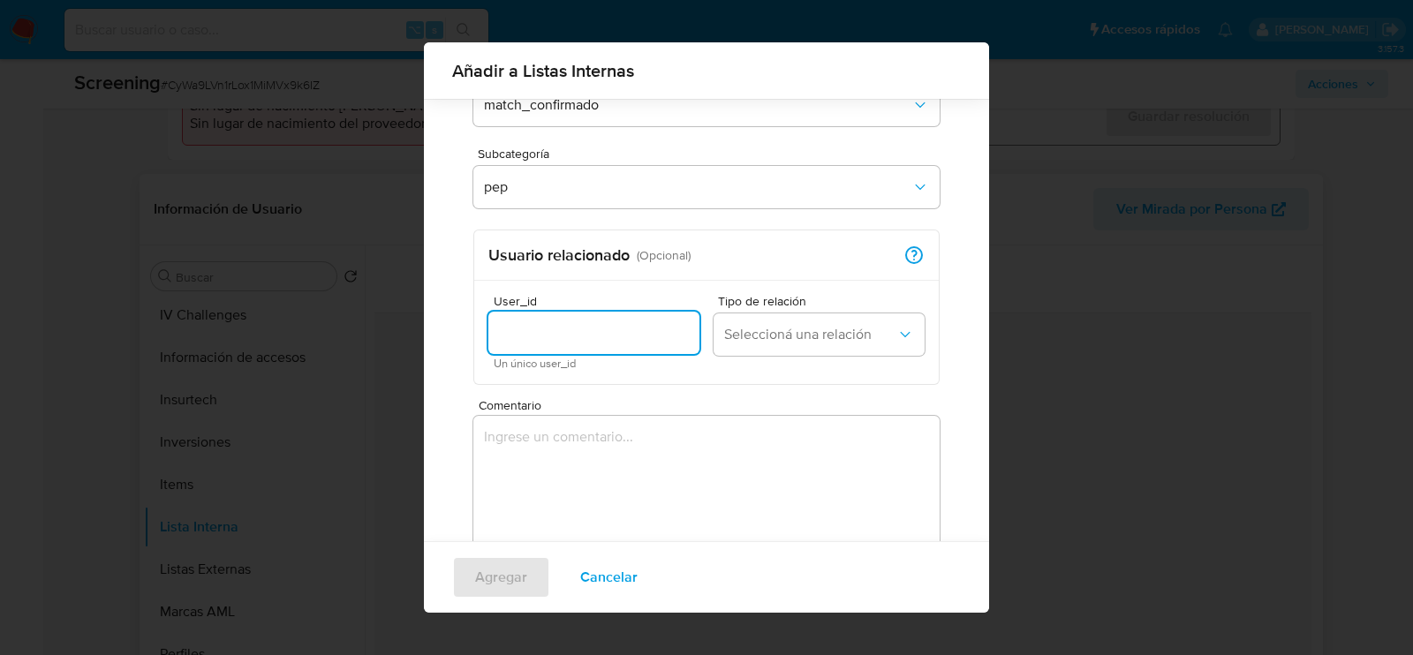
paste input "2530242041"
type input "2530242041"
click at [757, 327] on span "Seleccioná una relación" at bounding box center [810, 335] width 172 height 18
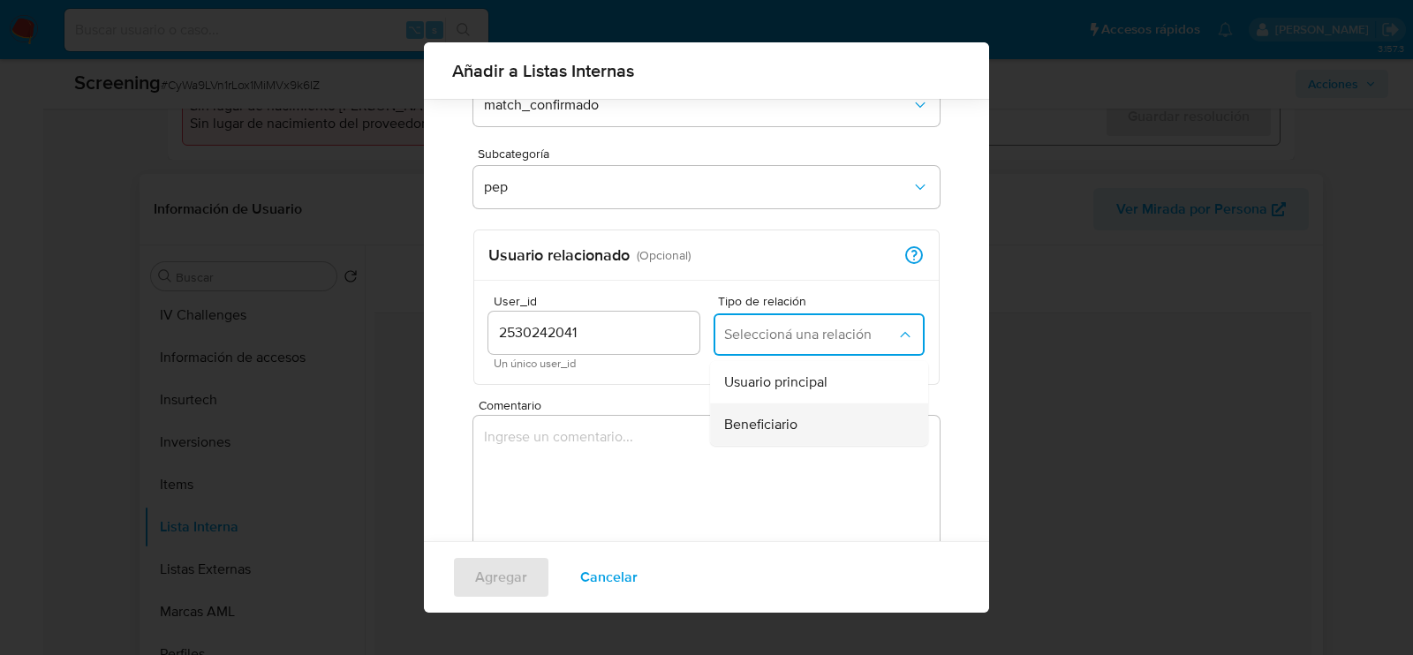
click at [769, 420] on span "Beneficiario" at bounding box center [760, 425] width 73 height 18
click at [700, 441] on textarea "Comentario" at bounding box center [706, 501] width 466 height 170
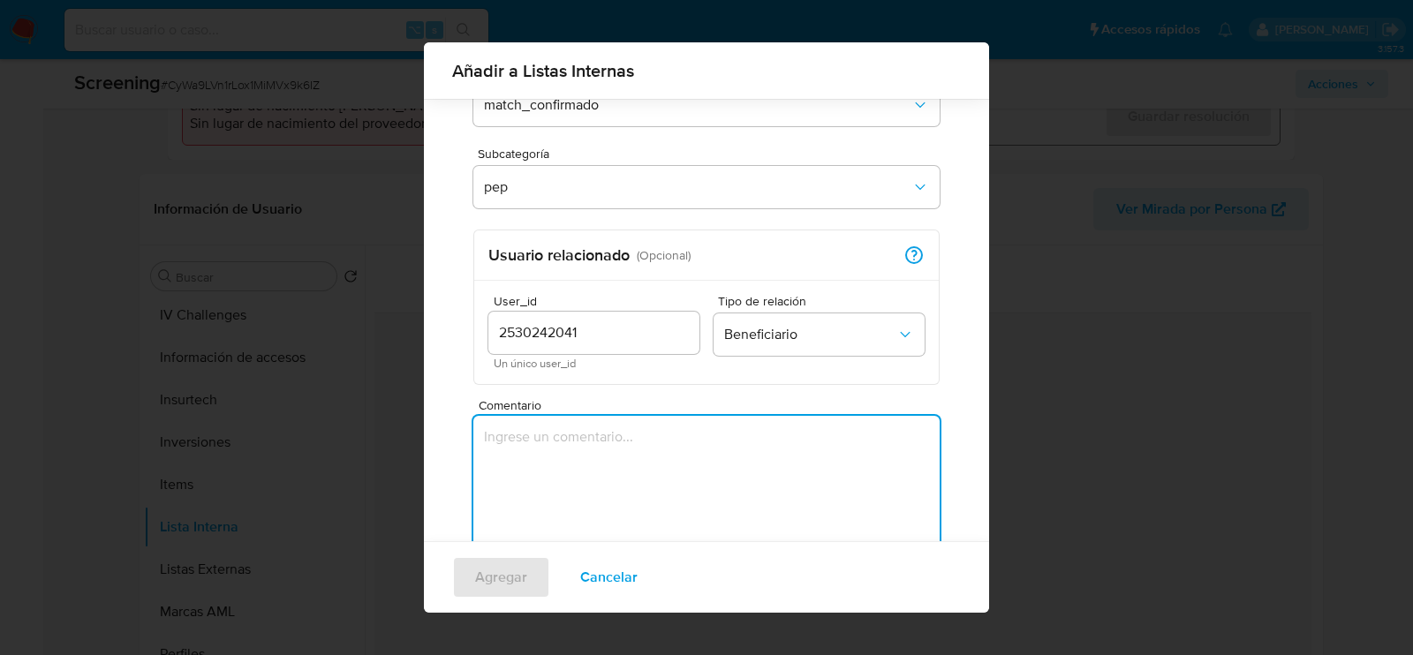
paste textarea "El usuario 2530242041 se encuentra registrado con fecha 03/07/2025 a nombre de …"
type textarea "El usuario 2530242041 se encuentra registrado con fecha 03/07/2025 a nombre de …"
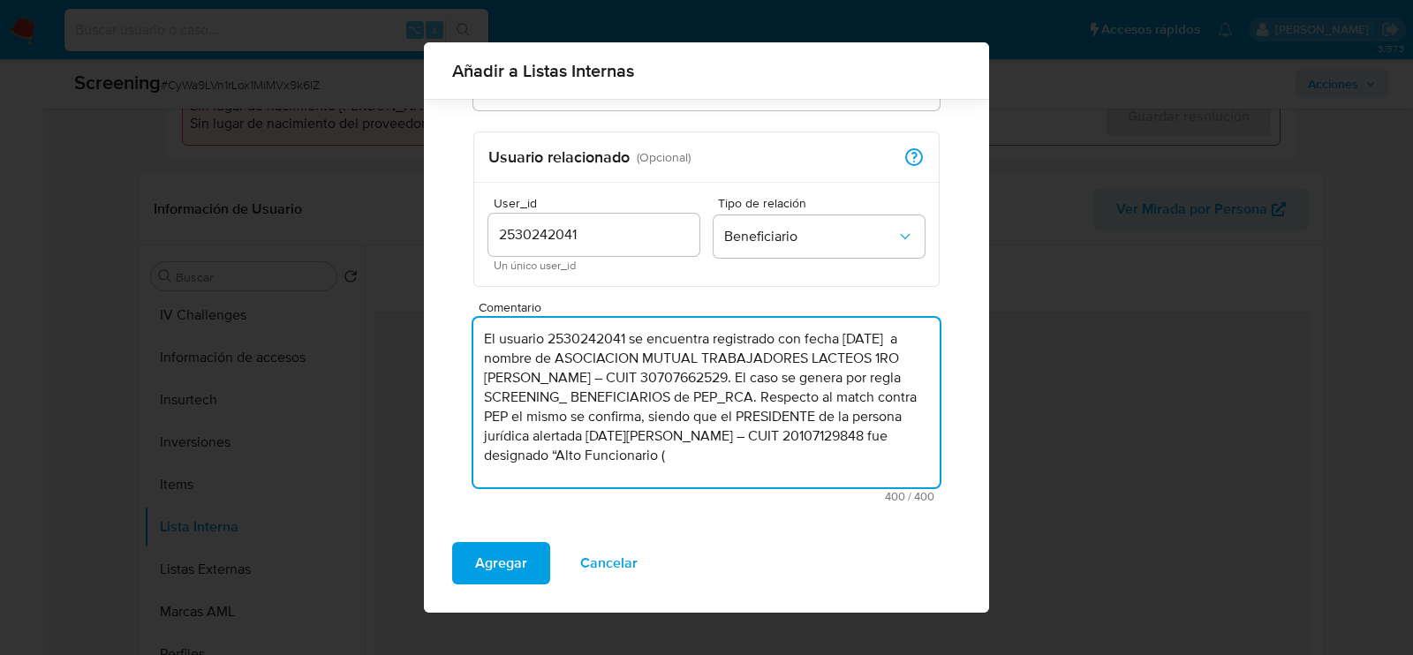
scroll to position [267, 0]
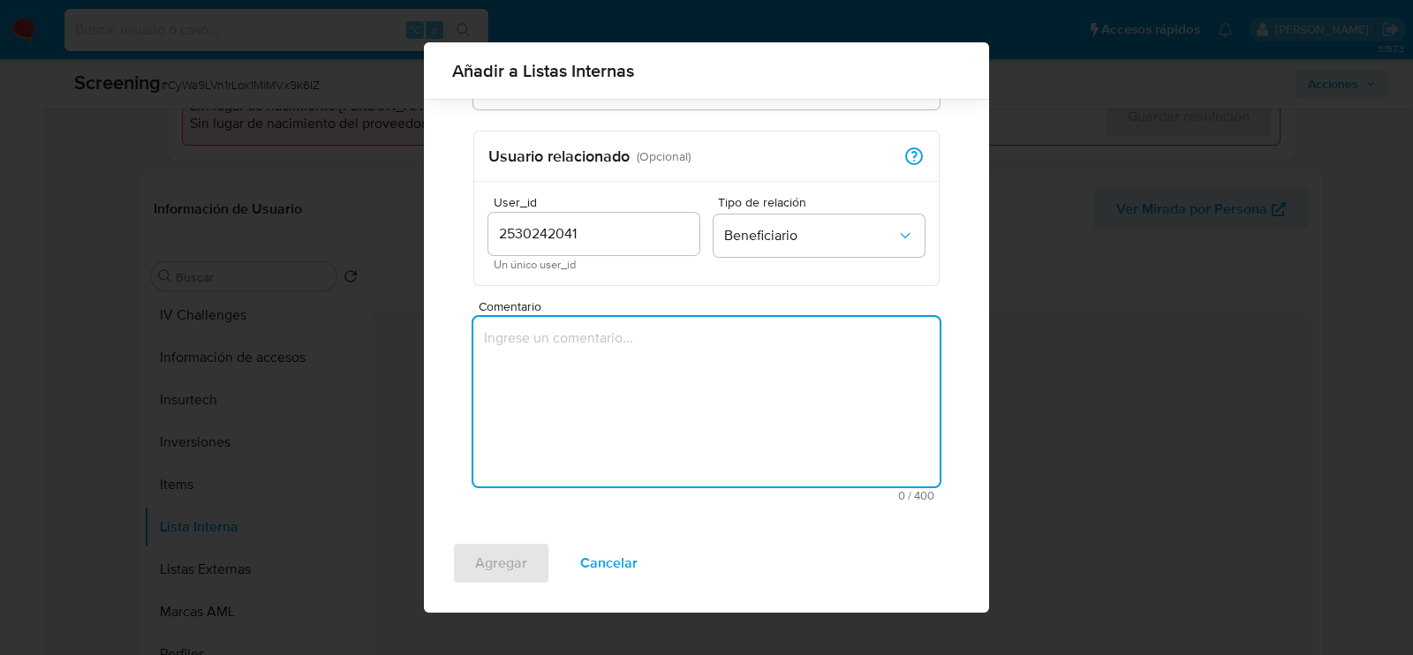
paste textarea "El usuario 2530242041 se encuentra registrado con fecha 03/07/2025 a nombre de …"
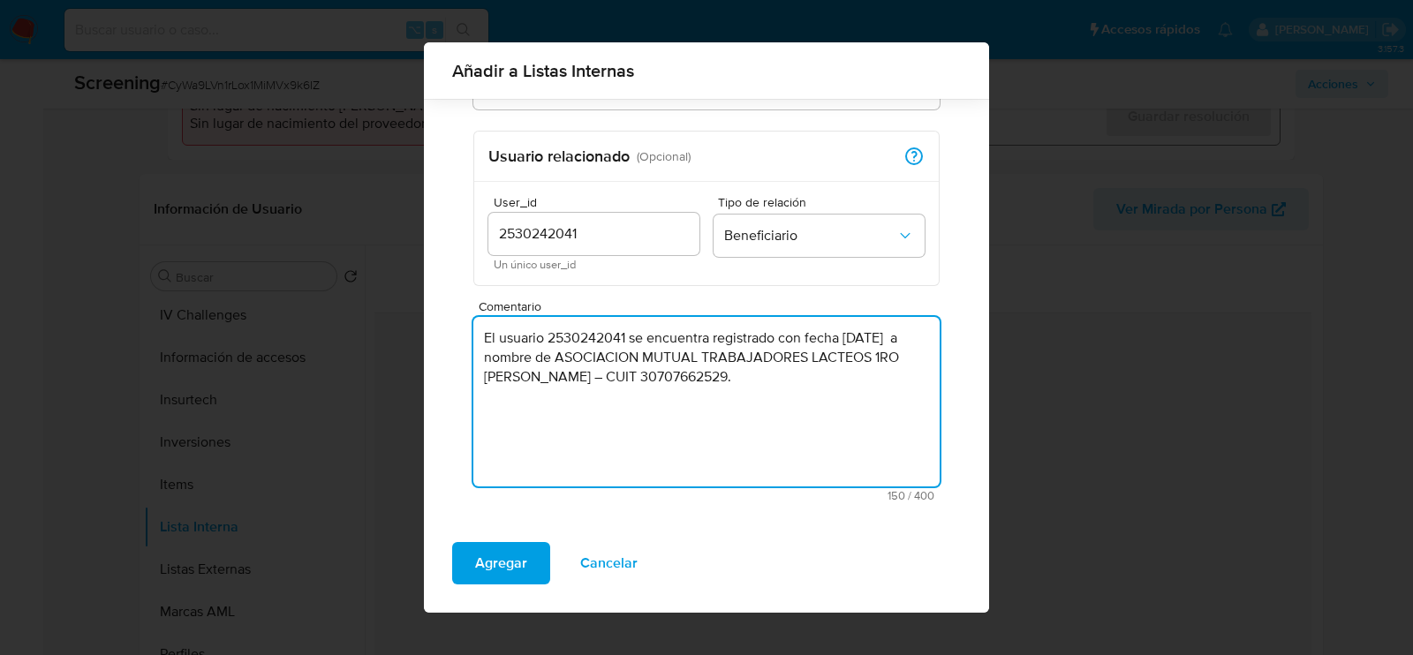
paste textarea "Respecto al match contra PEP el mismo se confirma, siendo que el PRESIDENTE de …"
drag, startPoint x: 735, startPoint y: 398, endPoint x: 427, endPoint y: 340, distance: 313.6
click at [426, 339] on div "Por usuario Por documento Por nombre Identificación Identificación CUIL 2010712…" at bounding box center [706, 181] width 565 height 698
paste textarea "Respecto al match contra PEP el mismo se confirma, siendo que el PRESIDENTE de …"
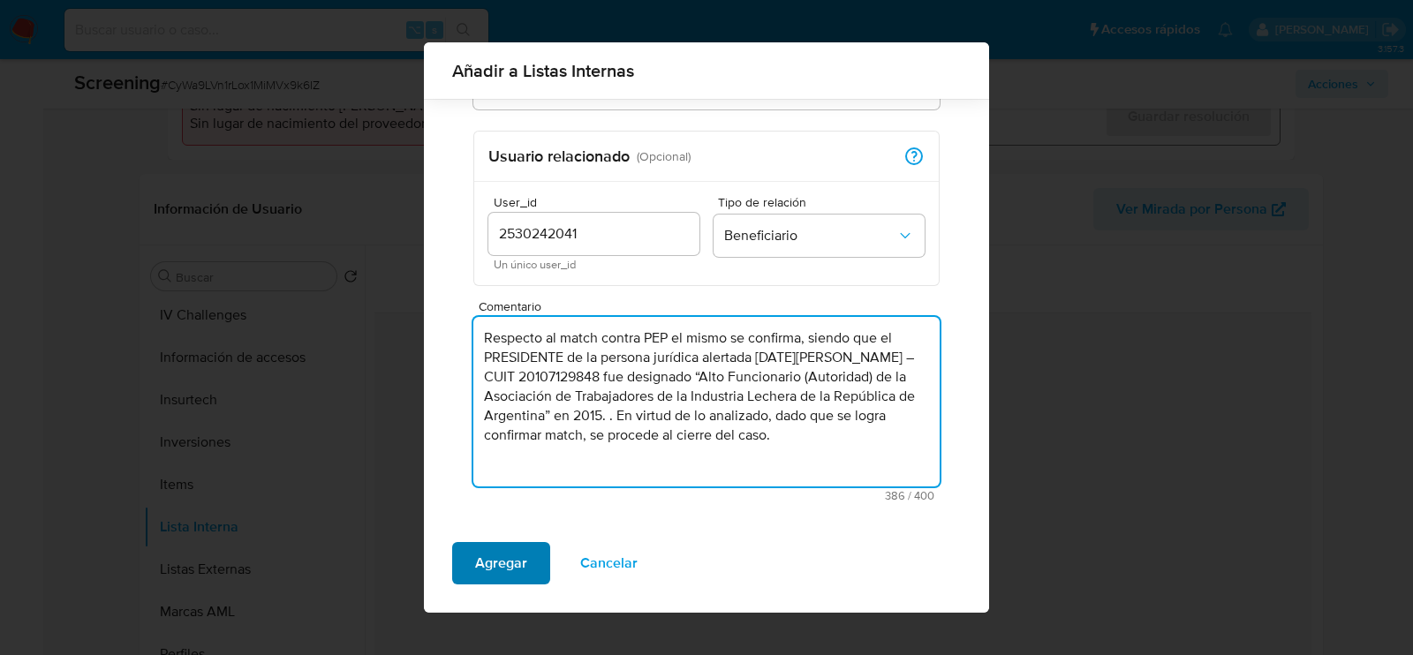
type textarea "Respecto al match contra PEP el mismo se confirma, siendo que el PRESIDENTE de …"
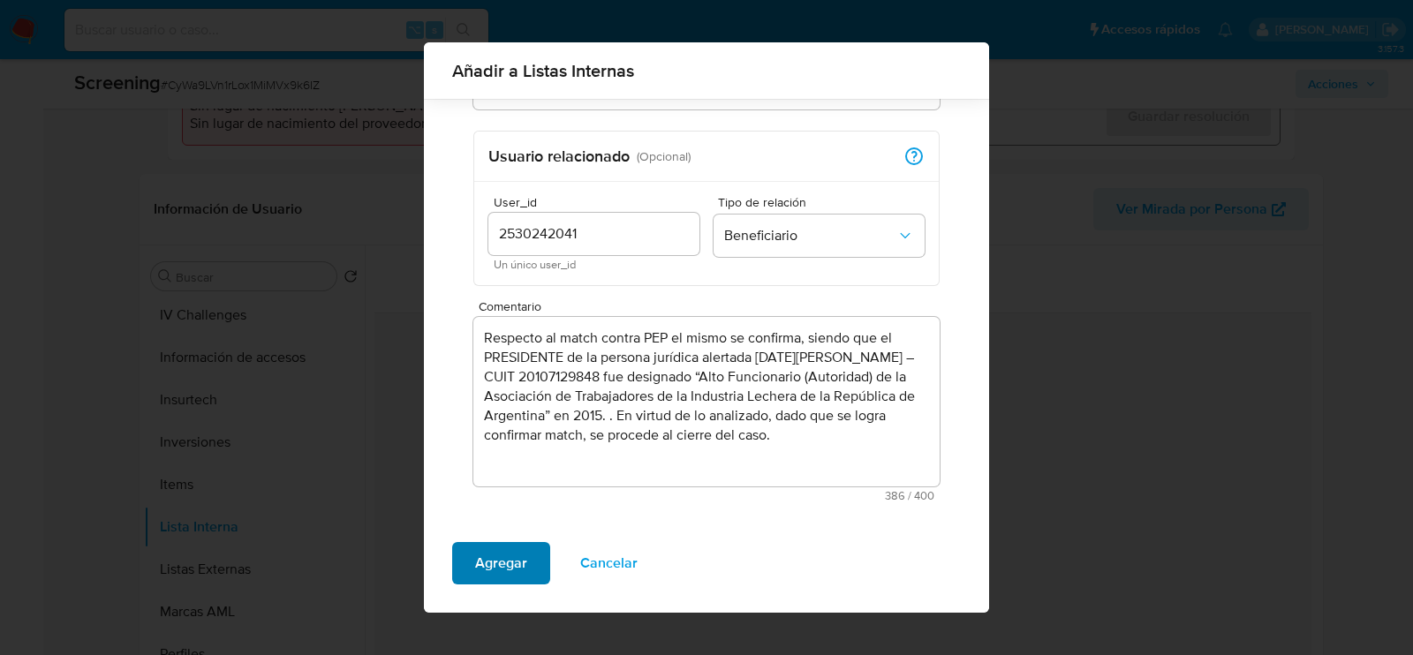
click at [490, 564] on span "Agregar" at bounding box center [501, 563] width 52 height 39
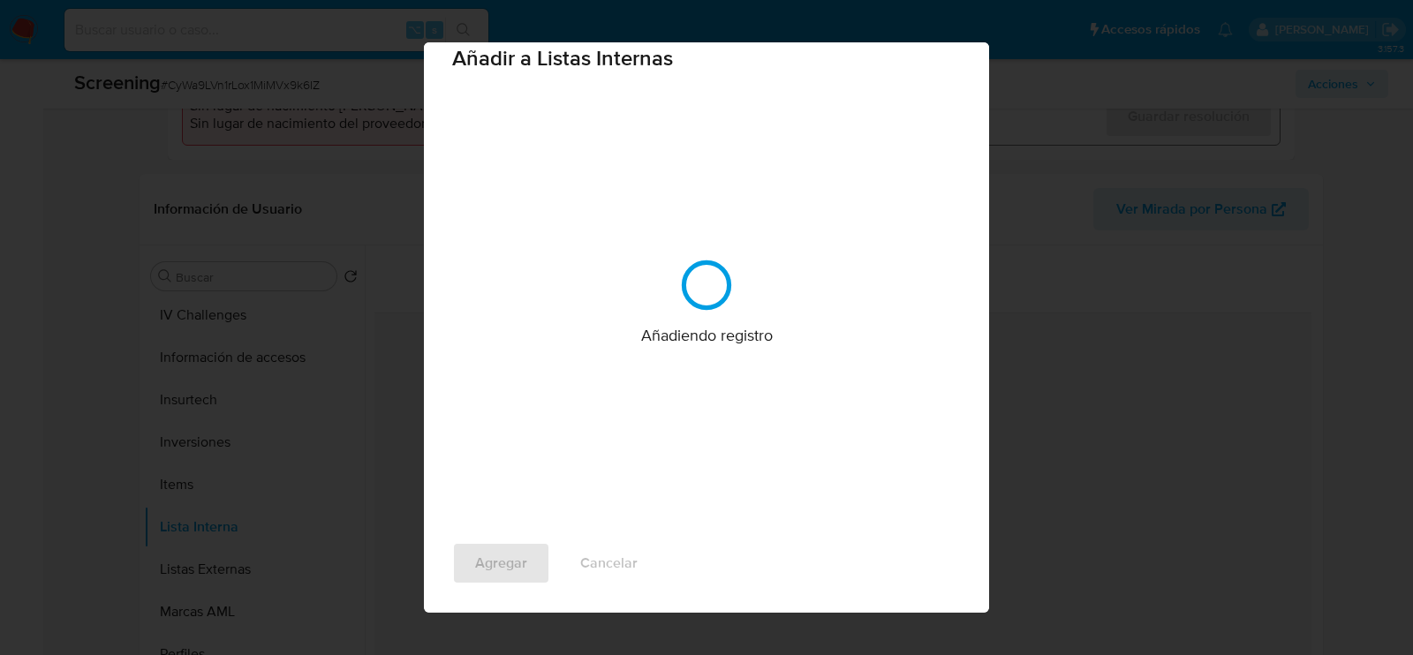
scroll to position [0, 0]
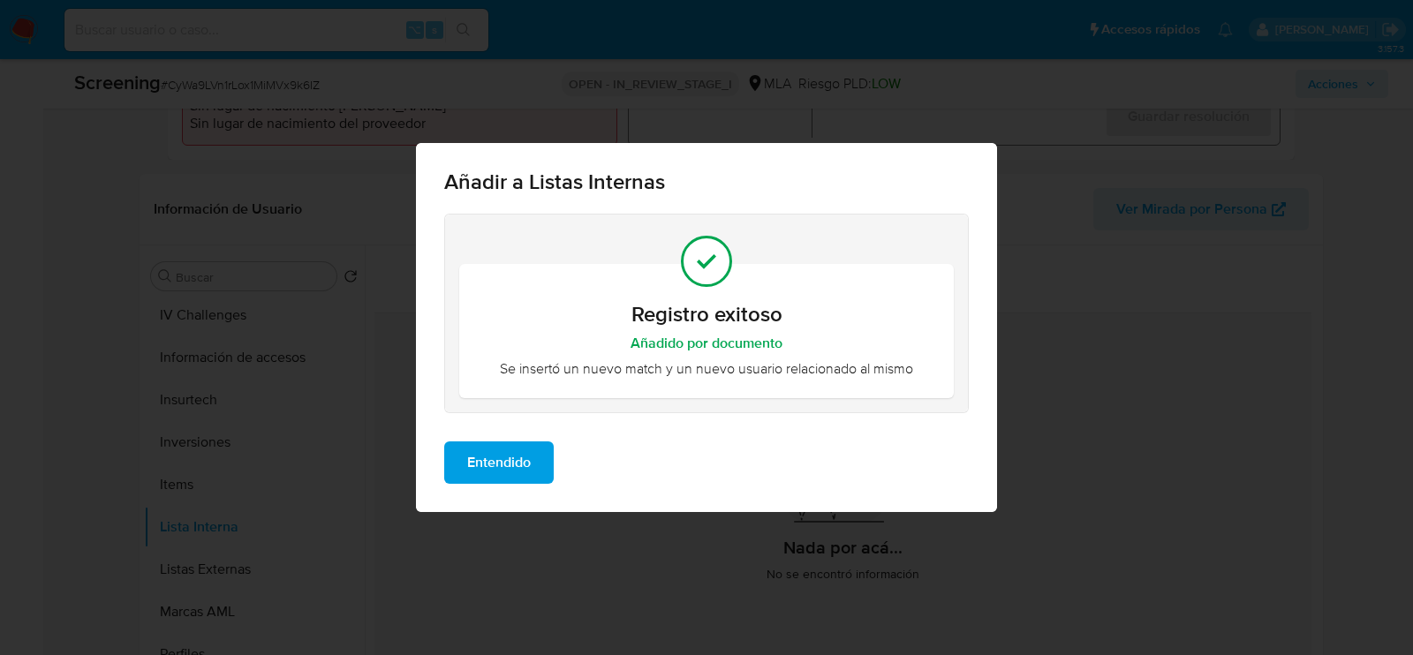
click at [522, 448] on span "Entendido" at bounding box center [499, 462] width 64 height 39
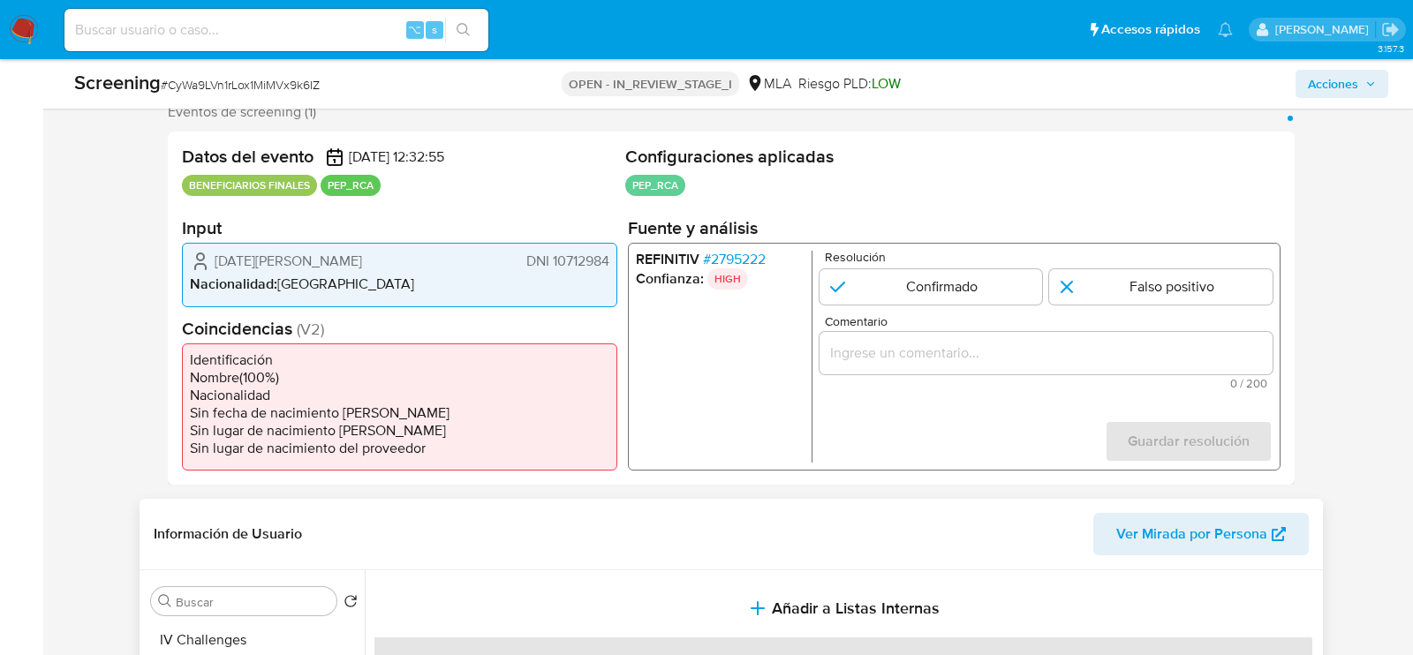
scroll to position [306, 0]
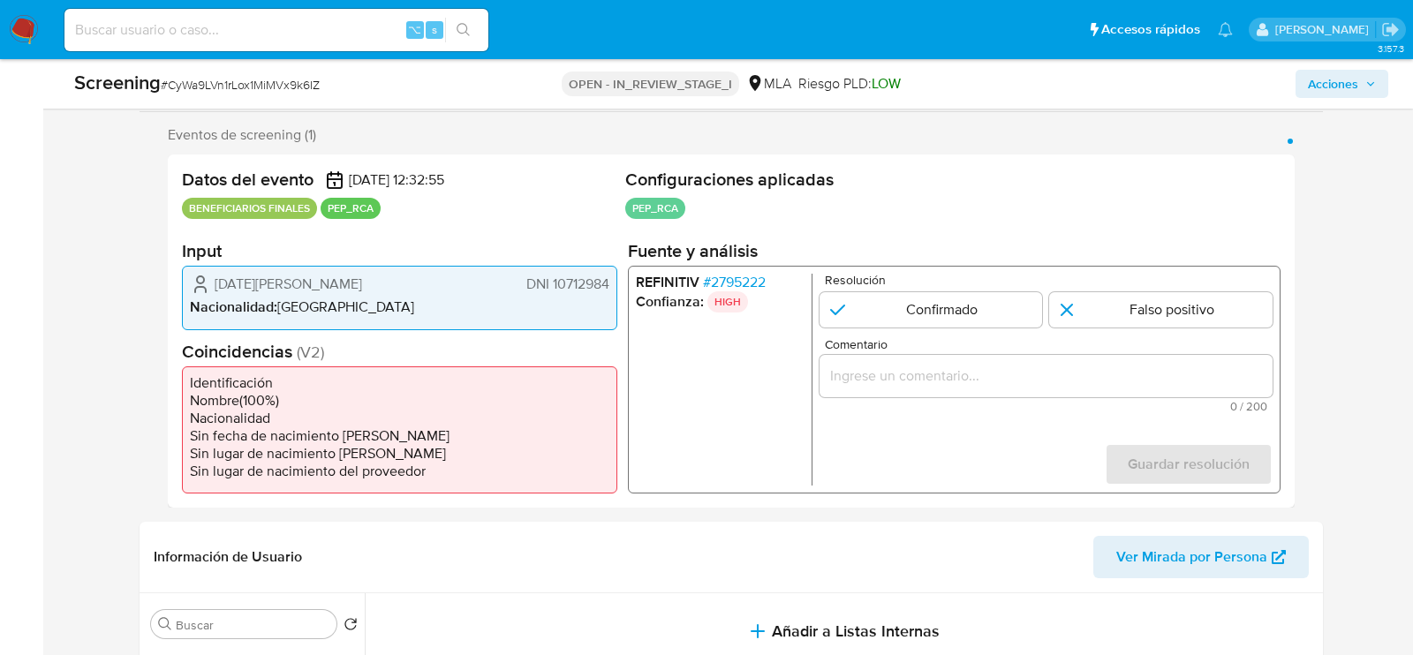
click at [928, 388] on div "1 de 1" at bounding box center [1046, 376] width 453 height 42
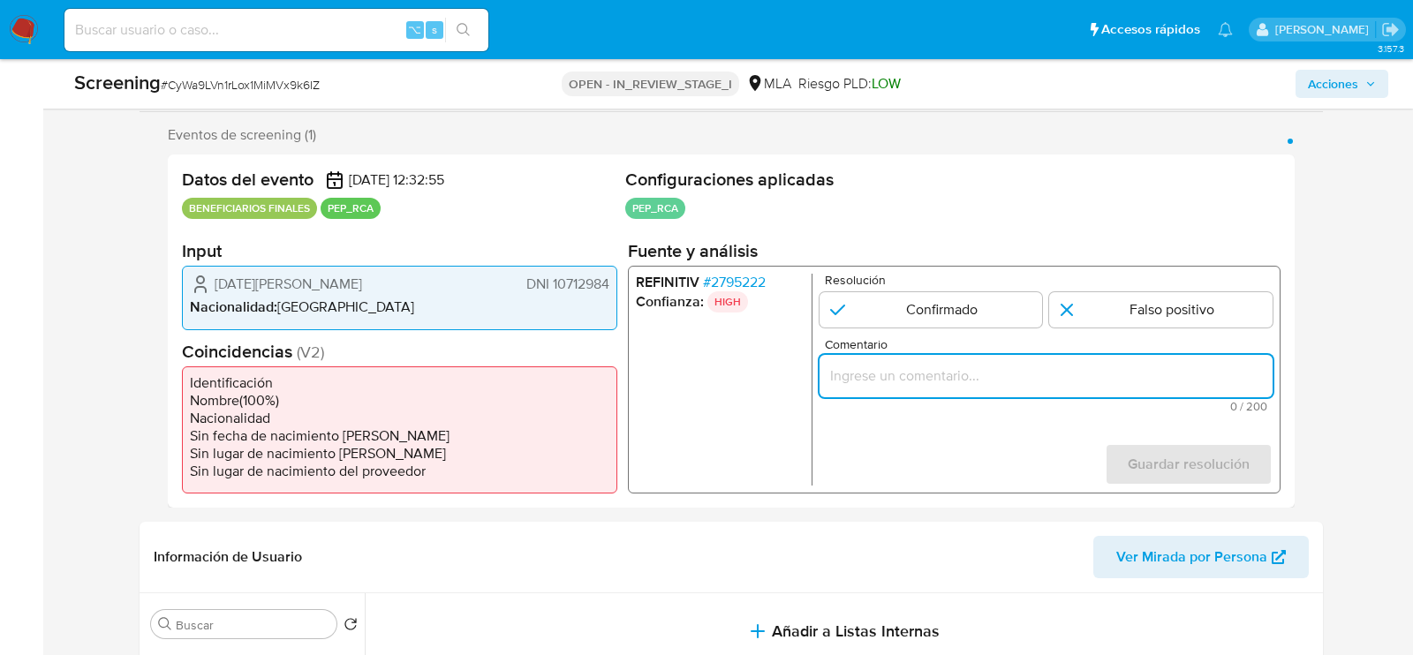
click at [860, 377] on input "Comentario" at bounding box center [1046, 376] width 453 height 23
paste input "El usuario 2530242041 se encuentra registrado con fecha 03/07/2025 a nombre de …"
type input "El usuario 2530242041 se encuentra registrado con fecha 03/07/2025 a nombre de …"
paste input "Respecto al match contra PEP el mismo se confirma, siendo que el PRESIDENTE de …"
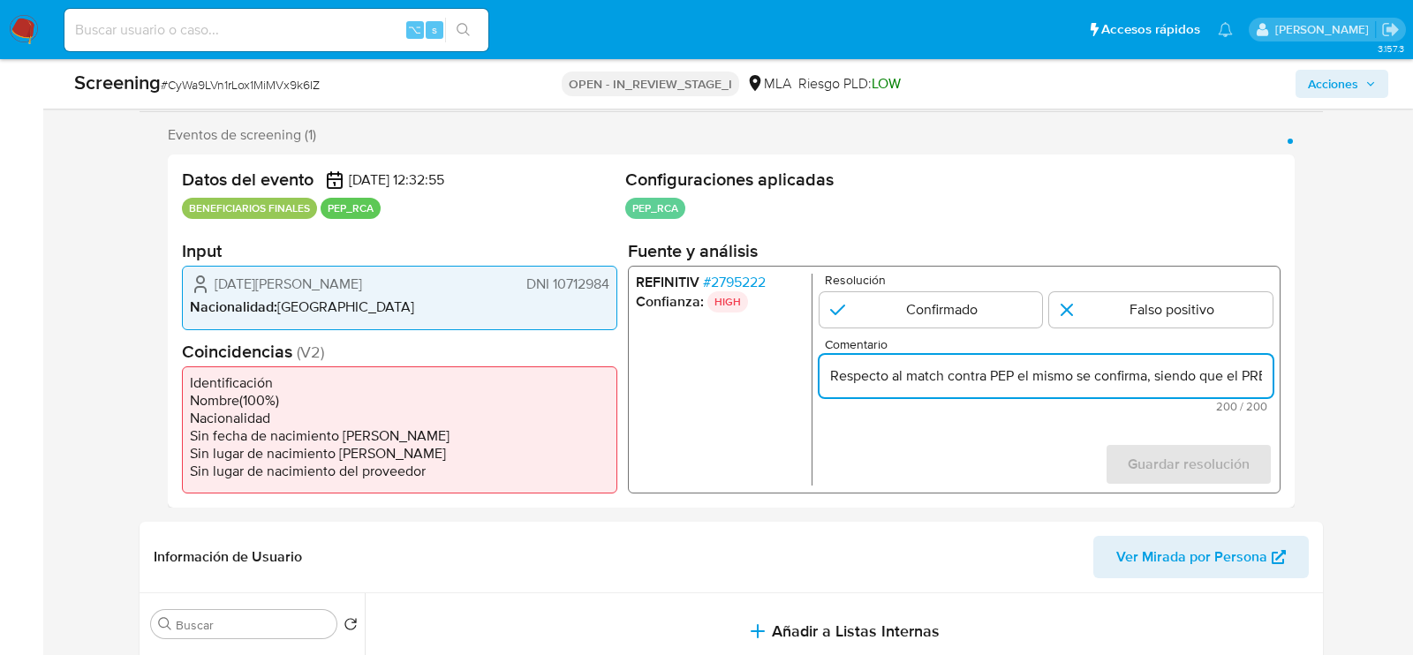
scroll to position [0, 855]
drag, startPoint x: 1164, startPoint y: 376, endPoint x: 1246, endPoint y: 376, distance: 82.2
click at [1247, 376] on input "Respecto al match contra PEP el mismo se confirma, siendo que el PRESIDENTE de …" at bounding box center [1046, 376] width 453 height 23
type input "Respecto al match contra PEP el mismo se confirma, siendo que el PRESIDENTE de …"
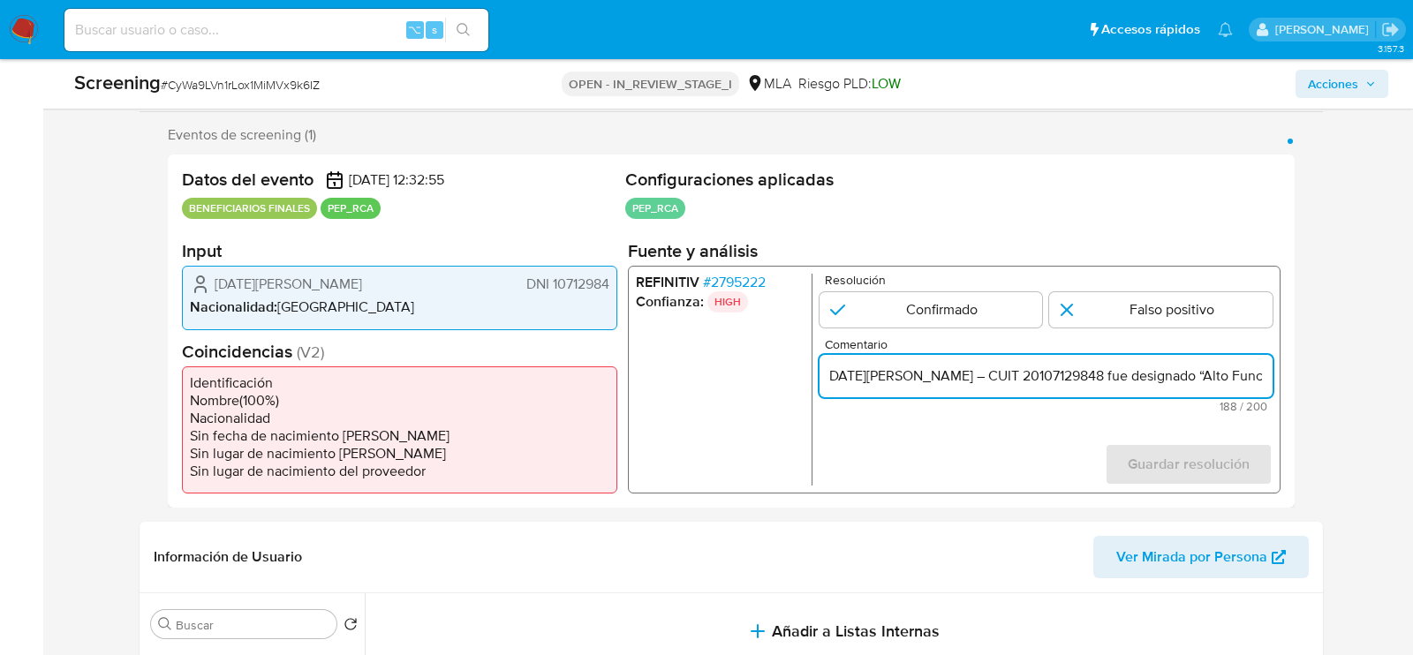
scroll to position [0, 0]
click at [968, 361] on div "Respecto al match contra PEP el mismo se confirma, siendo que el PRESIDENTE de …" at bounding box center [1046, 376] width 453 height 42
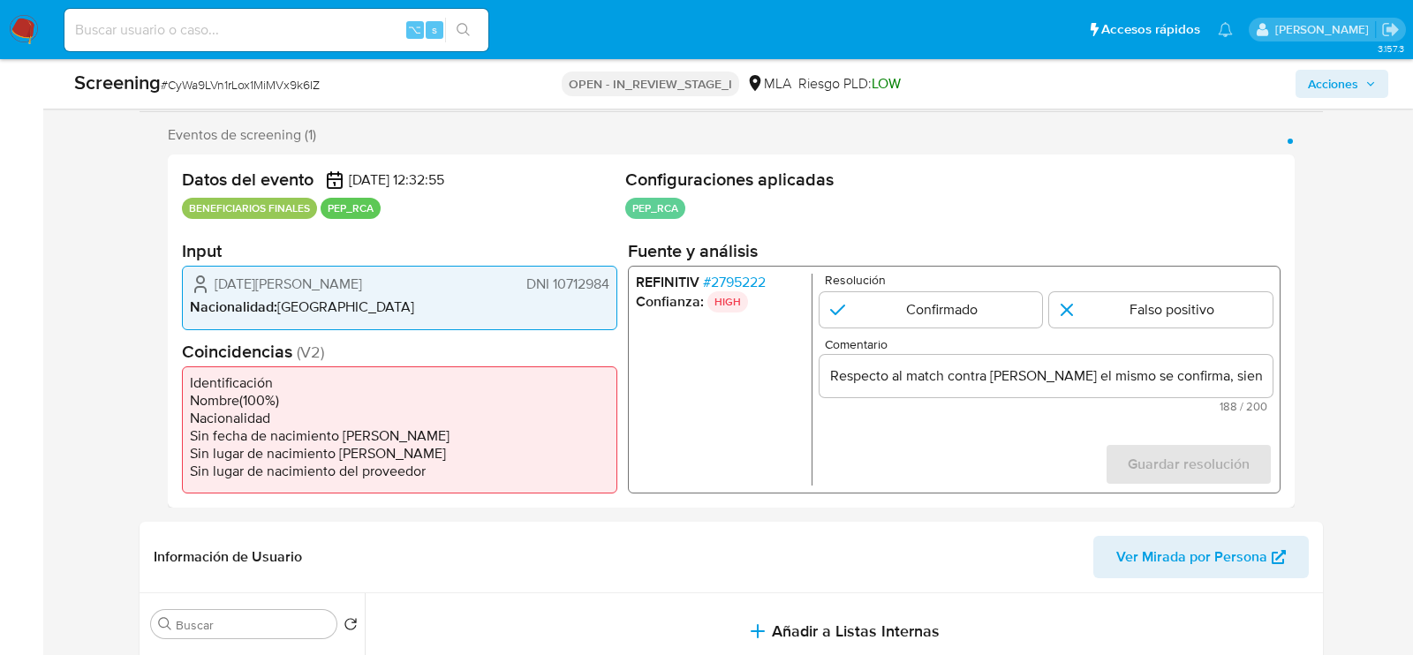
click at [970, 378] on input "Respecto al match contra PEP el mismo se confirma, siendo que el PRESIDENTE de …" at bounding box center [1046, 376] width 453 height 23
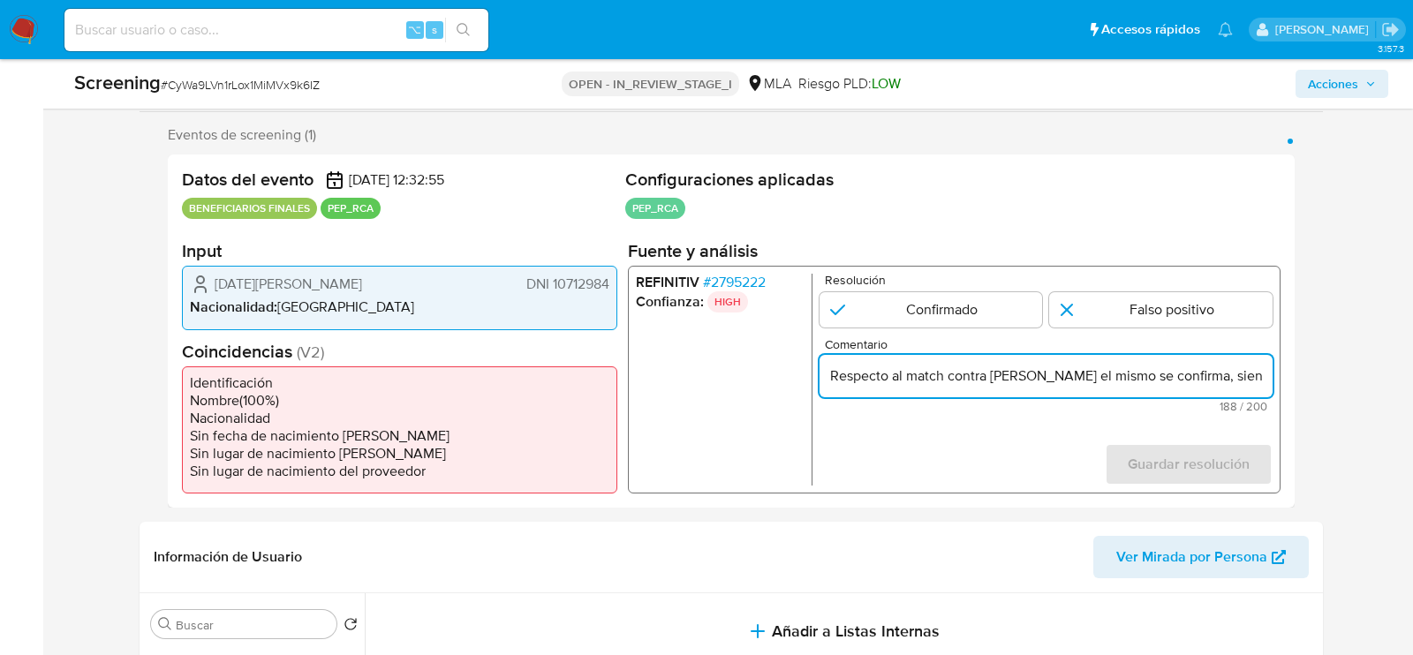
click at [970, 378] on input "Respecto al match contra PEP el mismo se confirma, siendo que el PRESIDENTE de …" at bounding box center [1046, 376] width 453 height 23
paste input "el PRESIDENTE de la persona jurídica alertada Domingo Hector Possetto – CUIT 20…"
type input "el PRESIDENTE de la persona jurídica alertada Domingo Hector Possetto – CUIT 20…"
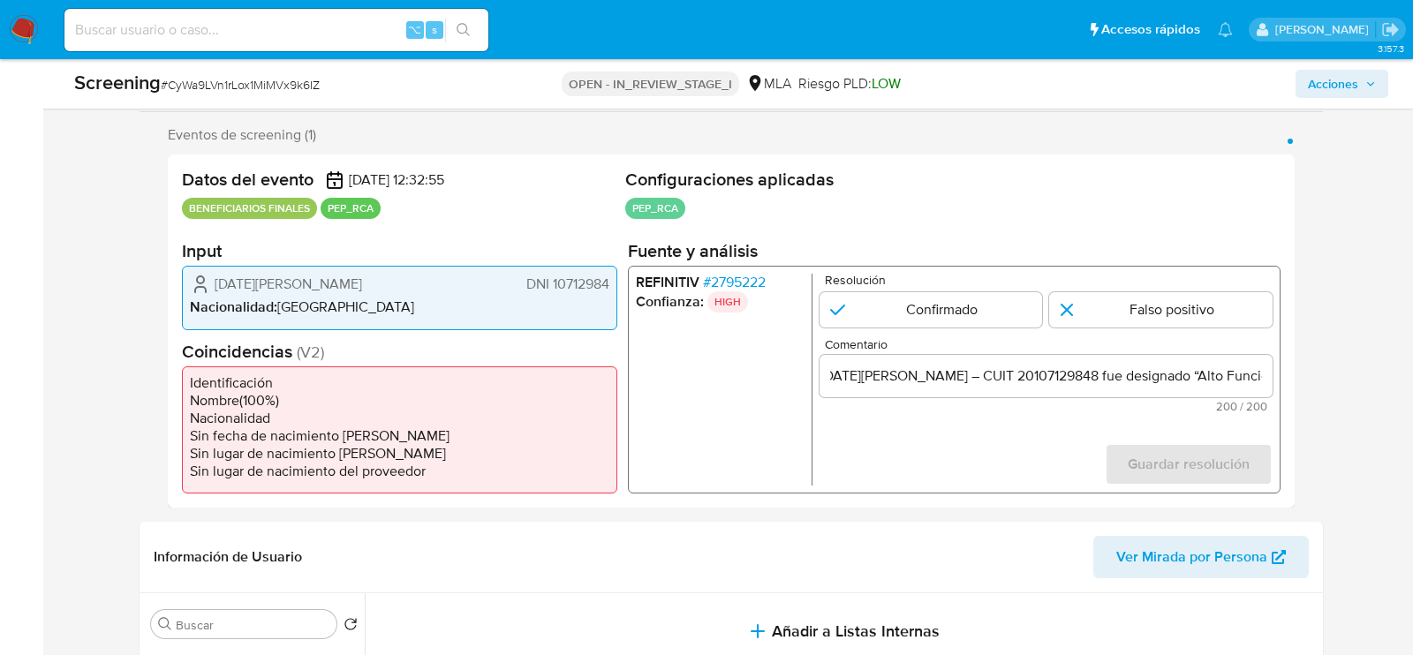
scroll to position [0, 0]
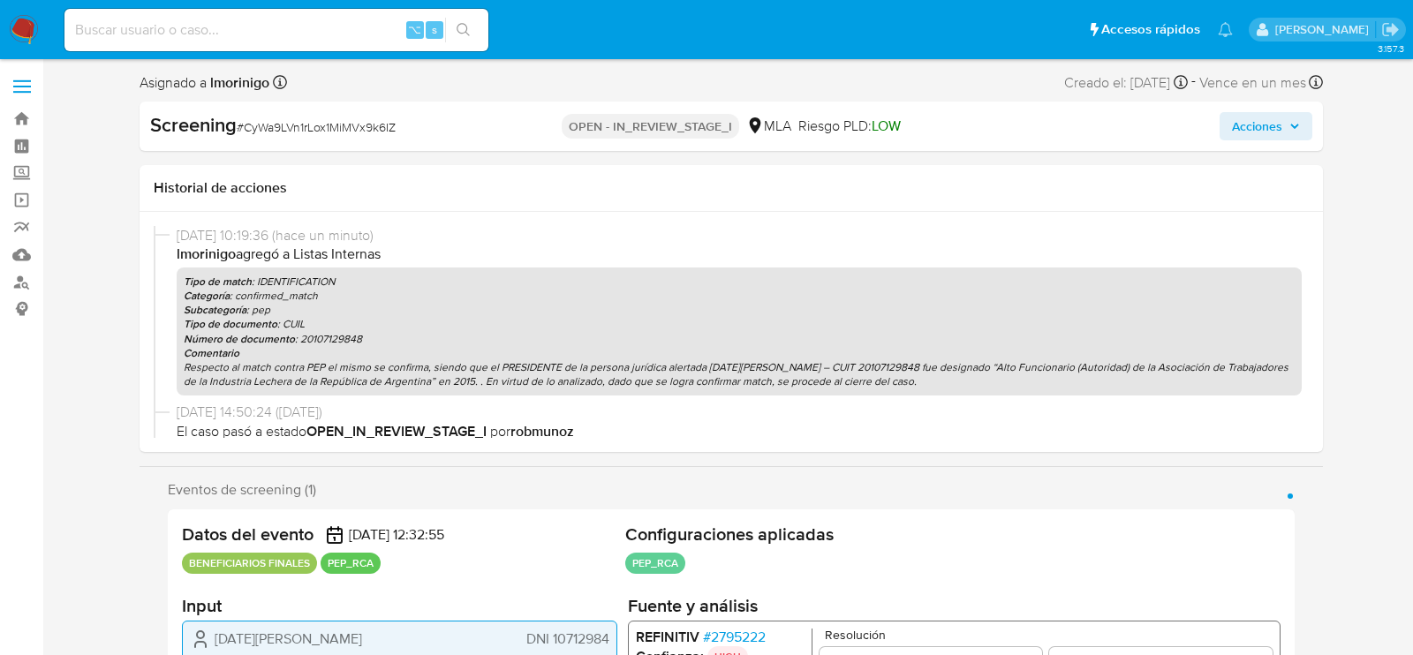
select select "10"
click at [1269, 125] on span "Acciones" at bounding box center [1257, 126] width 50 height 28
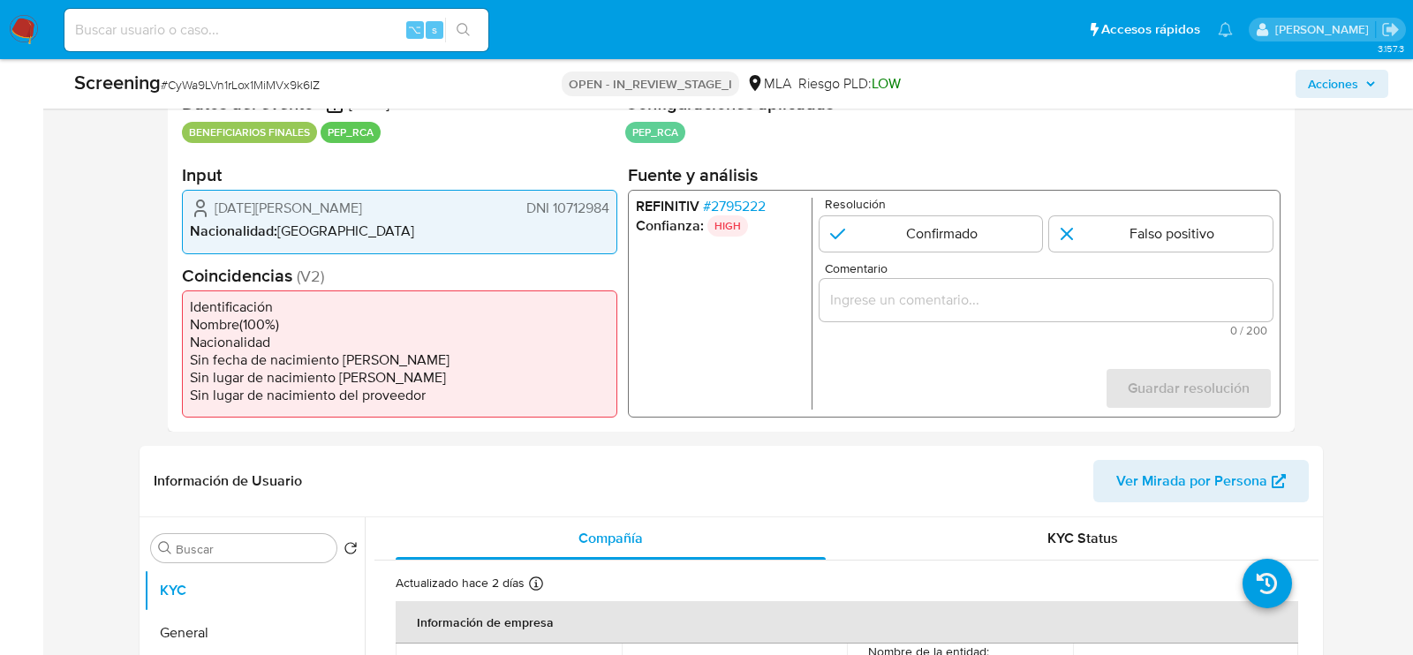
scroll to position [425, 0]
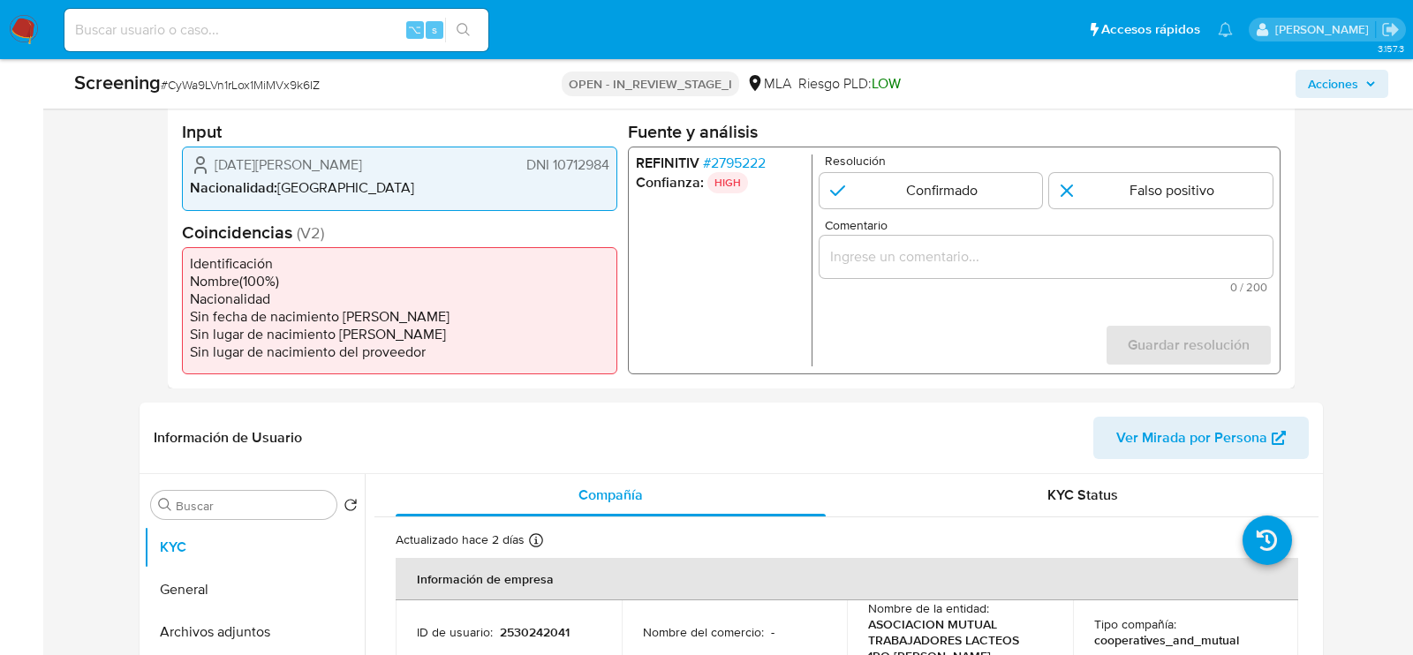
click at [1045, 284] on span "0 / 200" at bounding box center [1046, 287] width 443 height 11
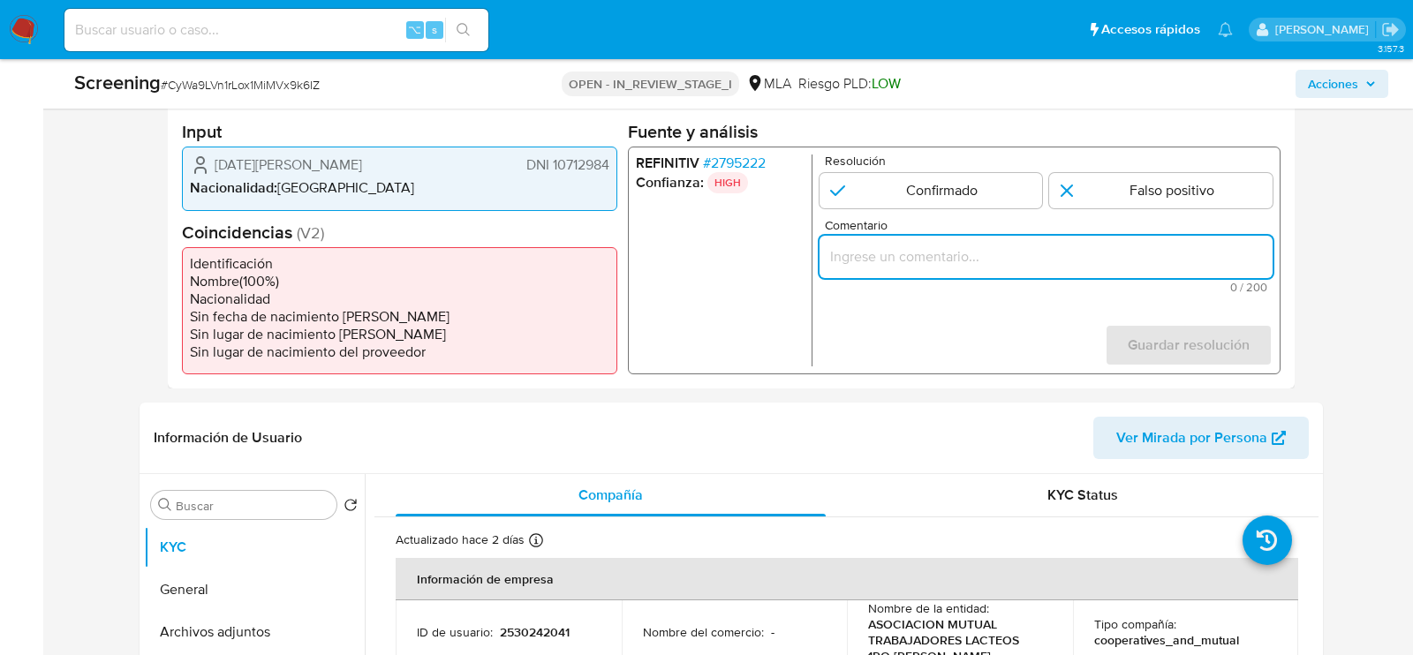
click at [1045, 256] on input "Comentario" at bounding box center [1046, 257] width 453 height 23
paste input "el PRESIDENTE de la persona jurídica alertada Domingo Hector Possetto – CUIT 20…"
type input "el PRESIDENTE de la persona jurídica alertada Domingo Hector Possetto – CUIT 20…"
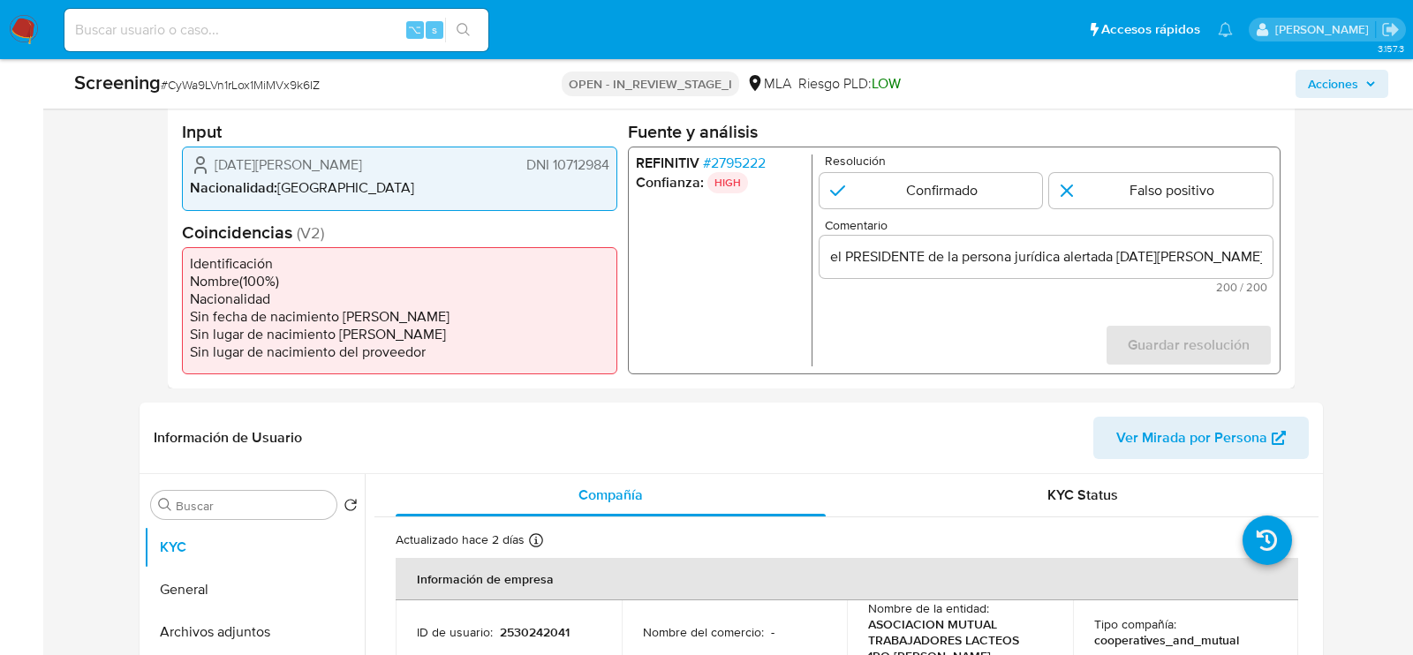
click at [946, 163] on p "Resolución" at bounding box center [1049, 161] width 448 height 13
click at [946, 186] on input "1 de 1" at bounding box center [931, 190] width 223 height 35
radio input "true"
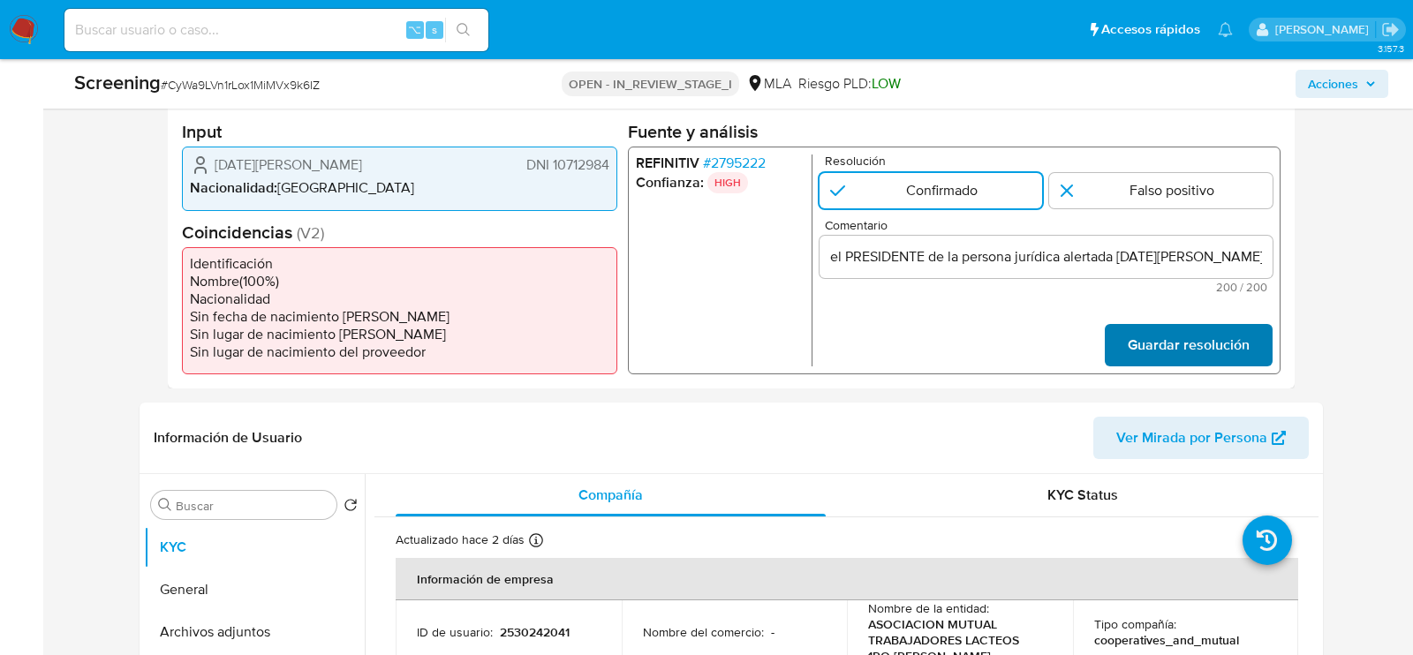
click at [1183, 330] on span "Guardar resolución" at bounding box center [1189, 345] width 122 height 39
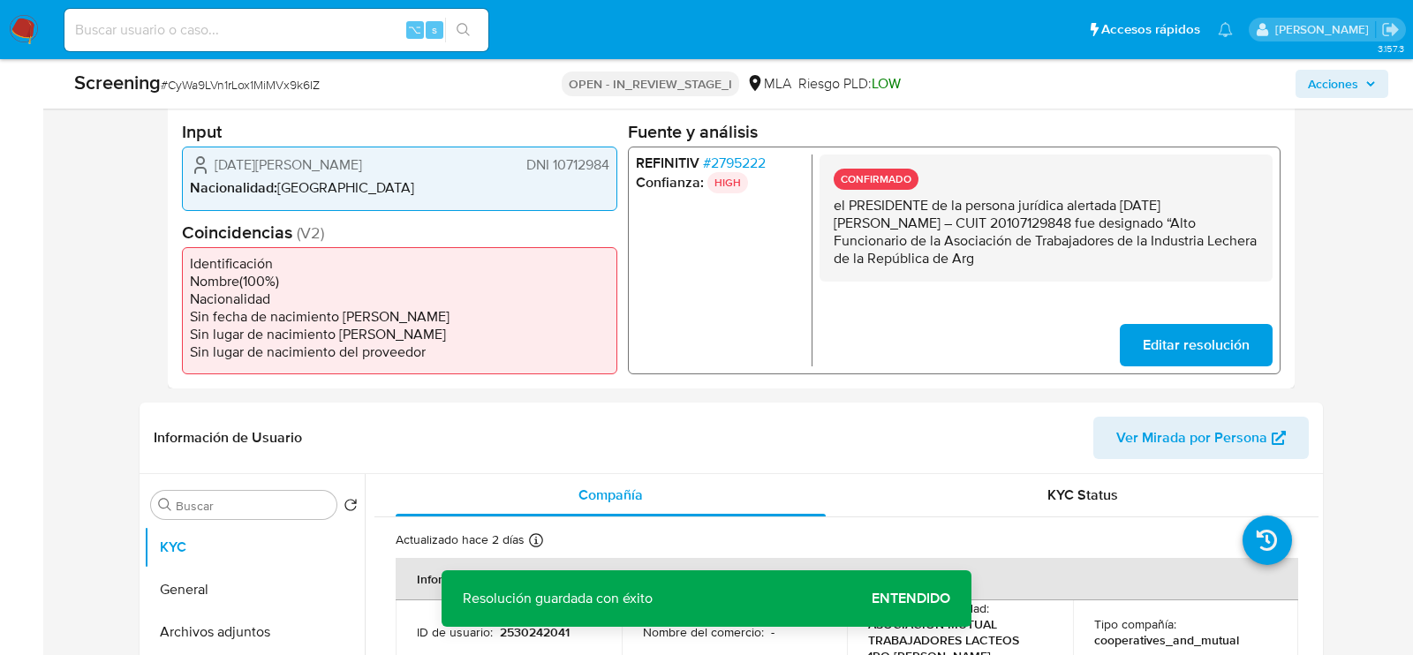
click at [1337, 98] on div "Screening # CyWa9LVn1rLox1MiMVx9k6IZ OPEN - IN_REVIEW_STAGE_I MLA Riesgo PLD: L…" at bounding box center [732, 83] width 1336 height 49
click at [1345, 82] on span "Acciones" at bounding box center [1333, 84] width 50 height 28
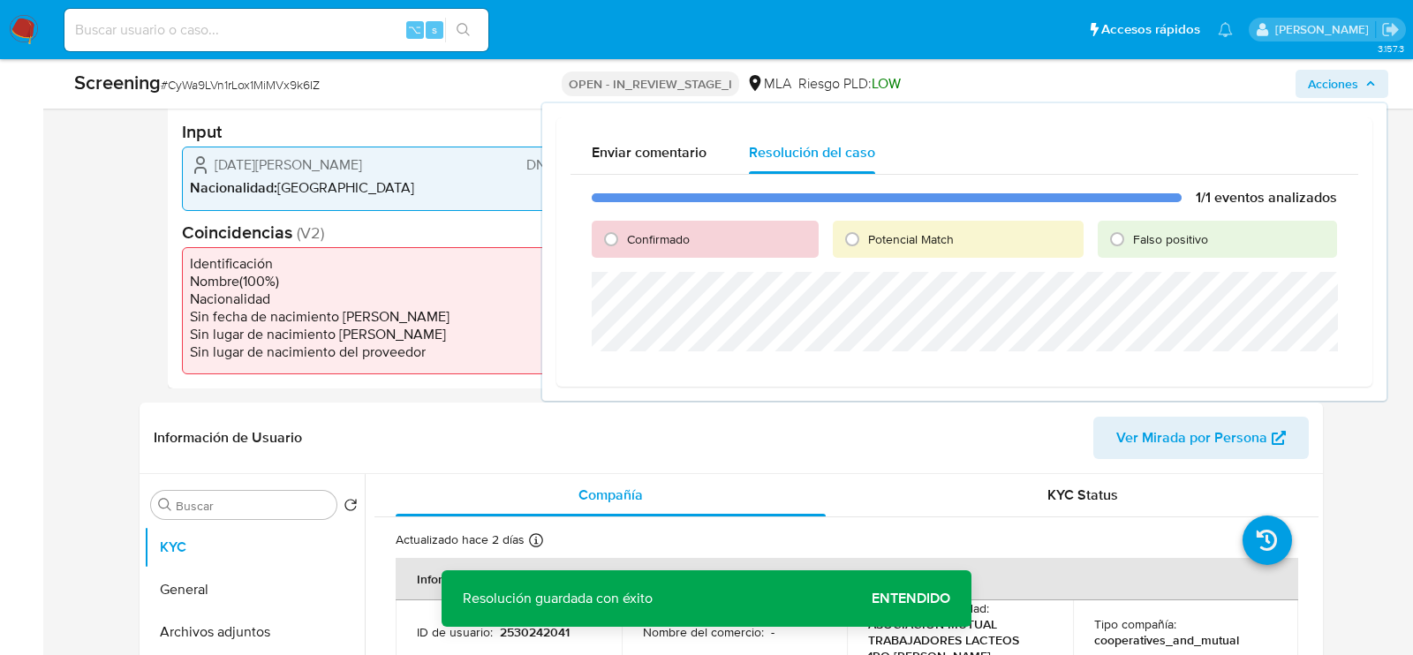
click at [778, 235] on div "Confirmado" at bounding box center [705, 239] width 227 height 37
click at [678, 242] on span "Confirmado" at bounding box center [658, 240] width 63 height 18
click at [625, 242] on input "Confirmado" at bounding box center [611, 239] width 28 height 28
radio input "true"
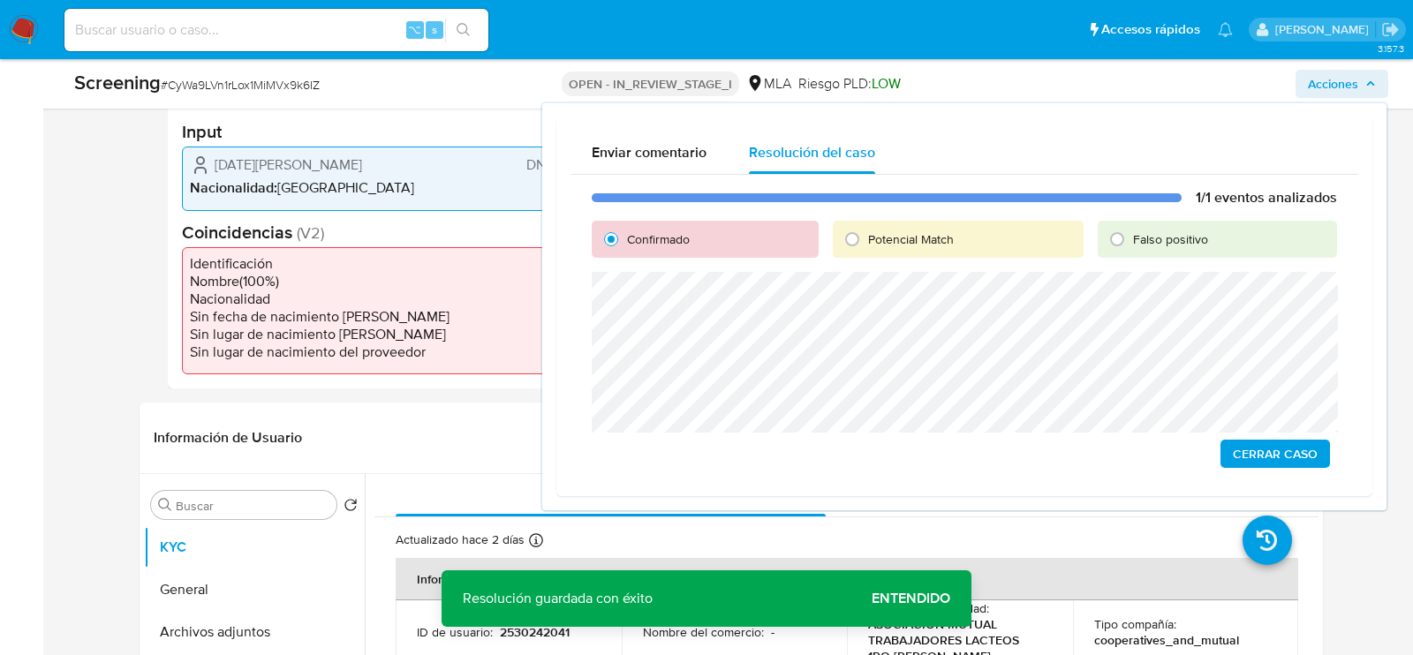
click at [1299, 458] on span "Cerrar Caso" at bounding box center [1275, 454] width 85 height 25
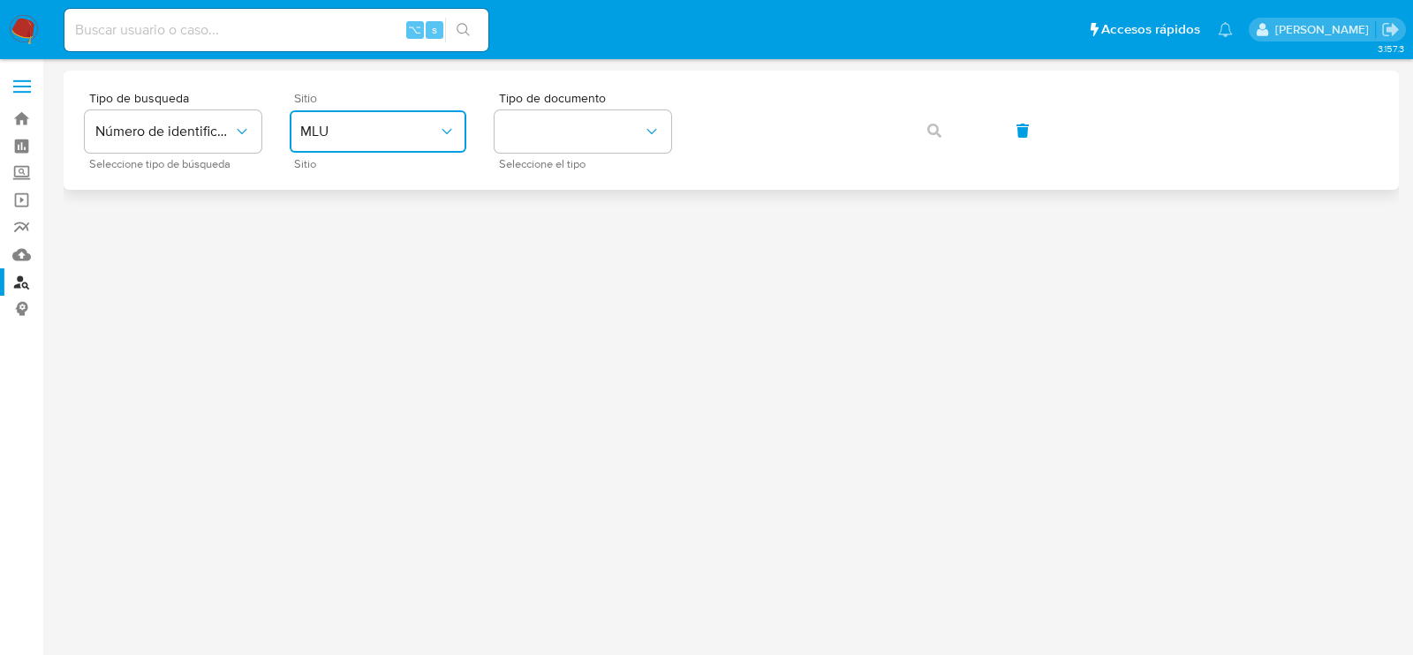
click at [383, 141] on button "MLU" at bounding box center [378, 131] width 177 height 42
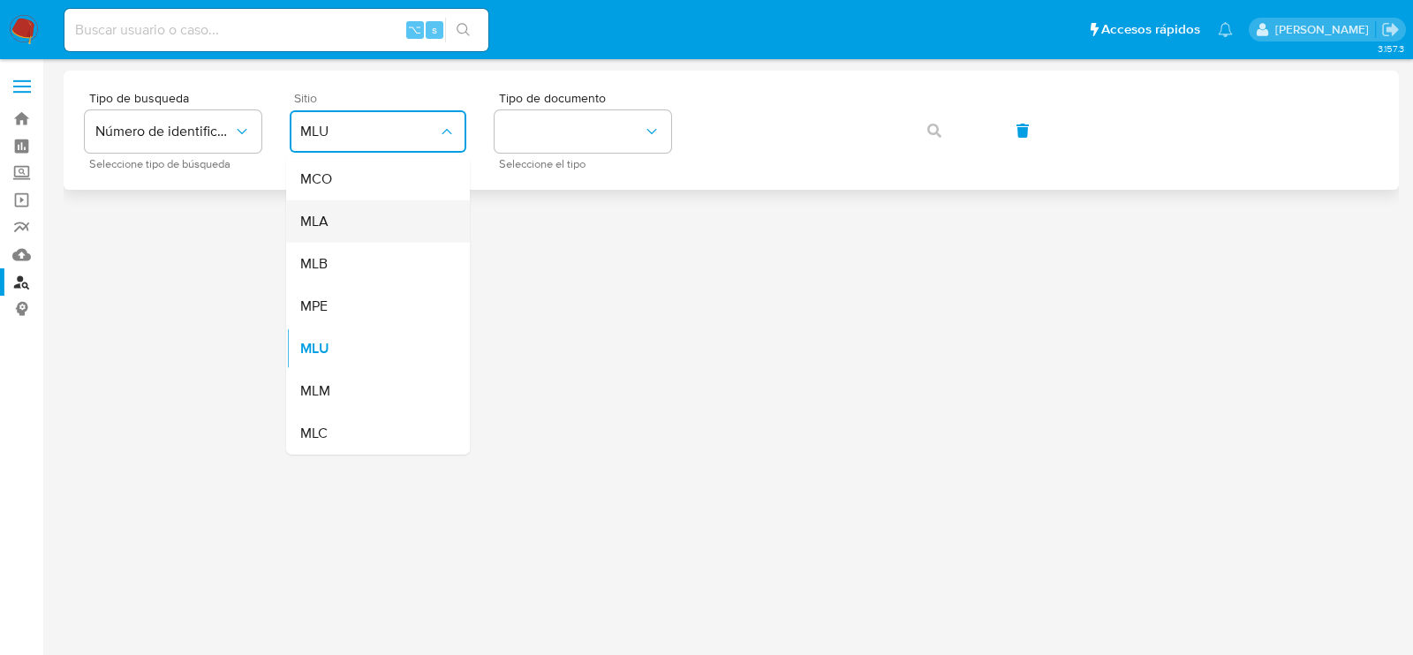
click at [374, 220] on div "MLA" at bounding box center [372, 222] width 145 height 42
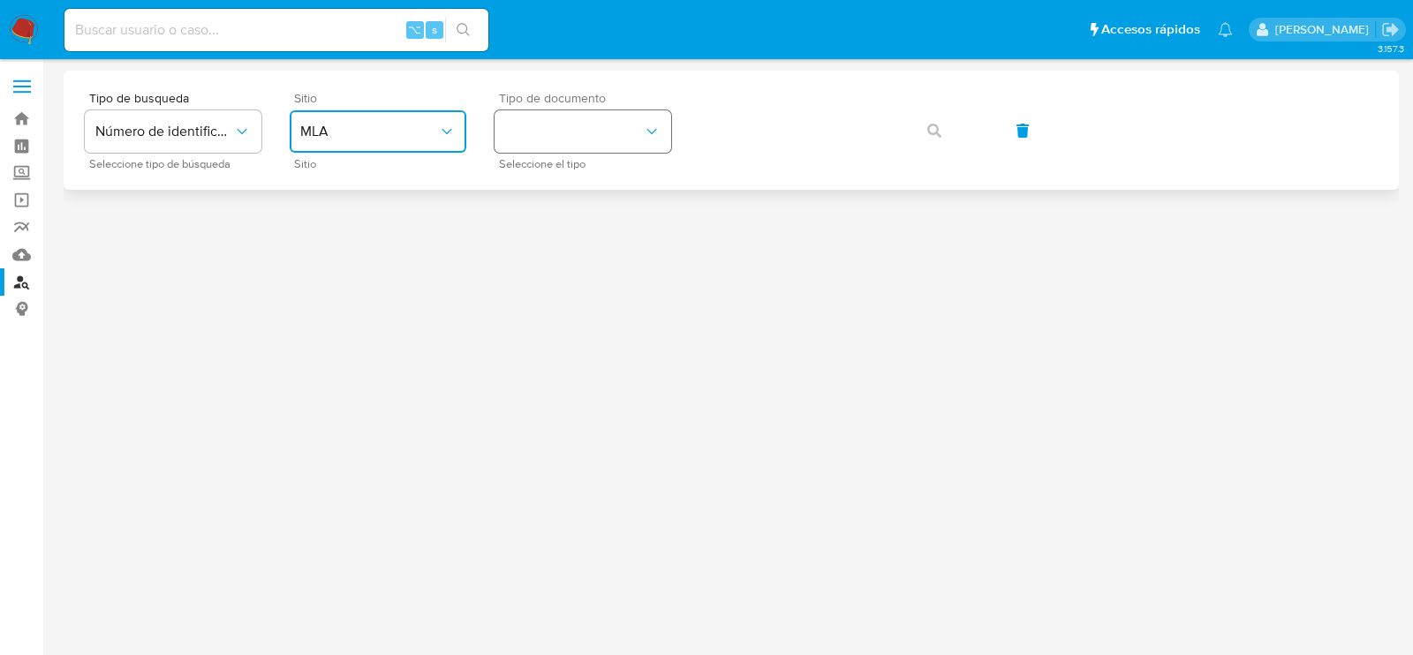
click at [569, 133] on button "identificationType" at bounding box center [583, 131] width 177 height 42
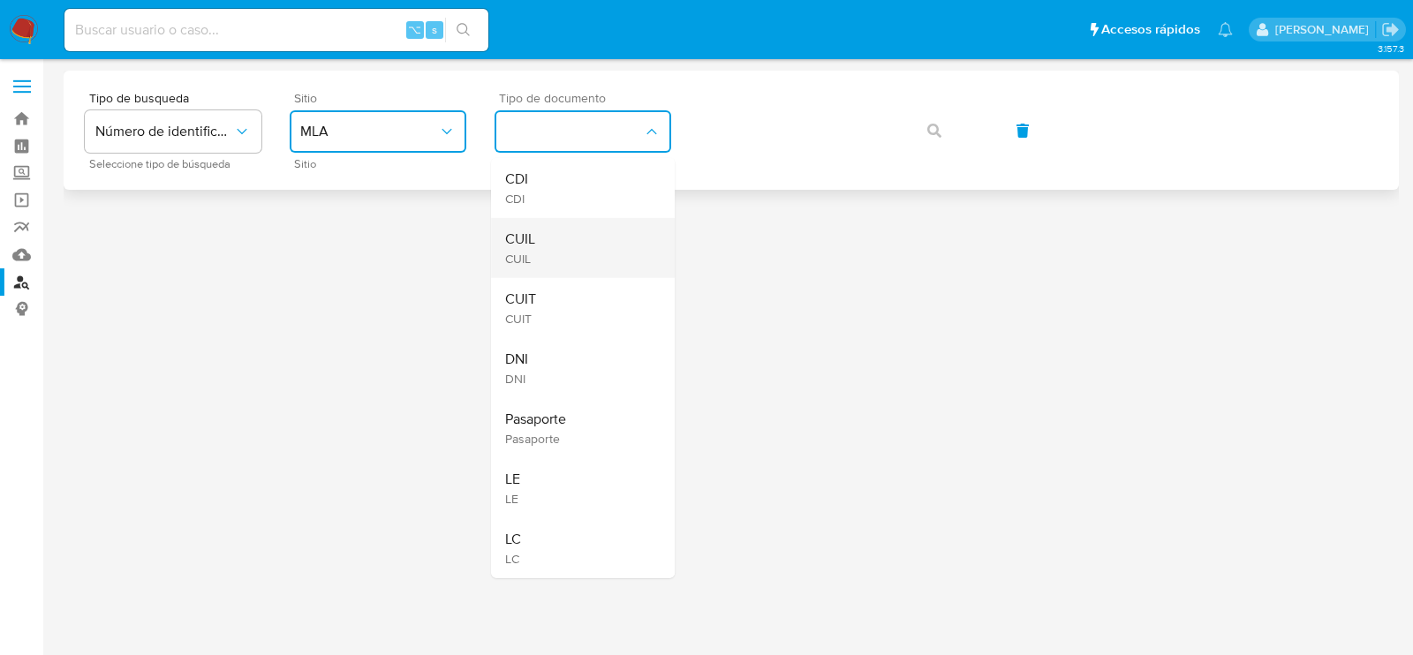
click at [565, 249] on div "CUIL CUIL" at bounding box center [577, 248] width 145 height 60
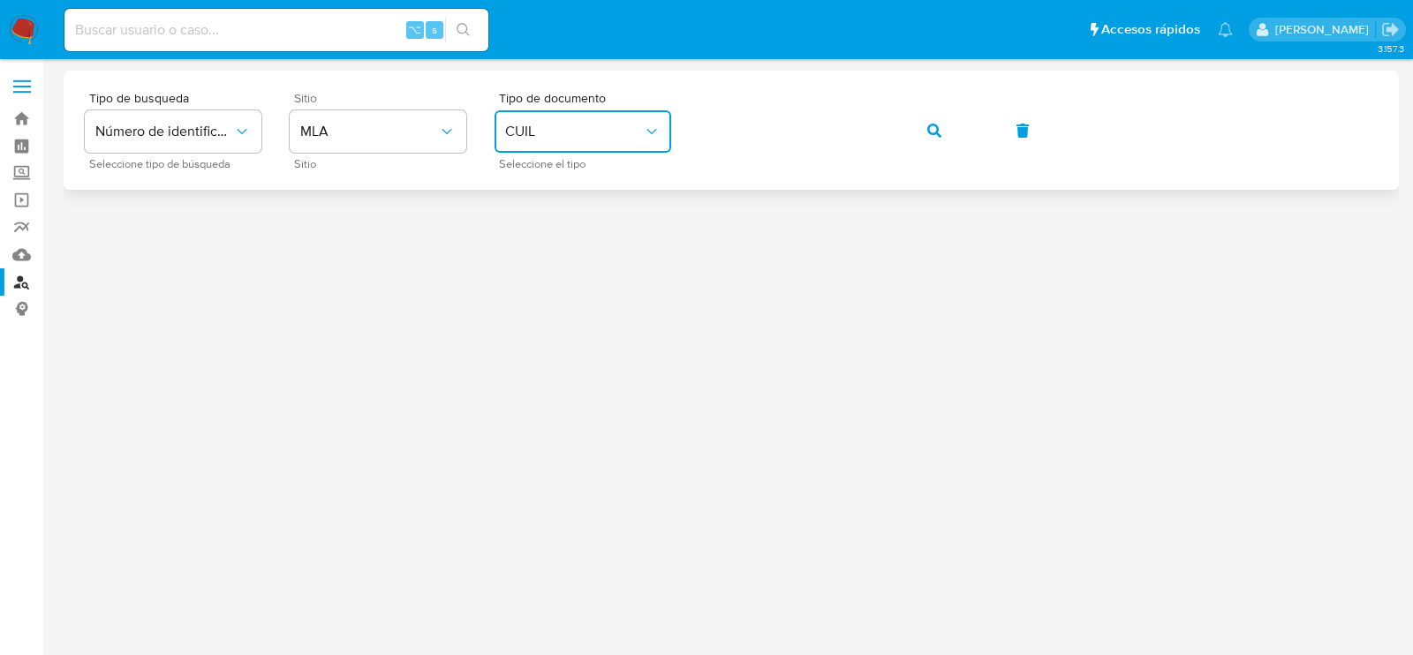
click at [970, 131] on div "Tipo de busqueda Número de identificación Seleccione tipo de búsqueda Sitio MLA…" at bounding box center [731, 130] width 1293 height 77
click at [952, 131] on button "button" at bounding box center [935, 131] width 60 height 42
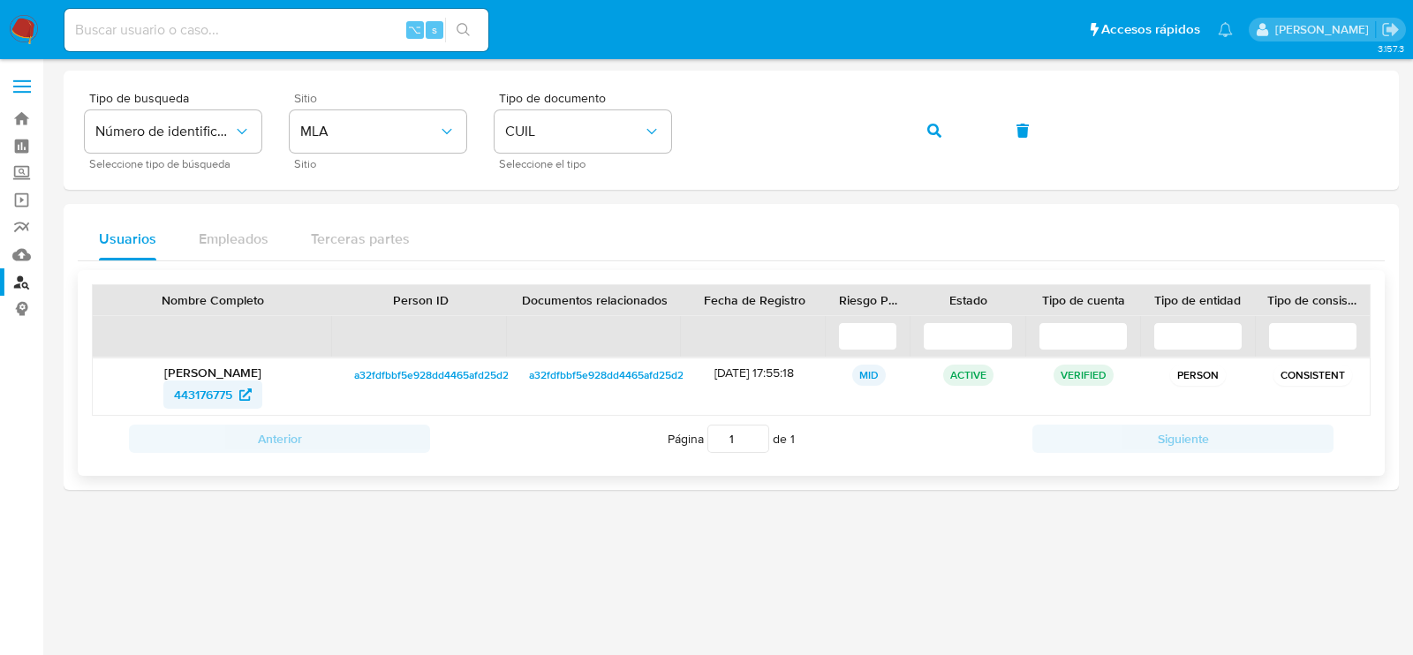
click at [187, 395] on span "443176775" at bounding box center [203, 395] width 58 height 28
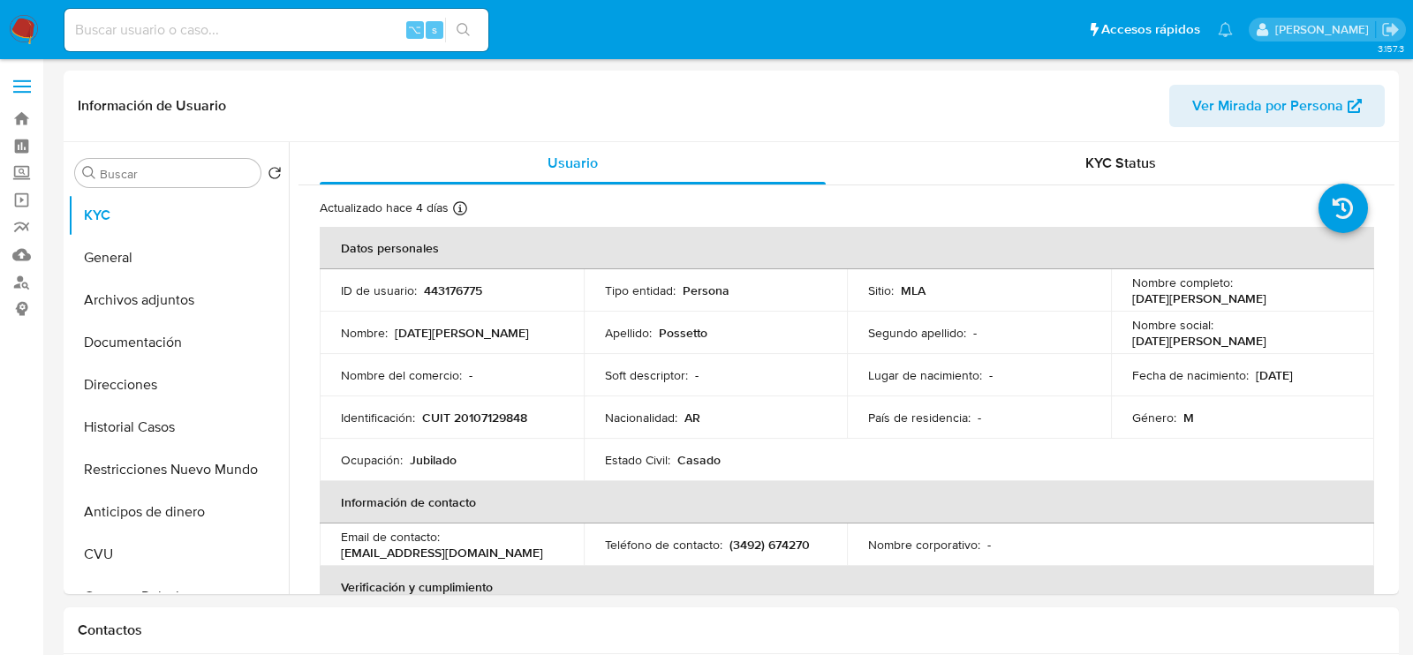
select select "10"
click at [127, 319] on button "Archivos adjuntos" at bounding box center [171, 300] width 207 height 42
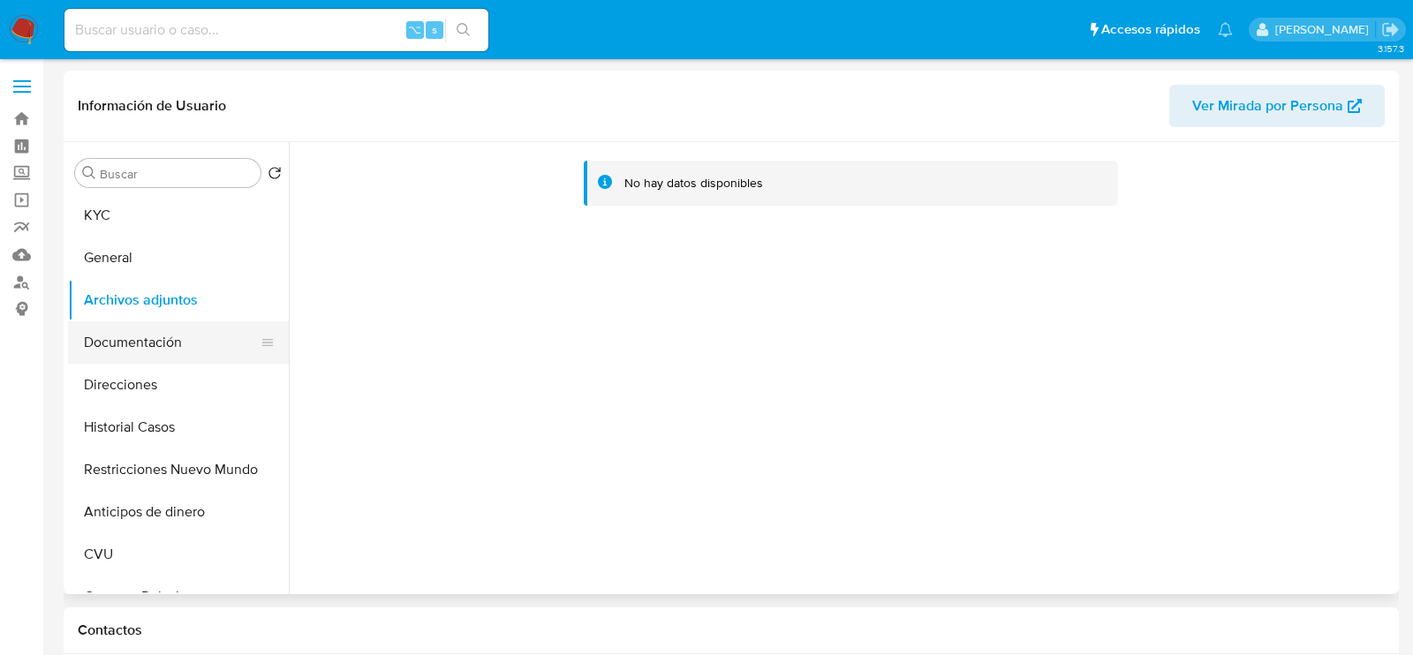
click at [125, 344] on button "Documentación" at bounding box center [171, 343] width 207 height 42
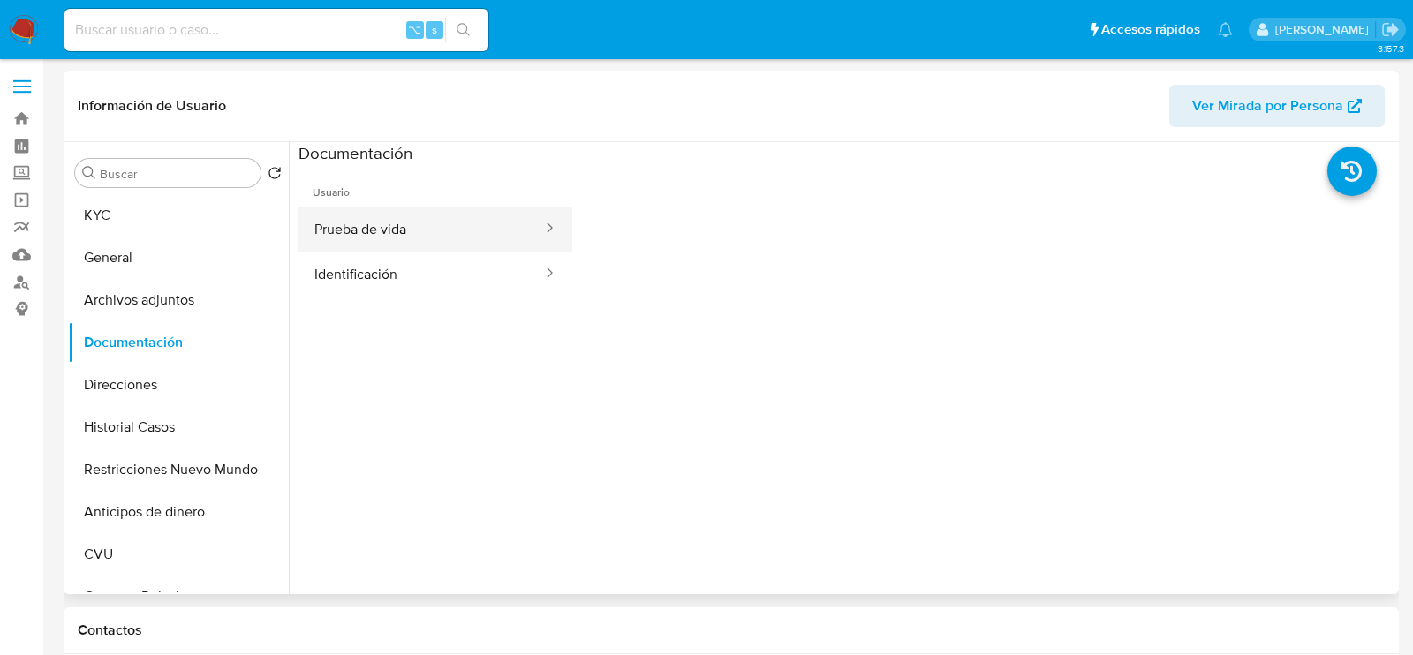
click at [504, 229] on button "Prueba de vida" at bounding box center [422, 229] width 246 height 45
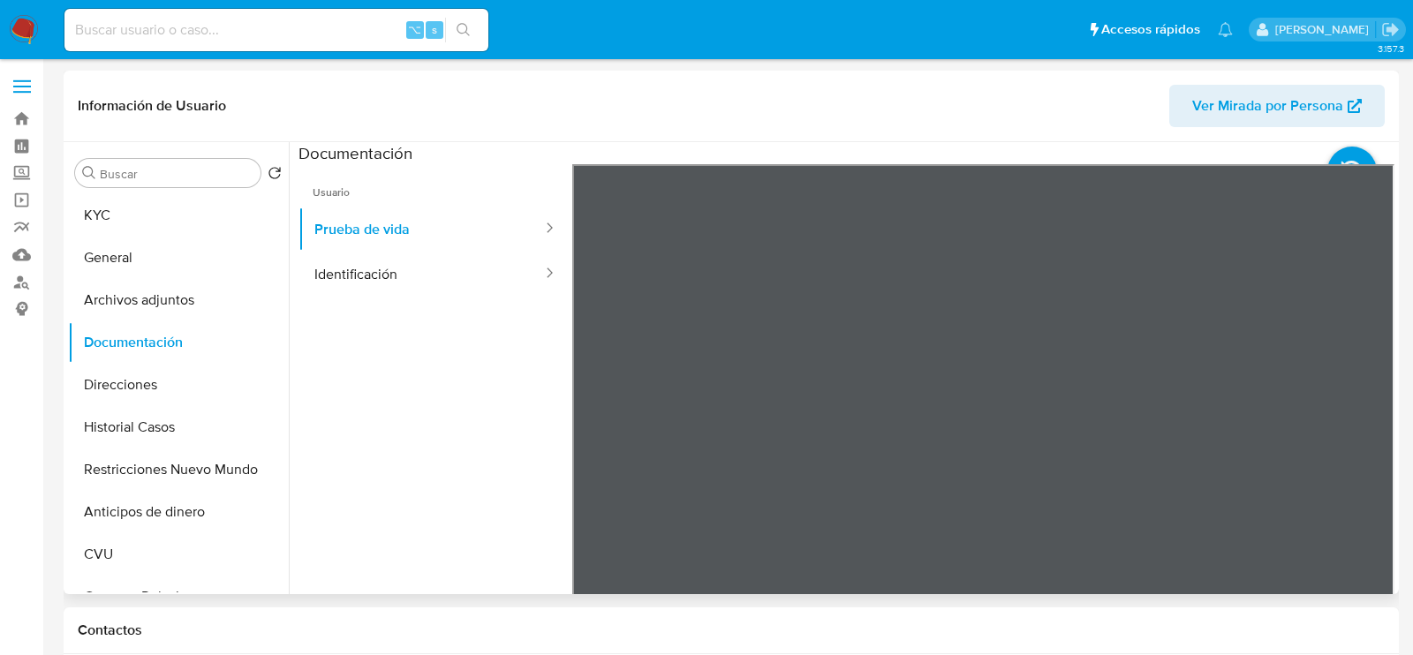
click at [1279, 110] on span "Ver Mirada por Persona" at bounding box center [1268, 106] width 151 height 42
click at [175, 214] on button "KYC" at bounding box center [171, 215] width 207 height 42
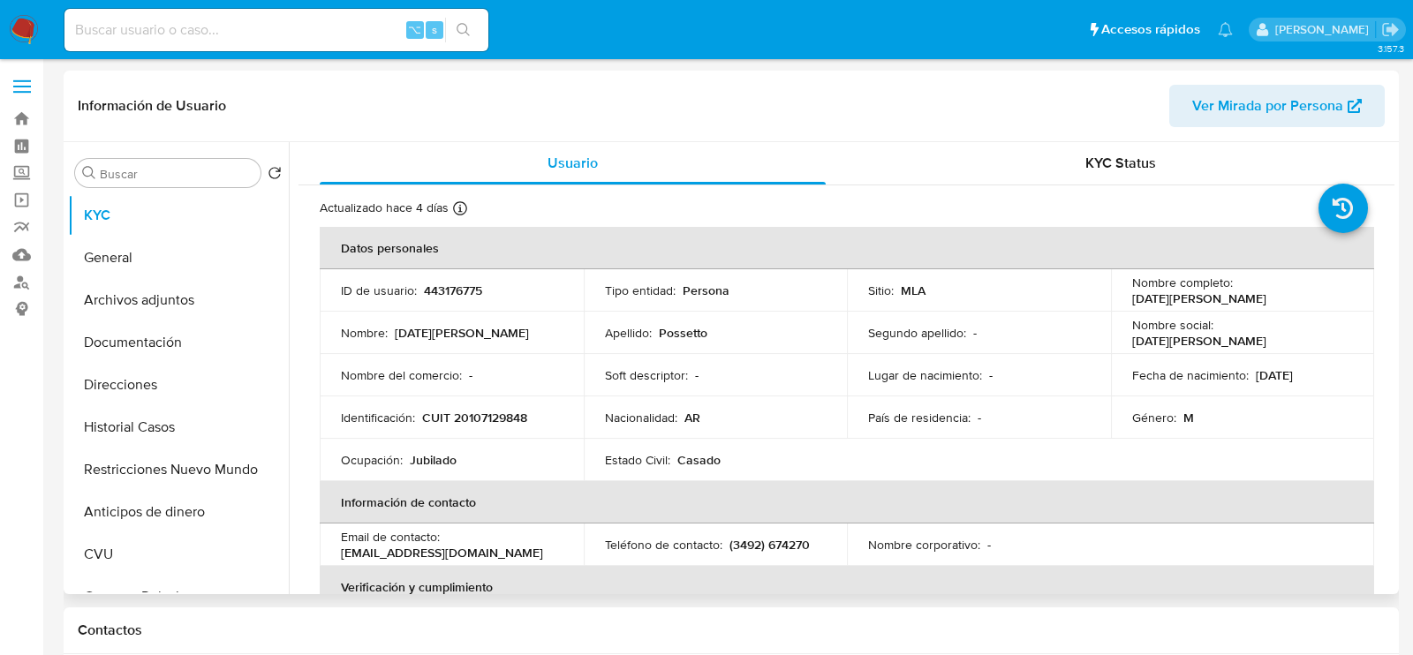
drag, startPoint x: 1281, startPoint y: 298, endPoint x: 1127, endPoint y: 298, distance: 153.7
click at [1133, 298] on div "Nombre completo : [DATE][PERSON_NAME]" at bounding box center [1244, 291] width 222 height 32
copy p "[DATE][PERSON_NAME]"
click at [500, 418] on p "CUIT 20107129848" at bounding box center [474, 418] width 105 height 16
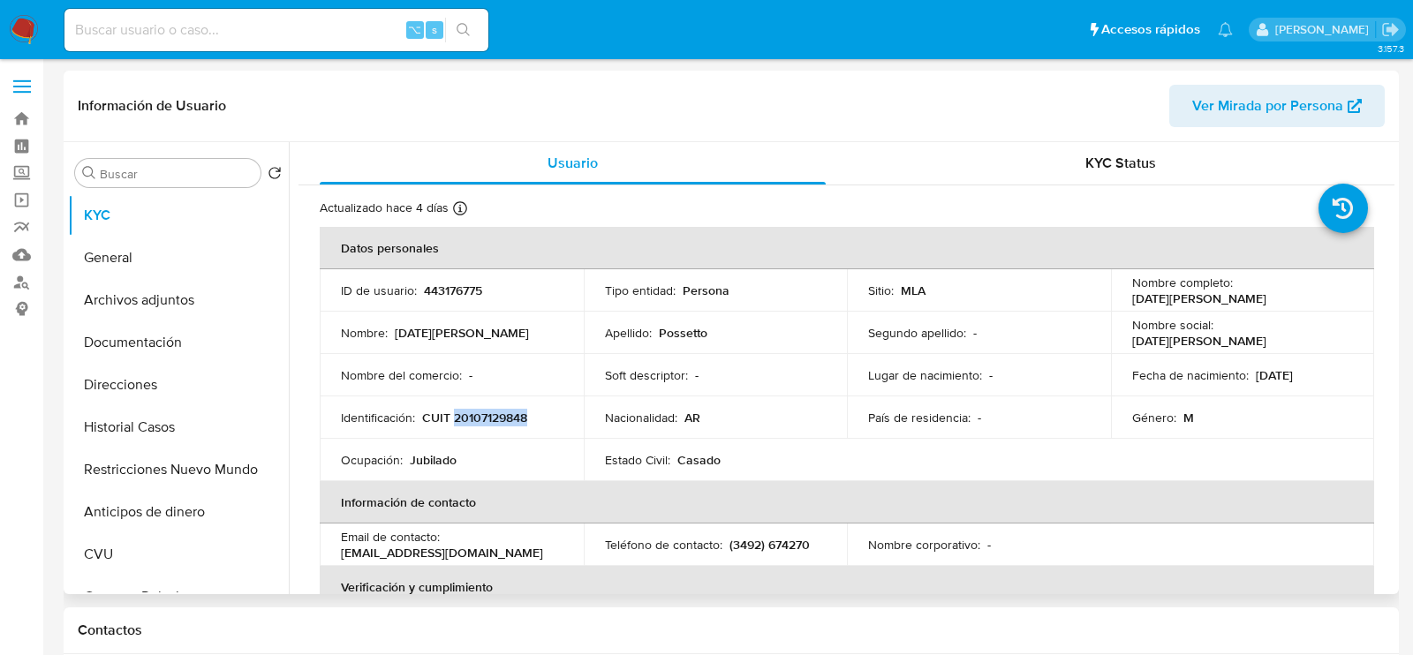
copy p "20107129848"
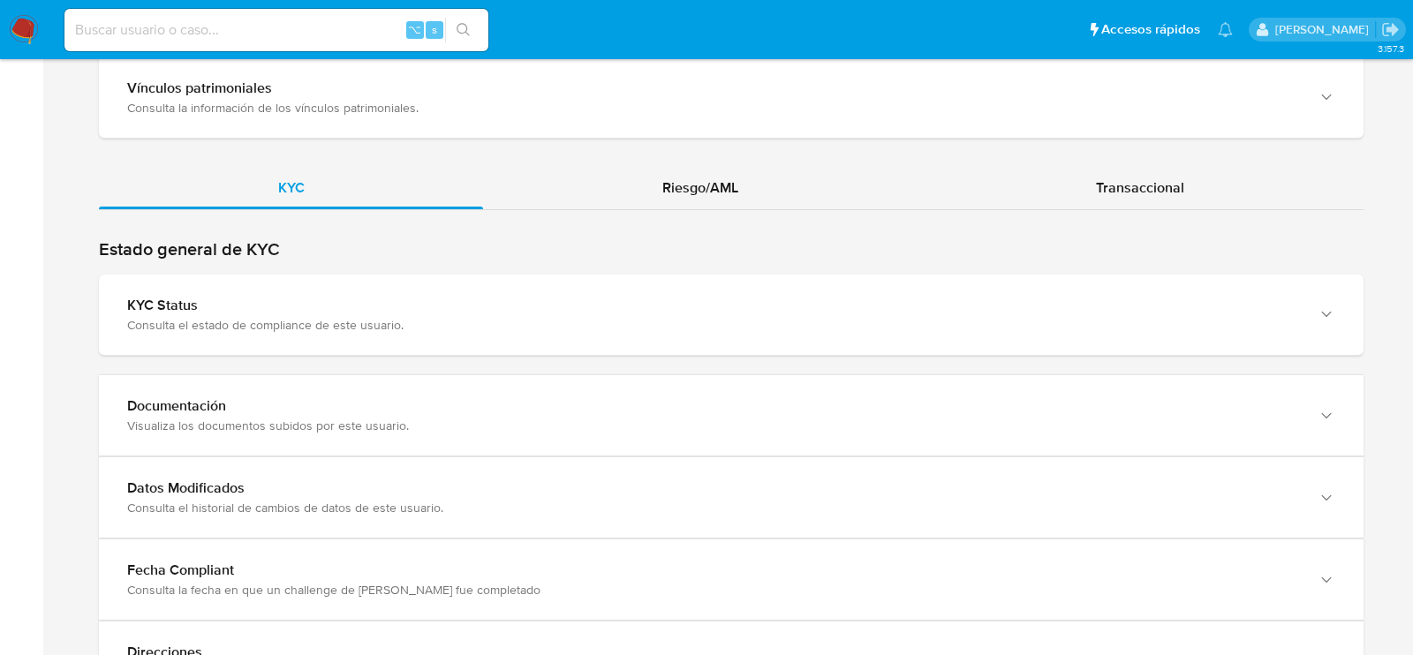
scroll to position [1627, 0]
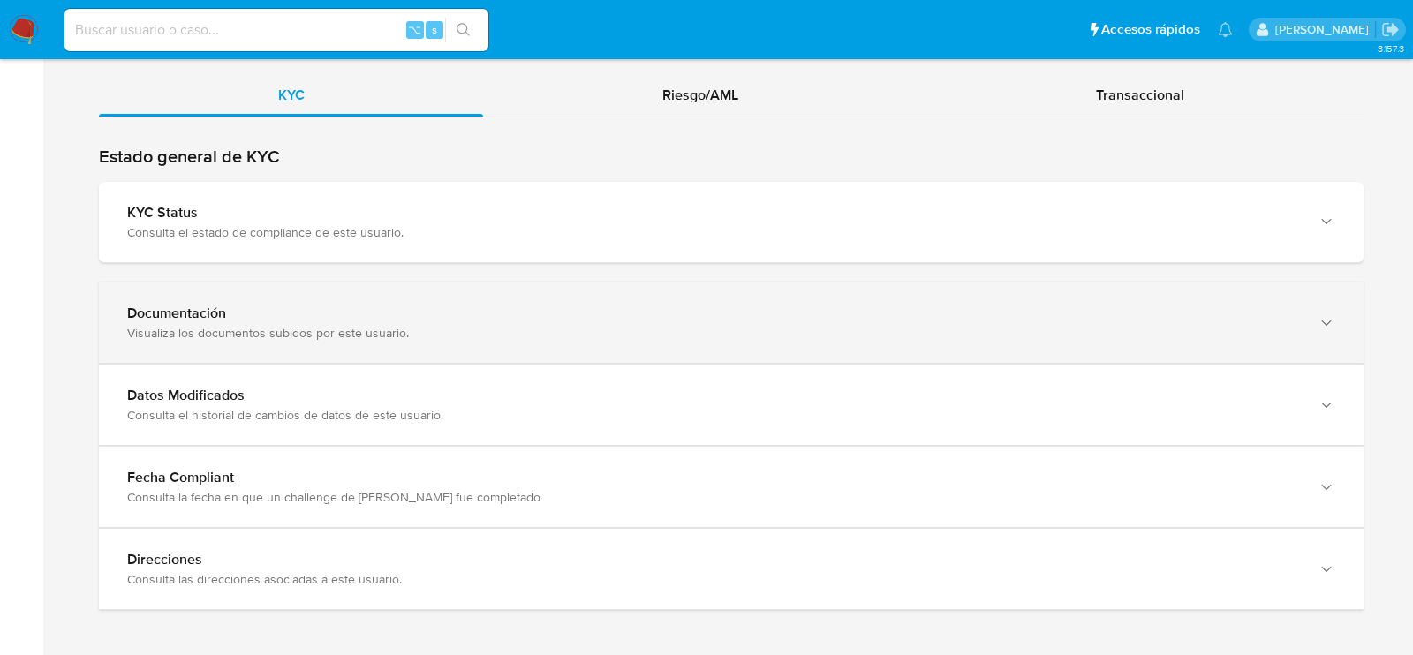
click at [189, 337] on div "Documentación Visualiza los documentos subidos por este usuario." at bounding box center [731, 323] width 1265 height 80
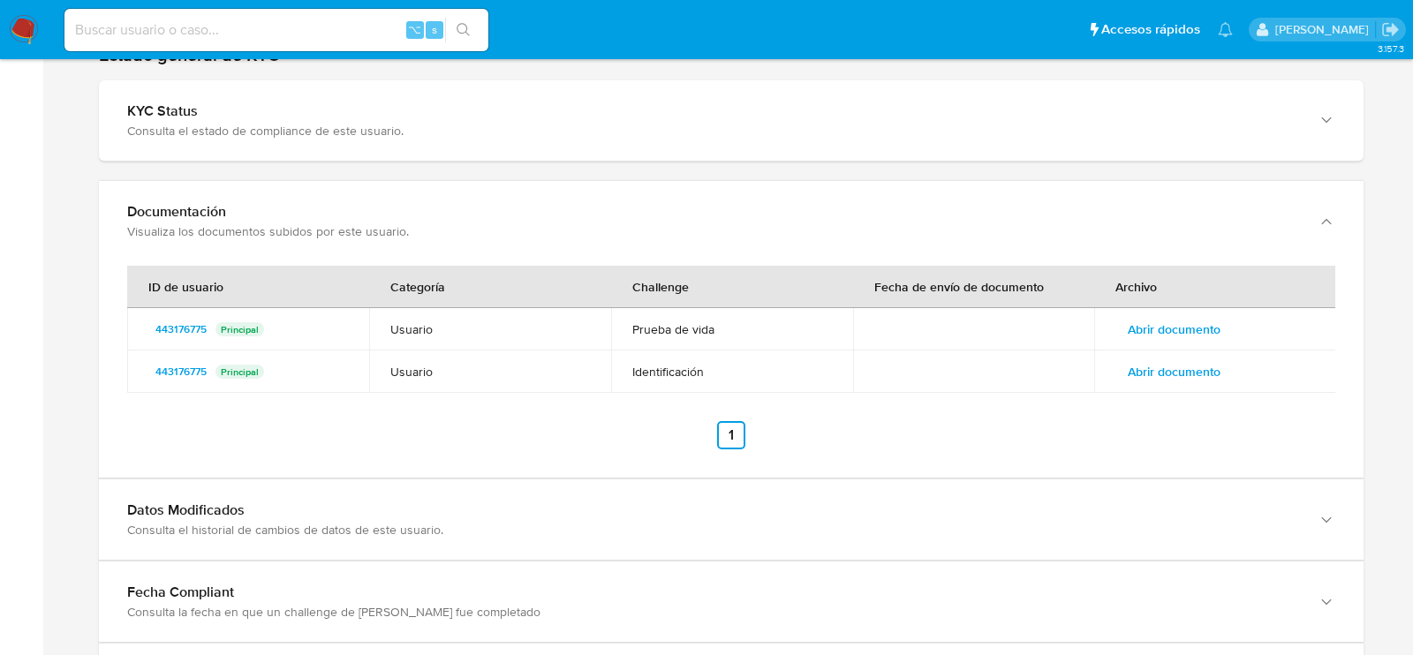
scroll to position [1844, 0]
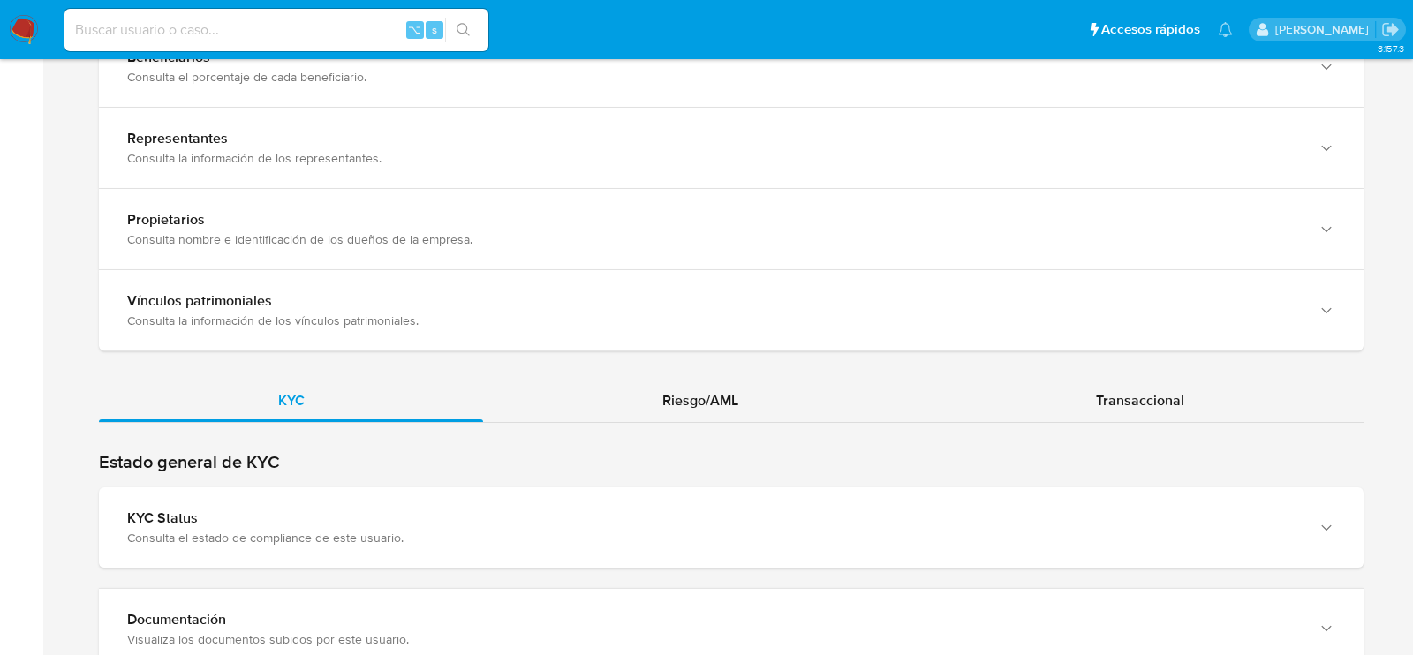
scroll to position [1772, 0]
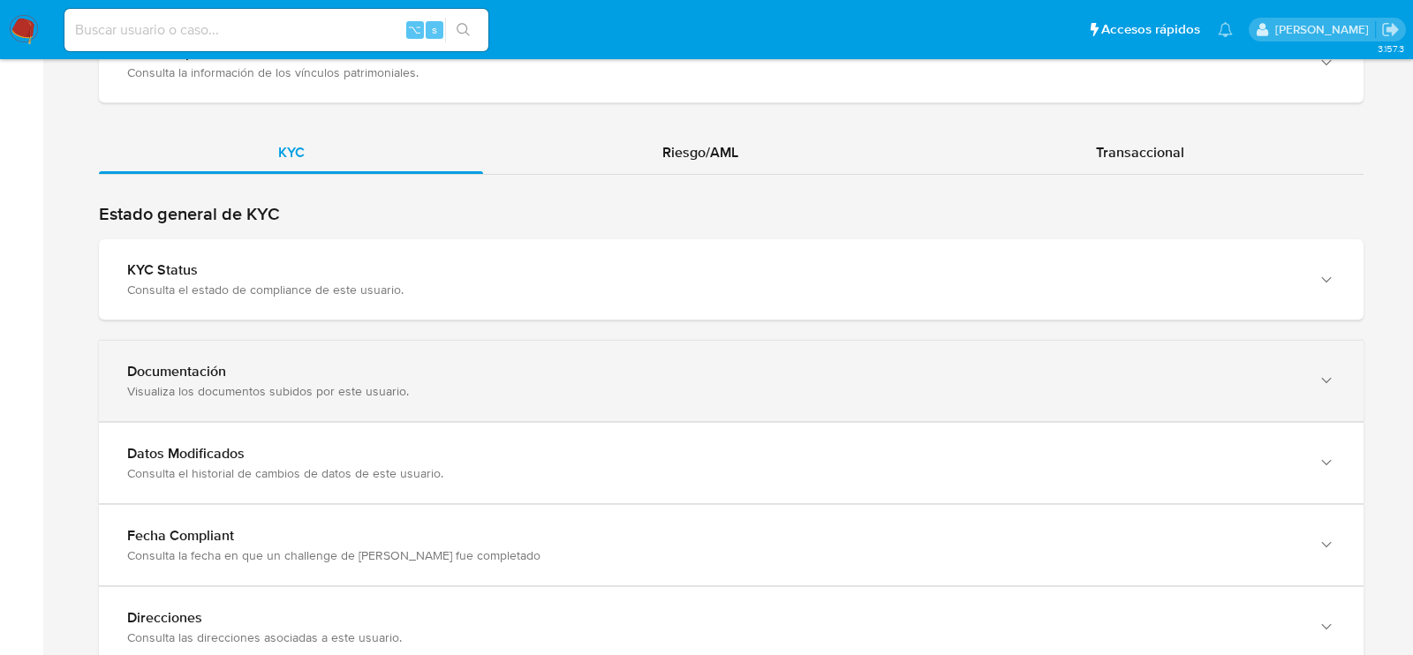
click at [164, 386] on div "Documentación Visualiza los documentos subidos por este usuario." at bounding box center [731, 381] width 1265 height 80
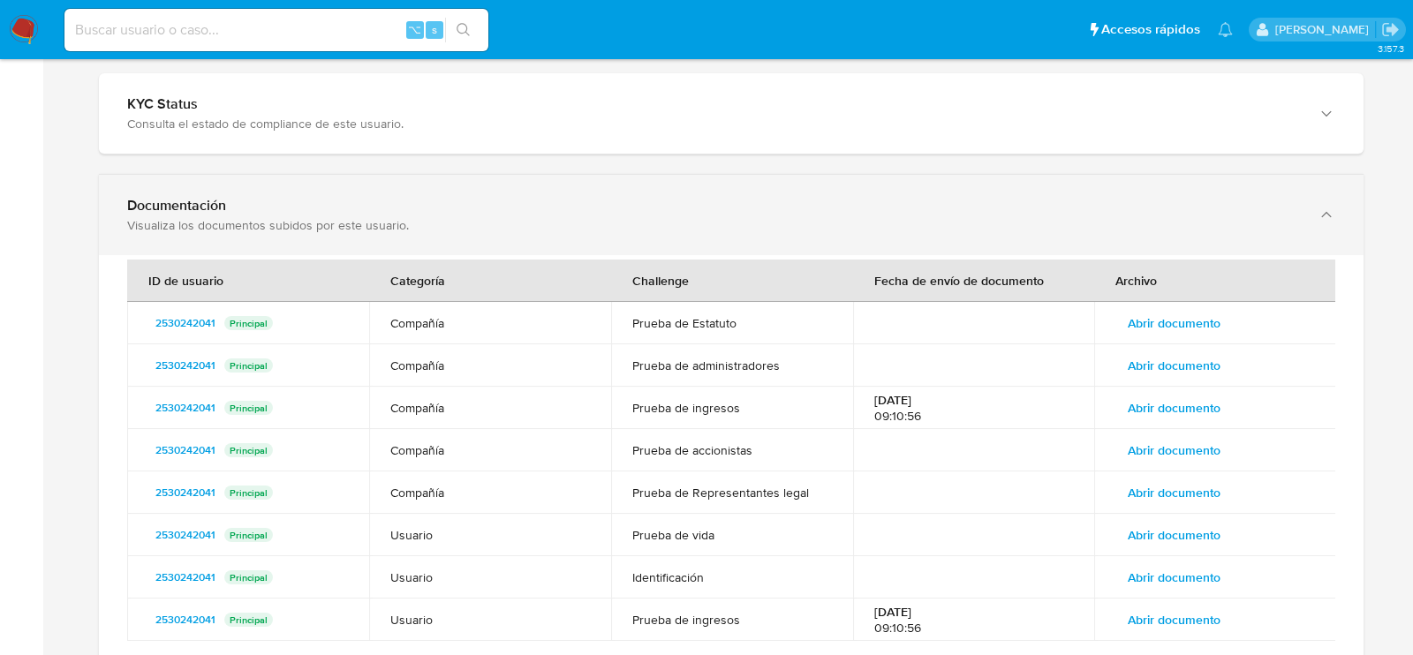
scroll to position [1943, 0]
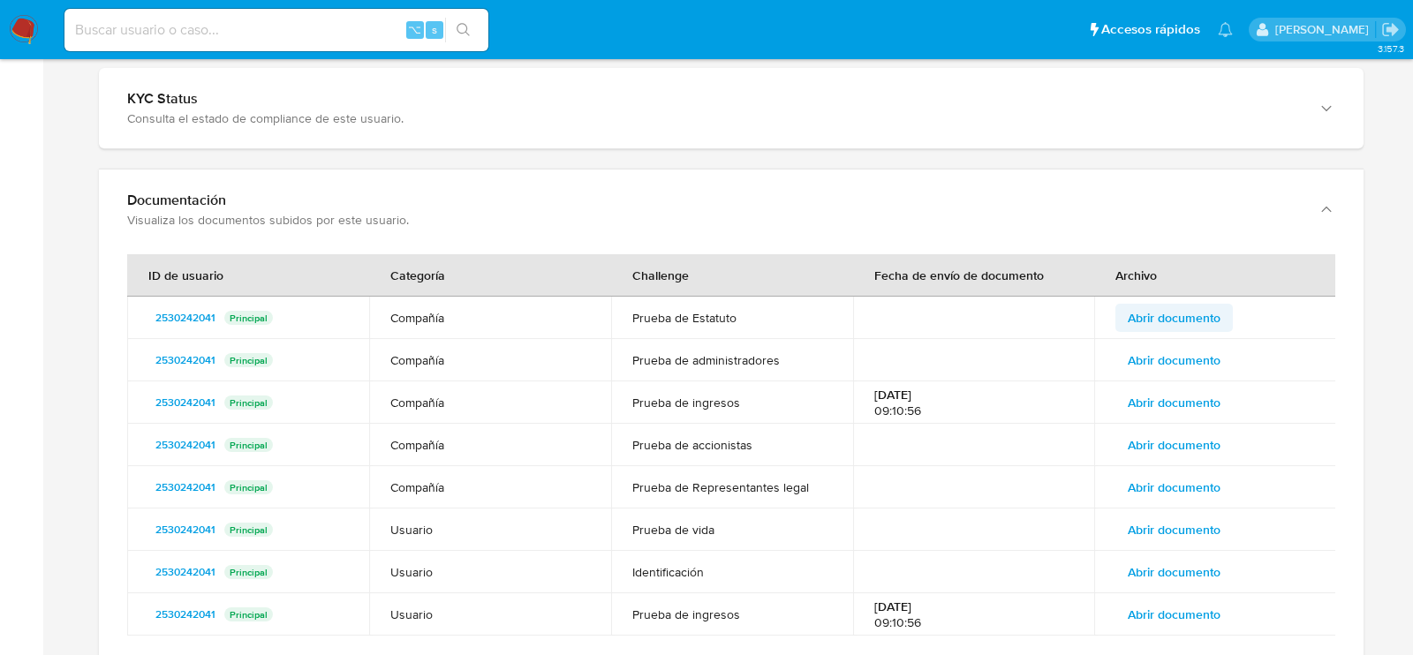
click at [1215, 306] on span "Abrir documento" at bounding box center [1174, 318] width 93 height 25
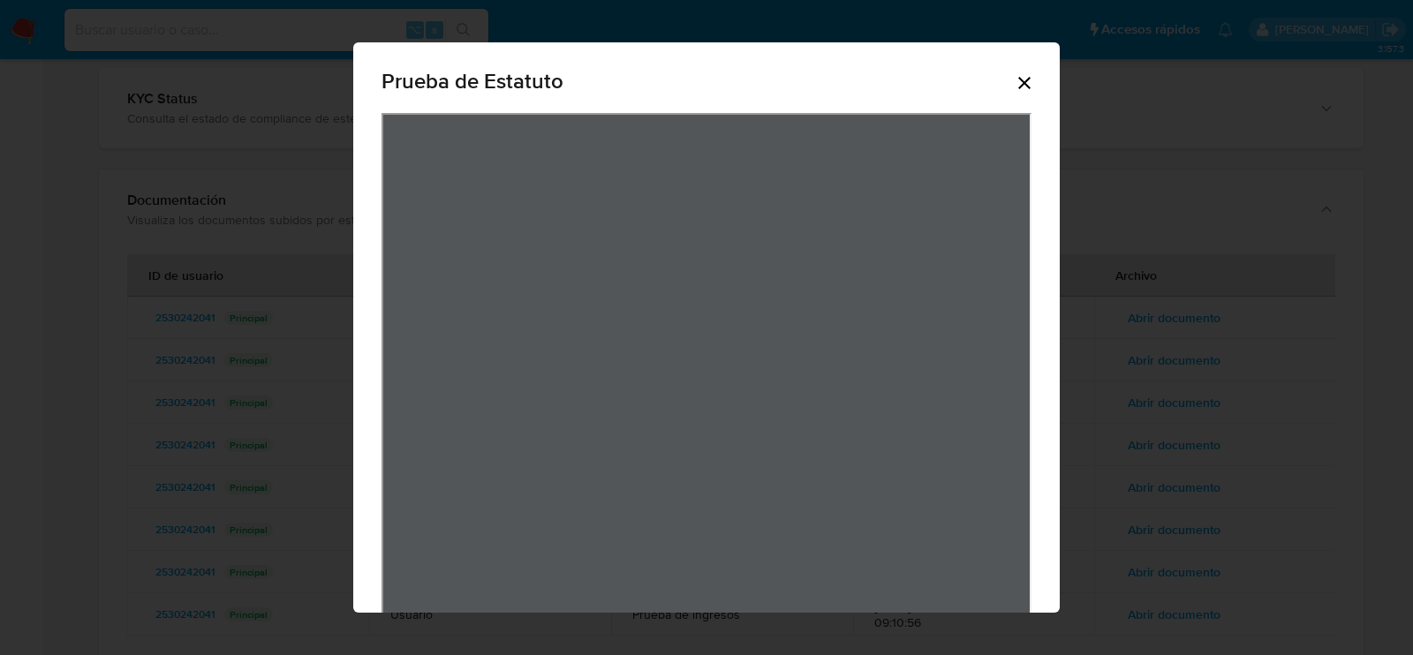
click at [1031, 74] on icon "Cerrar" at bounding box center [1024, 82] width 21 height 21
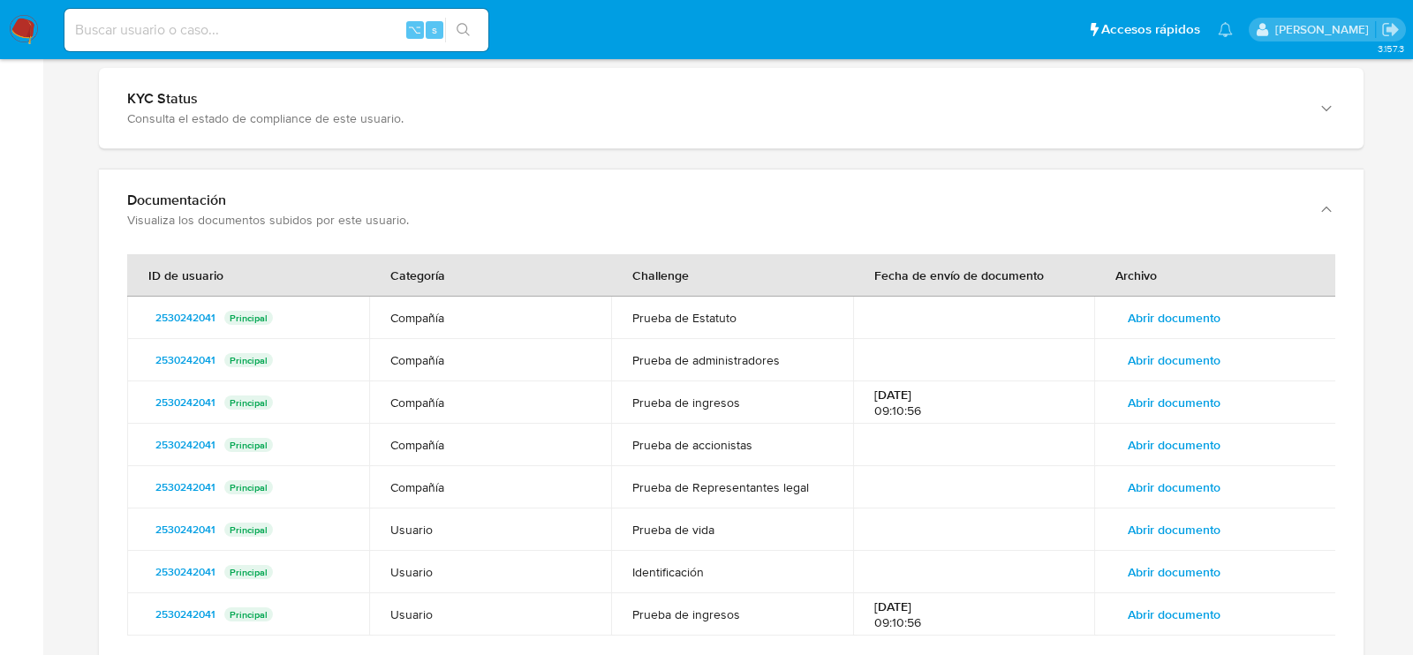
click at [1170, 348] on span "Abrir documento" at bounding box center [1174, 360] width 93 height 25
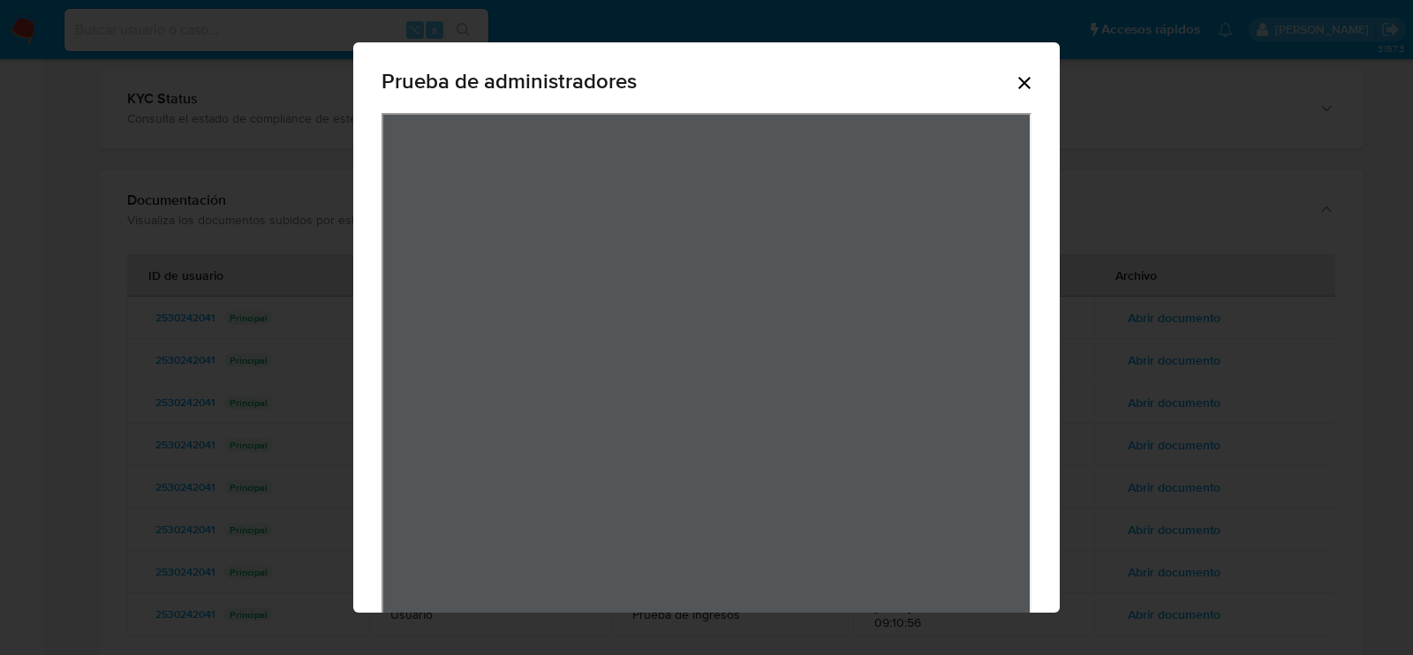
click at [1030, 92] on icon "Cerrar" at bounding box center [1024, 82] width 21 height 21
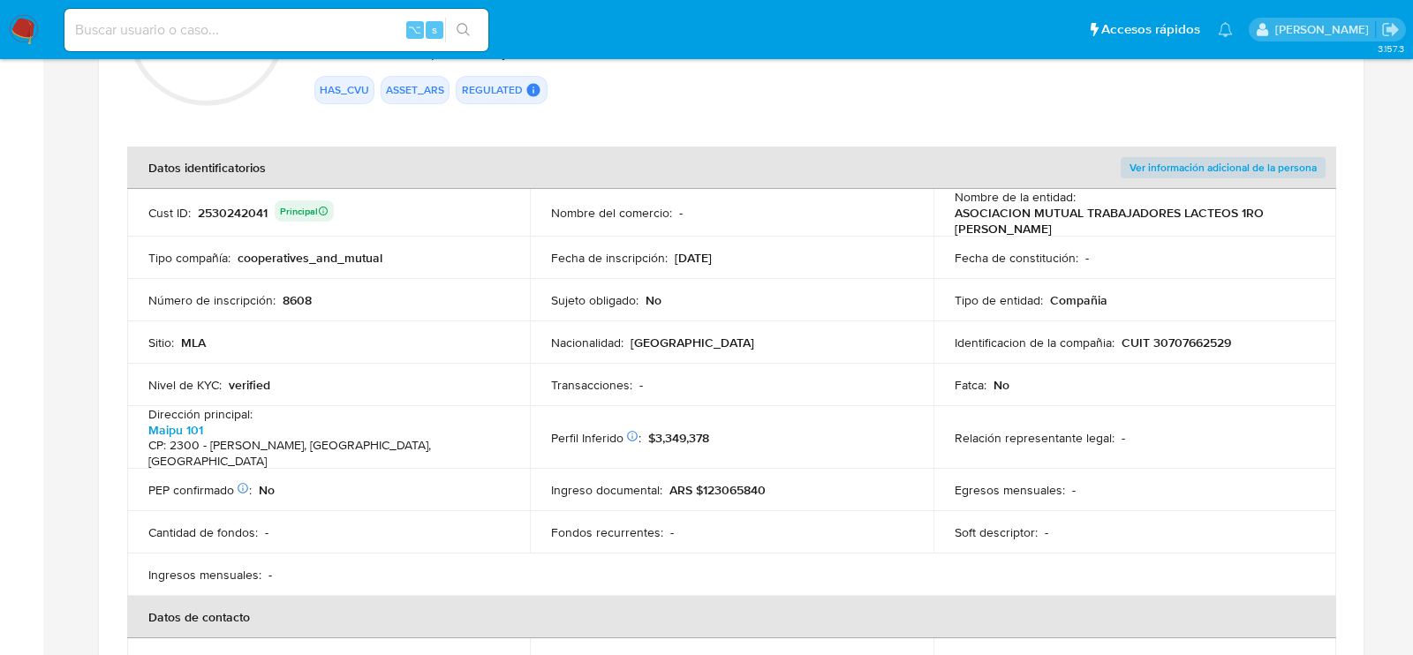
scroll to position [207, 0]
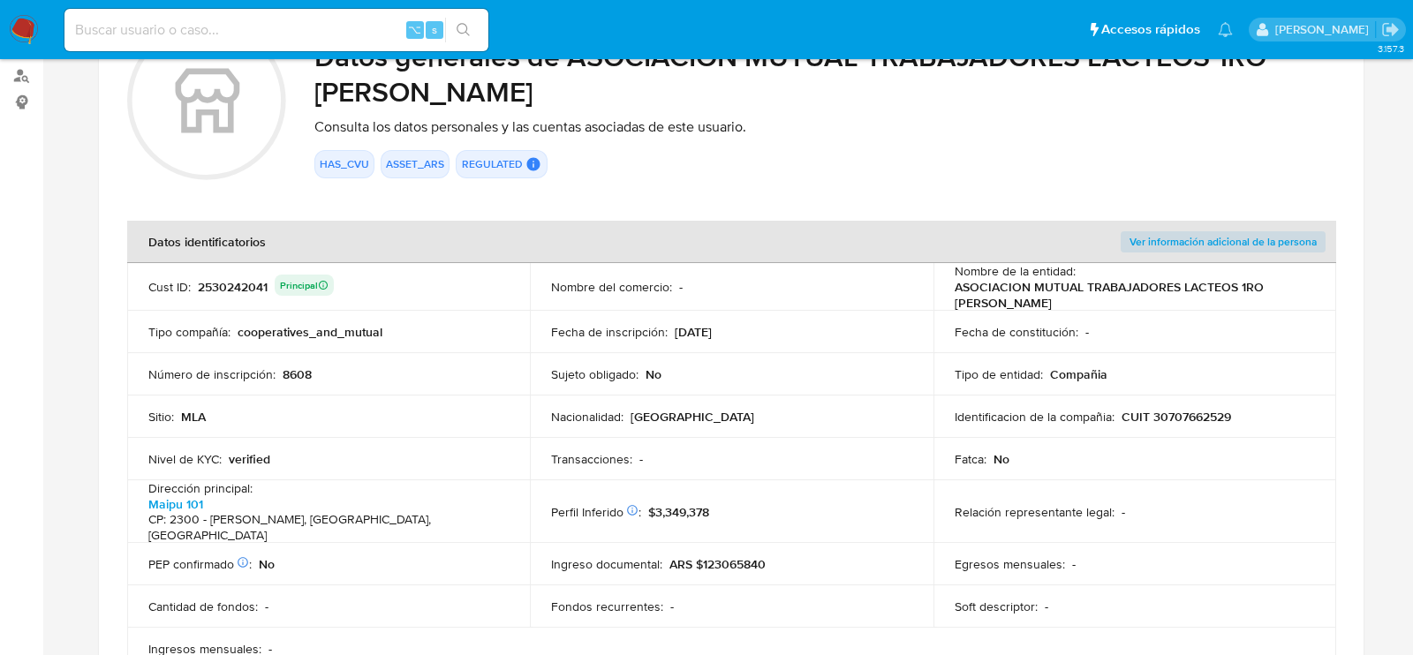
drag, startPoint x: 1001, startPoint y: 307, endPoint x: 976, endPoint y: 302, distance: 25.1
click at [976, 303] on p "ASOCIACION MUTUAL TRABAJADORES LACTEOS 1RO DE MAYO" at bounding box center [1131, 295] width 353 height 32
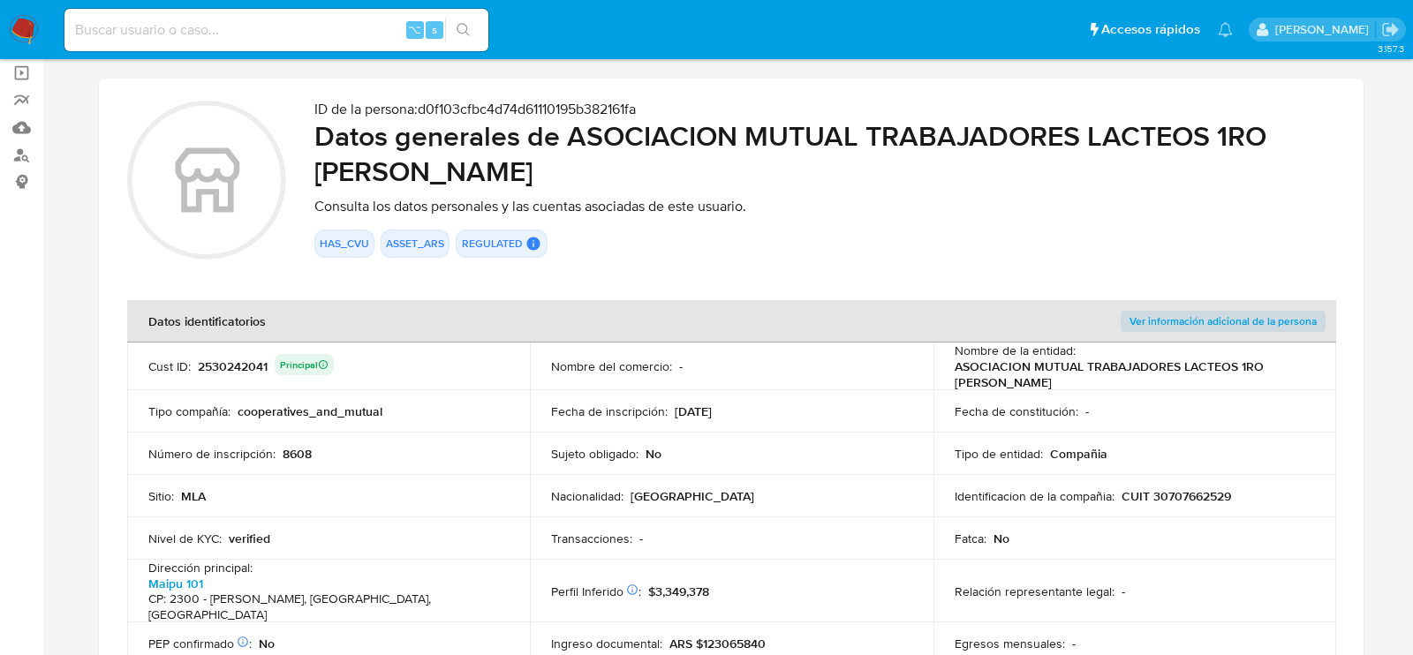
scroll to position [92, 0]
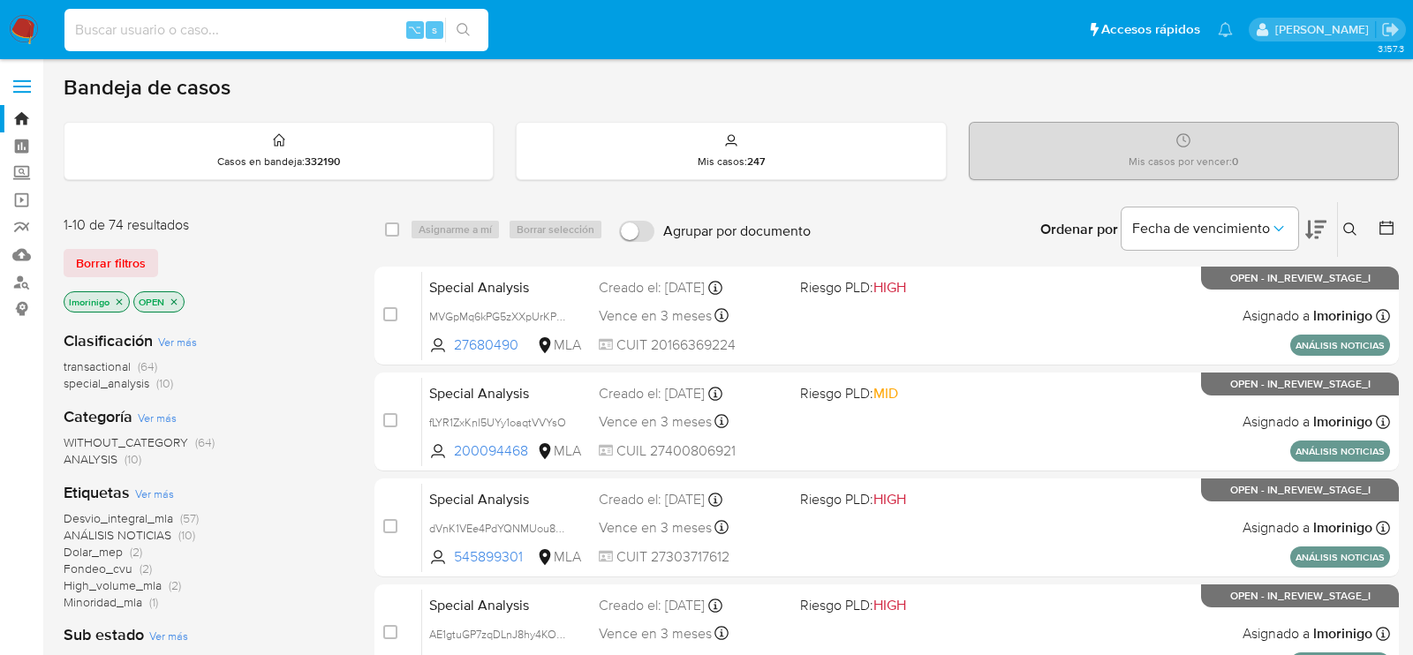
click at [233, 36] on input at bounding box center [276, 30] width 424 height 23
paste input "6iWpl6rFQS2GBgAaVovytTdQ"
type input "6iWpl6rFQS2GBgAaVovytTdQ"
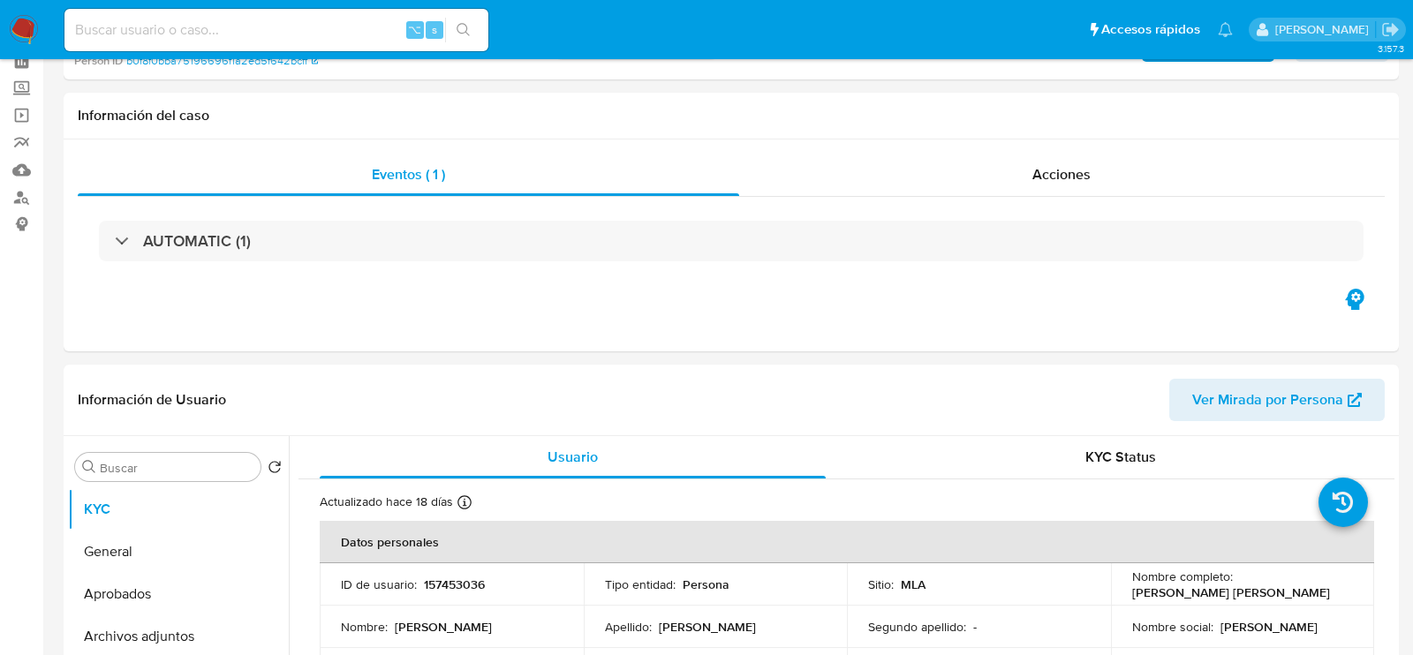
select select "10"
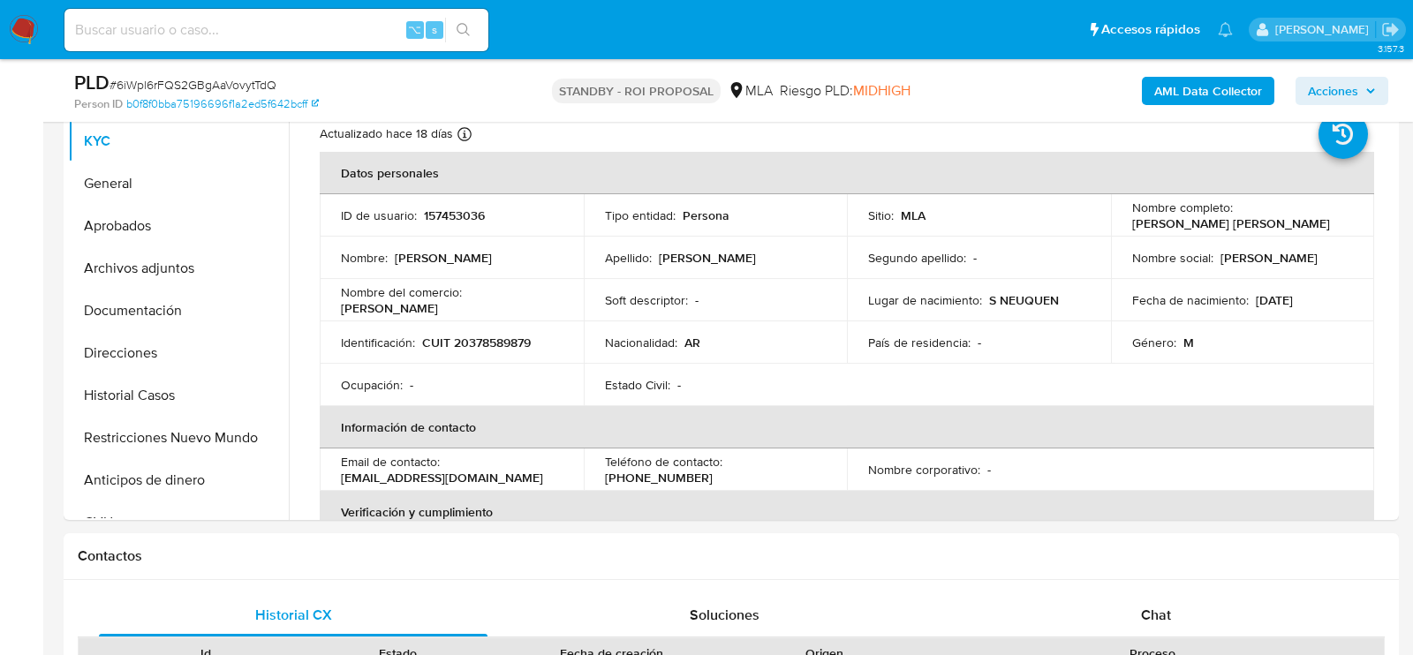
scroll to position [341, 0]
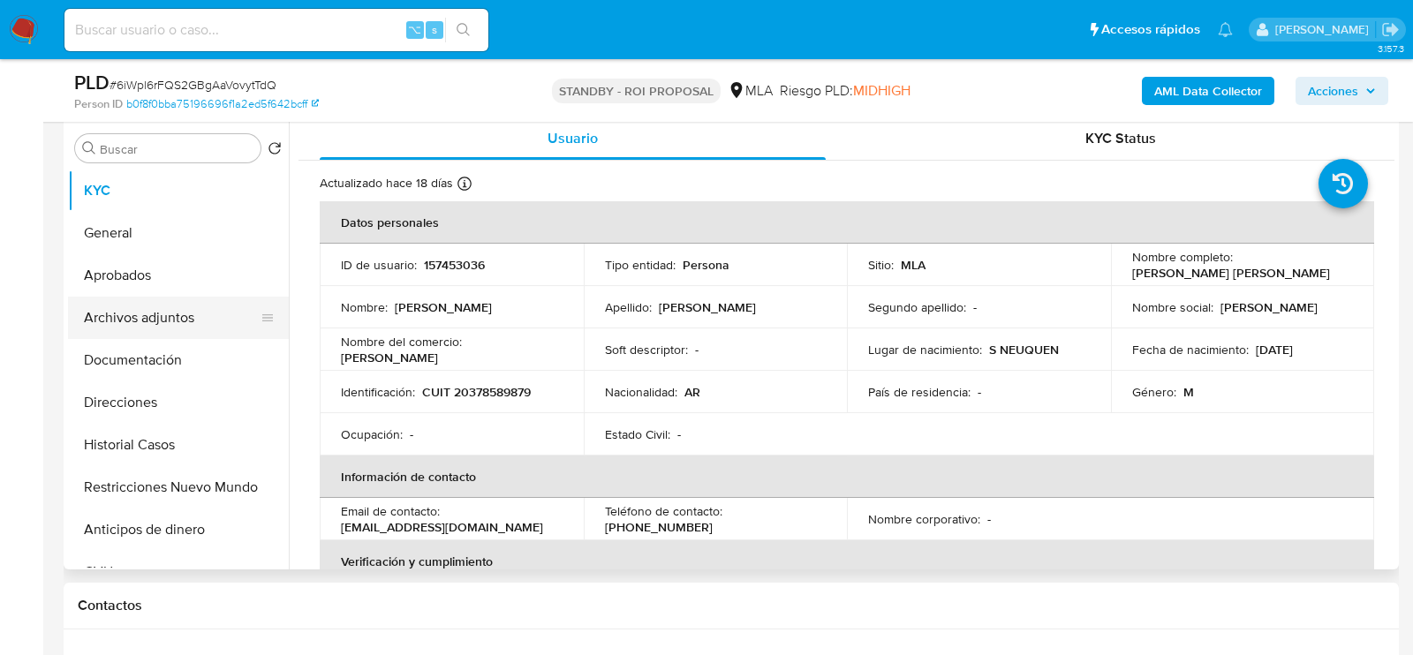
click at [127, 321] on button "Archivos adjuntos" at bounding box center [171, 318] width 207 height 42
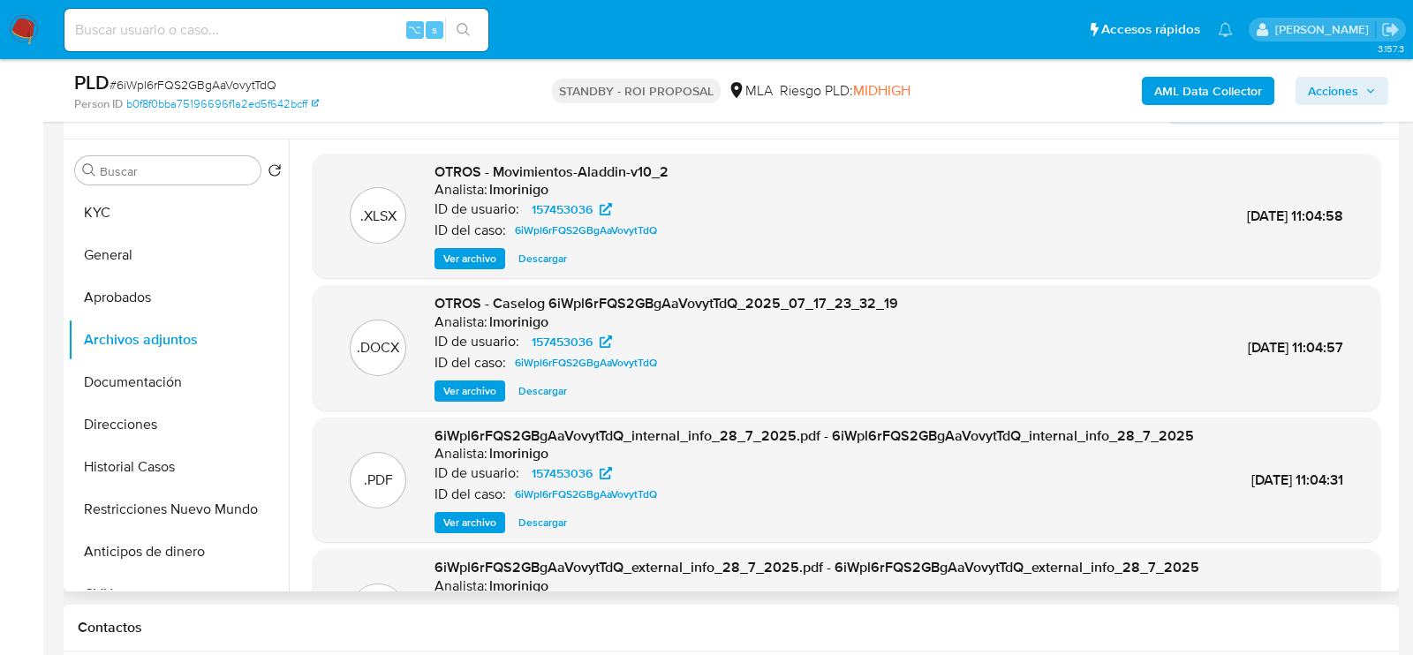
scroll to position [318, 0]
click at [539, 388] on span "Descargar" at bounding box center [543, 392] width 49 height 18
click at [286, 9] on div "⌥ s" at bounding box center [276, 30] width 424 height 42
click at [286, 26] on input at bounding box center [276, 30] width 424 height 23
paste input "4VpskoYTXYaywJwfsQ9xKEA4"
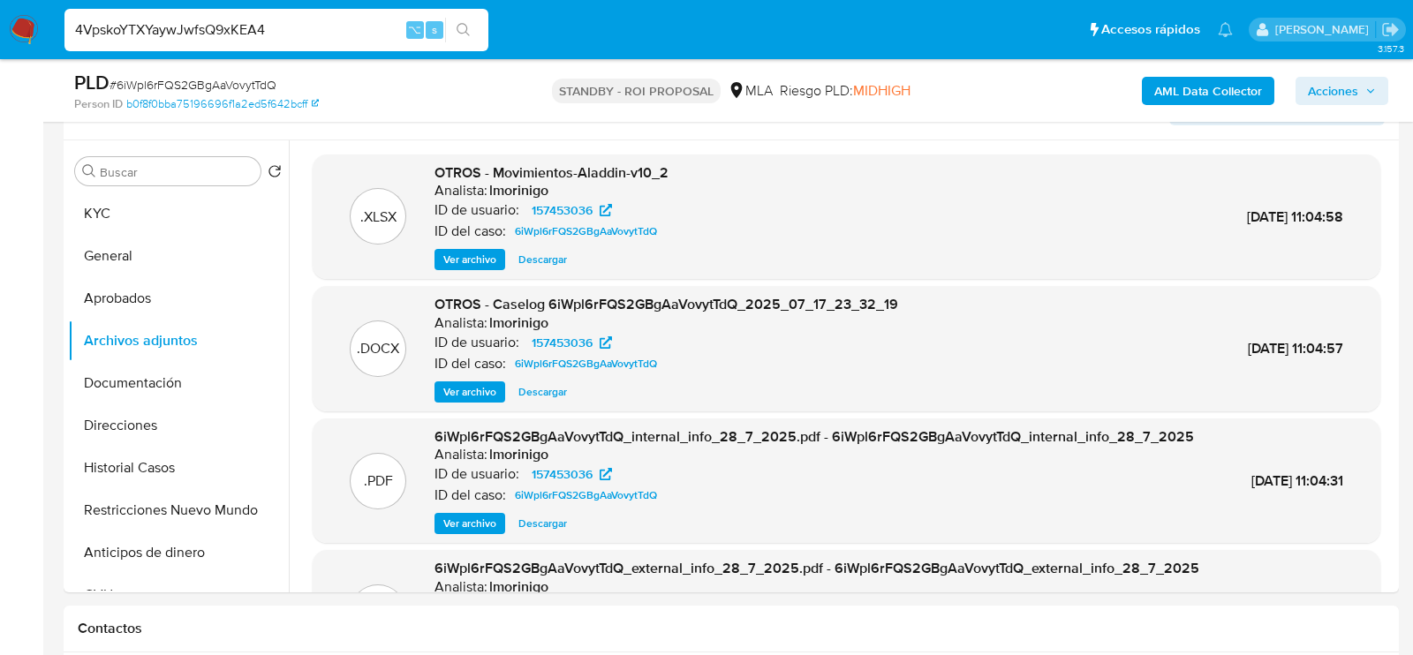
type input "4VpskoYTXYaywJwfsQ9xKEA4"
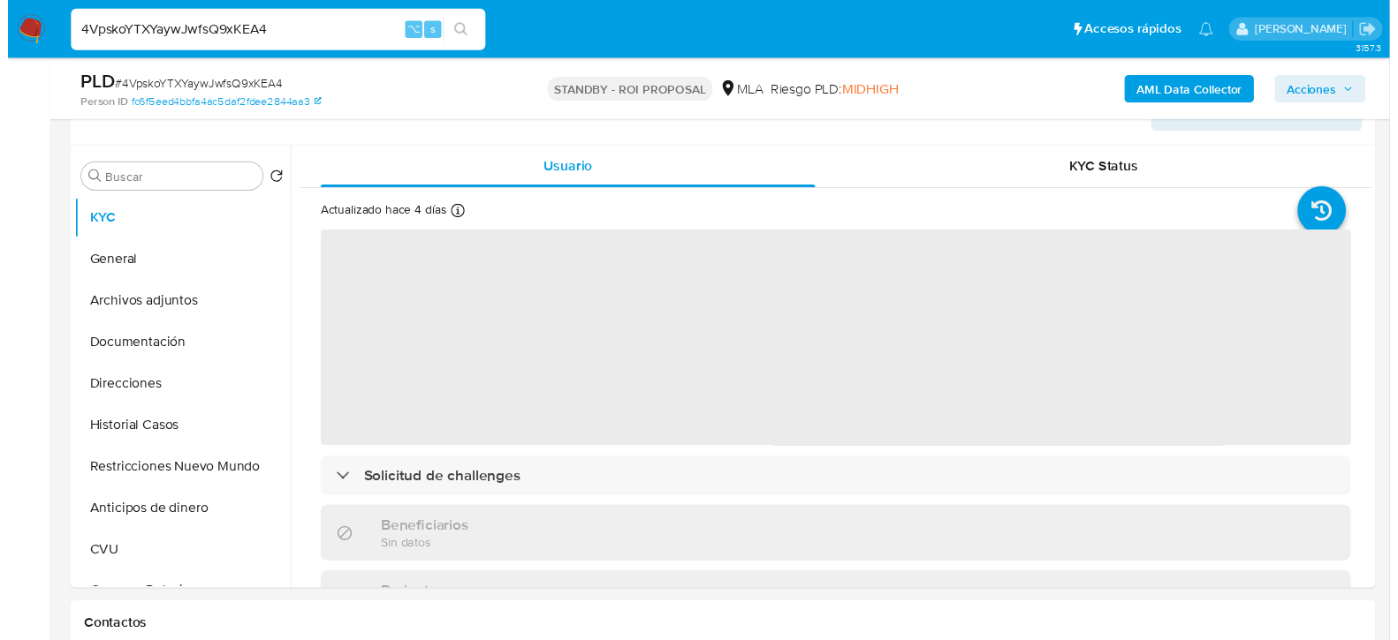
scroll to position [314, 0]
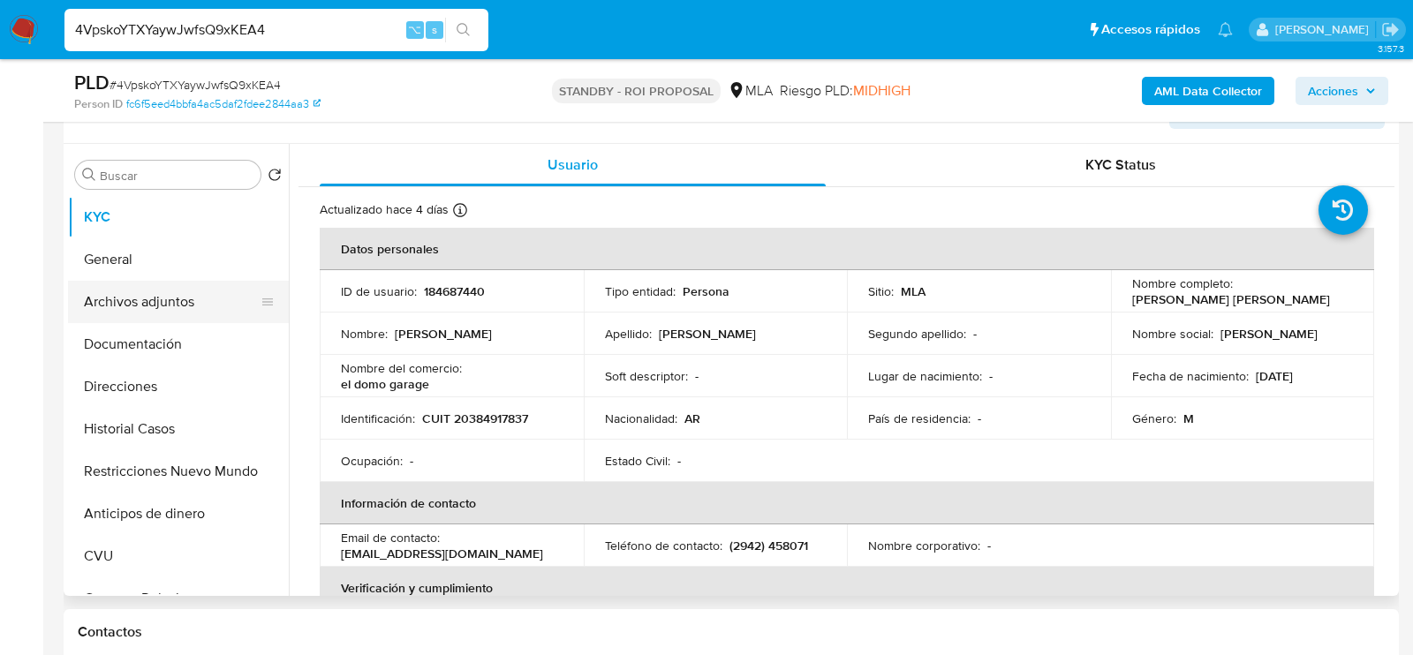
click button "Archivos adjuntos"
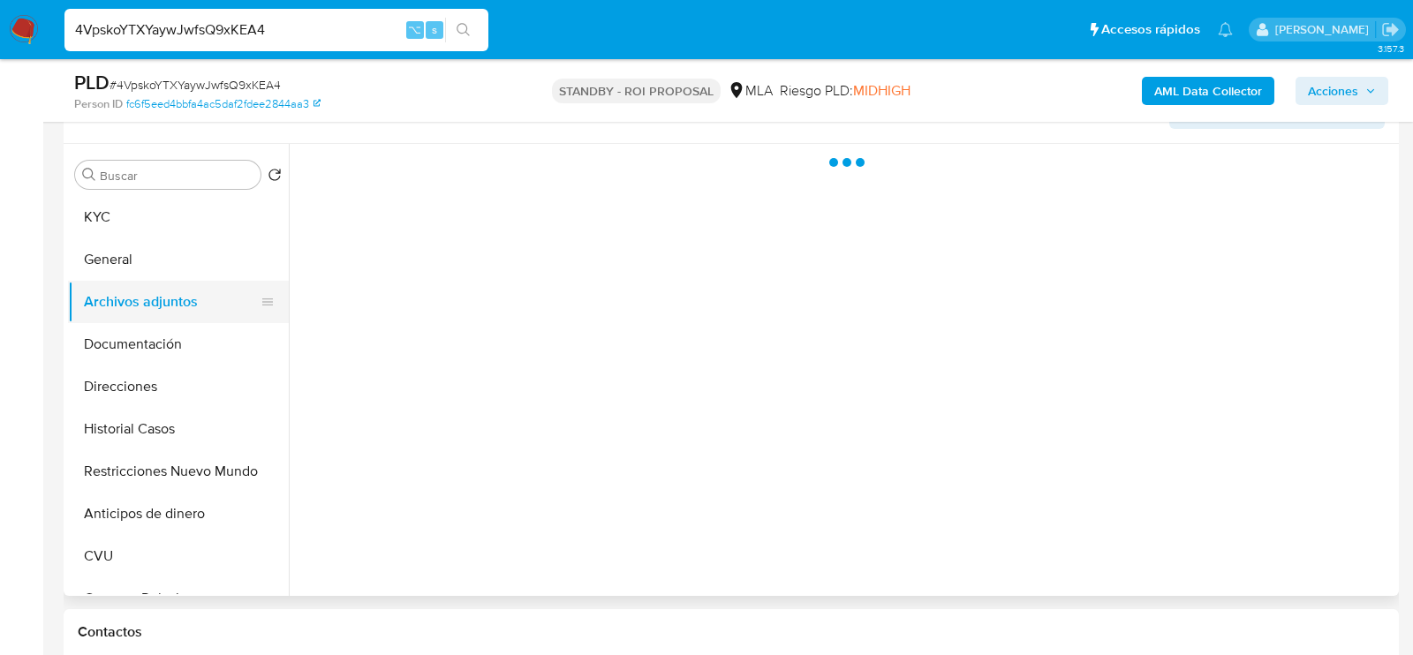
select select "10"
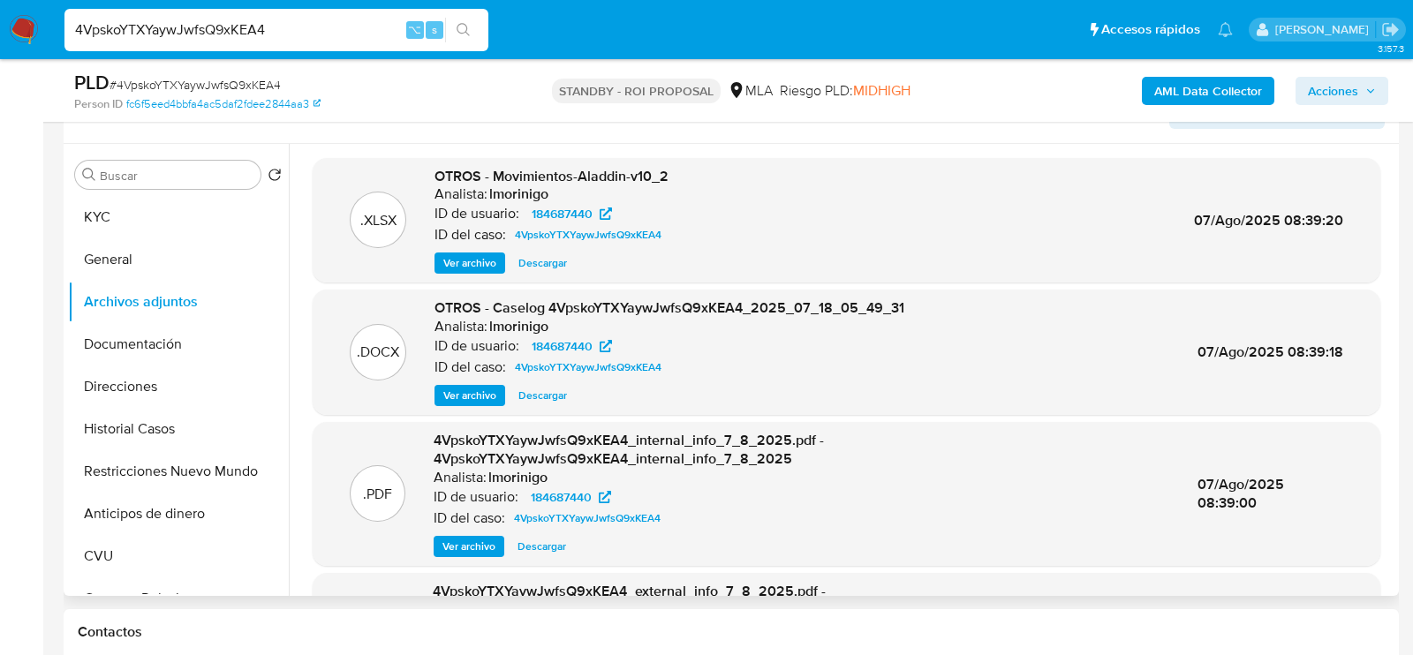
click span "Descargar"
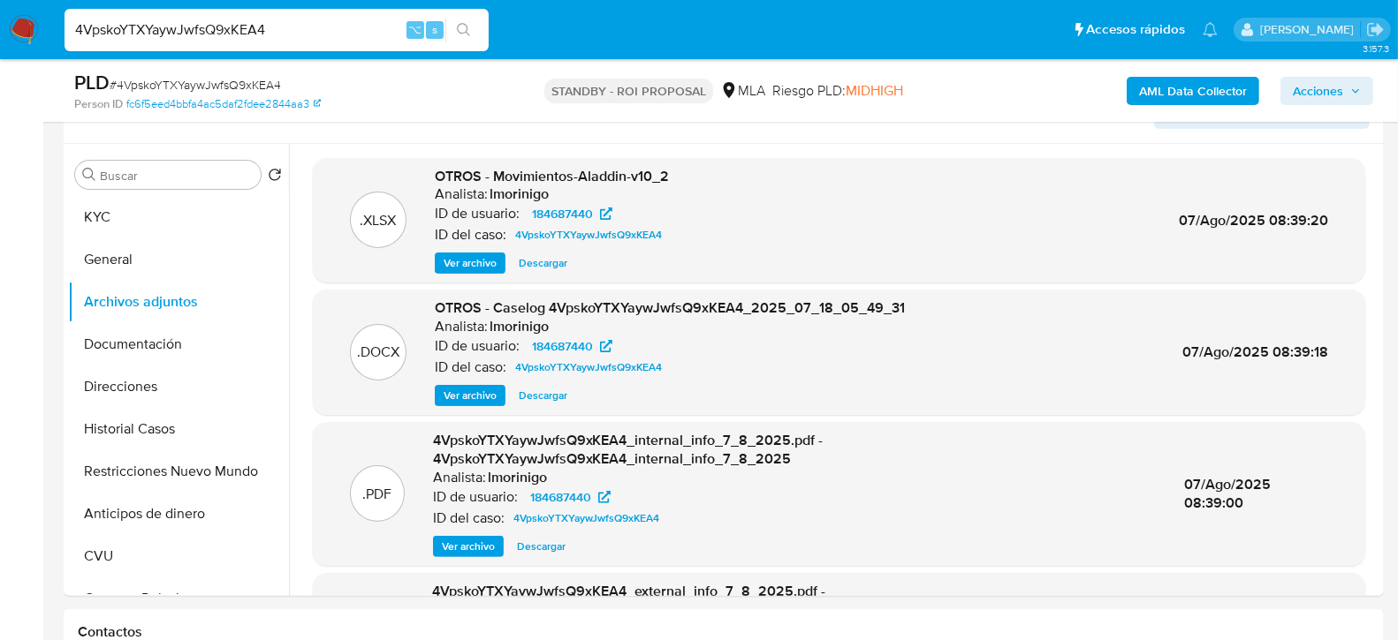
click input "4VpskoYTXYaywJwfsQ9xKEA4"
paste input "8IOxj3ANfx91njXkBmdEPVST"
type input "8IOxj3ANfx91njXkBmdEPVST"
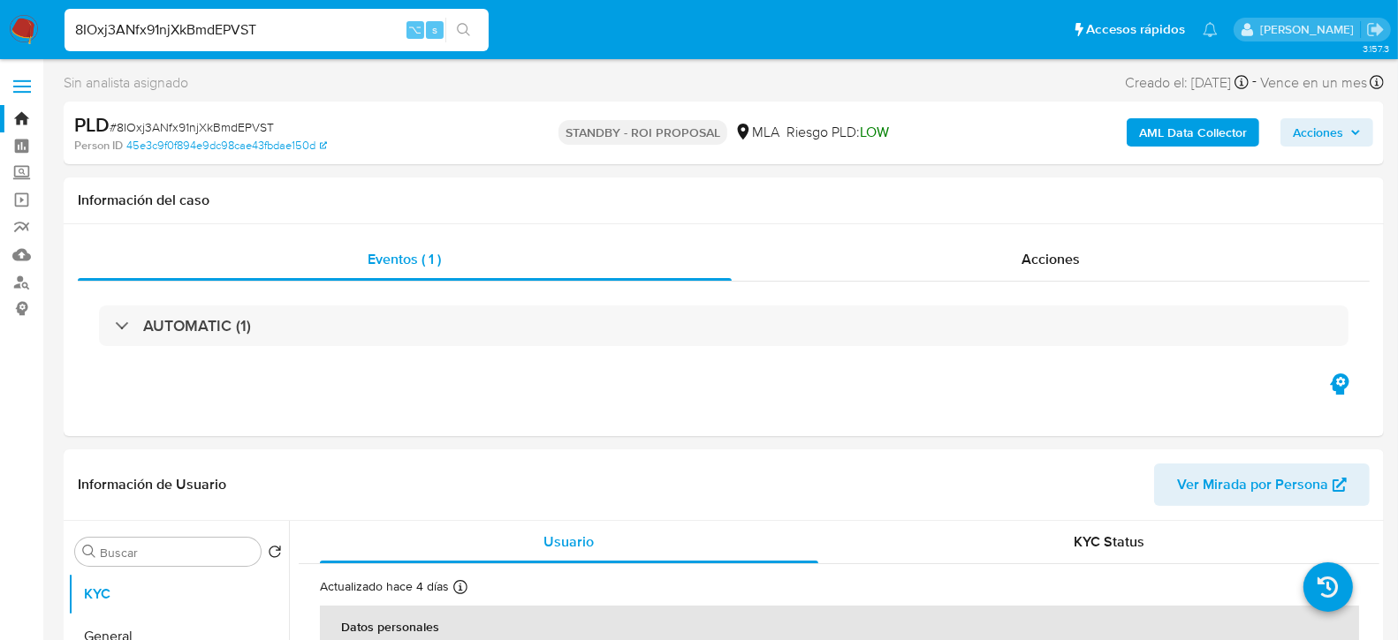
select select "10"
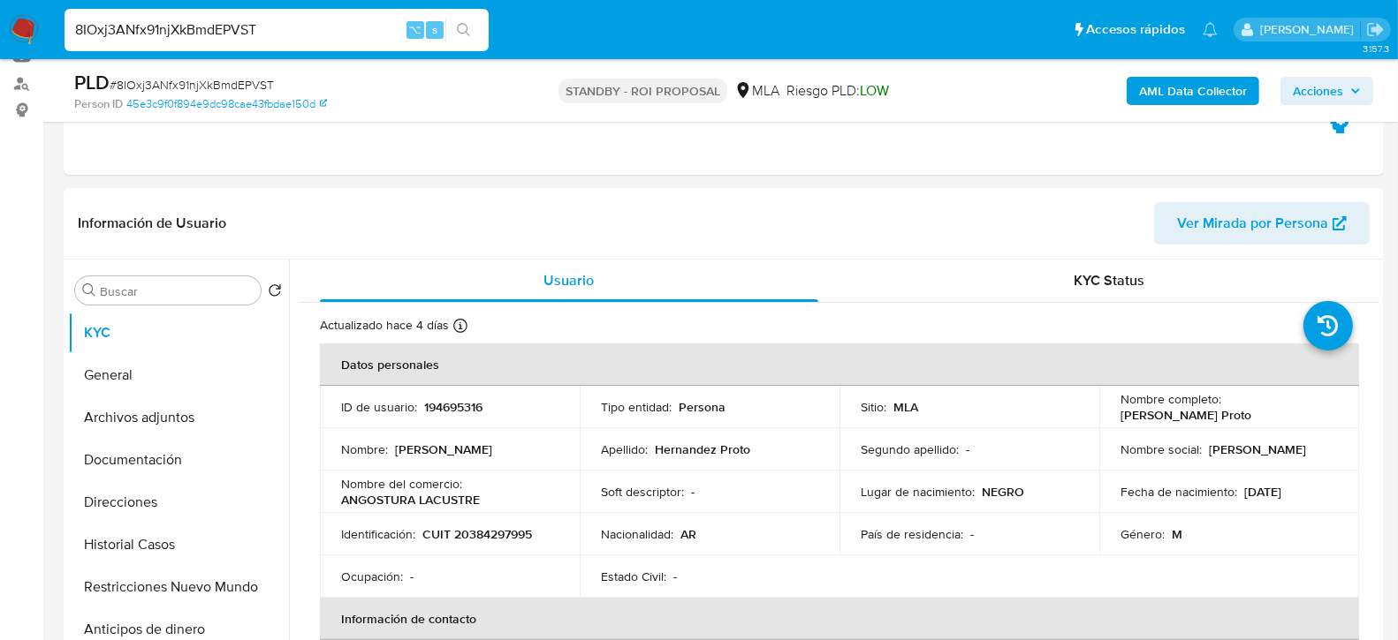
scroll to position [250, 0]
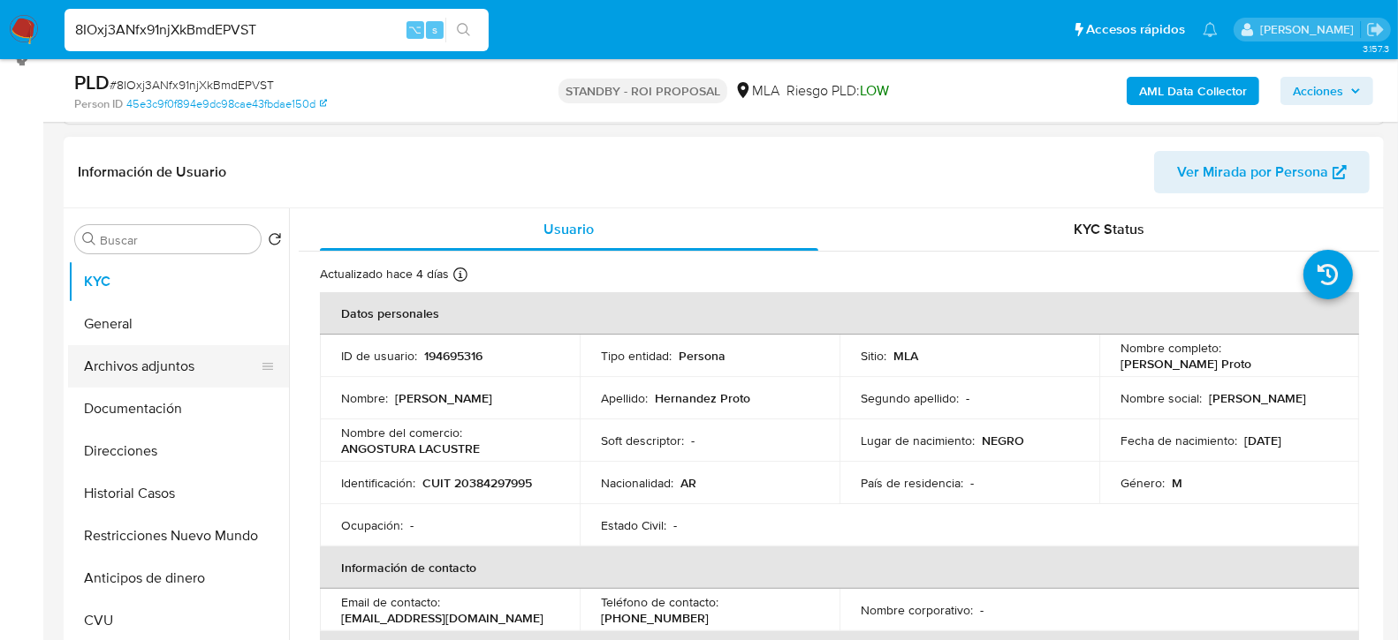
click button "Archivos adjuntos"
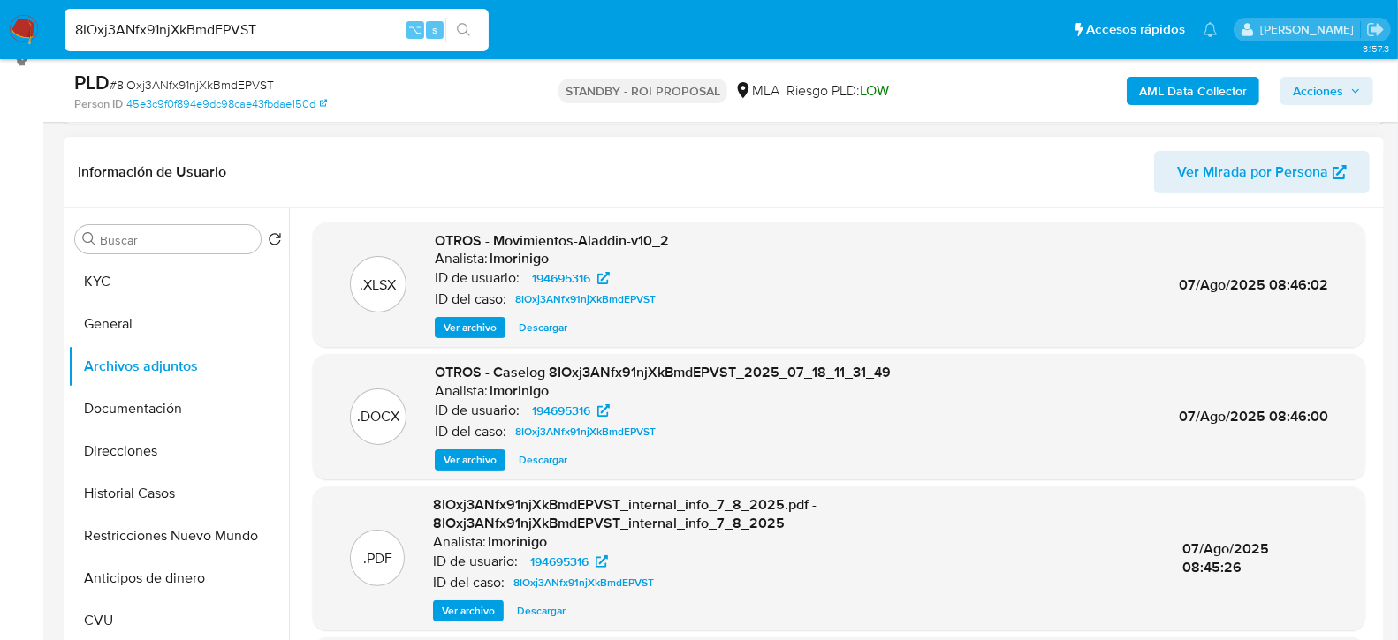
click span "Descargar"
click input "8IOxj3ANfx91njXkBmdEPVST"
paste input "jH8CqytYjnApyZz5etWkuvyD"
type input "jH8CqytYjnApyZz5etWkuvyD"
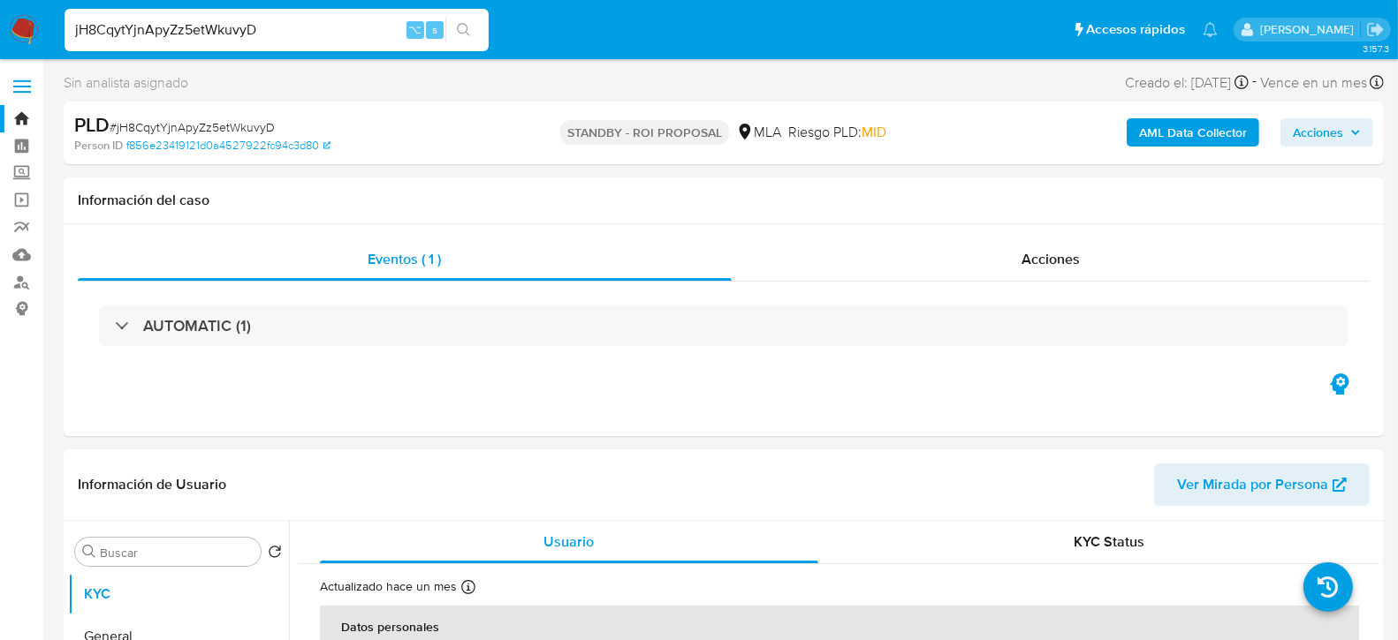
select select "10"
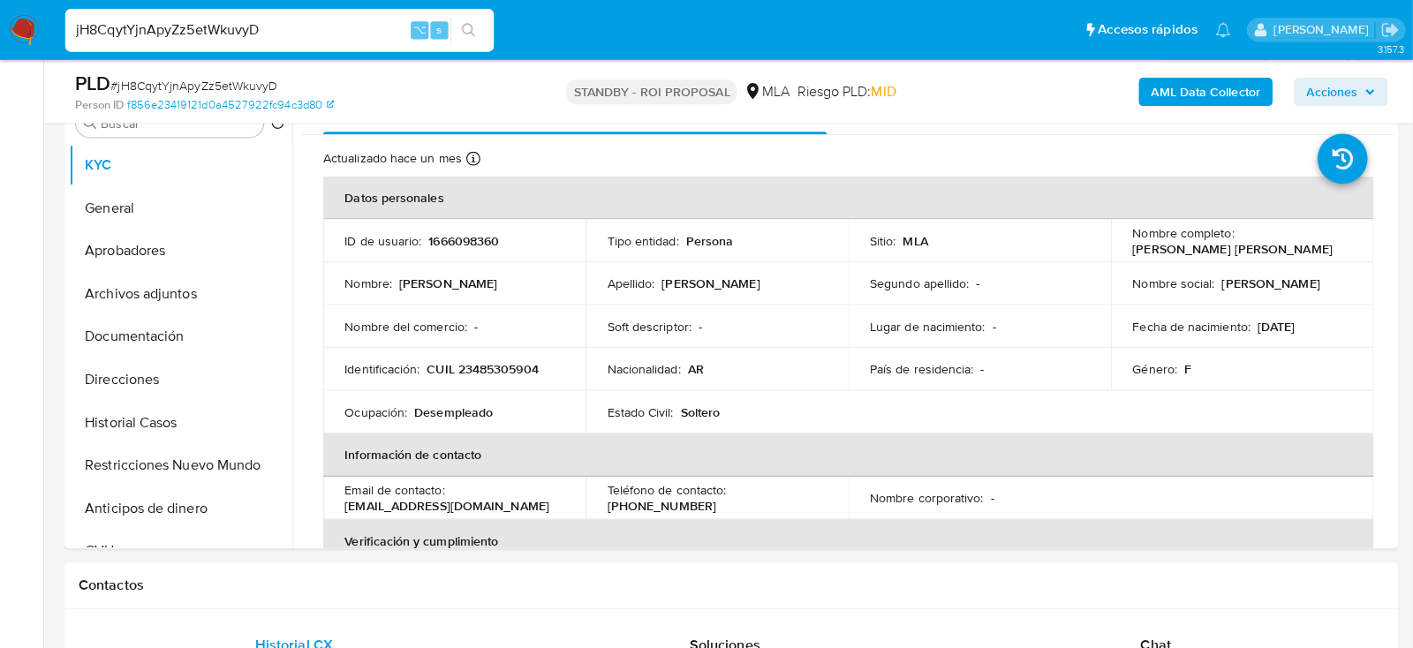
scroll to position [374, 0]
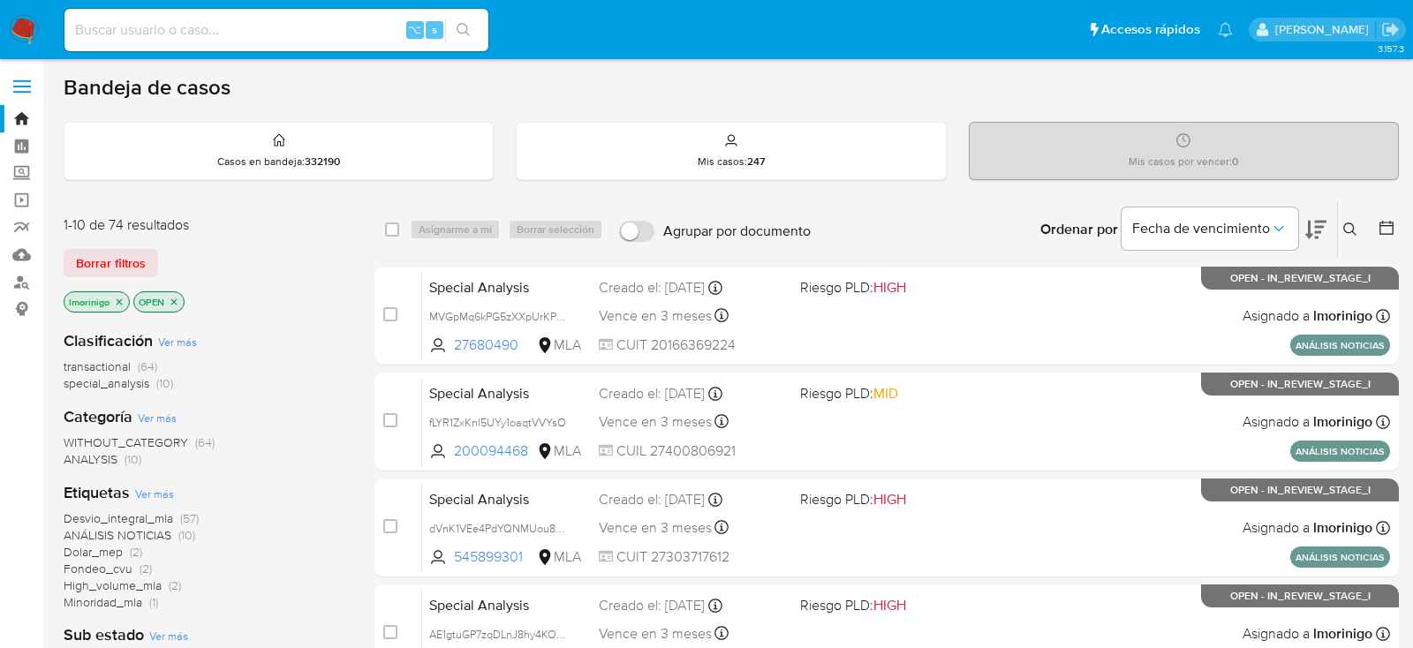
click at [158, 20] on input at bounding box center [276, 30] width 424 height 23
paste input "580098855"
type input "580098855"
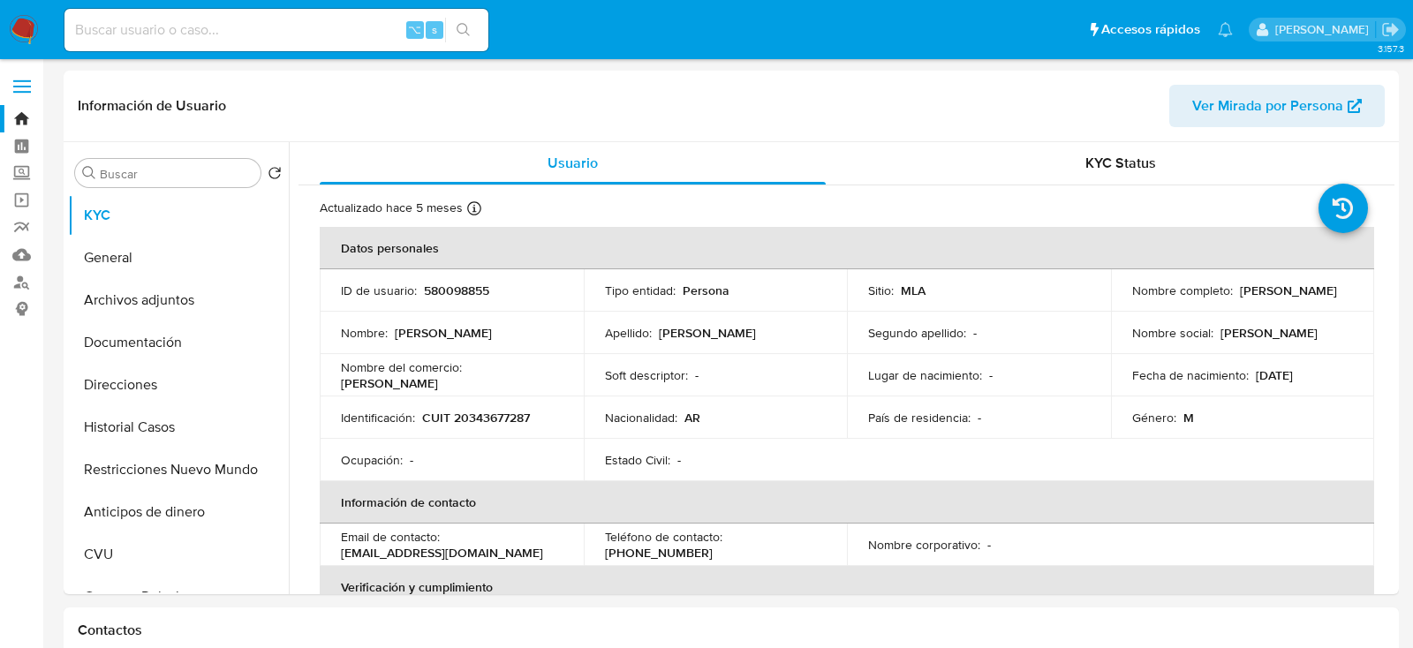
select select "10"
click at [142, 314] on button "Archivos adjuntos" at bounding box center [171, 300] width 207 height 42
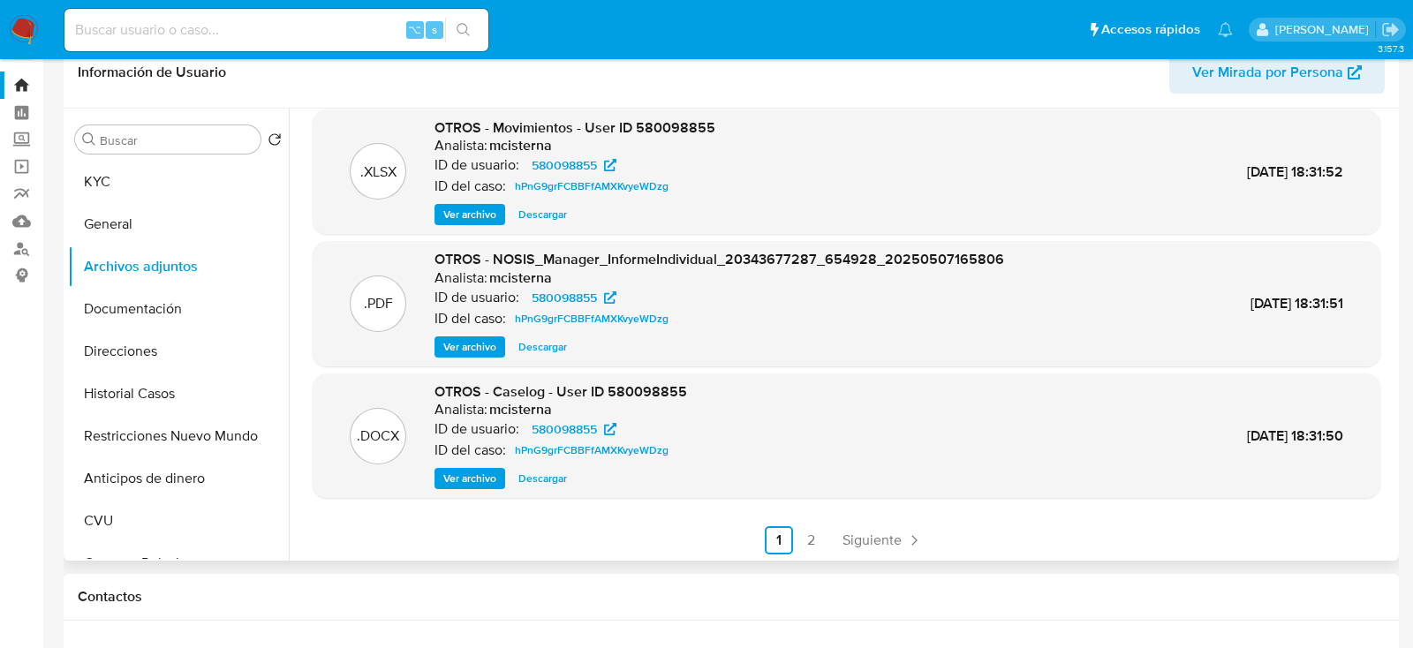
scroll to position [148, 0]
click at [527, 473] on span "Descargar" at bounding box center [543, 477] width 49 height 18
click at [580, 44] on ul "Pausado Ver notificaciones ⌥ s Accesos rápidos Presiona las siguientes teclas p…" at bounding box center [649, 29] width 1186 height 44
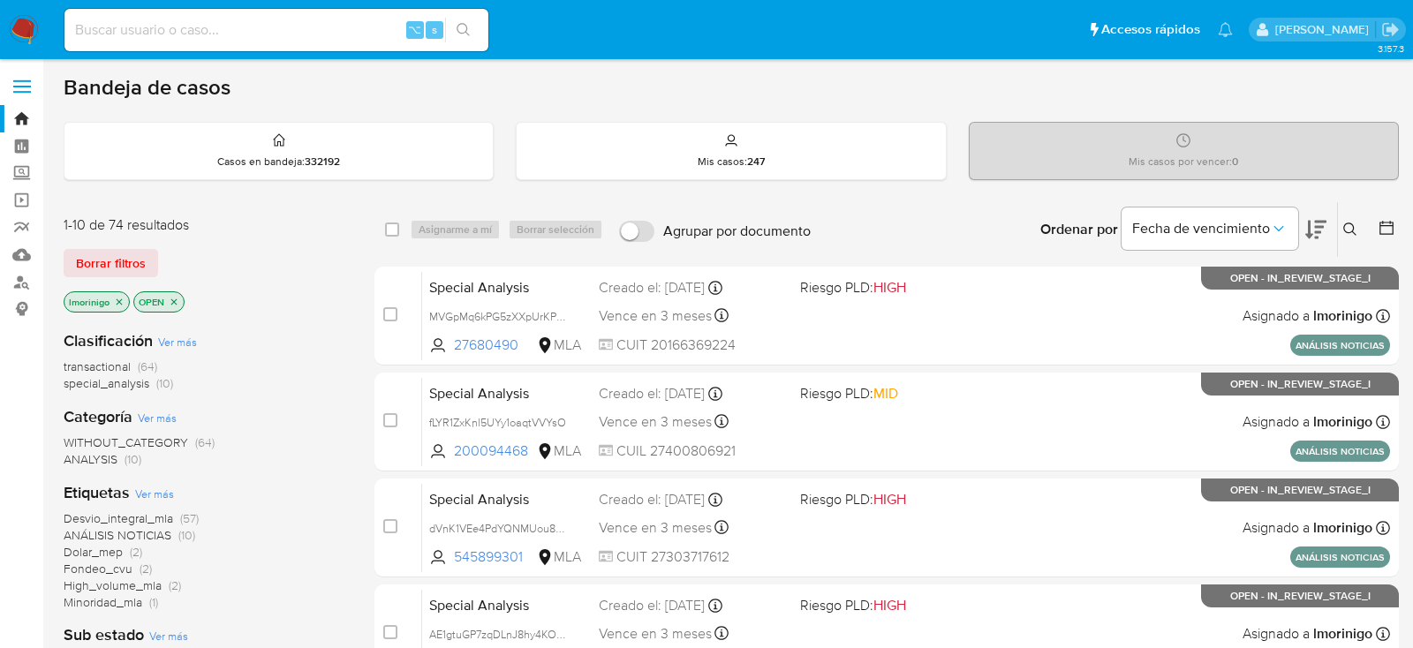
click at [155, 385] on span "special_analysis (10)" at bounding box center [119, 383] width 110 height 17
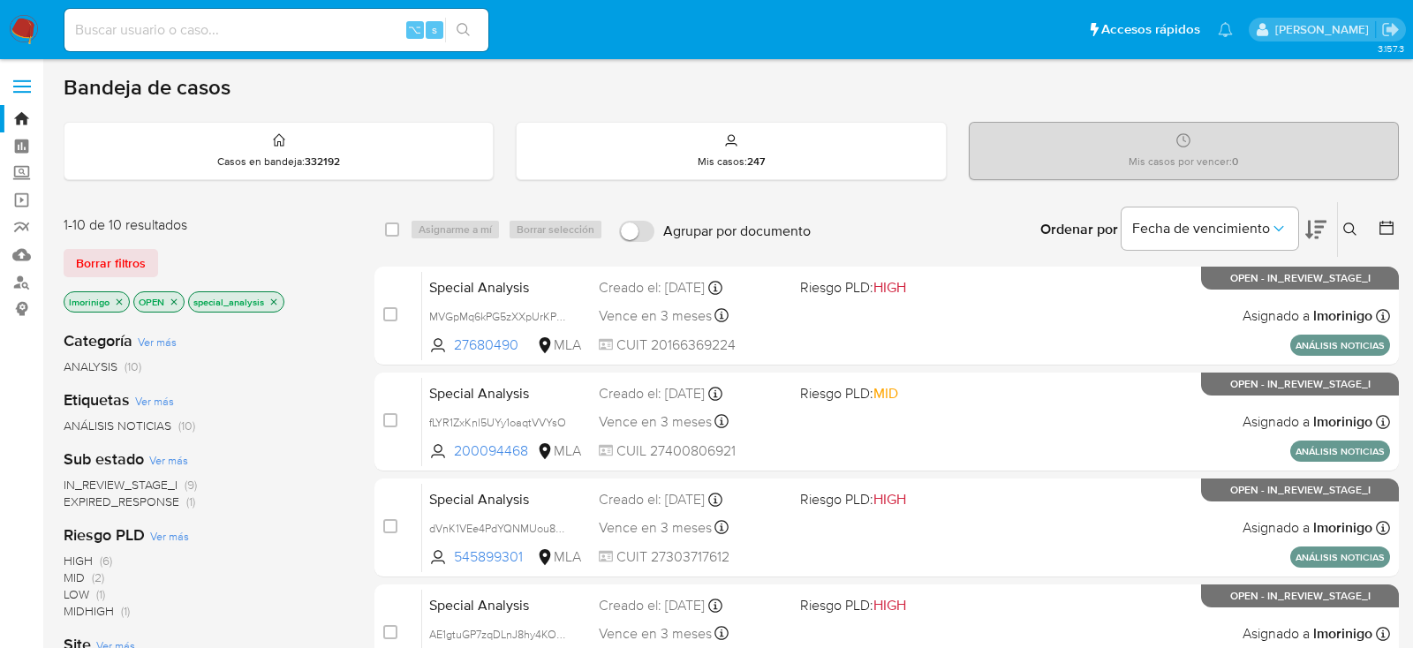
click at [296, 32] on input at bounding box center [276, 30] width 424 height 23
paste input "MVGpMq6kPG5zXXpUrKPk8fnf"
type input "MVGpMq6kPG5zXXpUrKPk8fnf"
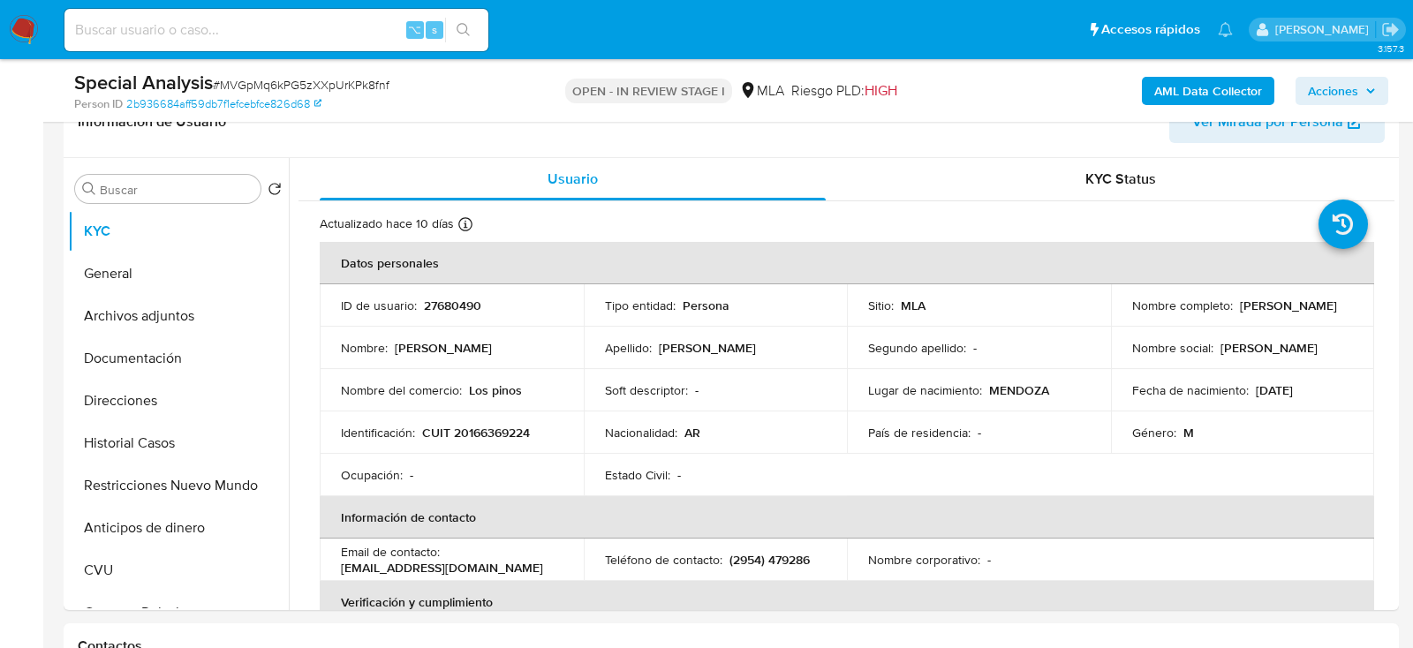
select select "10"
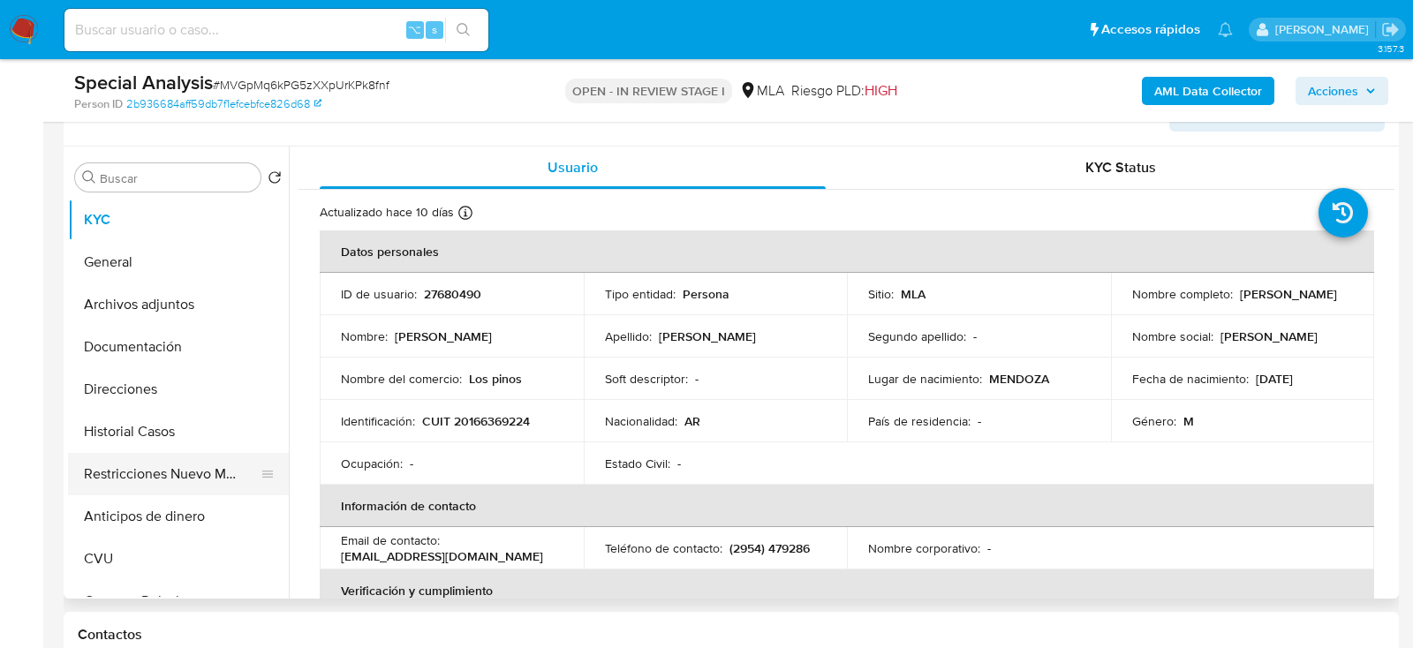
click at [148, 481] on button "Restricciones Nuevo Mundo" at bounding box center [171, 474] width 207 height 42
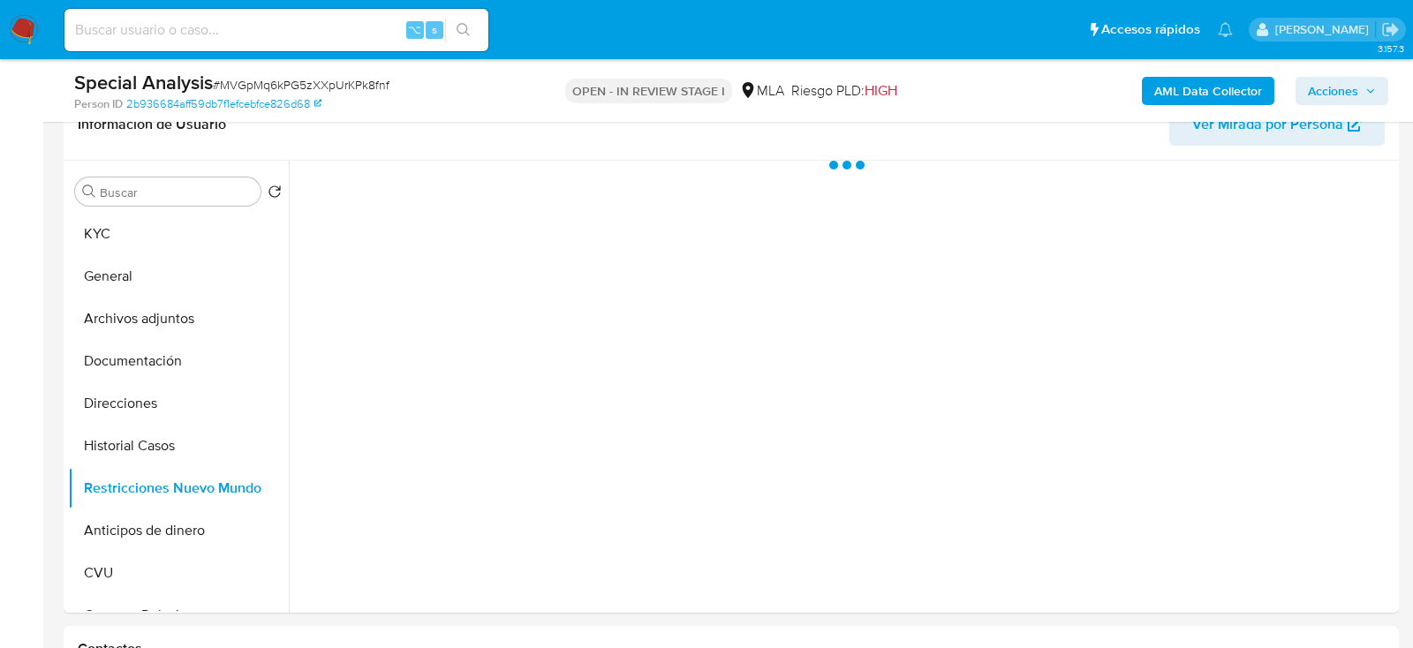
scroll to position [295, 0]
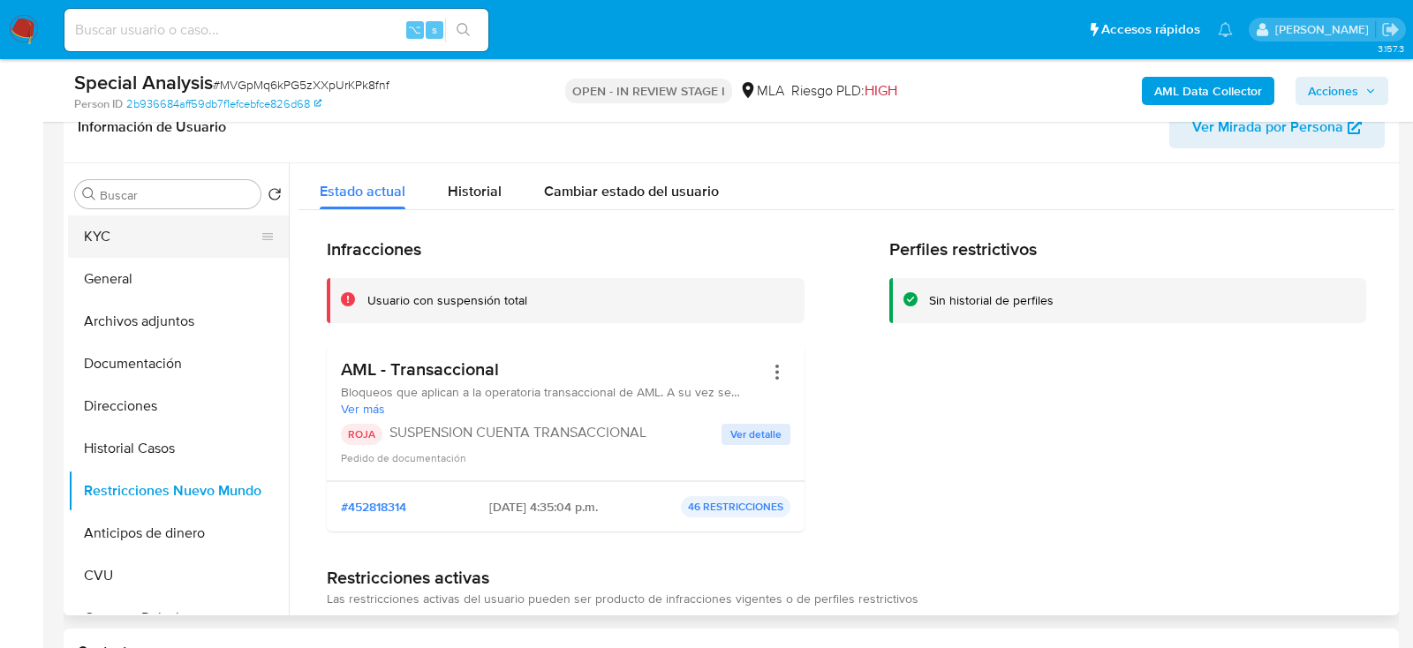
click at [141, 237] on button "KYC" at bounding box center [171, 237] width 207 height 42
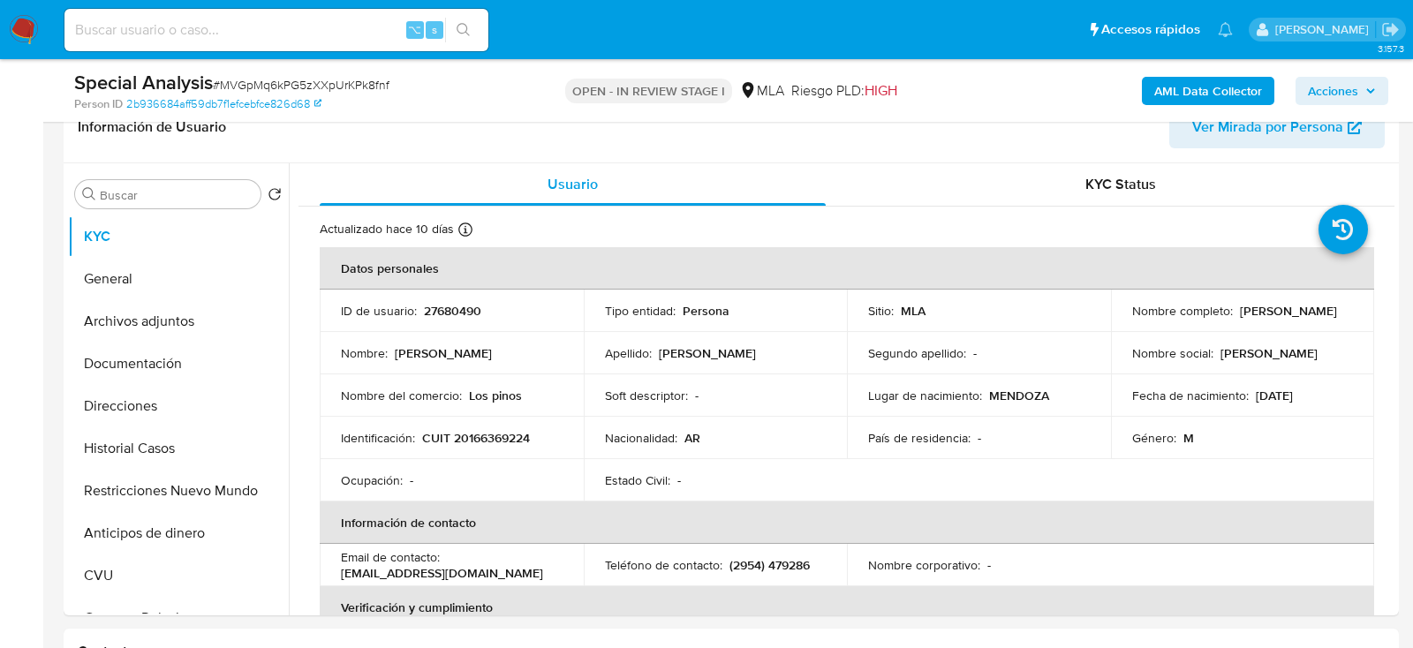
click at [311, 25] on input at bounding box center [276, 30] width 424 height 23
paste input "IFN7vKkqE6DjGr8kKo3AhkjL"
type input "IFN7vKkqE6DjGr8kKo3AhkjL"
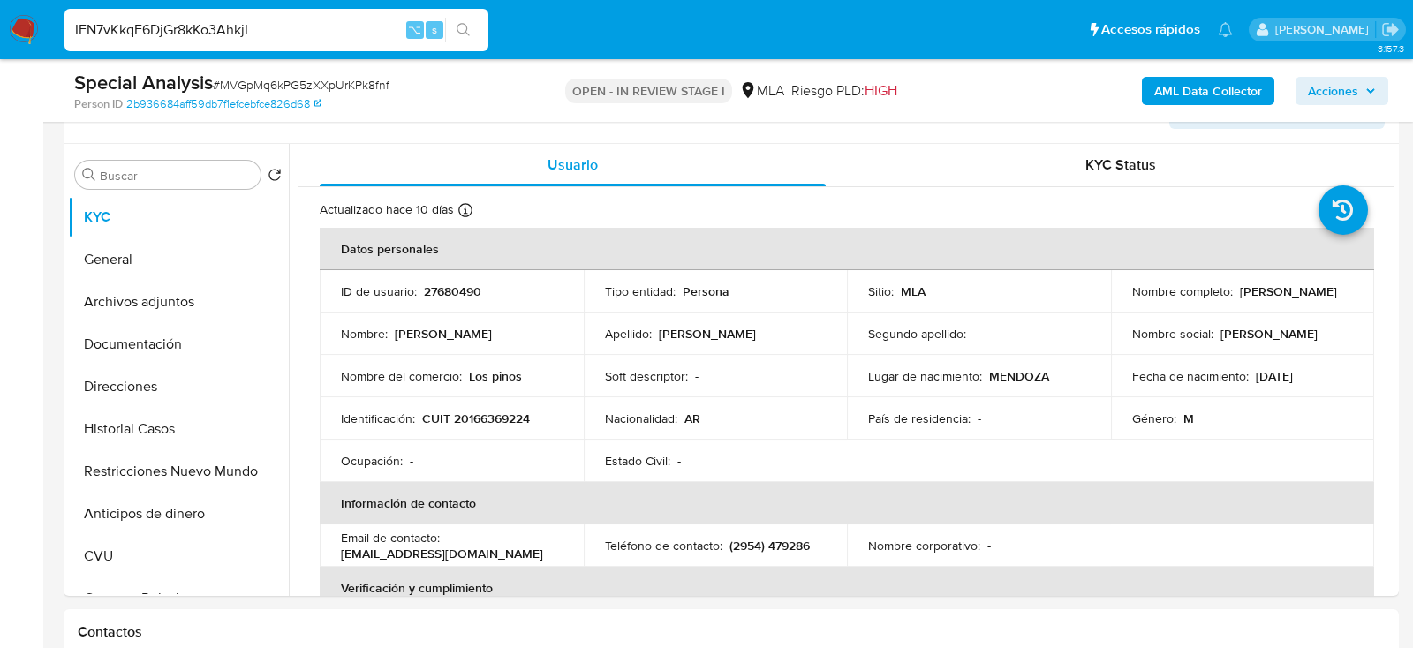
scroll to position [311, 0]
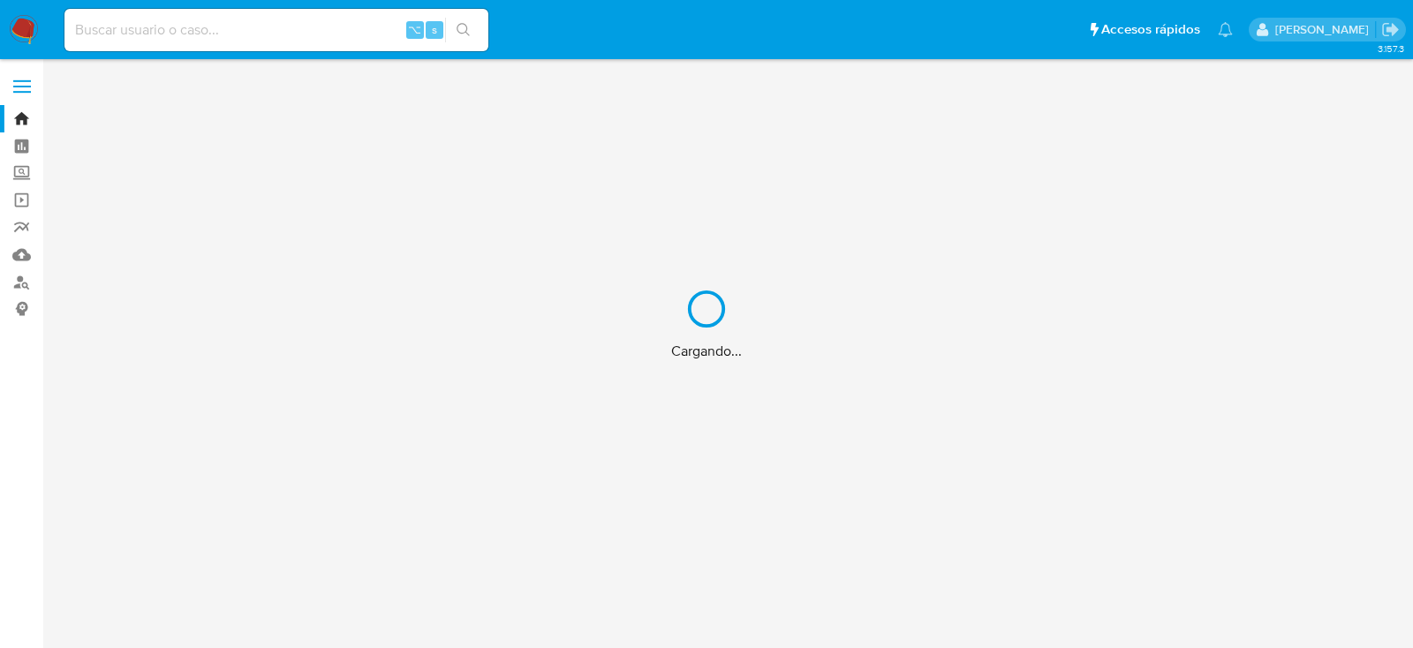
click at [277, 38] on div "Cargando..." at bounding box center [706, 324] width 1413 height 648
click at [256, 32] on div "Cargando..." at bounding box center [706, 324] width 1413 height 648
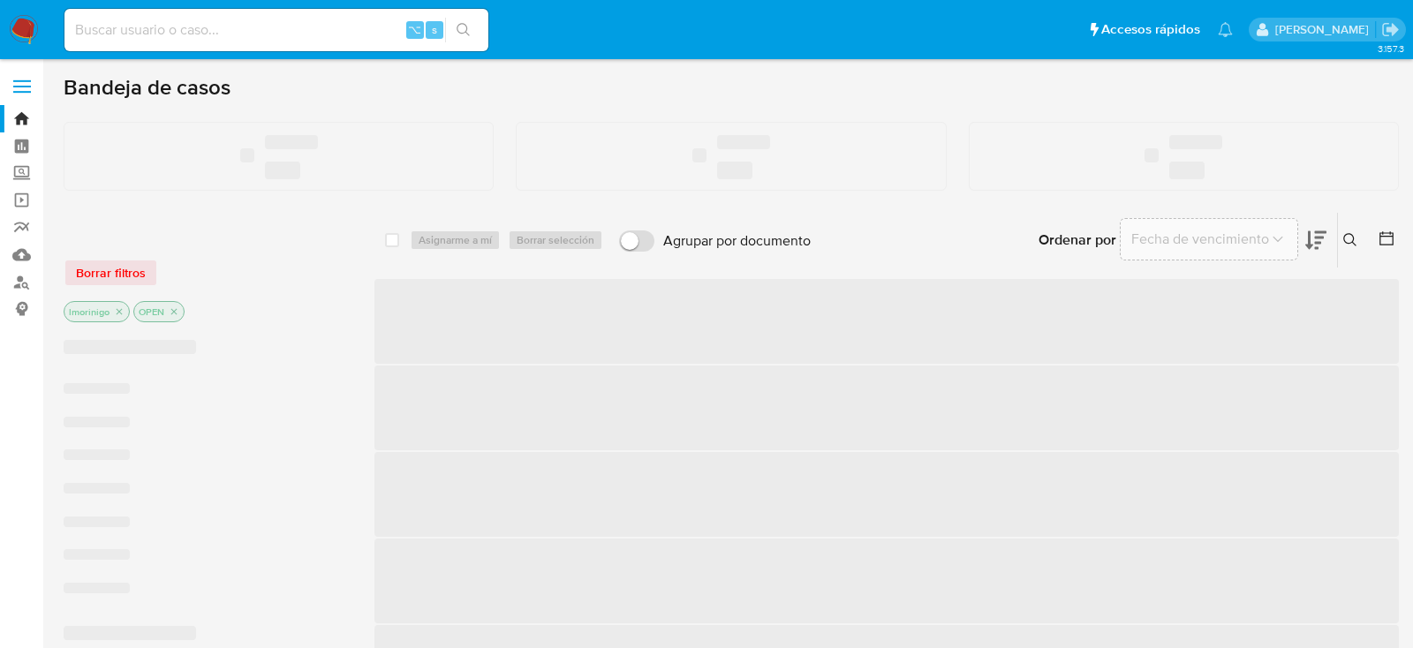
click at [256, 32] on input at bounding box center [276, 30] width 424 height 23
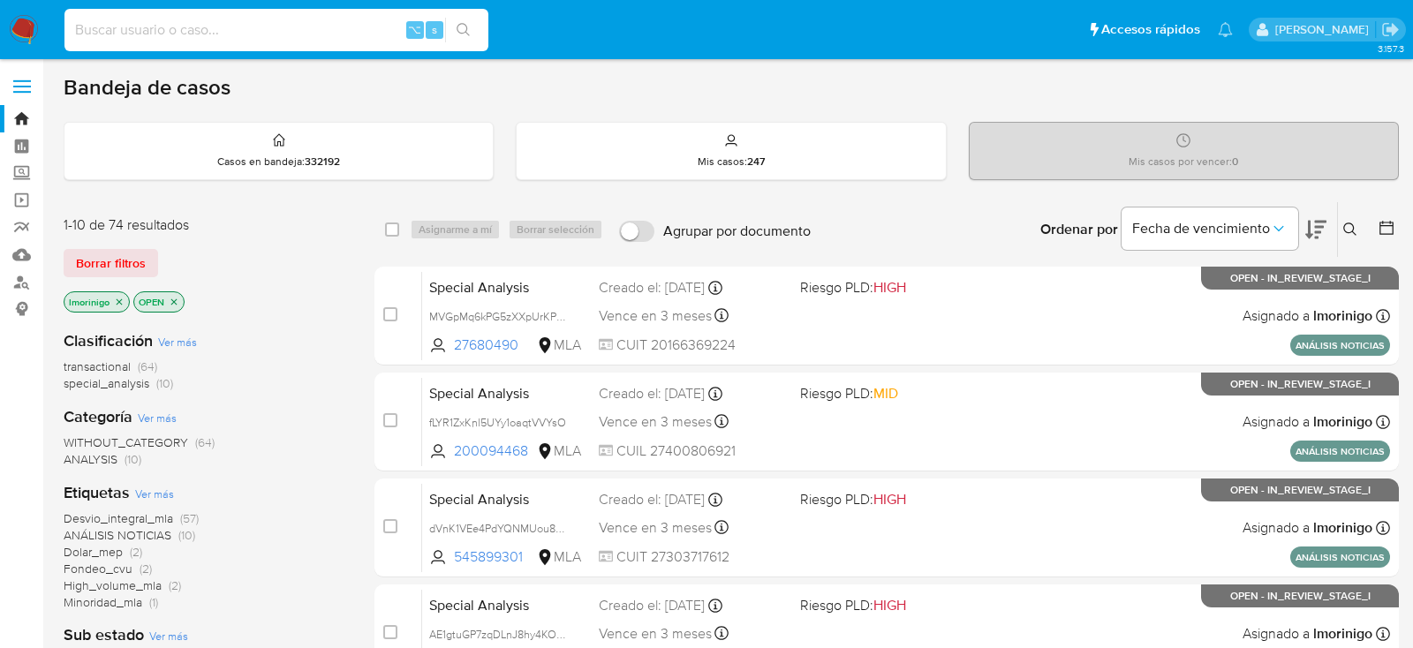
paste input "667160260"
type input "667160260"
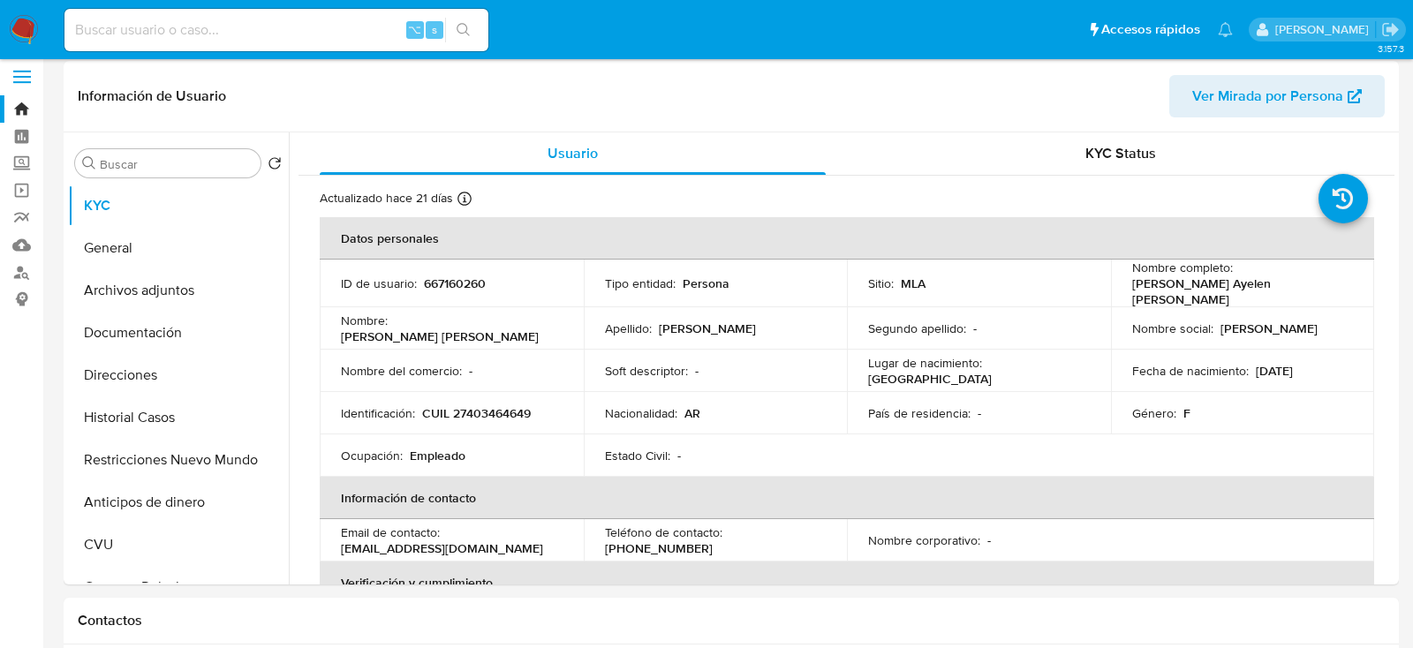
select select "10"
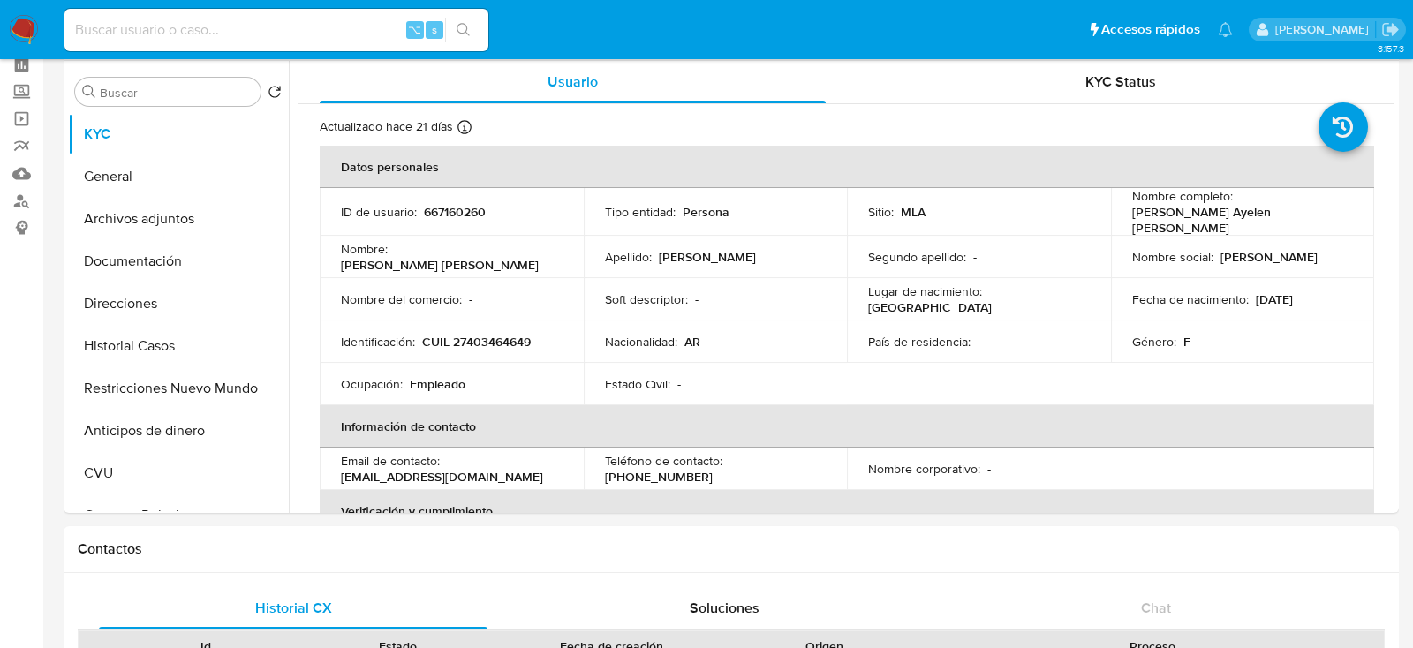
scroll to position [91, 0]
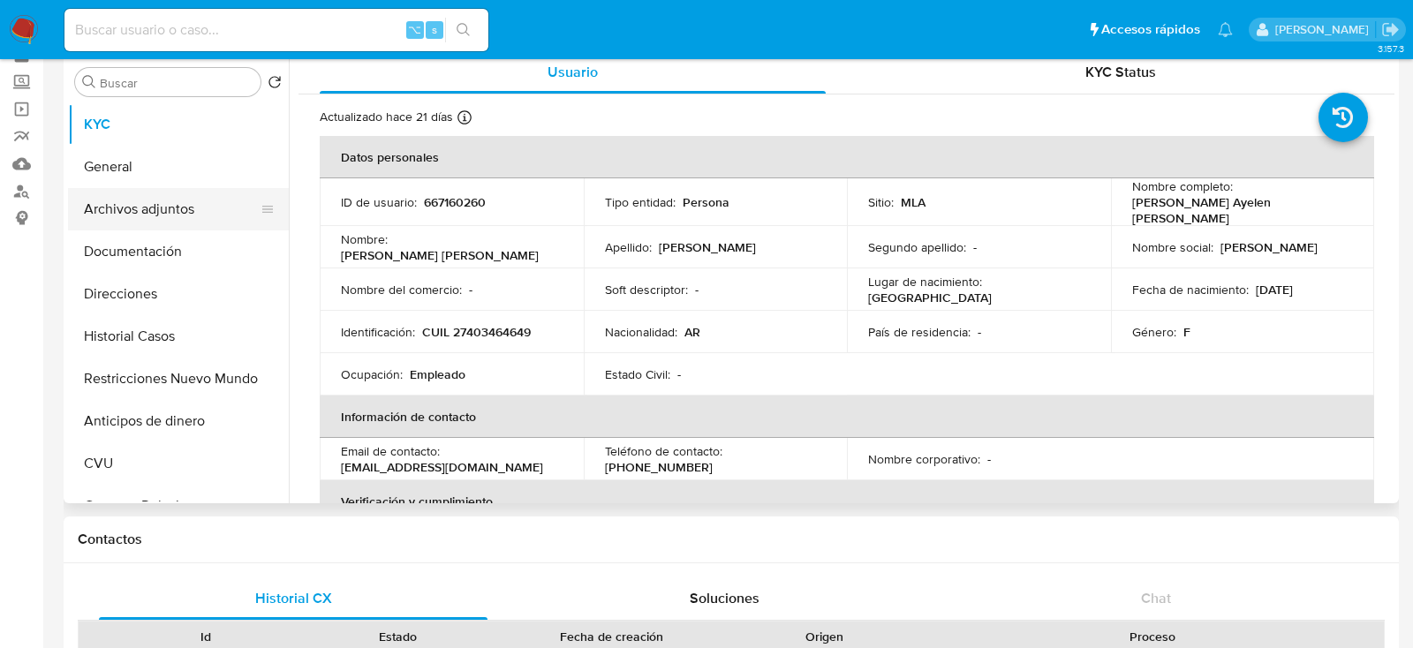
click at [178, 210] on button "Archivos adjuntos" at bounding box center [171, 209] width 207 height 42
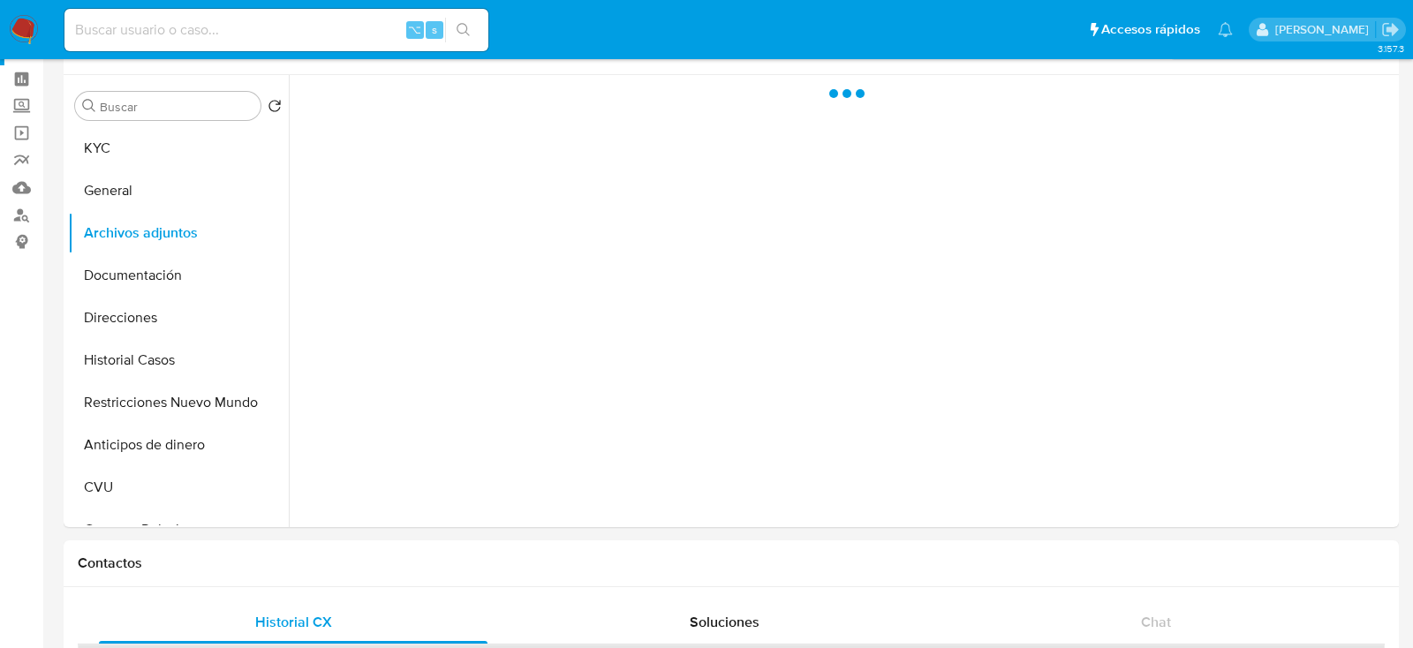
scroll to position [66, 0]
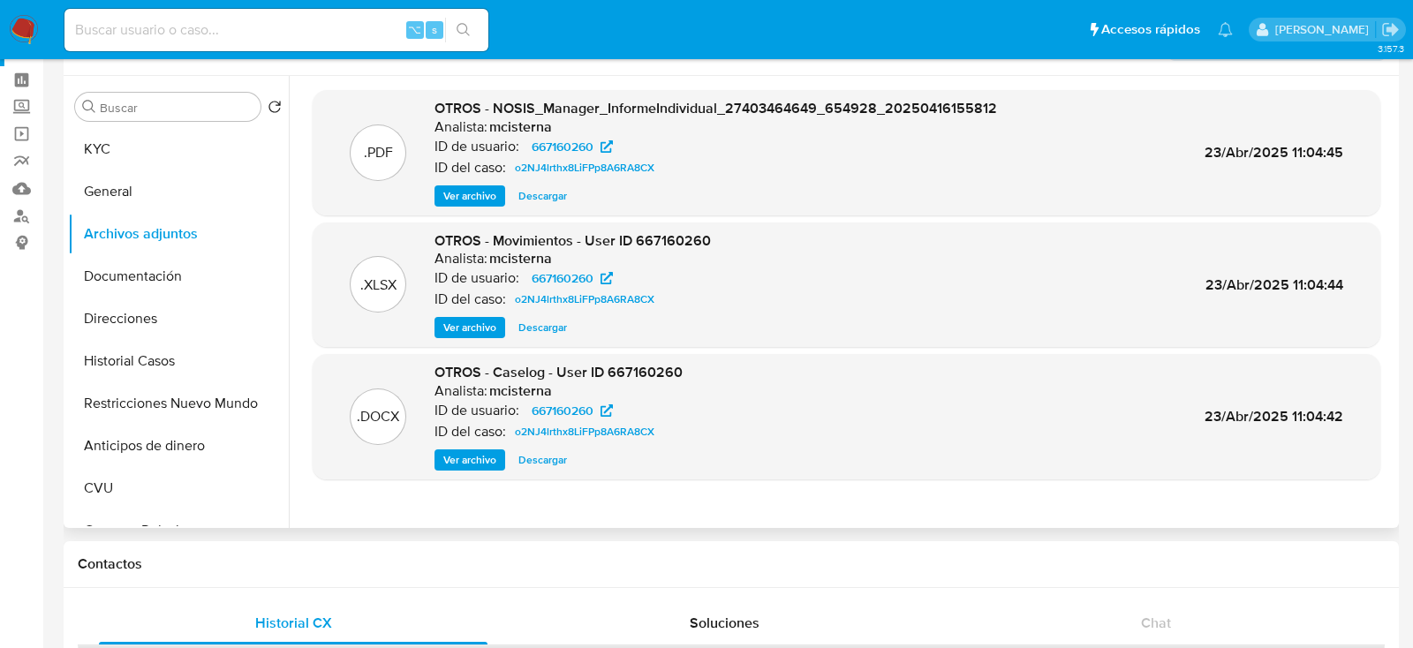
click at [524, 461] on span "Descargar" at bounding box center [543, 460] width 49 height 18
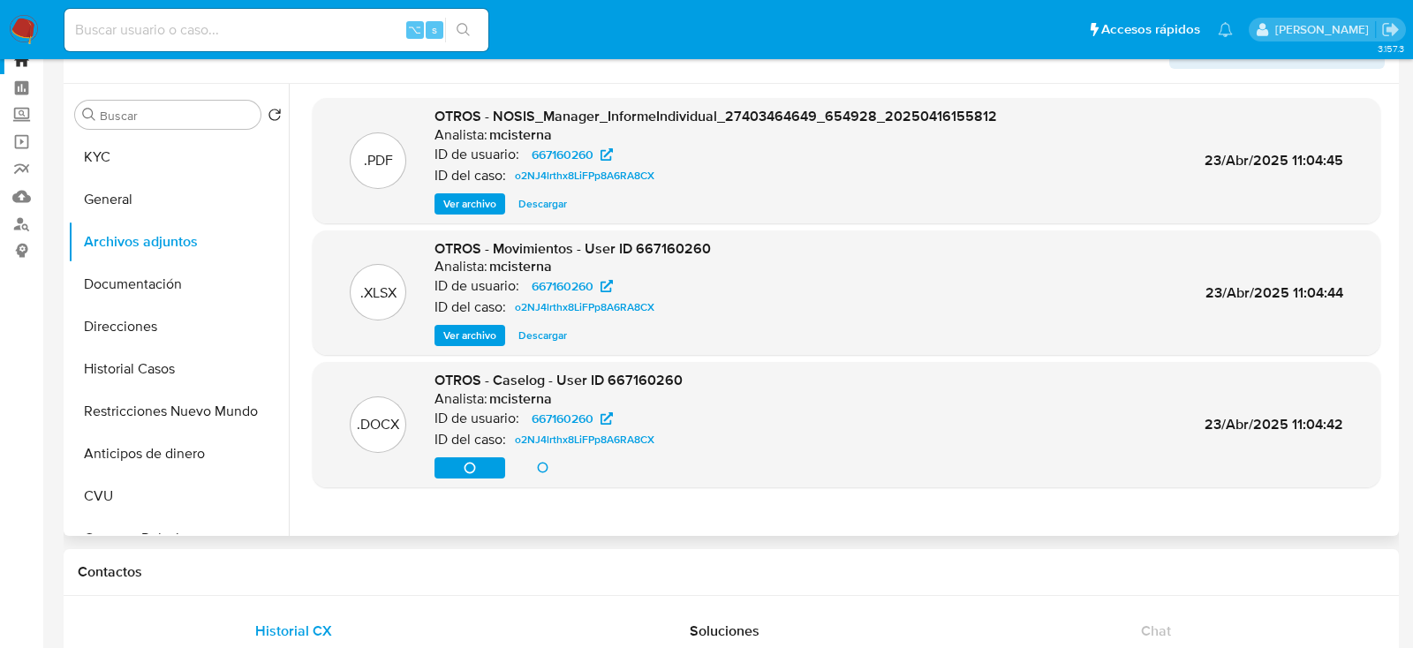
scroll to position [55, 0]
